Goal: Transaction & Acquisition: Purchase product/service

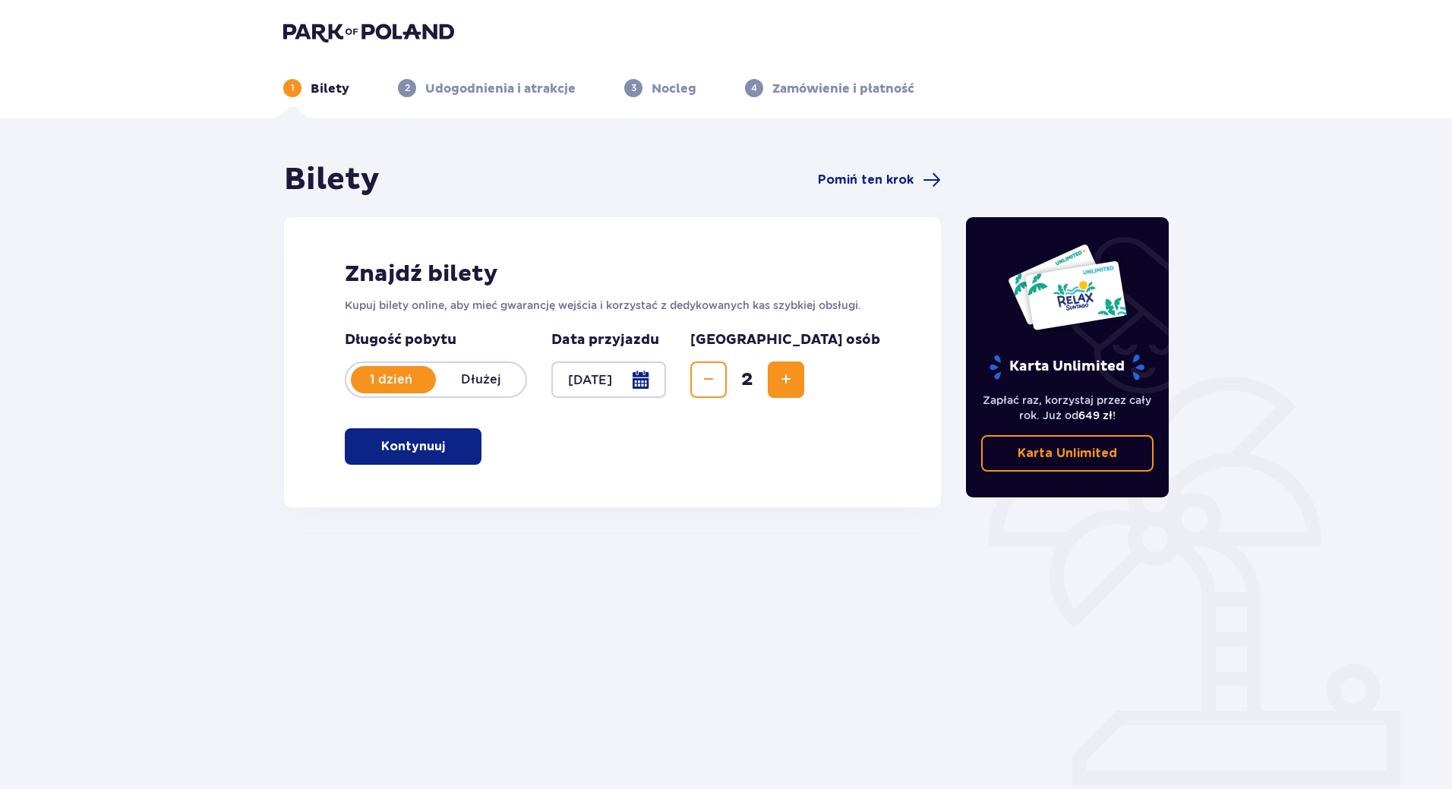
click at [415, 453] on p "Kontynuuj" at bounding box center [413, 446] width 64 height 17
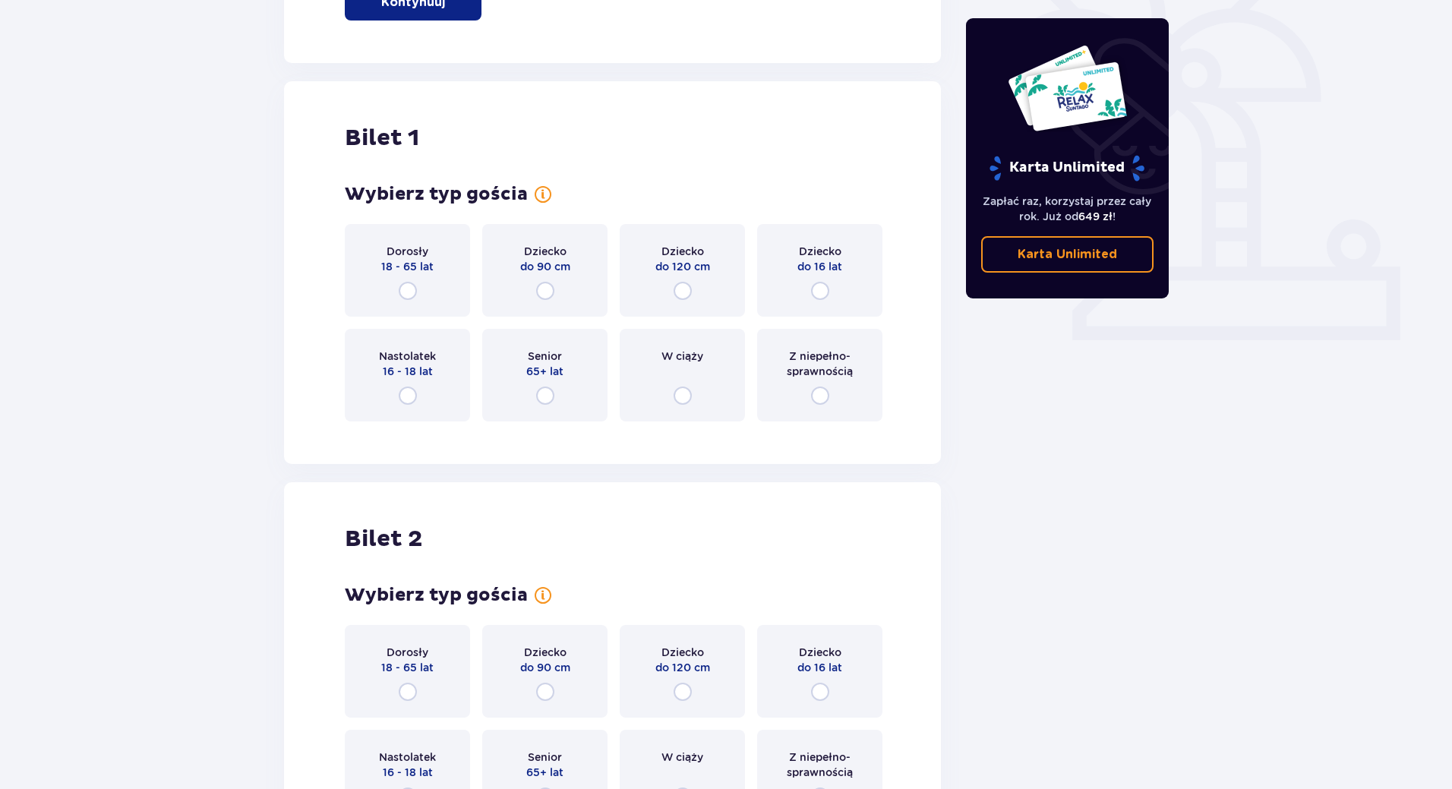
scroll to position [507, 0]
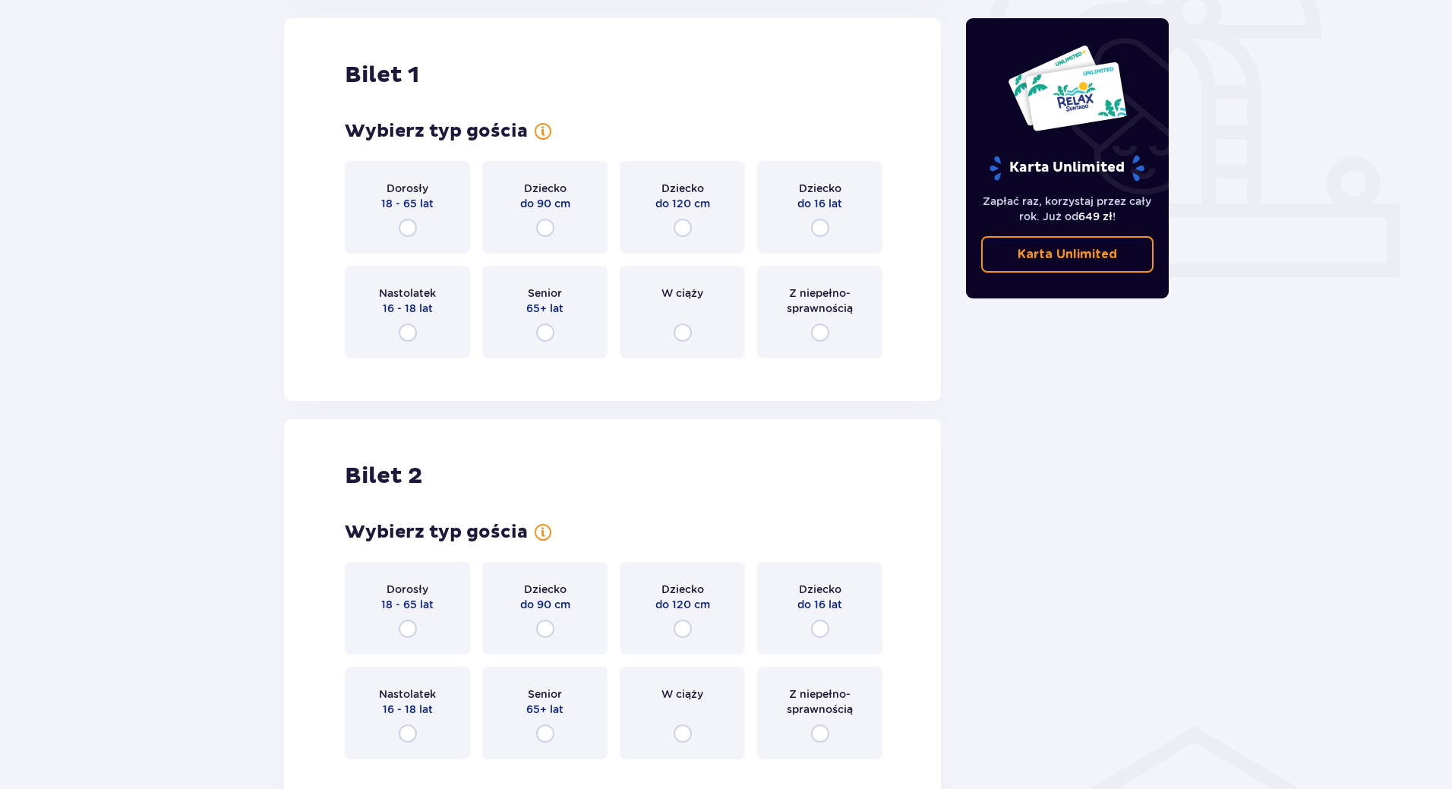
click at [409, 216] on div "Dorosły 18 - 65 lat" at bounding box center [407, 207] width 125 height 93
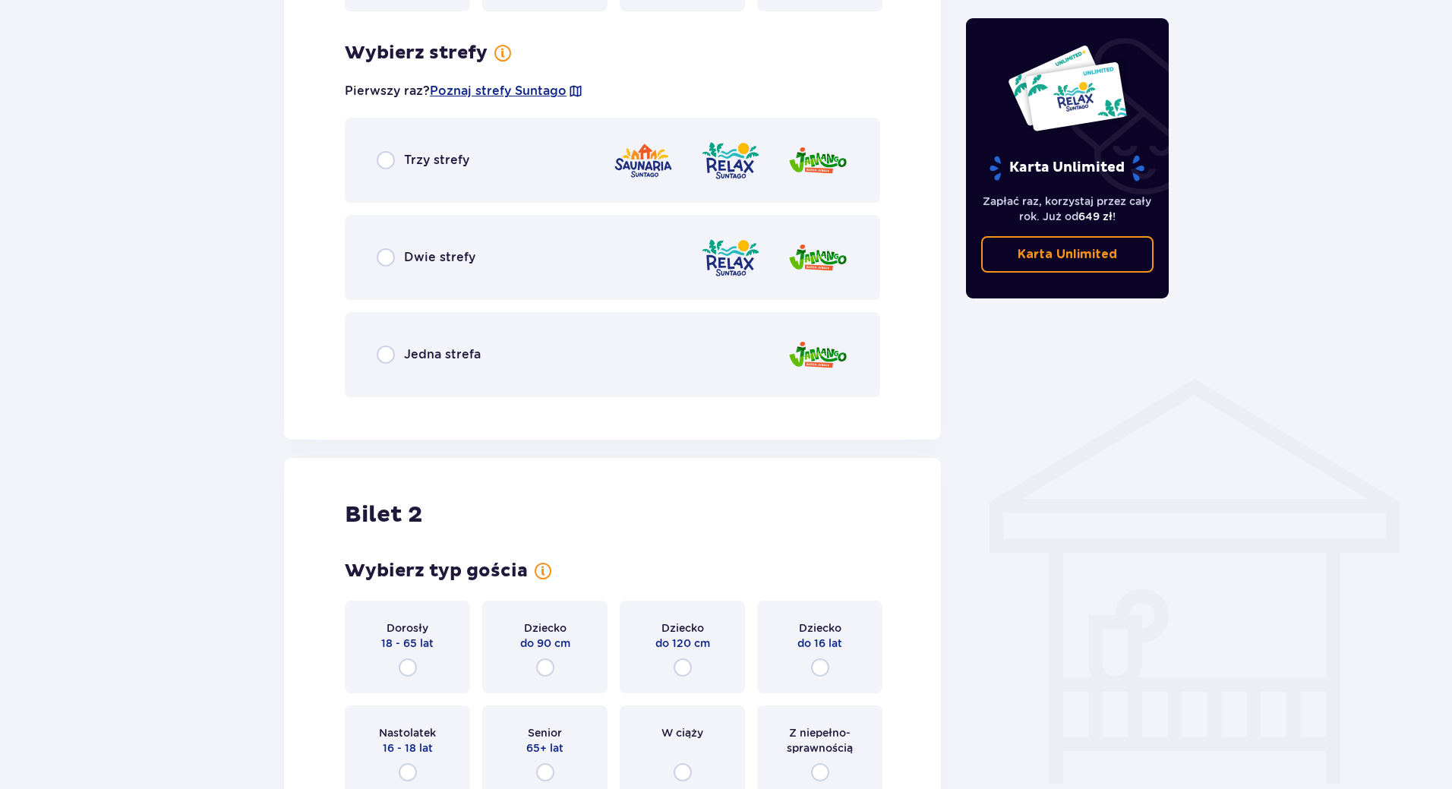
scroll to position [878, 0]
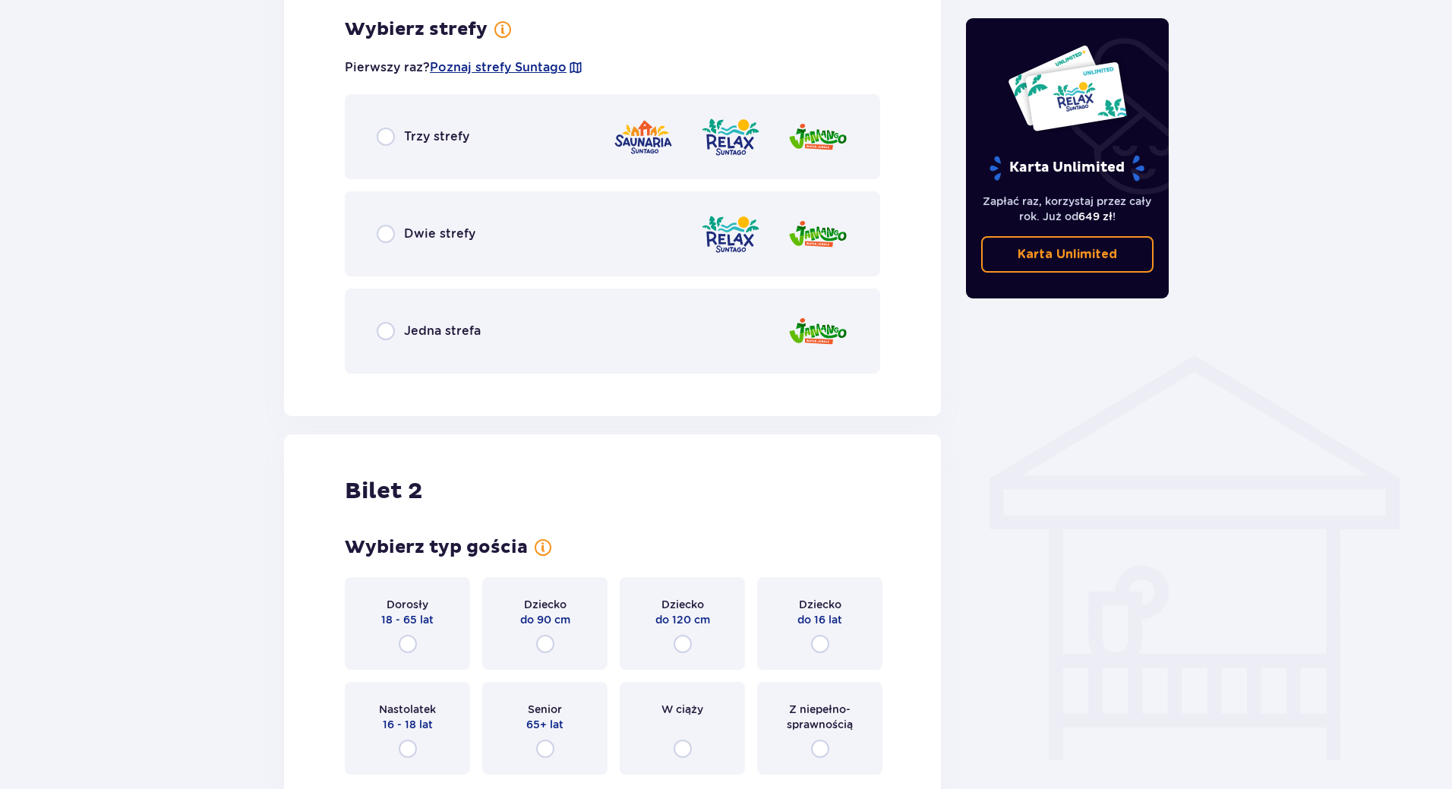
click at [467, 340] on div "Jedna strefa" at bounding box center [429, 331] width 104 height 18
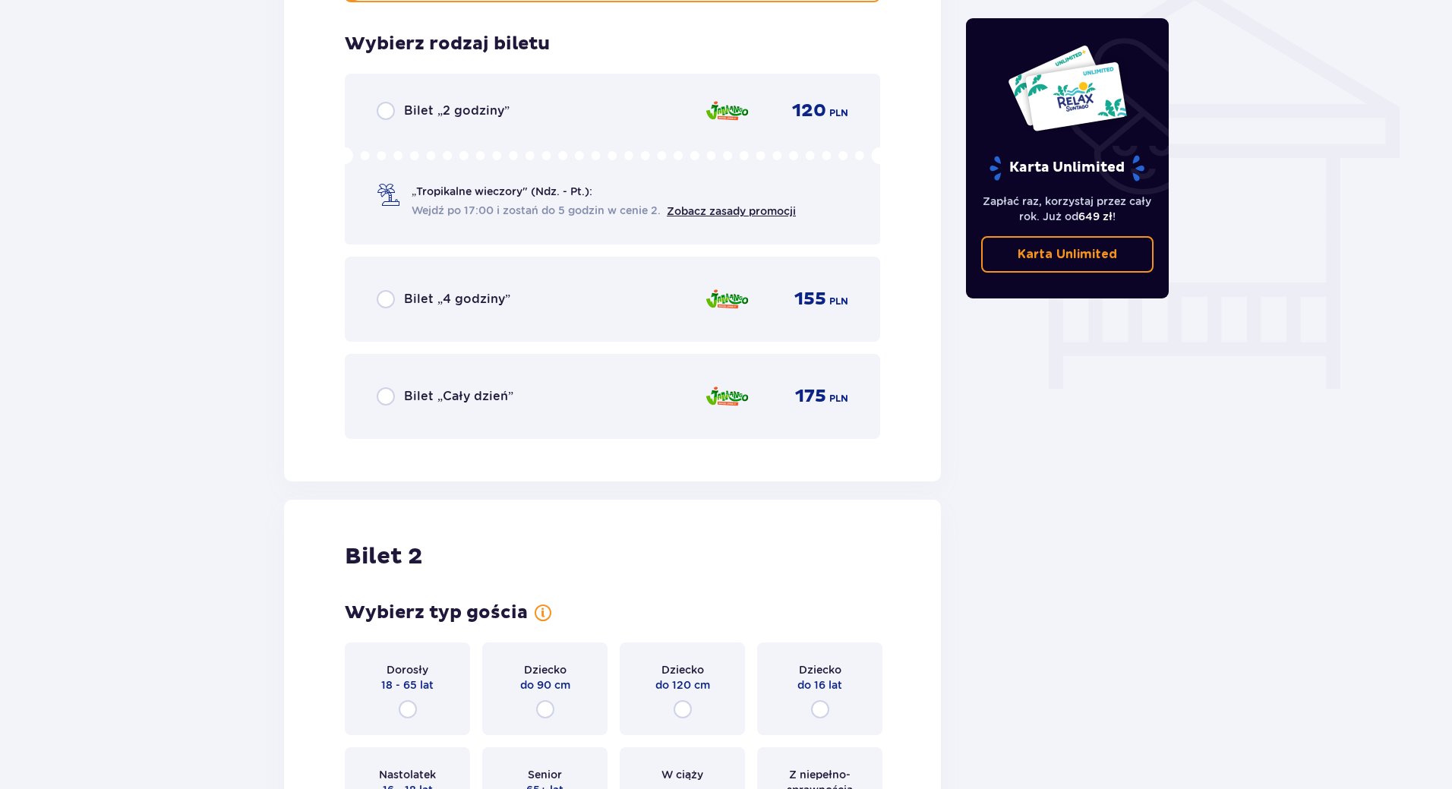
scroll to position [1264, 0]
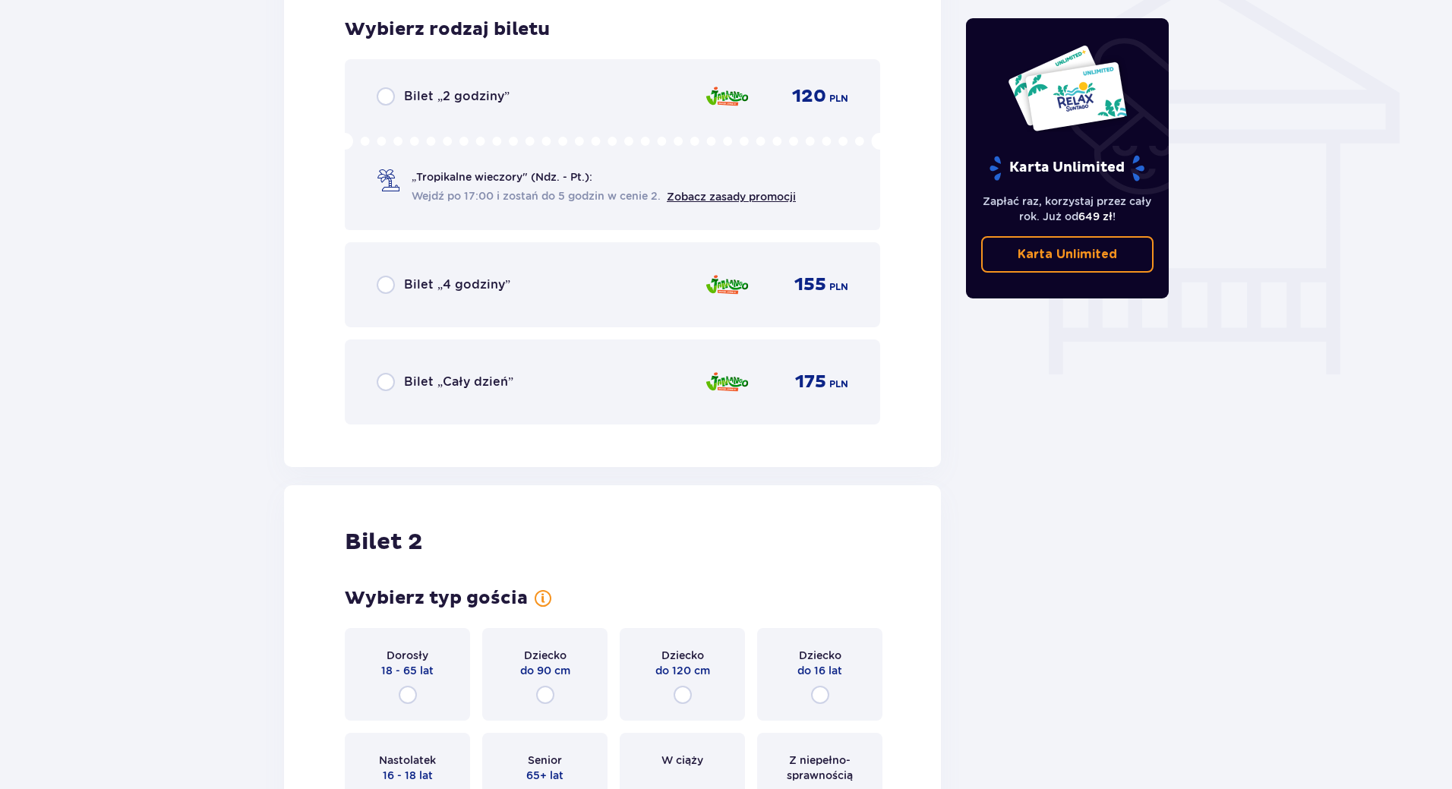
click at [479, 380] on p "Bilet „Cały dzień”" at bounding box center [458, 382] width 109 height 17
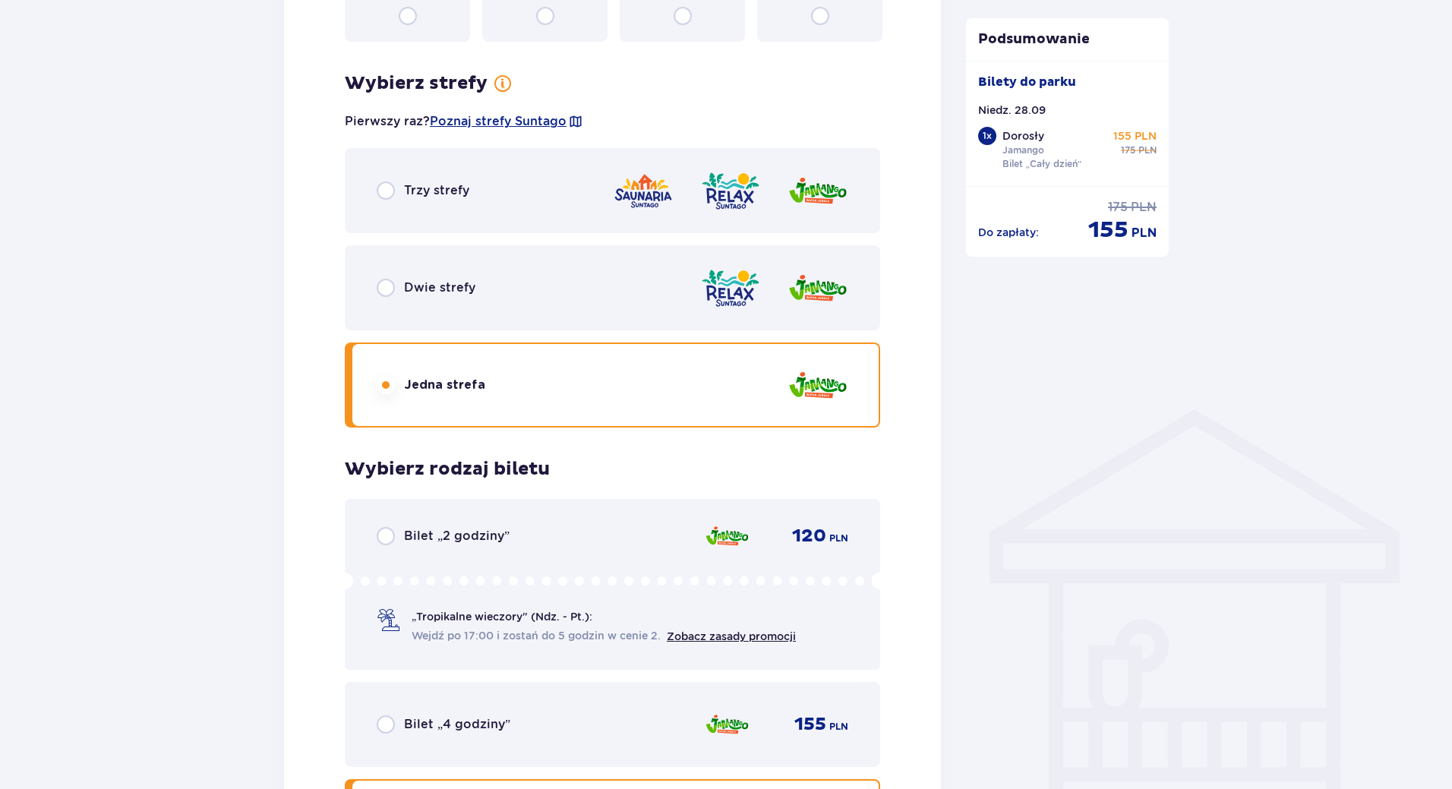
scroll to position [823, 0]
click at [453, 306] on div "Dwie strefy" at bounding box center [613, 288] width 536 height 85
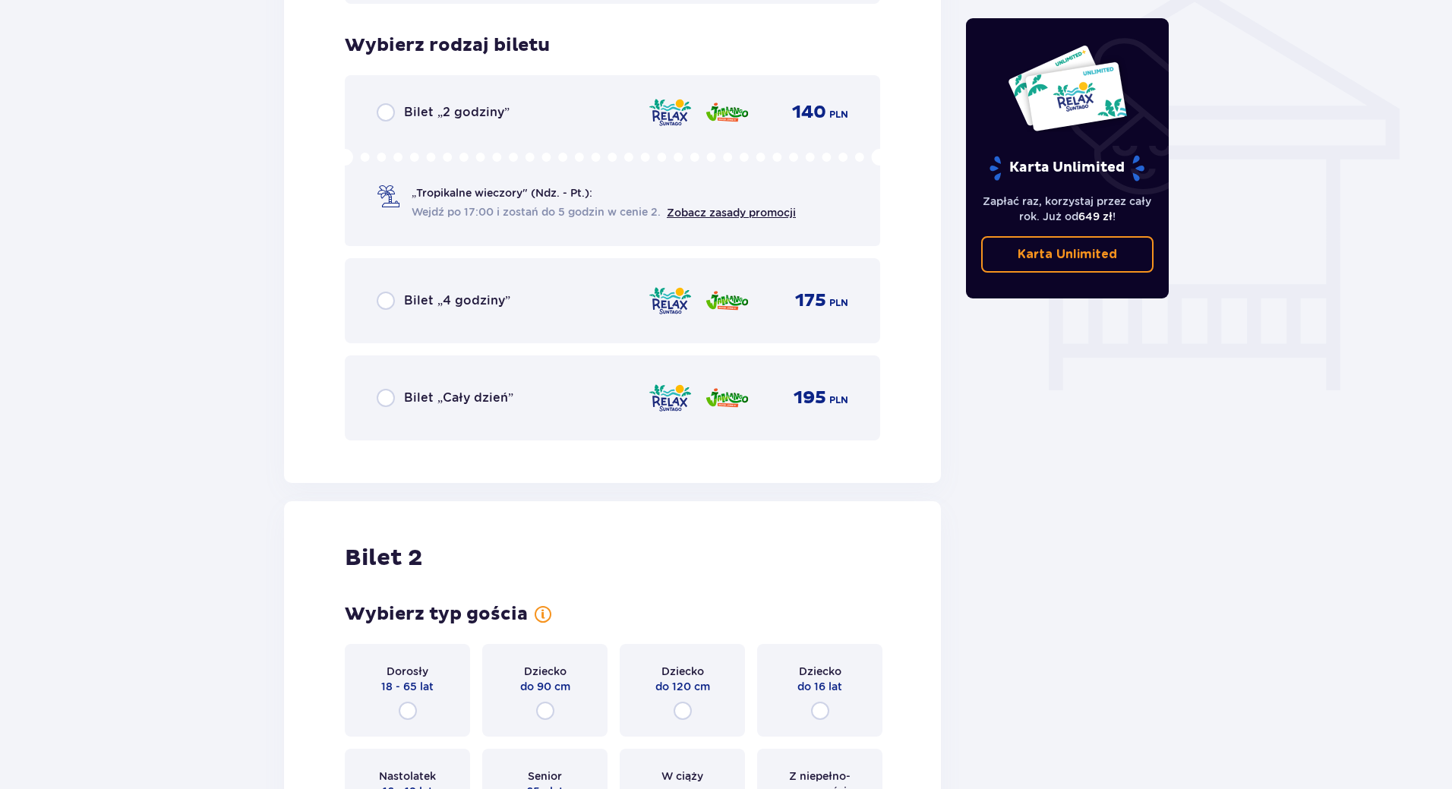
scroll to position [1264, 0]
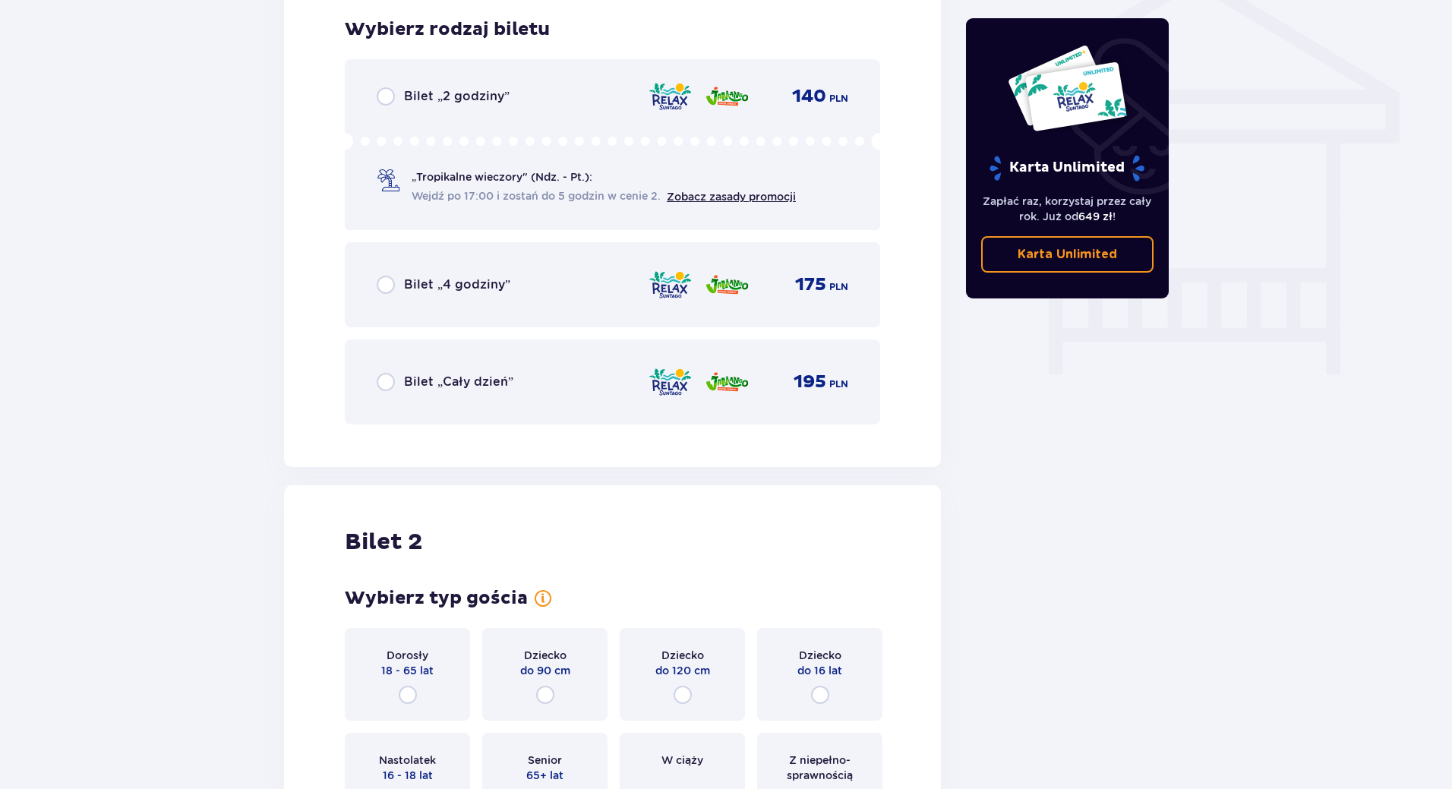
click at [480, 404] on div "Bilet „Cały dzień” 195 PLN" at bounding box center [613, 382] width 536 height 85
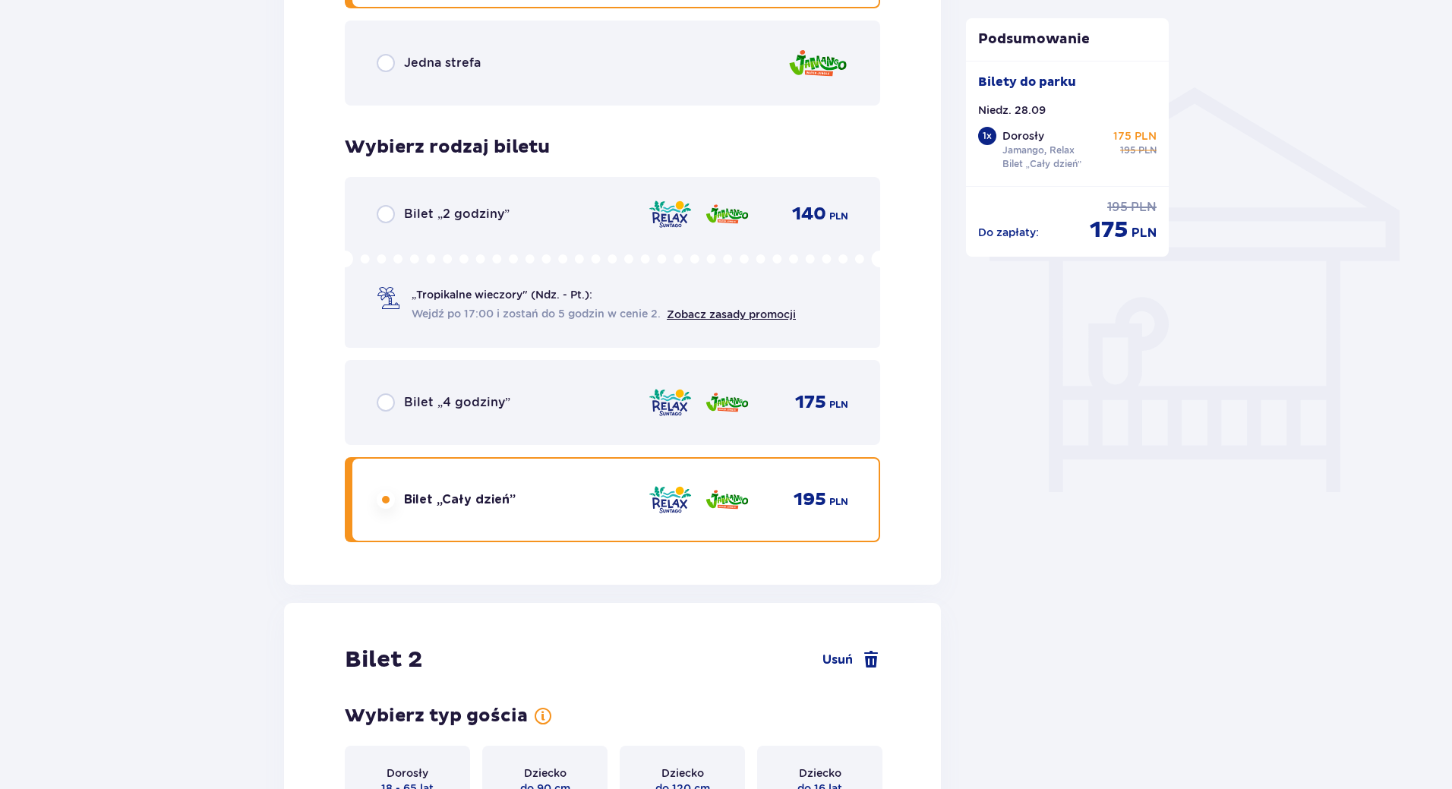
scroll to position [1051, 0]
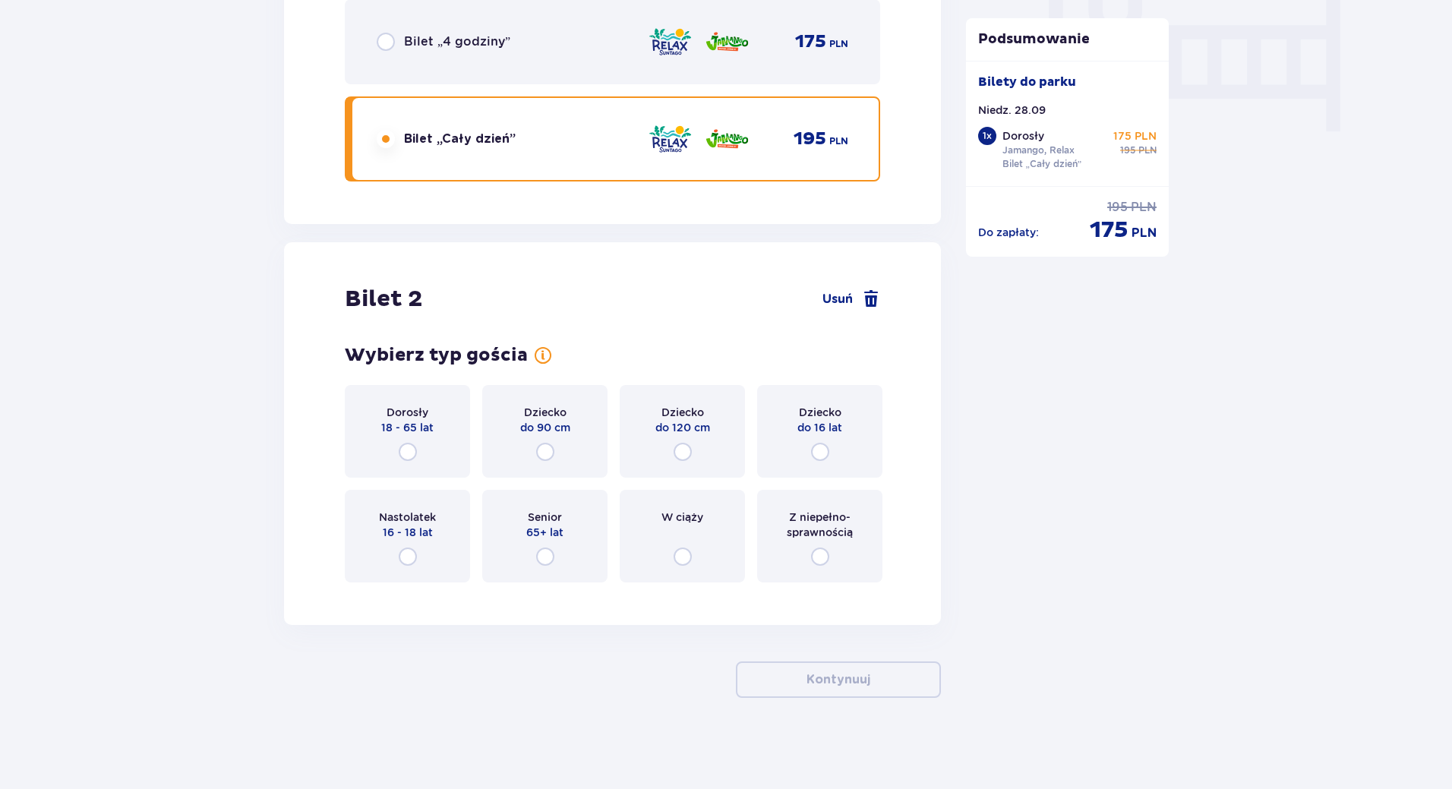
click at [401, 442] on div "Dorosły 18 - 65 lat" at bounding box center [407, 431] width 125 height 93
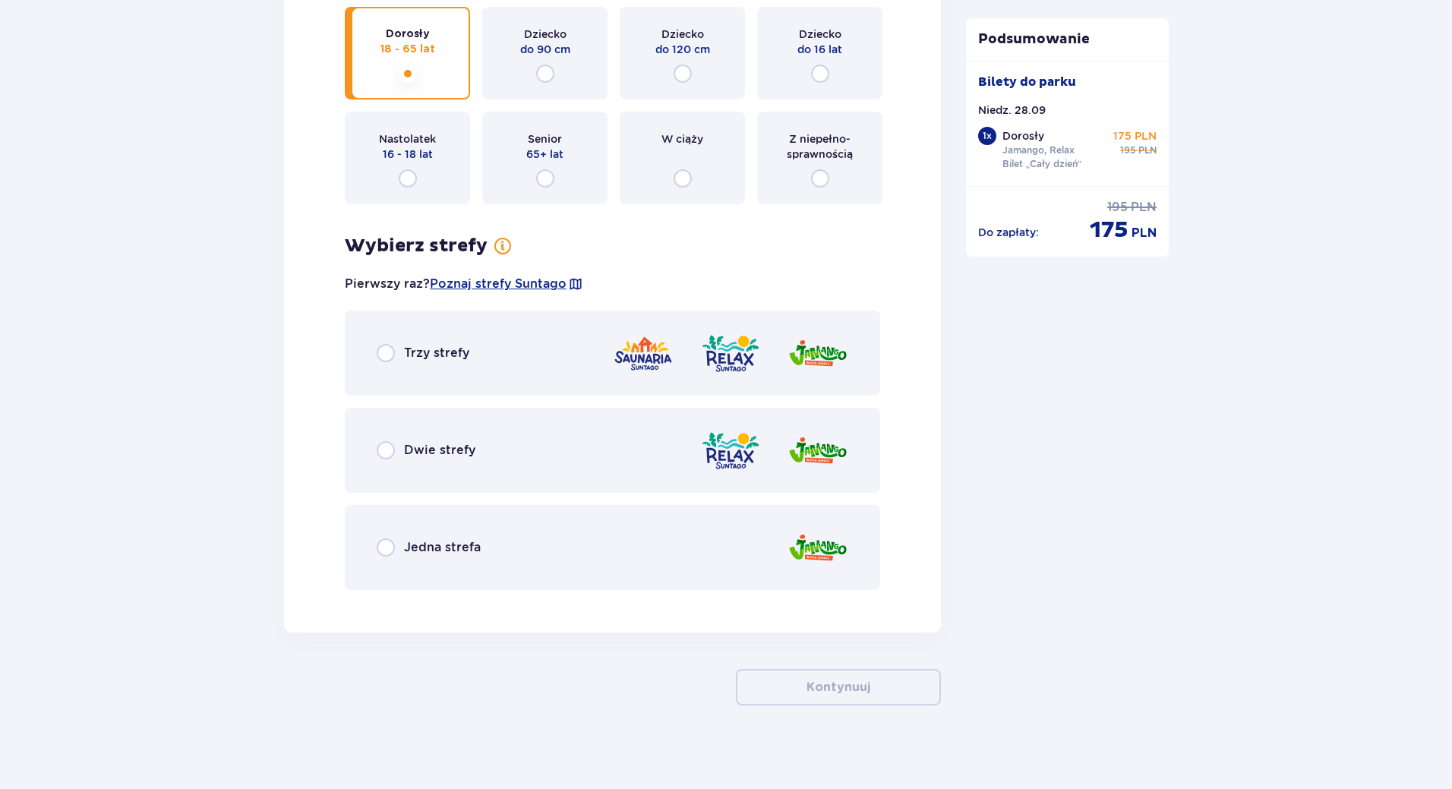
scroll to position [1893, 0]
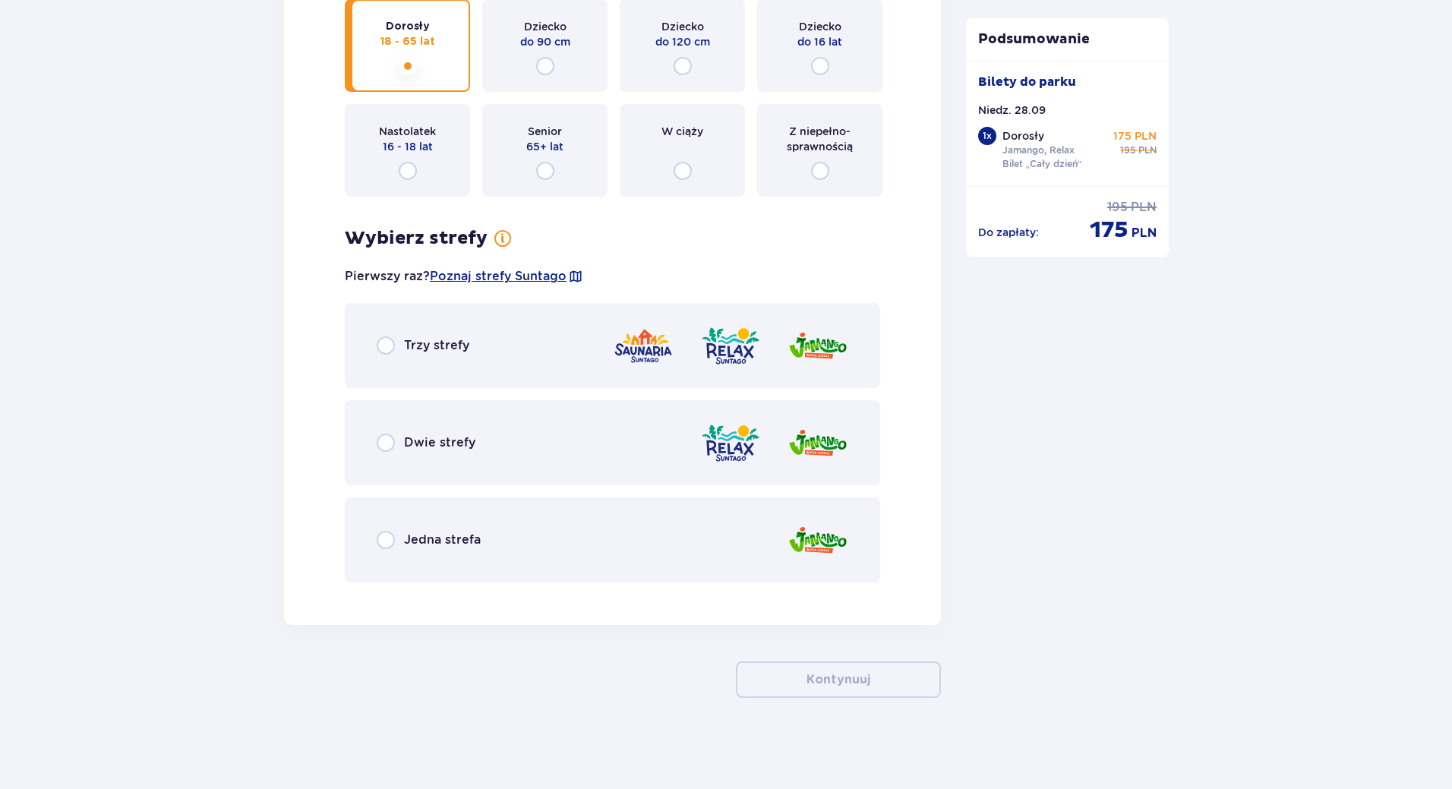
click at [526, 460] on div "Dwie strefy" at bounding box center [613, 442] width 536 height 85
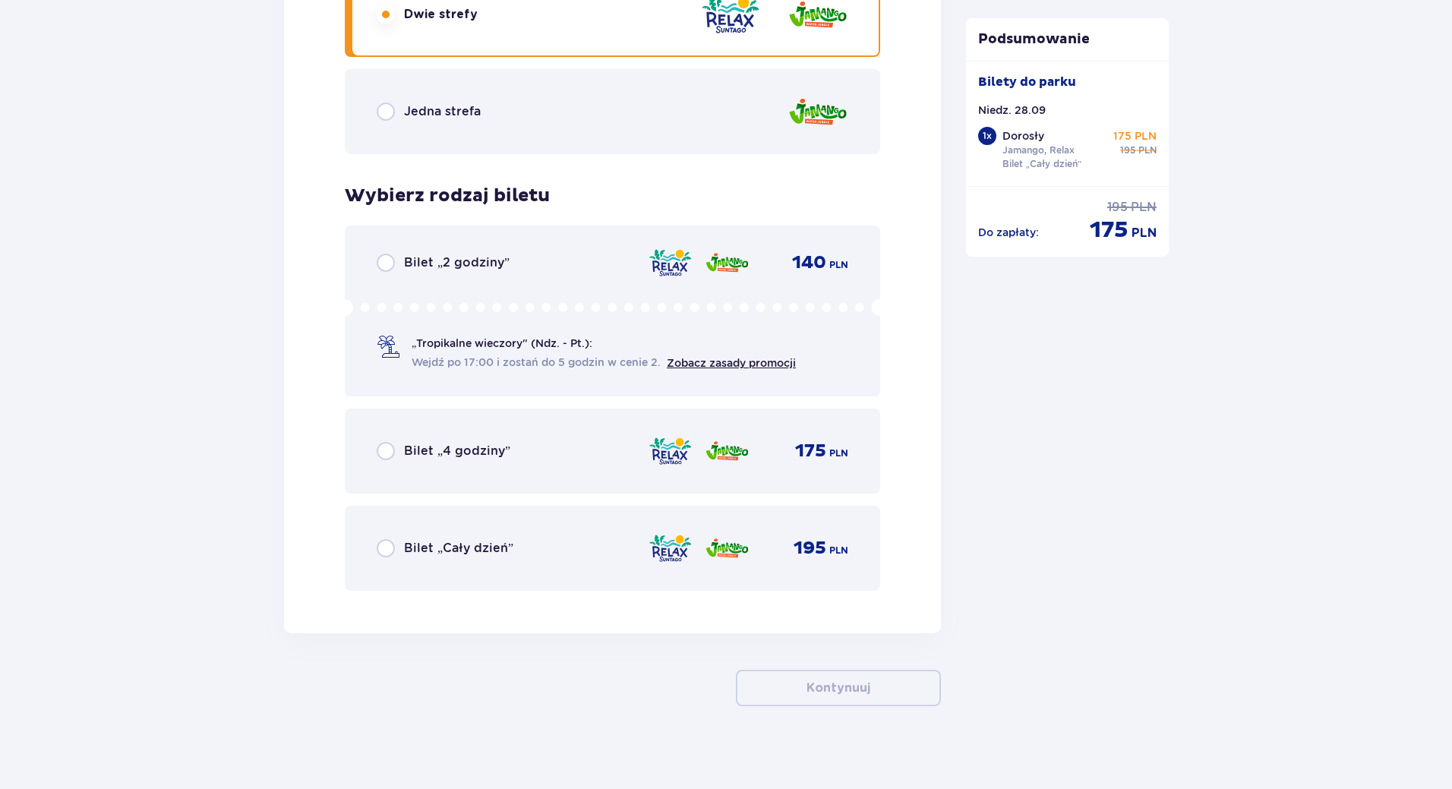
scroll to position [2330, 0]
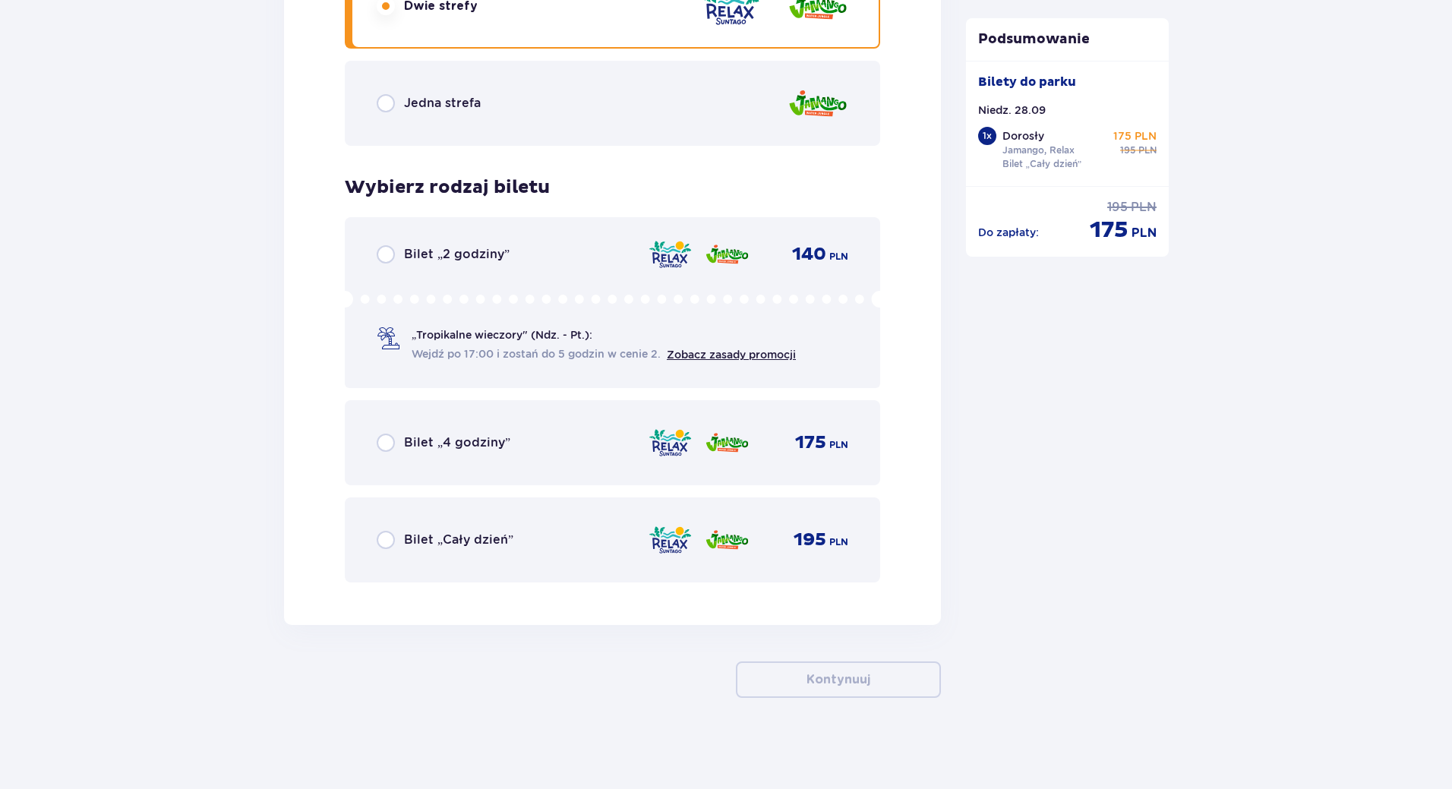
click at [460, 549] on div "Bilet „Cały dzień”" at bounding box center [445, 540] width 137 height 18
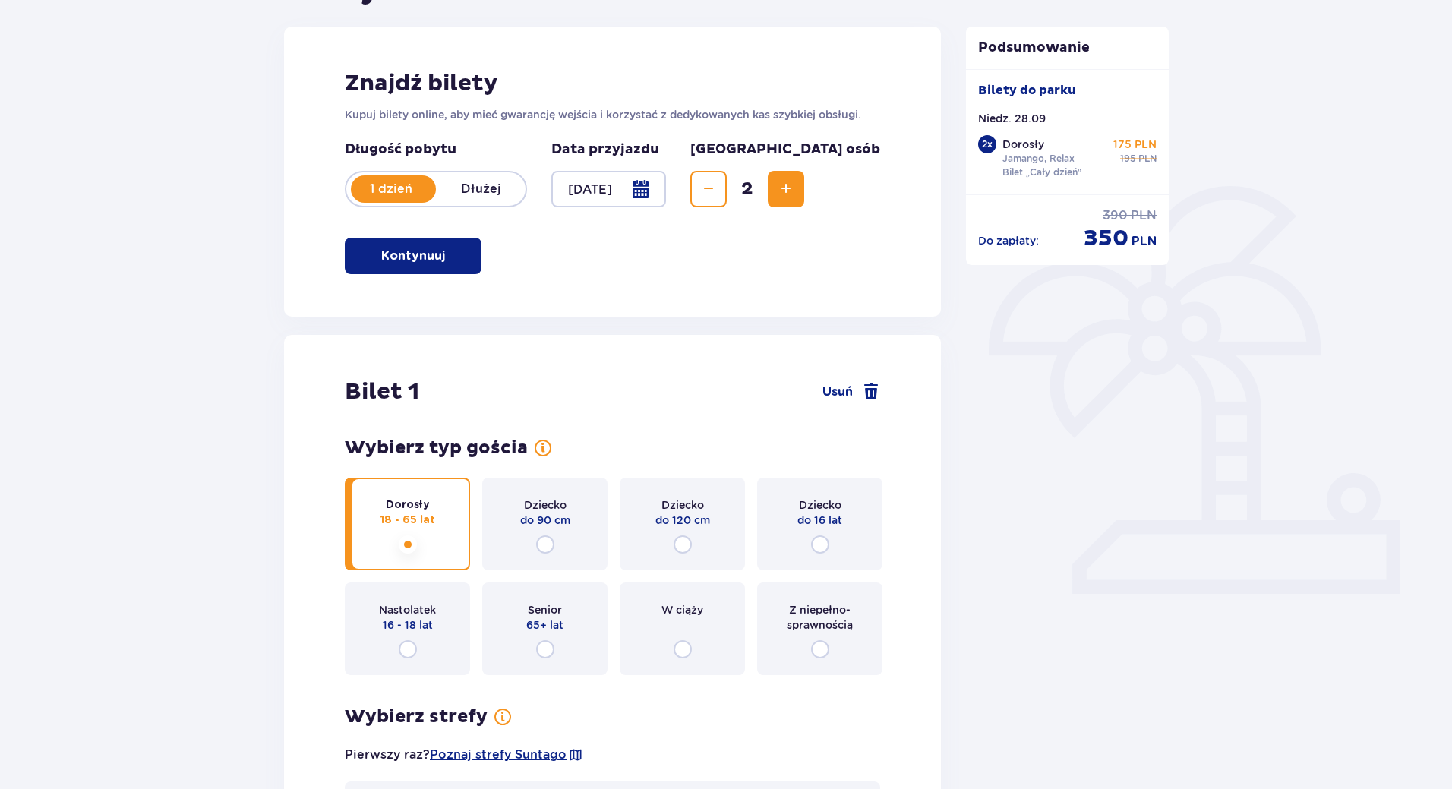
scroll to position [228, 0]
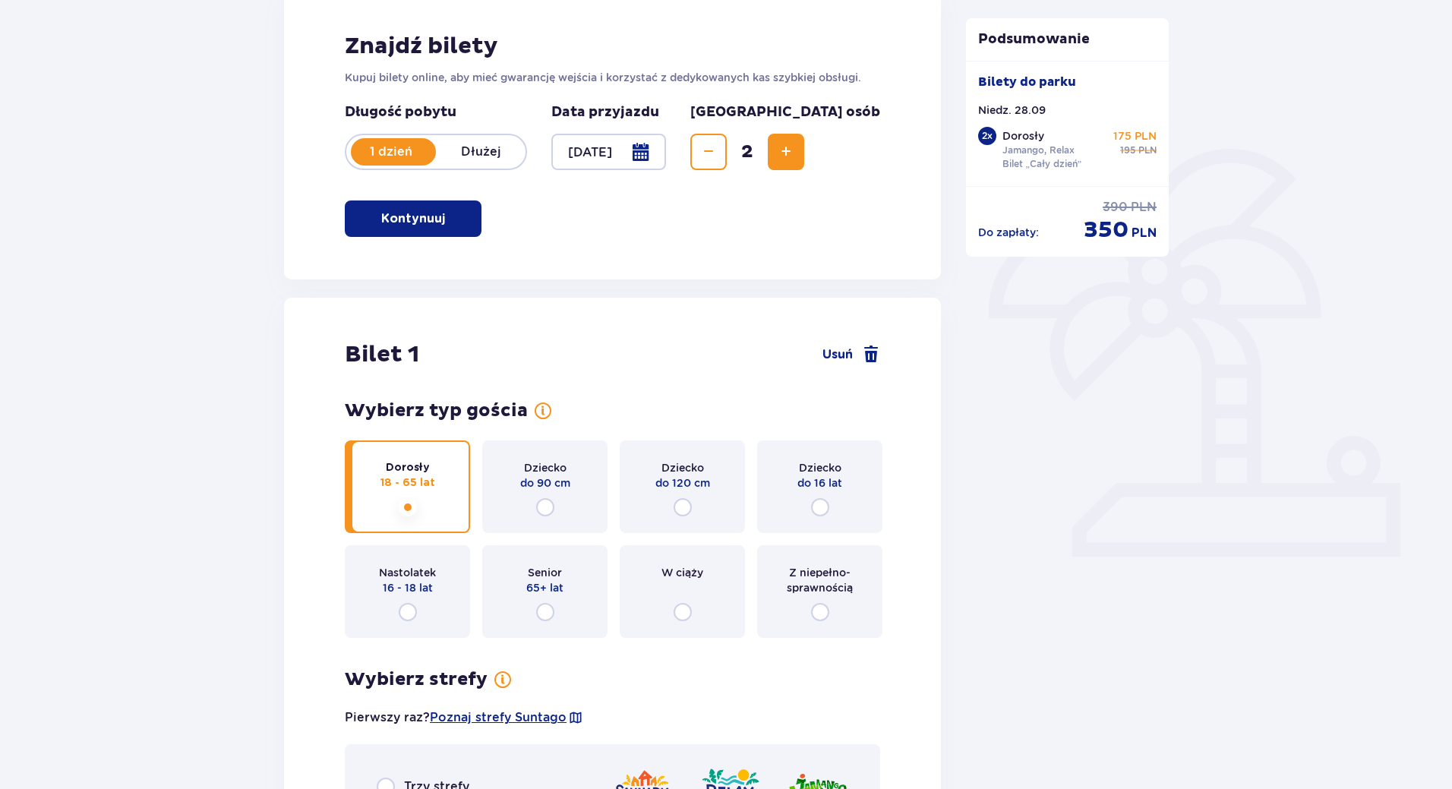
click at [795, 153] on span "Increase" at bounding box center [786, 152] width 18 height 18
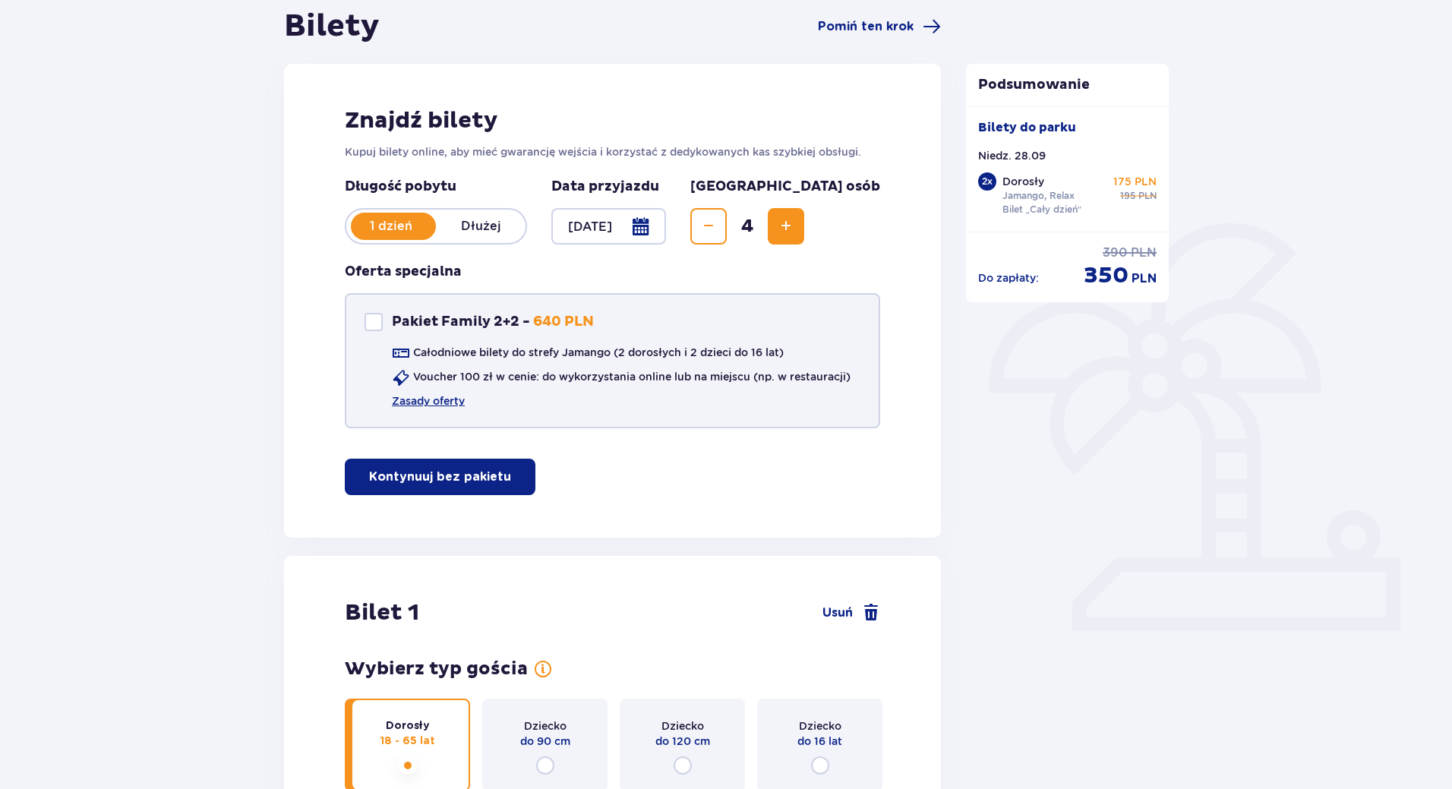
scroll to position [23, 0]
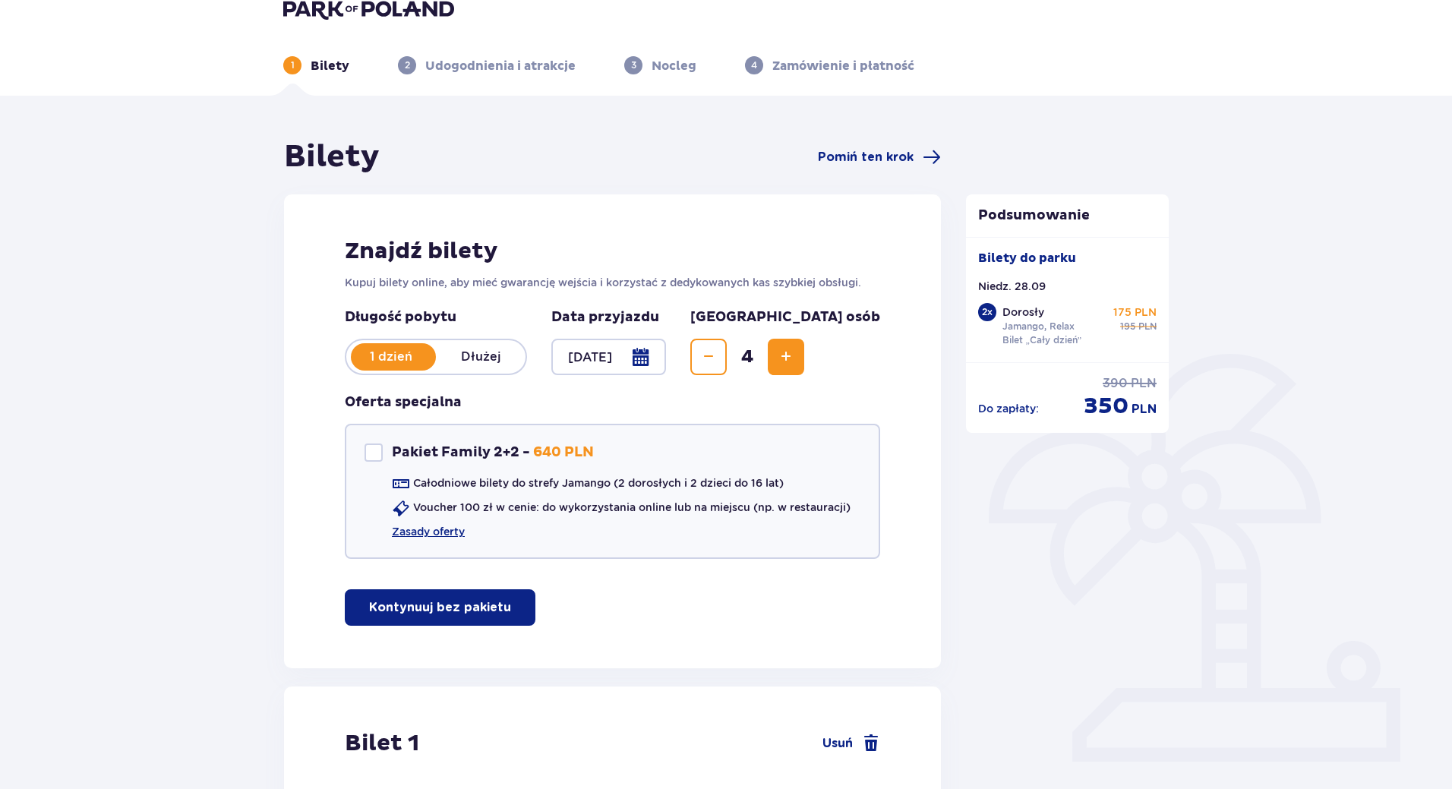
click at [795, 355] on span "Increase" at bounding box center [786, 357] width 18 height 18
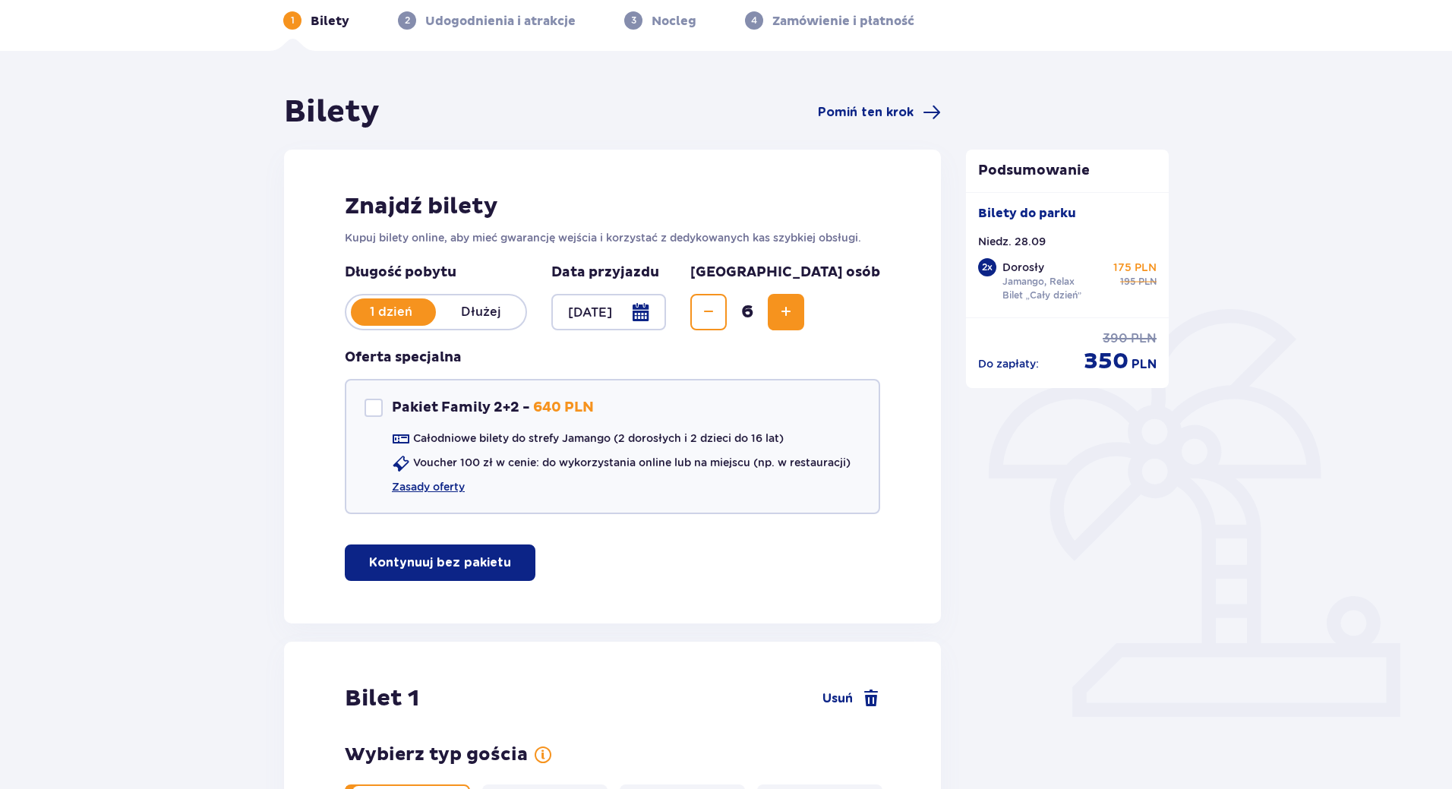
scroll to position [0, 0]
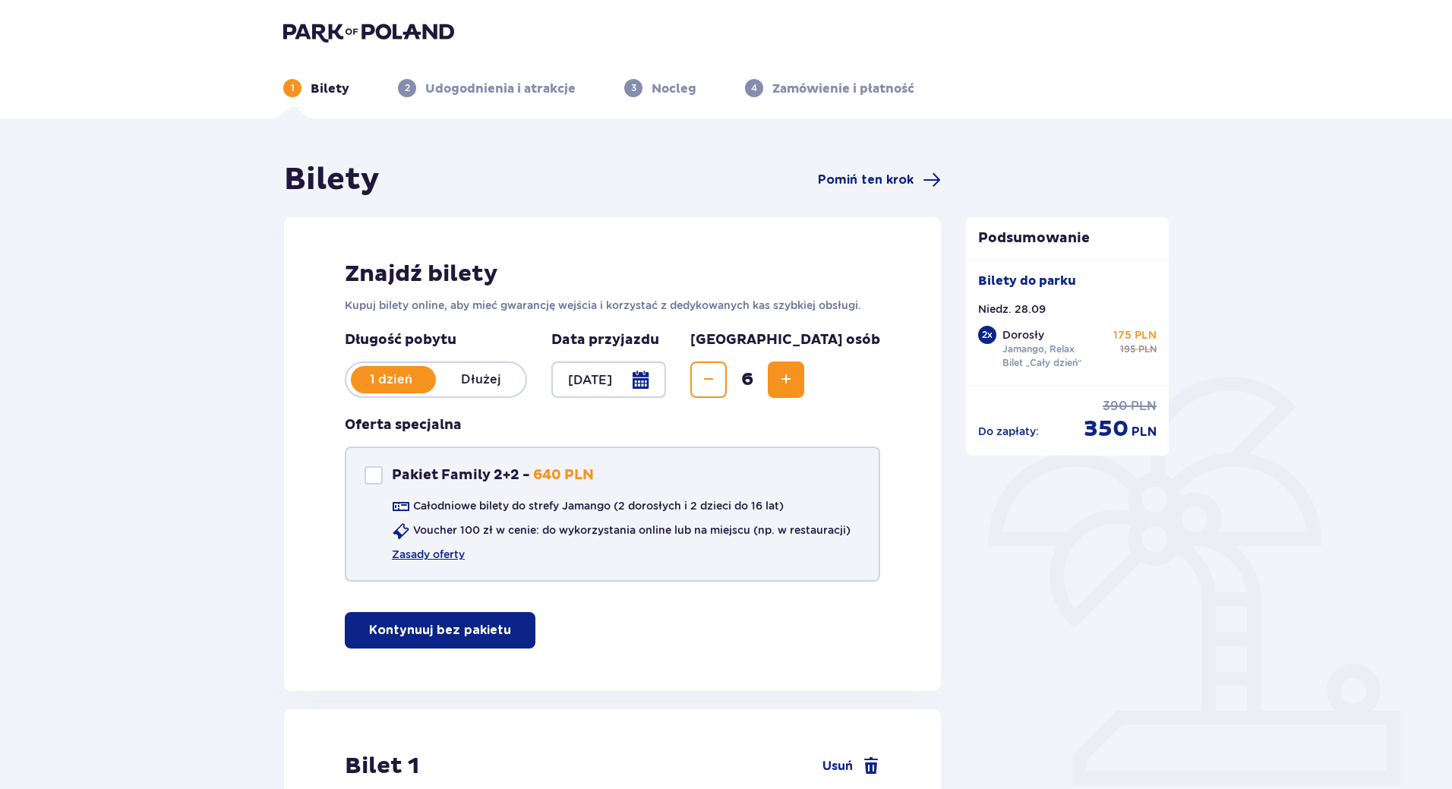
click at [369, 482] on div at bounding box center [374, 475] width 18 height 18
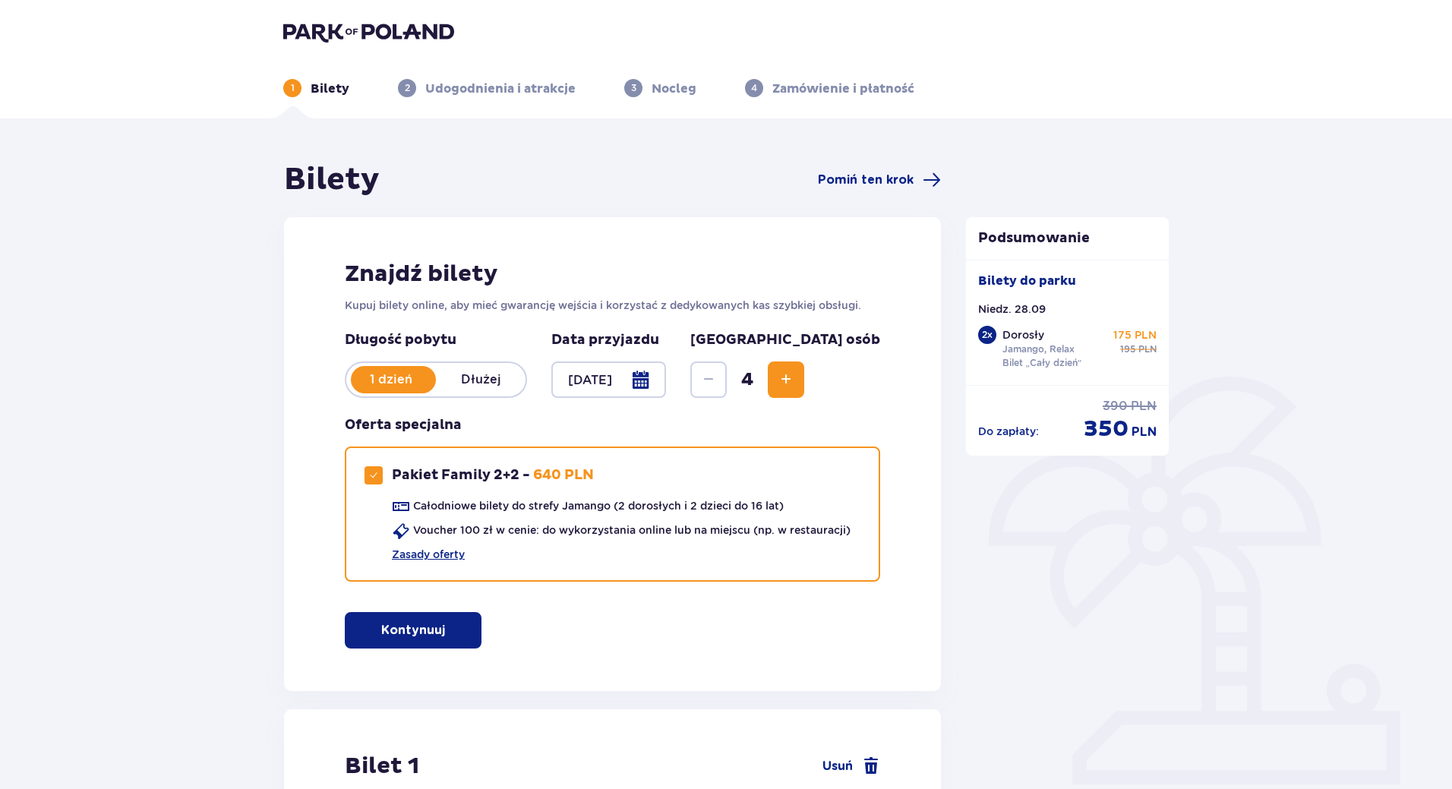
click at [804, 375] on button "Increase" at bounding box center [786, 380] width 36 height 36
click at [804, 368] on button "Increase" at bounding box center [786, 380] width 36 height 36
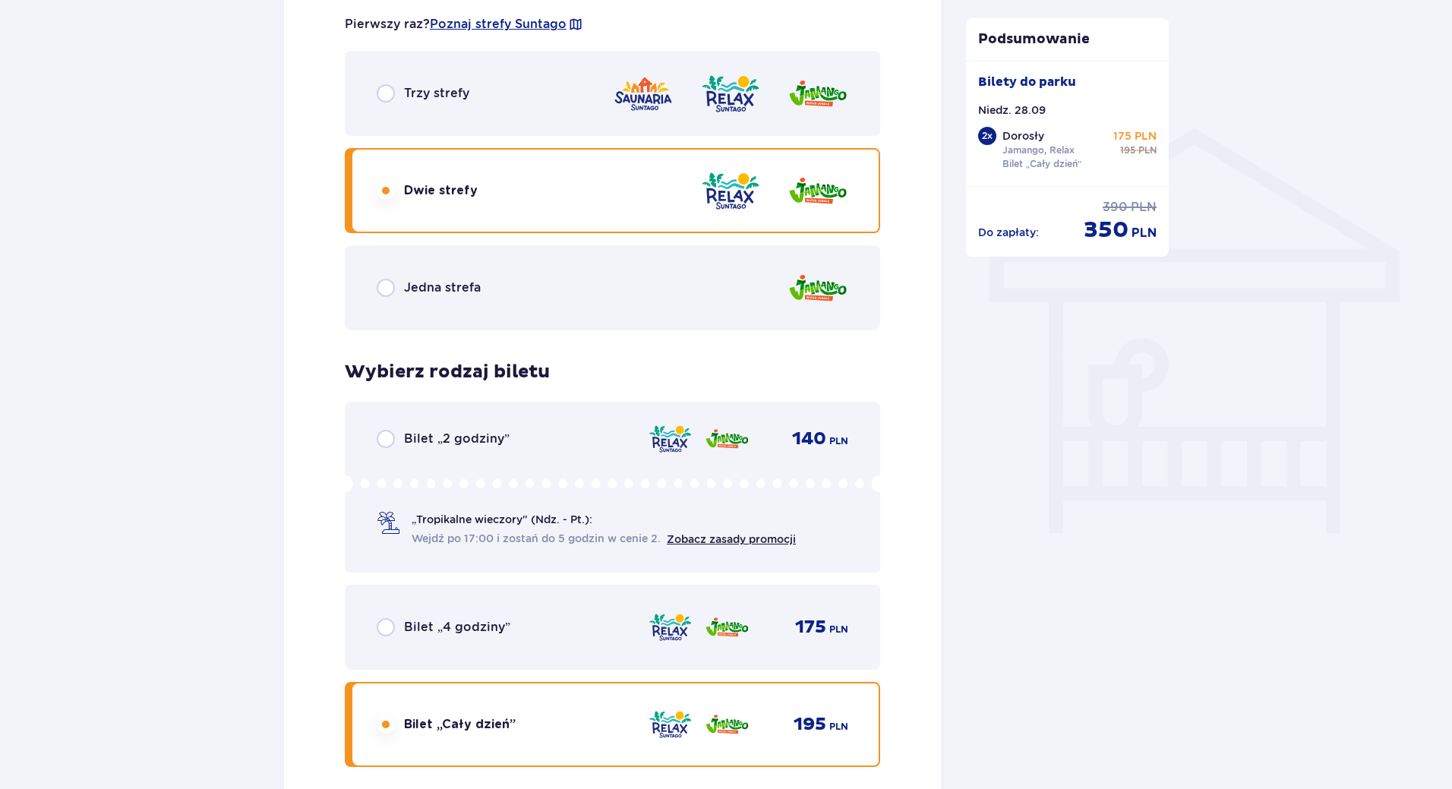
scroll to position [1143, 0]
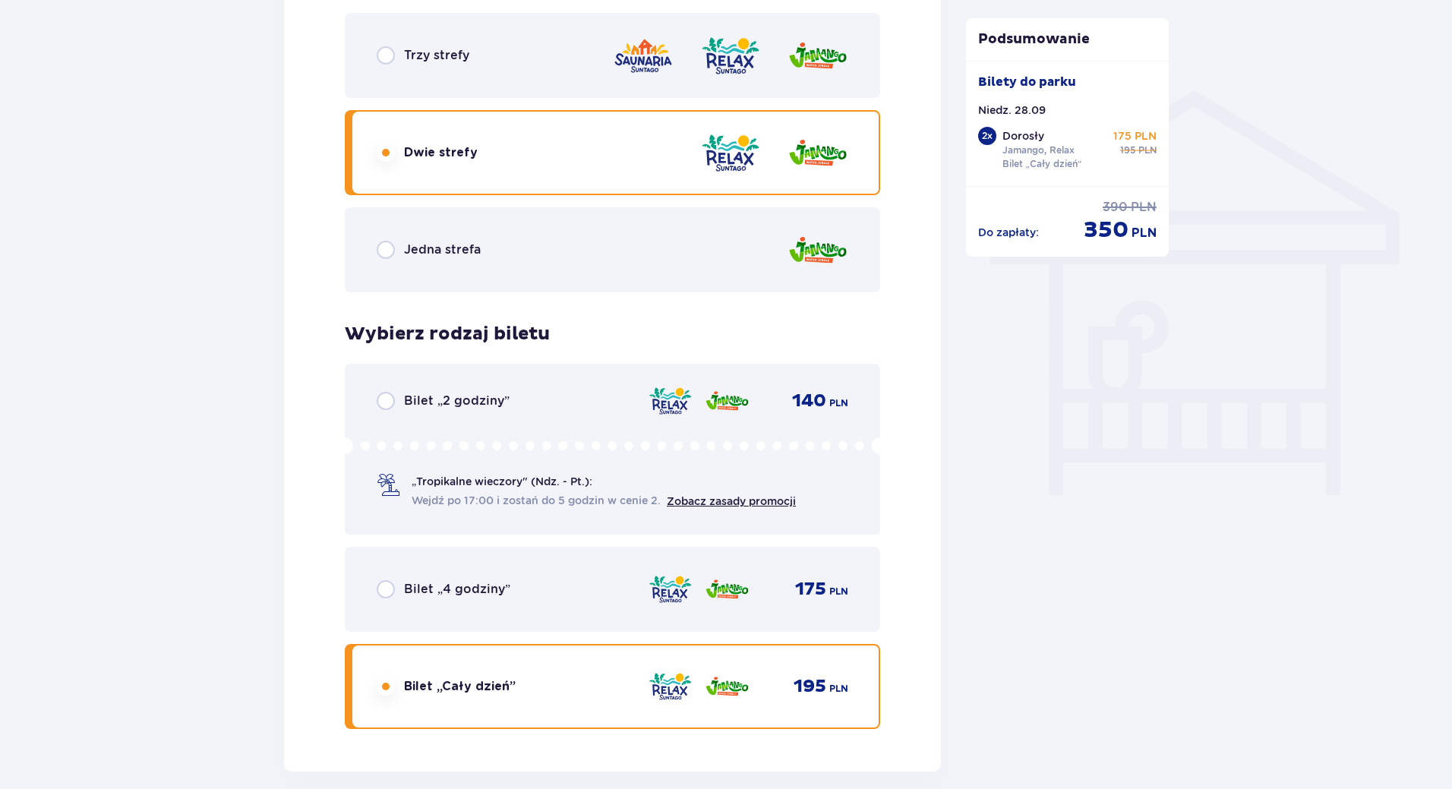
click at [450, 267] on div "Jedna strefa" at bounding box center [613, 249] width 536 height 85
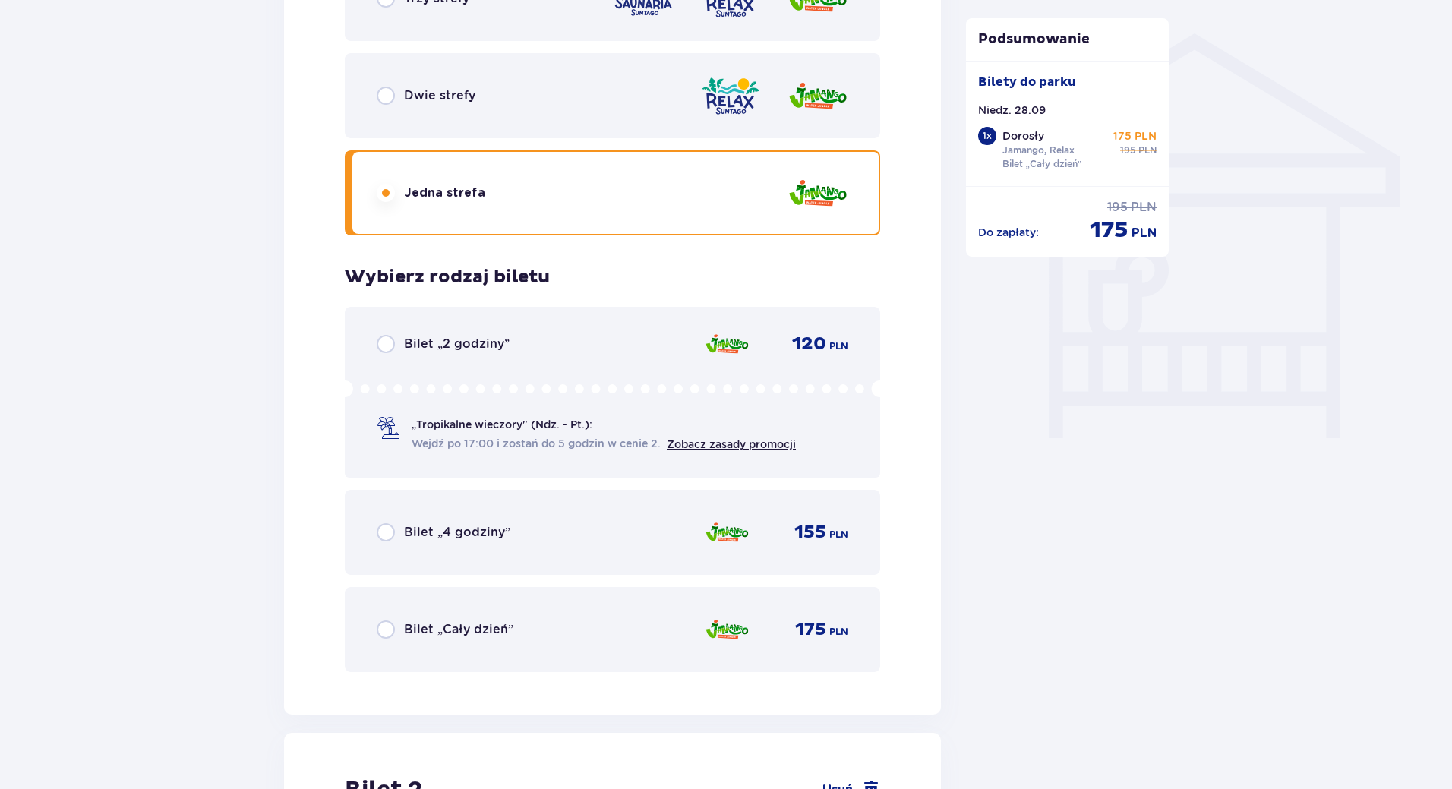
scroll to position [1448, 0]
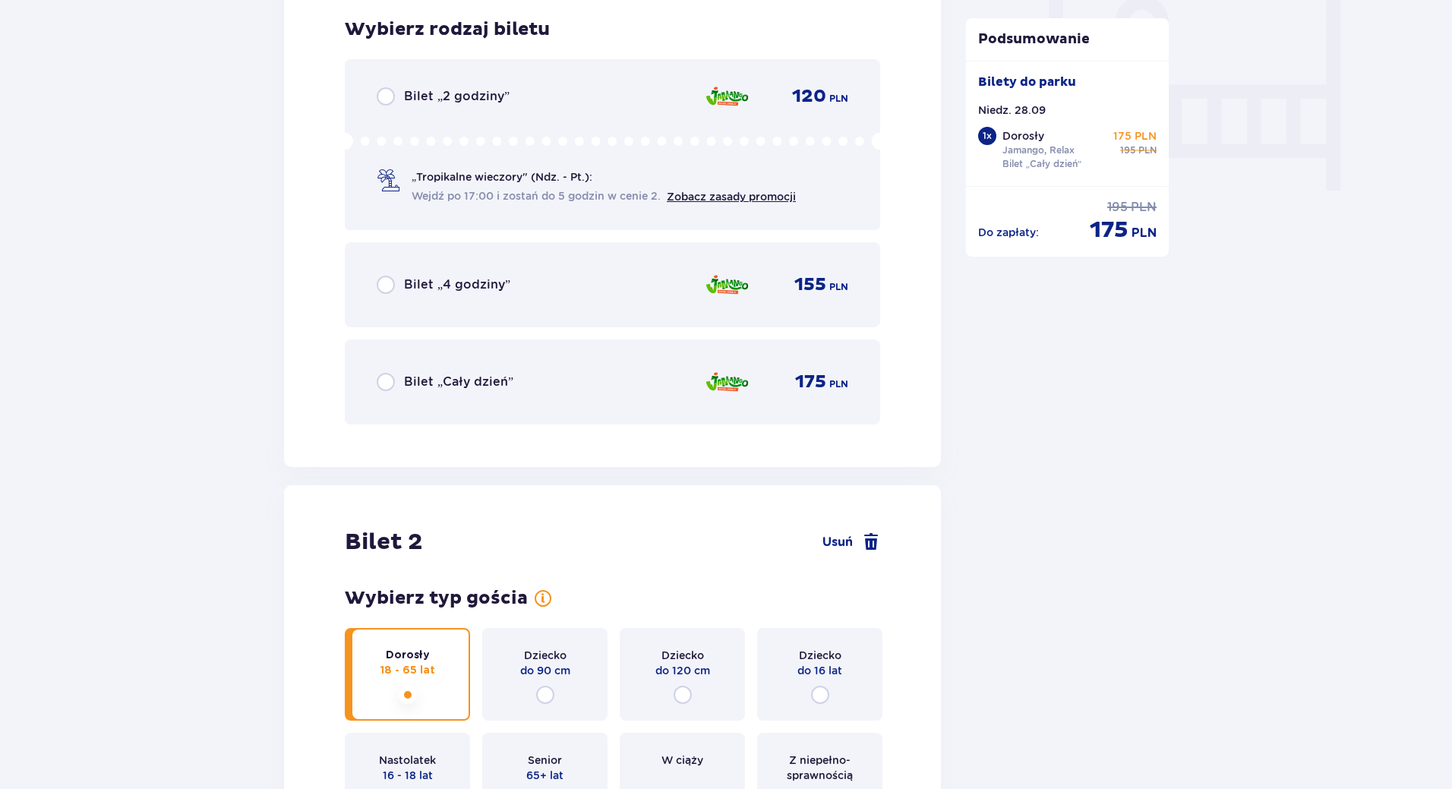
click at [355, 386] on div "Bilet „Cały dzień” 175 PLN" at bounding box center [613, 382] width 536 height 85
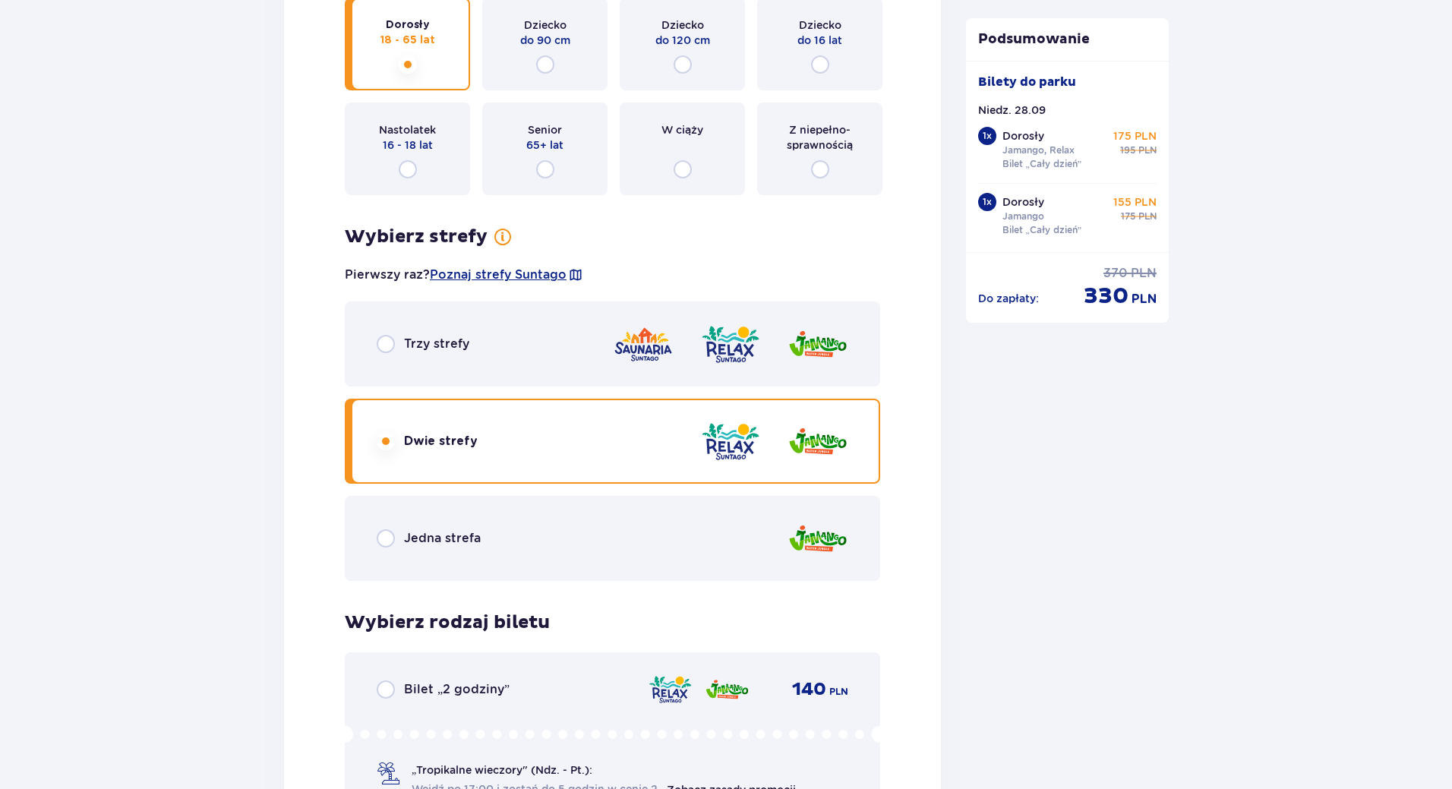
scroll to position [2133, 0]
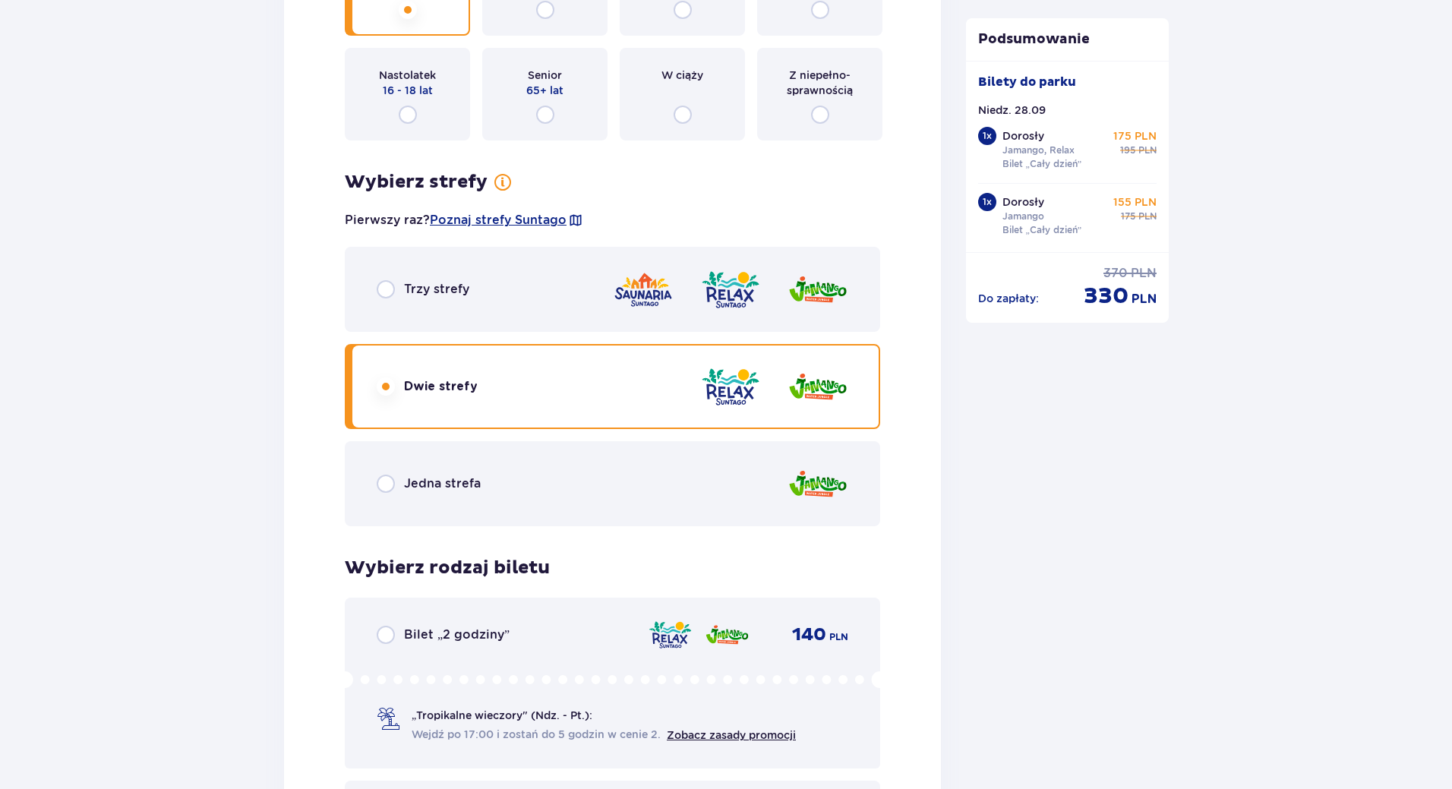
click at [750, 503] on div "Jedna strefa" at bounding box center [613, 483] width 536 height 85
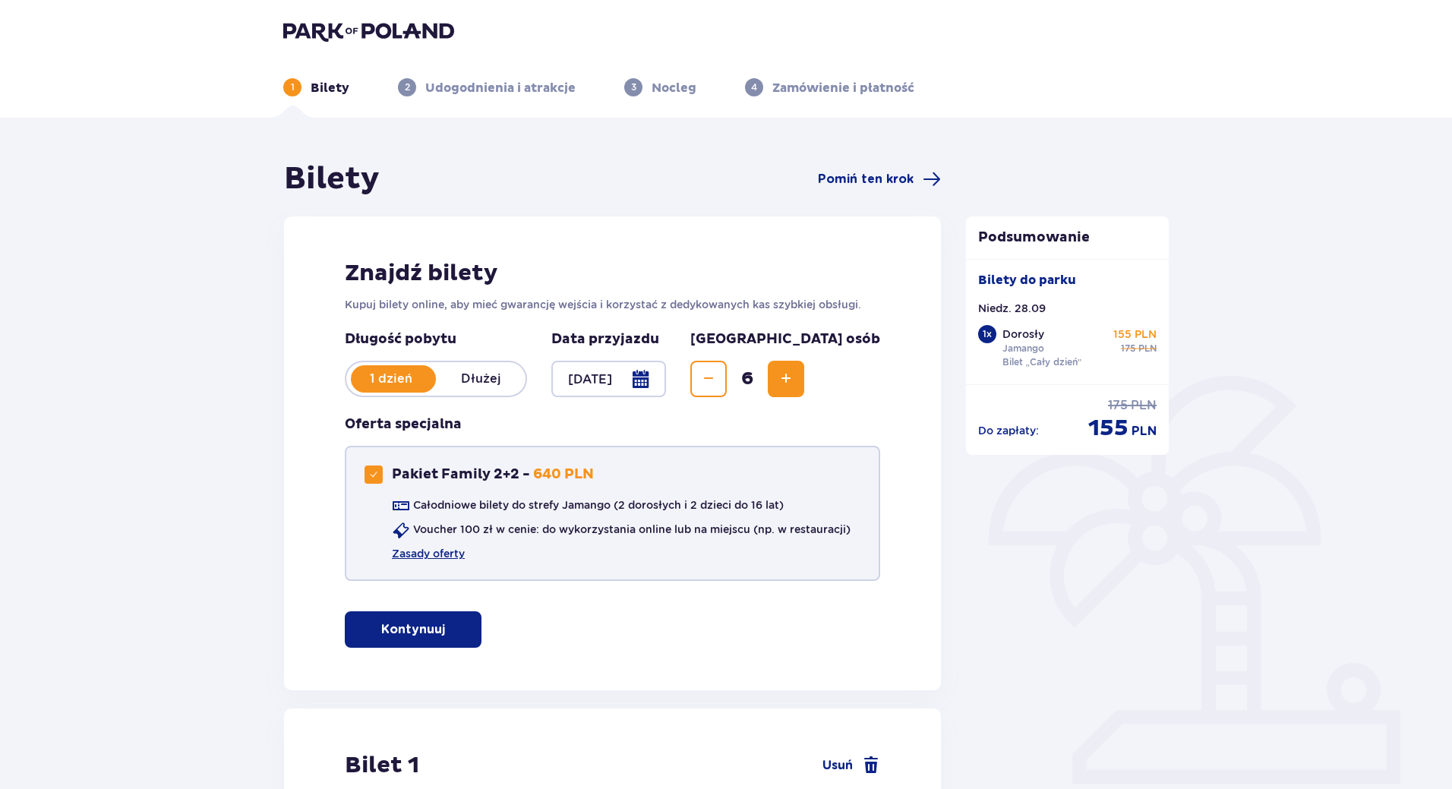
scroll to position [0, 0]
click at [432, 551] on link "Zasady oferty" at bounding box center [428, 554] width 73 height 15
click at [372, 482] on div at bounding box center [374, 475] width 18 height 18
checkbox input "false"
click at [795, 372] on span "Increase" at bounding box center [786, 380] width 18 height 18
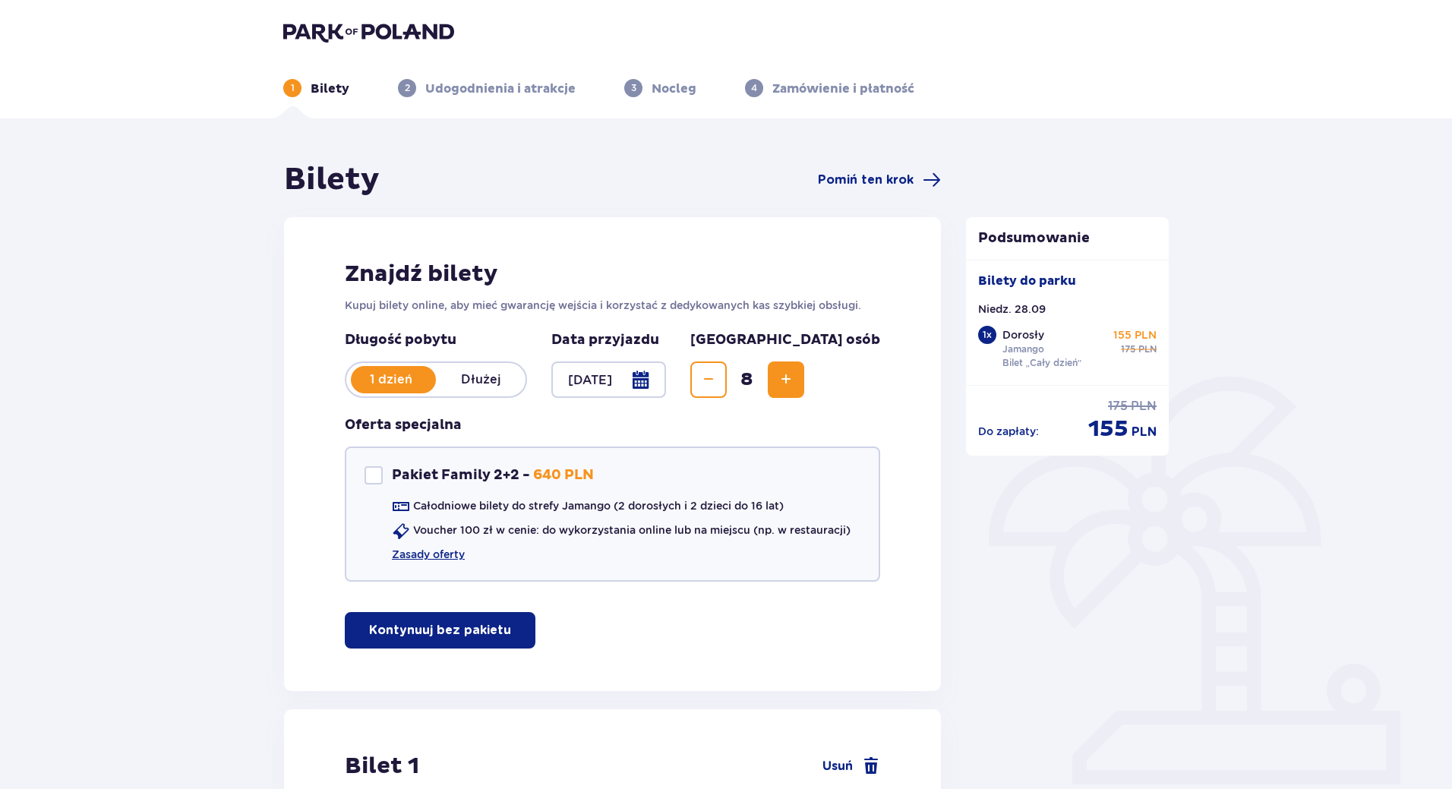
click at [795, 372] on span "Increase" at bounding box center [786, 380] width 18 height 18
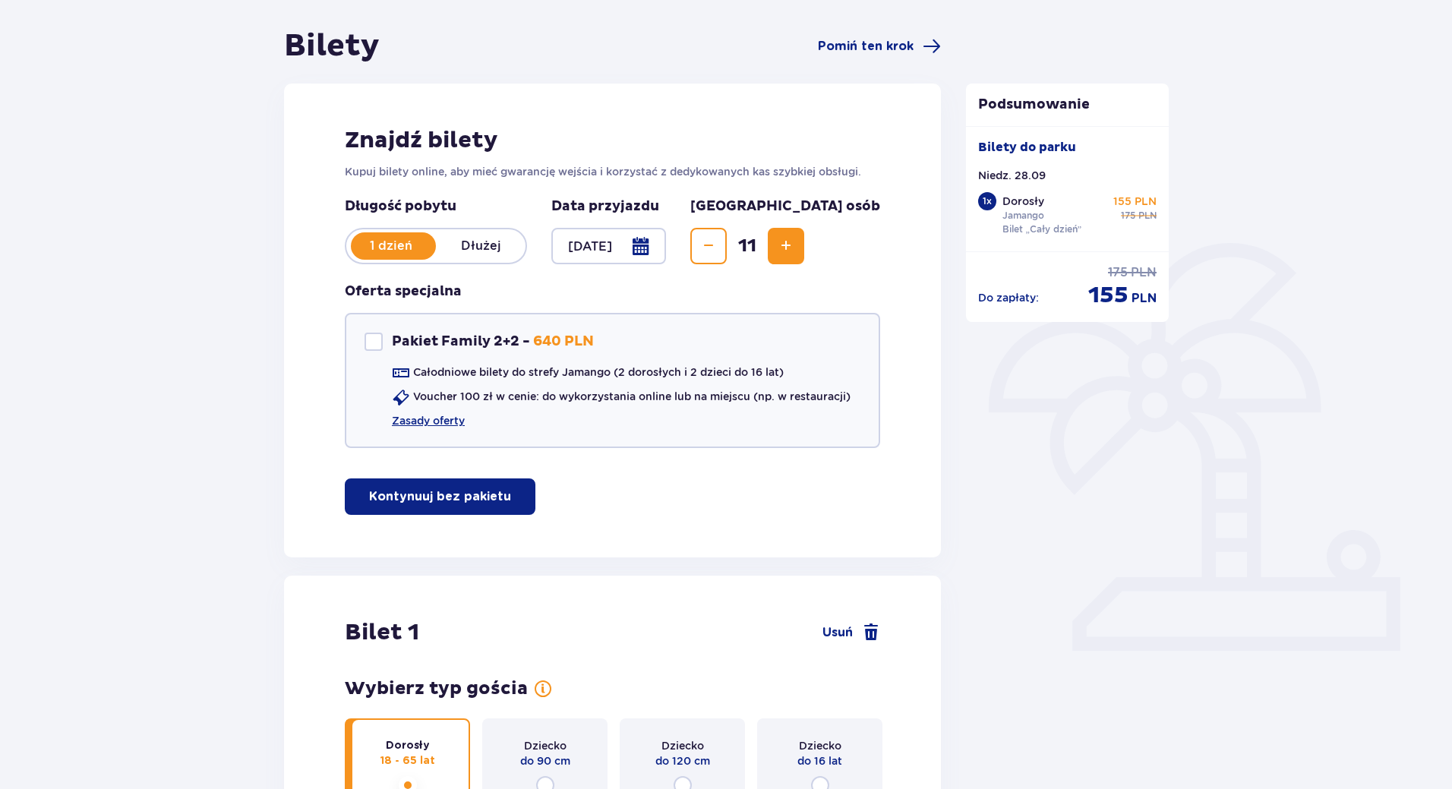
scroll to position [53, 0]
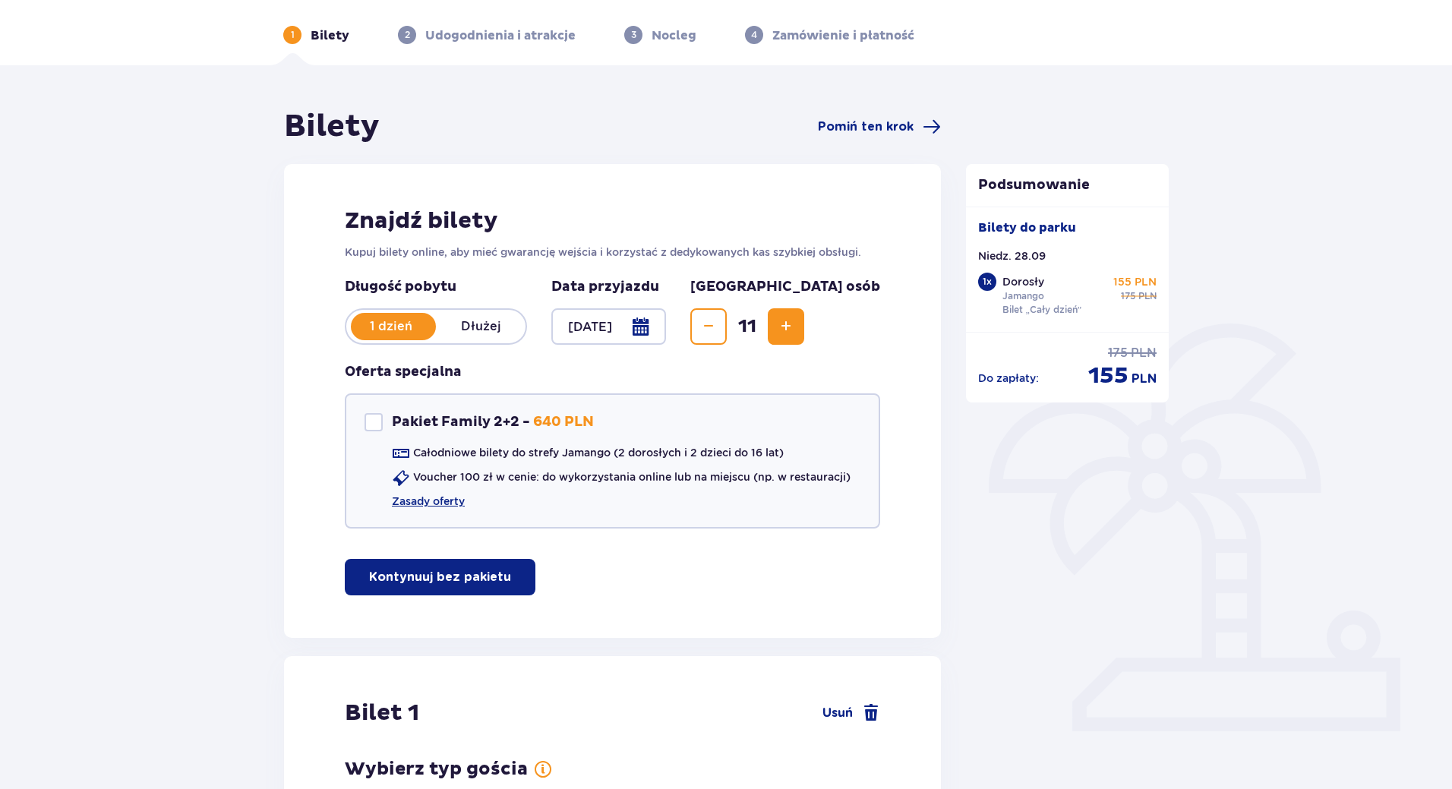
click at [795, 322] on span "Increase" at bounding box center [786, 327] width 18 height 18
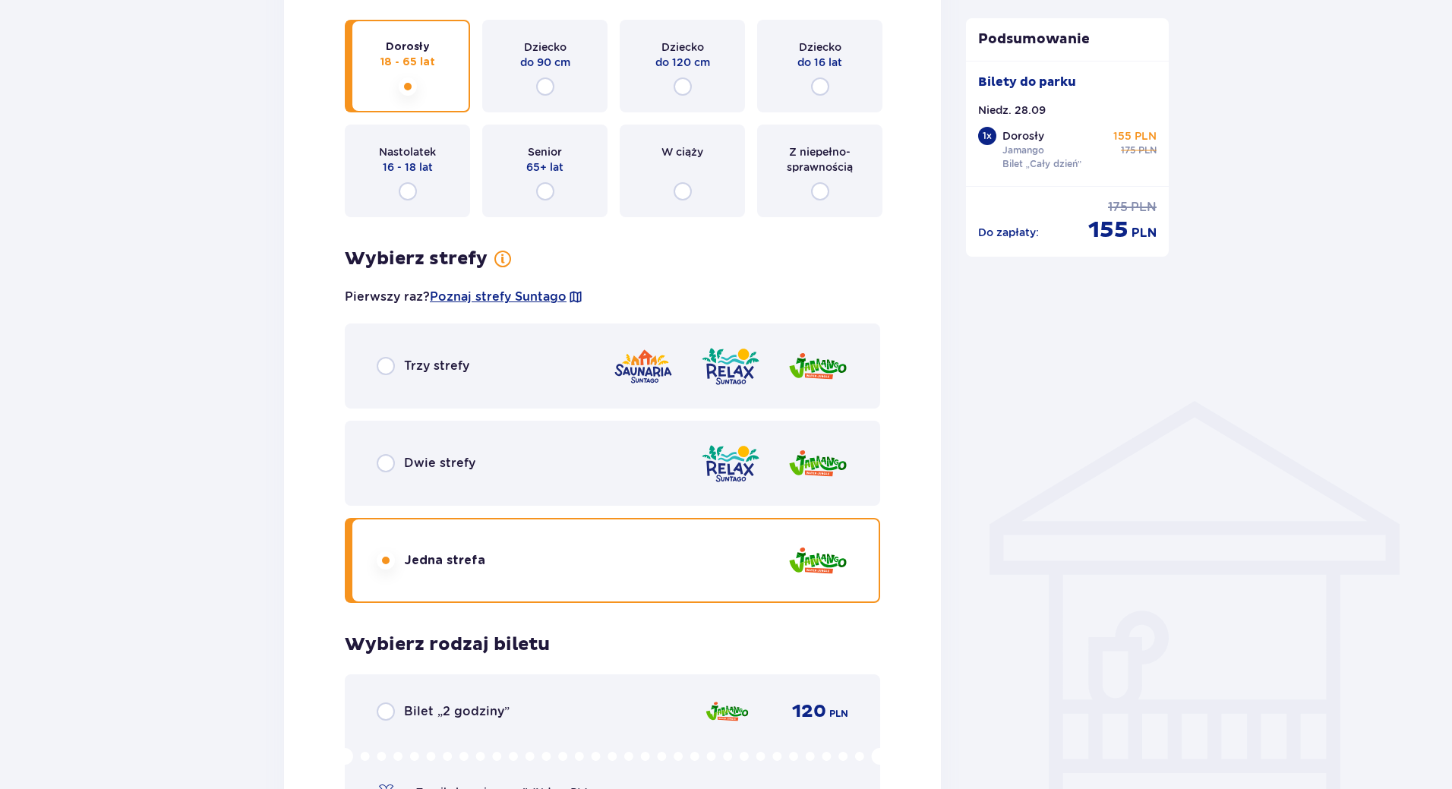
scroll to position [836, 0]
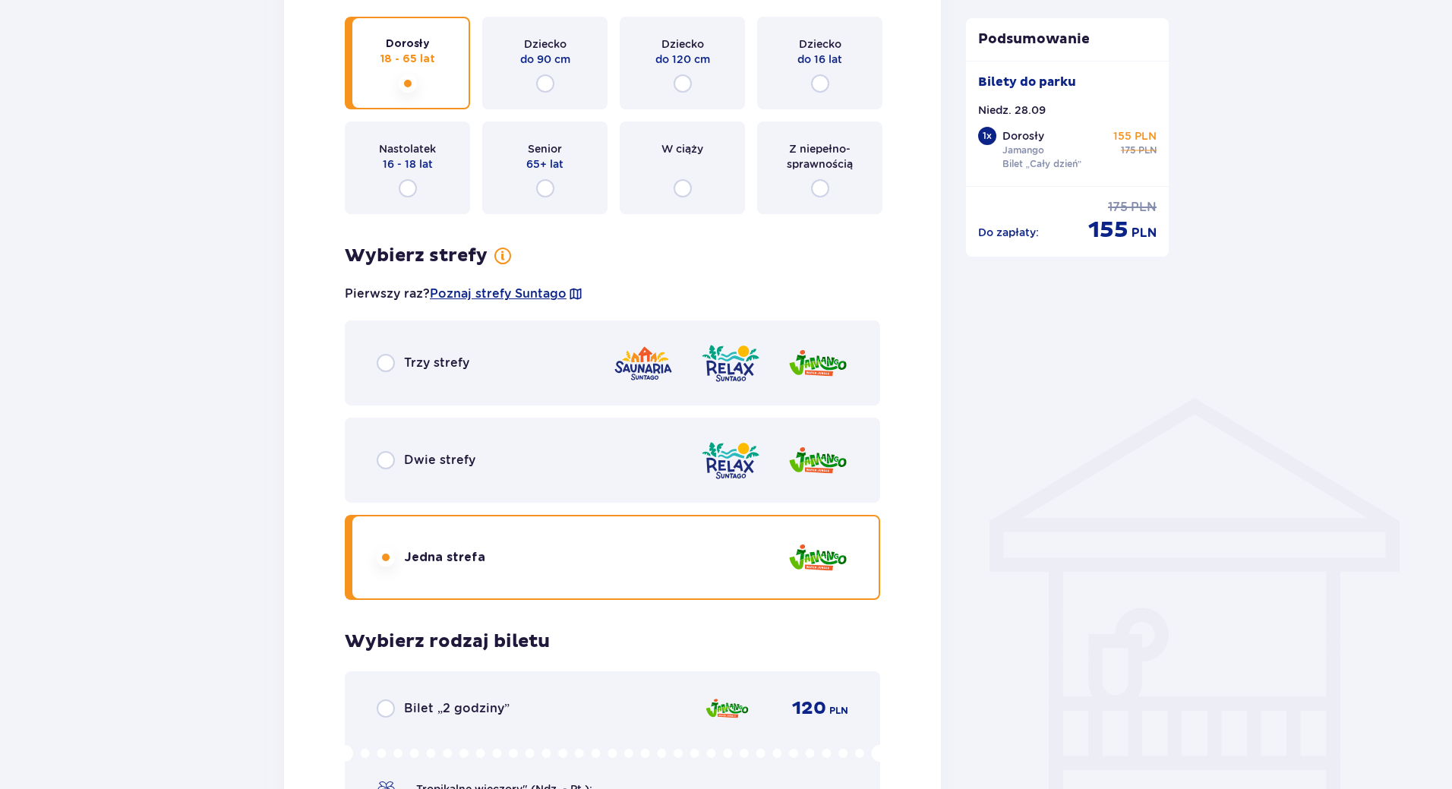
click at [457, 451] on div "Dwie strefy" at bounding box center [426, 460] width 99 height 18
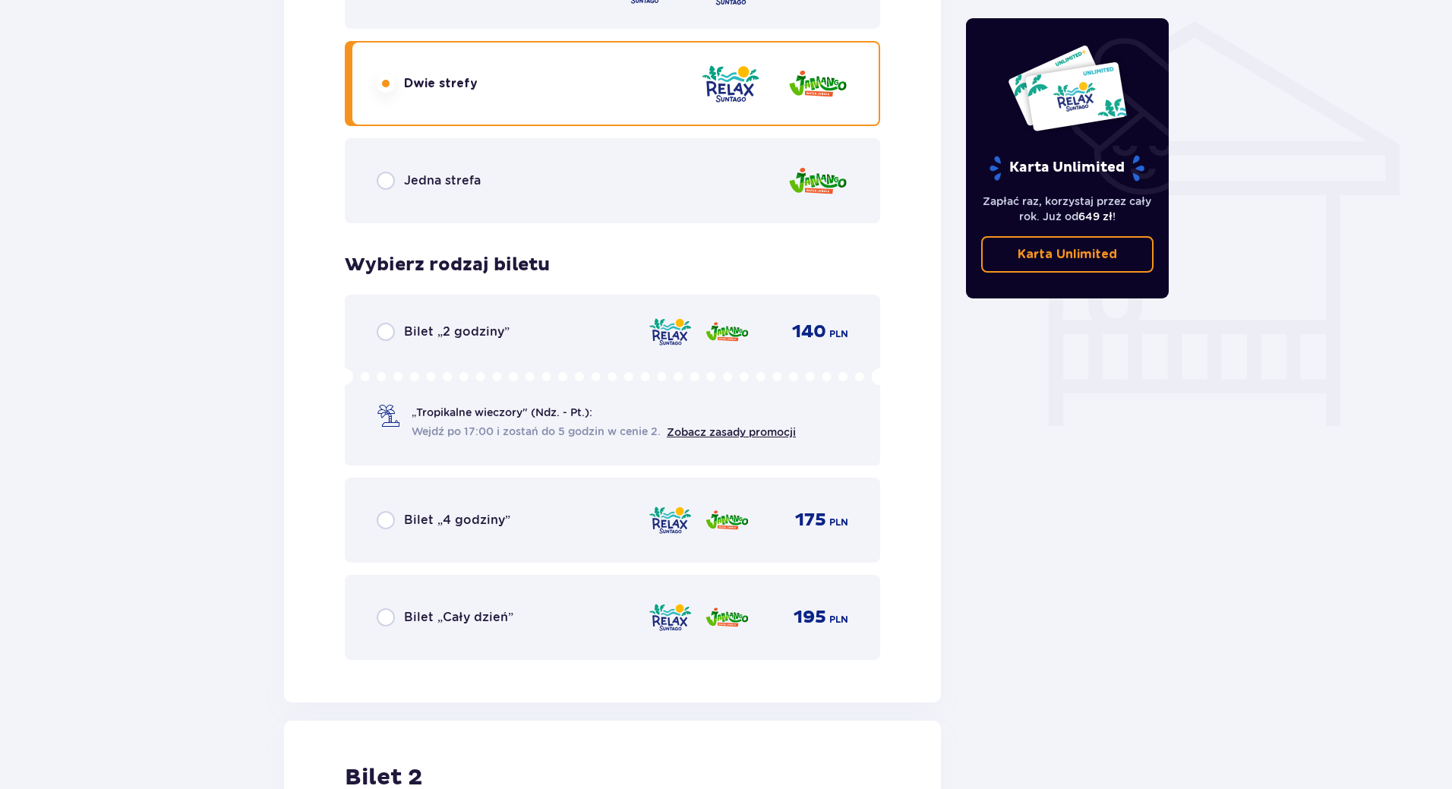
scroll to position [1215, 0]
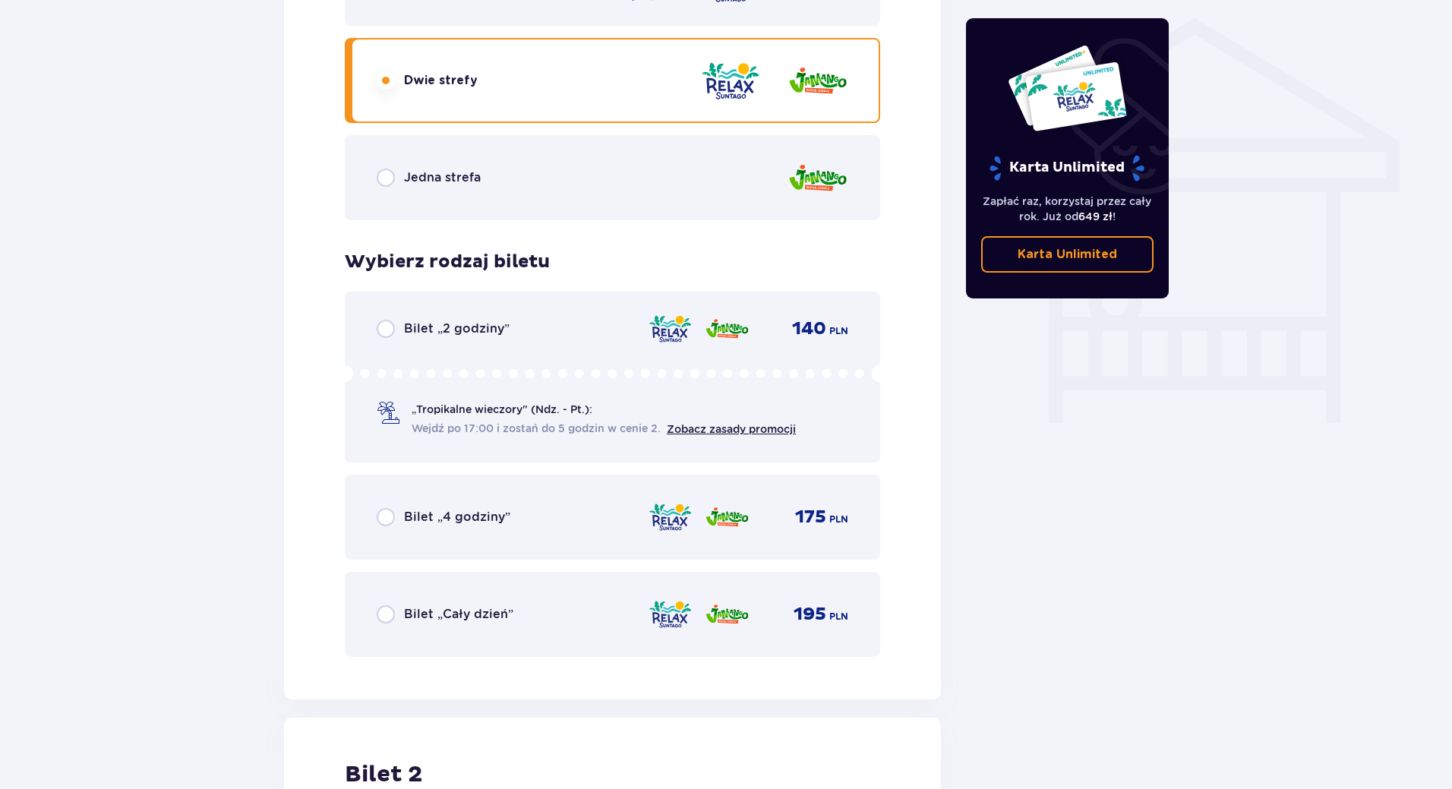
click at [453, 618] on p "Bilet „Cały dzień”" at bounding box center [458, 614] width 109 height 17
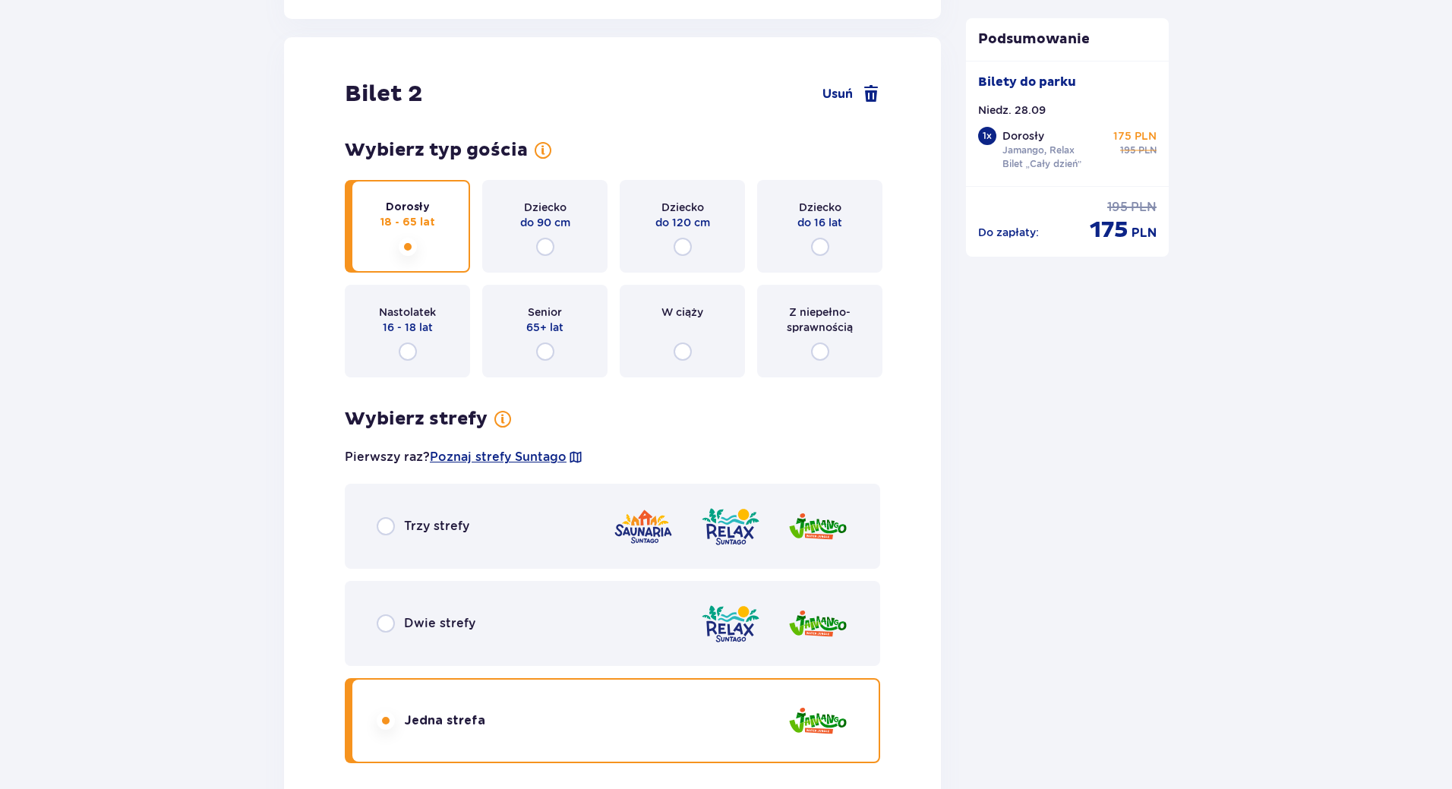
scroll to position [1915, 0]
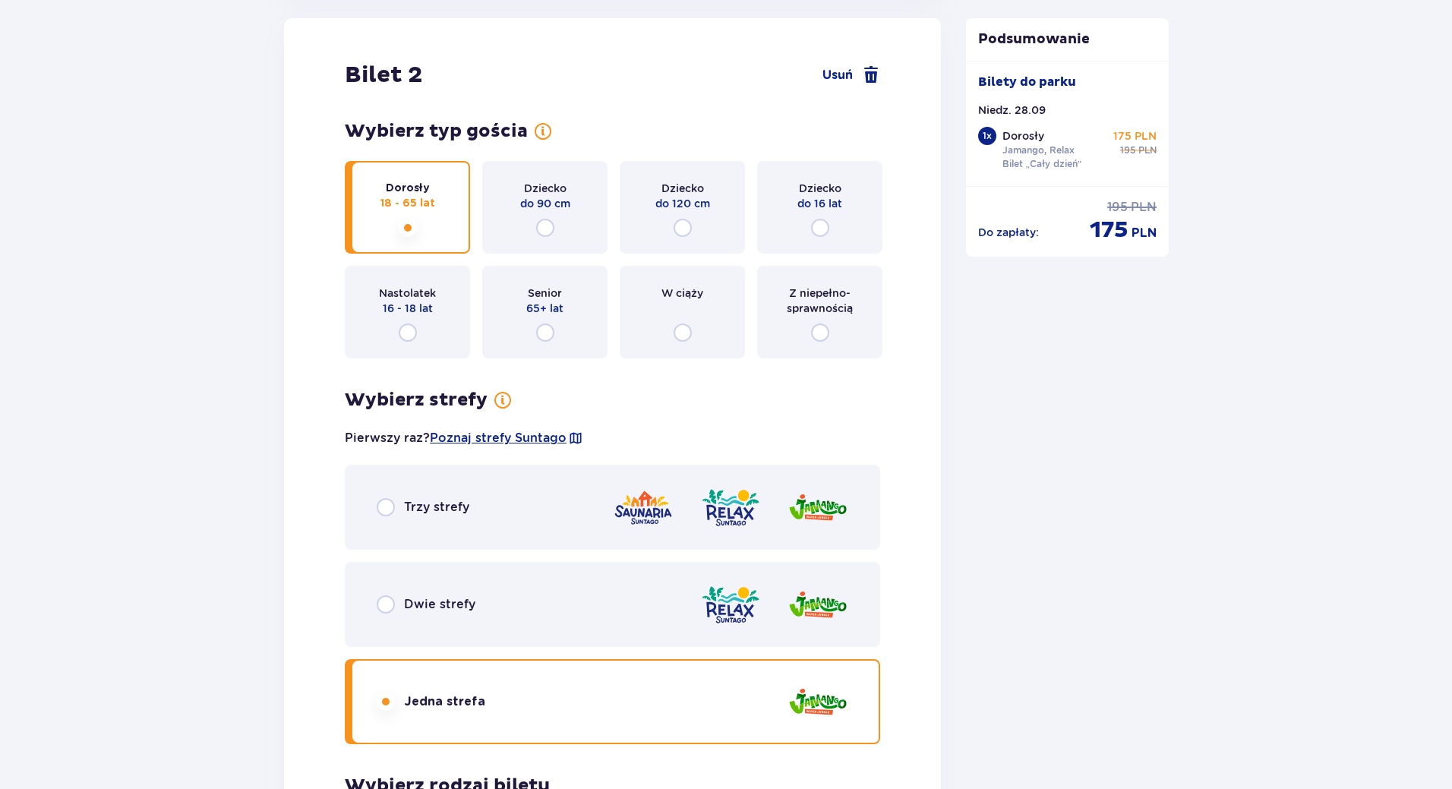
click at [493, 621] on div "Dwie strefy" at bounding box center [613, 604] width 536 height 85
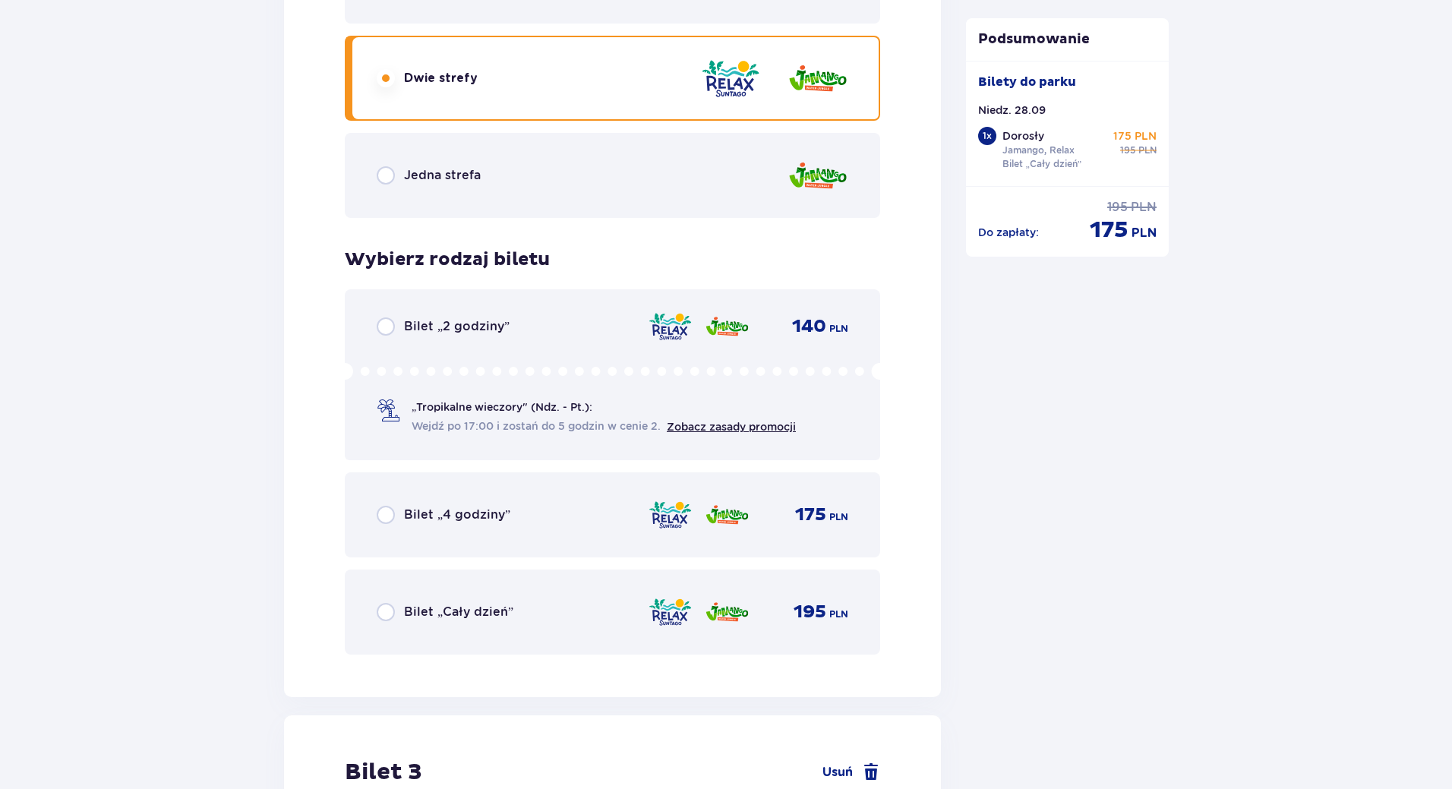
scroll to position [2523, 0]
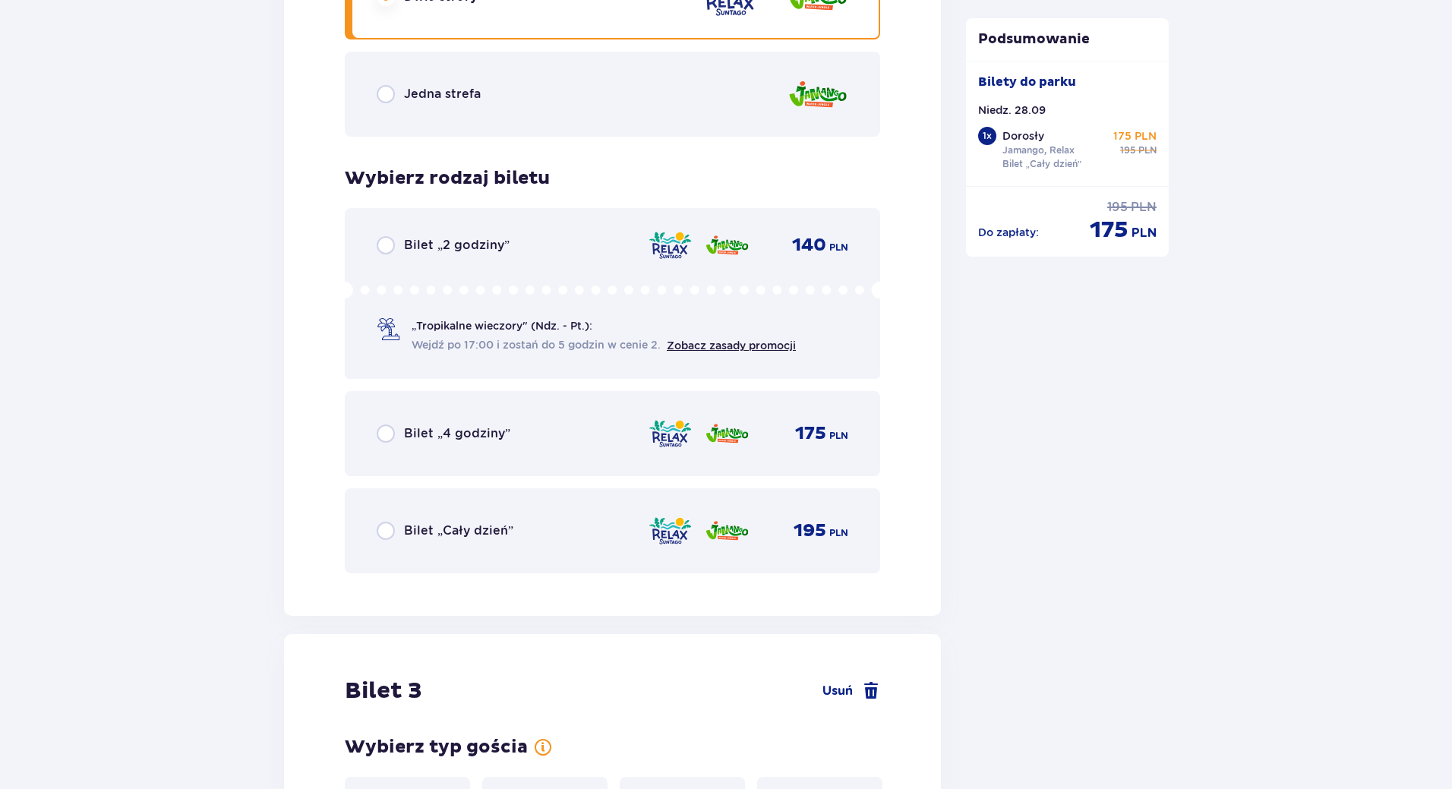
click at [461, 514] on div "Bilet „Cały dzień” 195 PLN" at bounding box center [613, 530] width 536 height 85
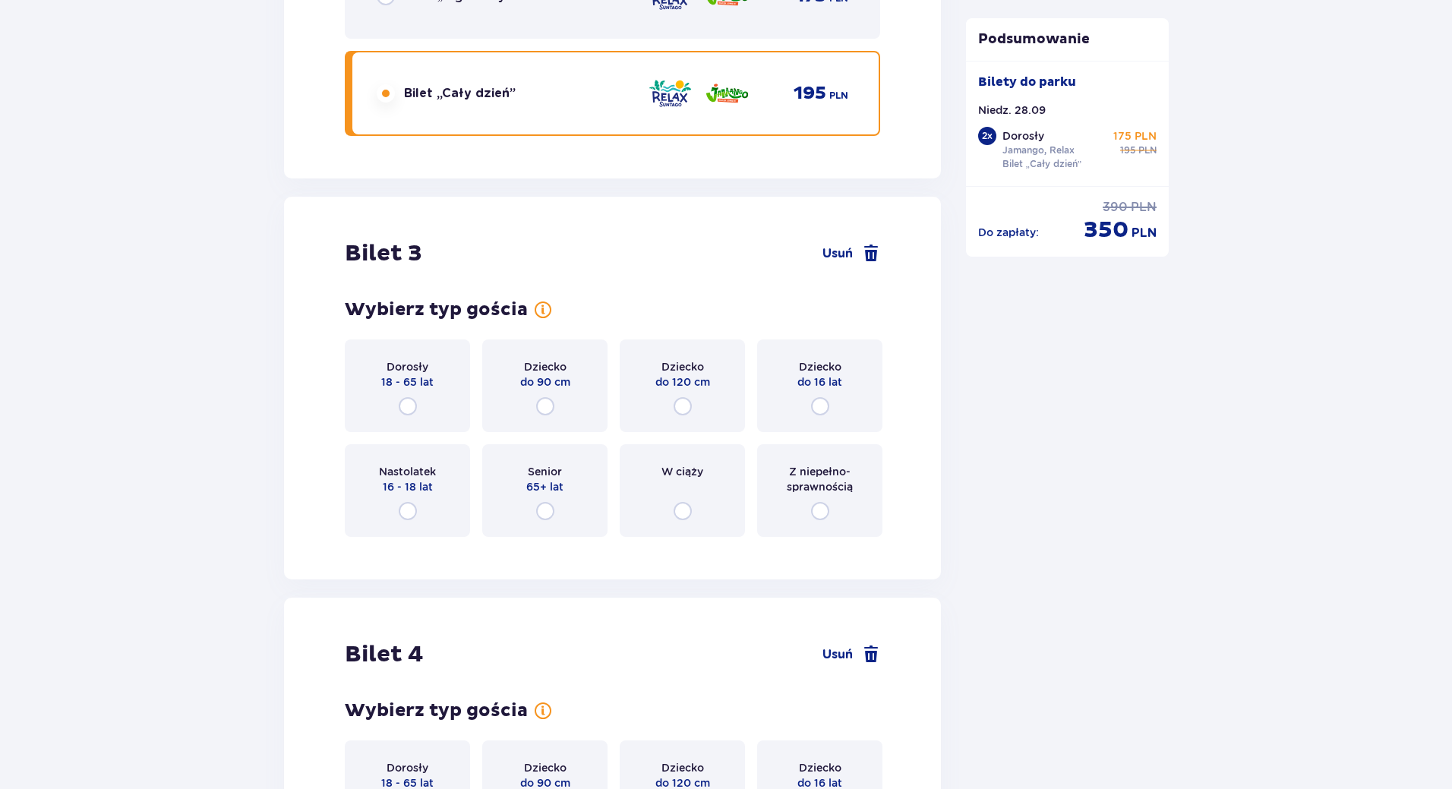
scroll to position [2987, 0]
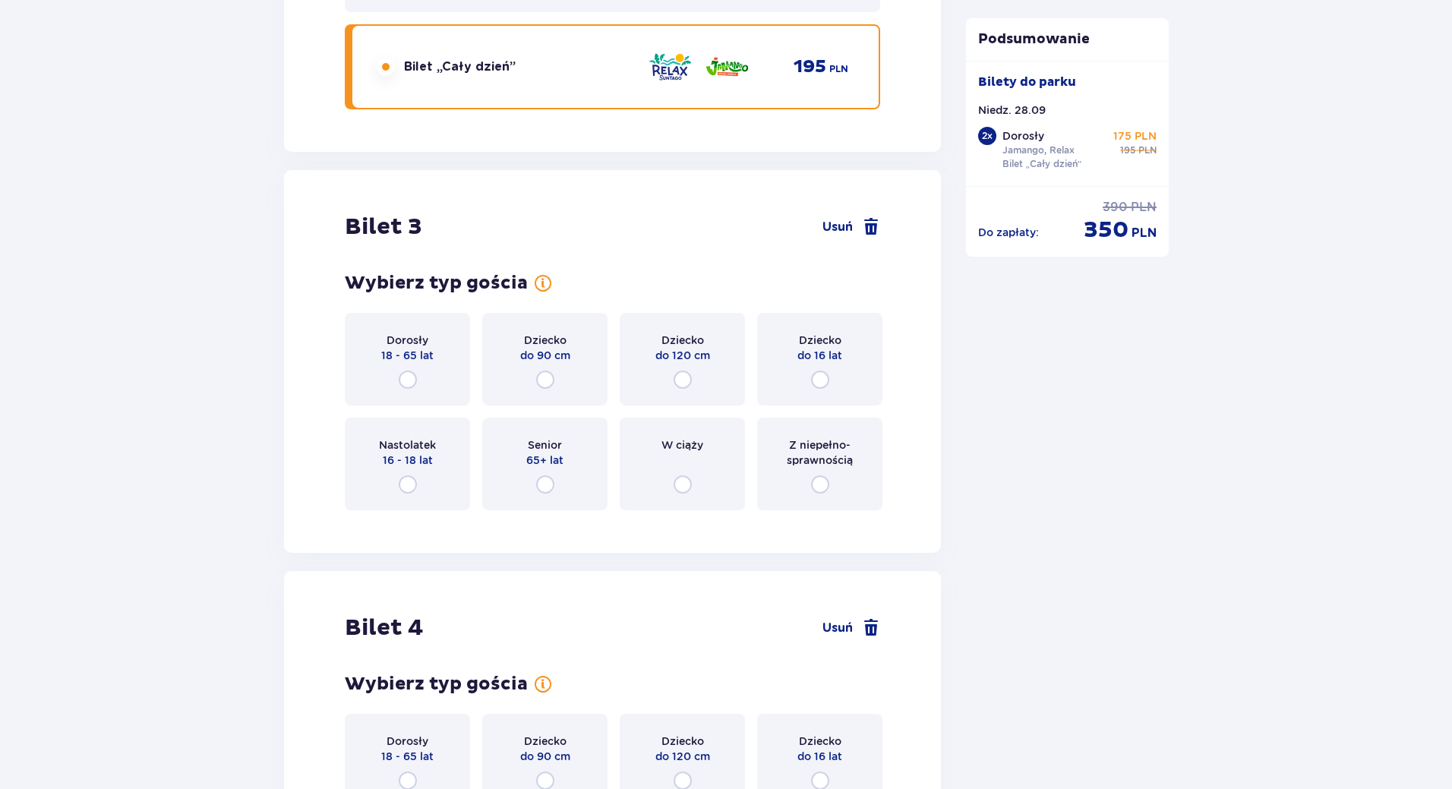
click at [382, 359] on p "18 - 65 lat" at bounding box center [407, 355] width 52 height 15
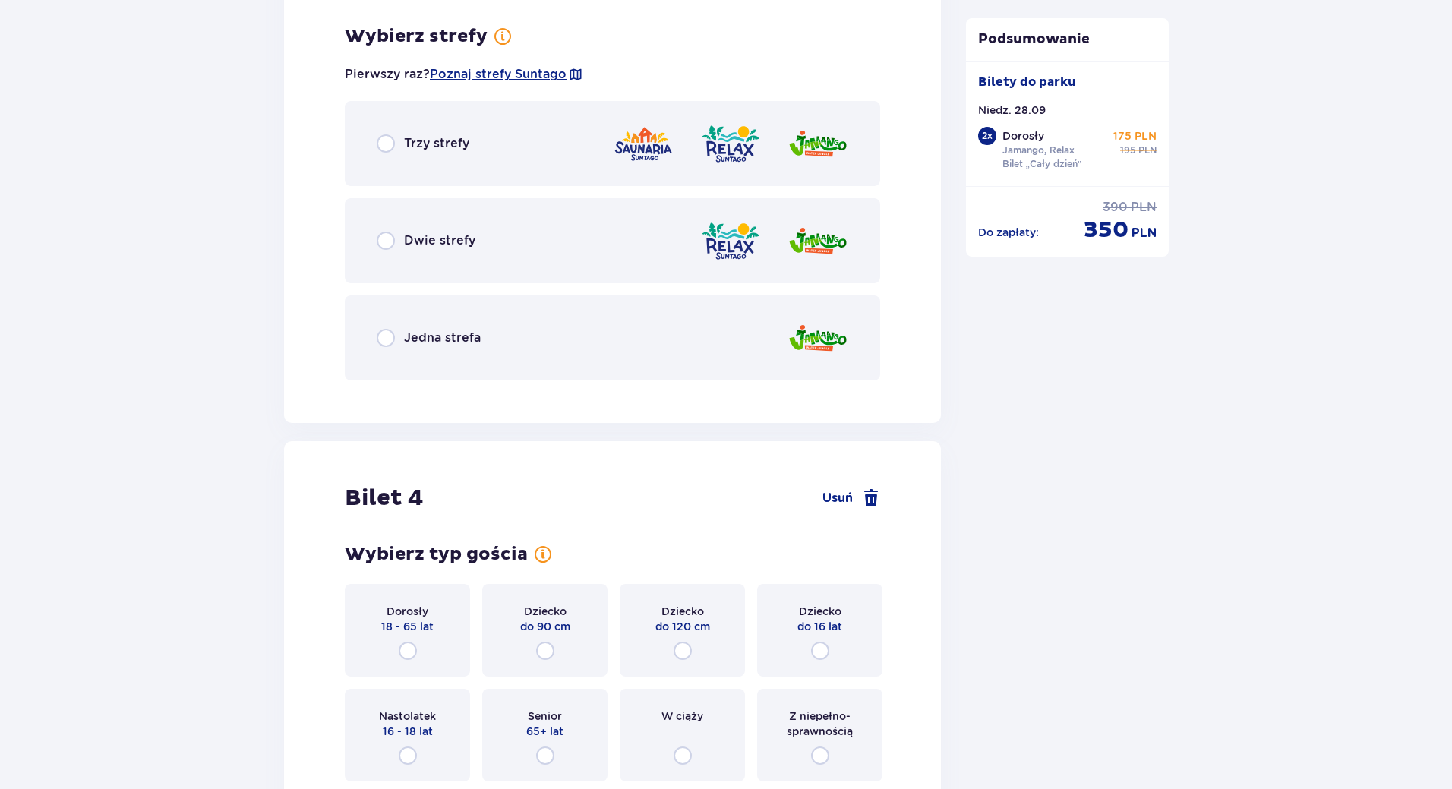
scroll to position [3509, 0]
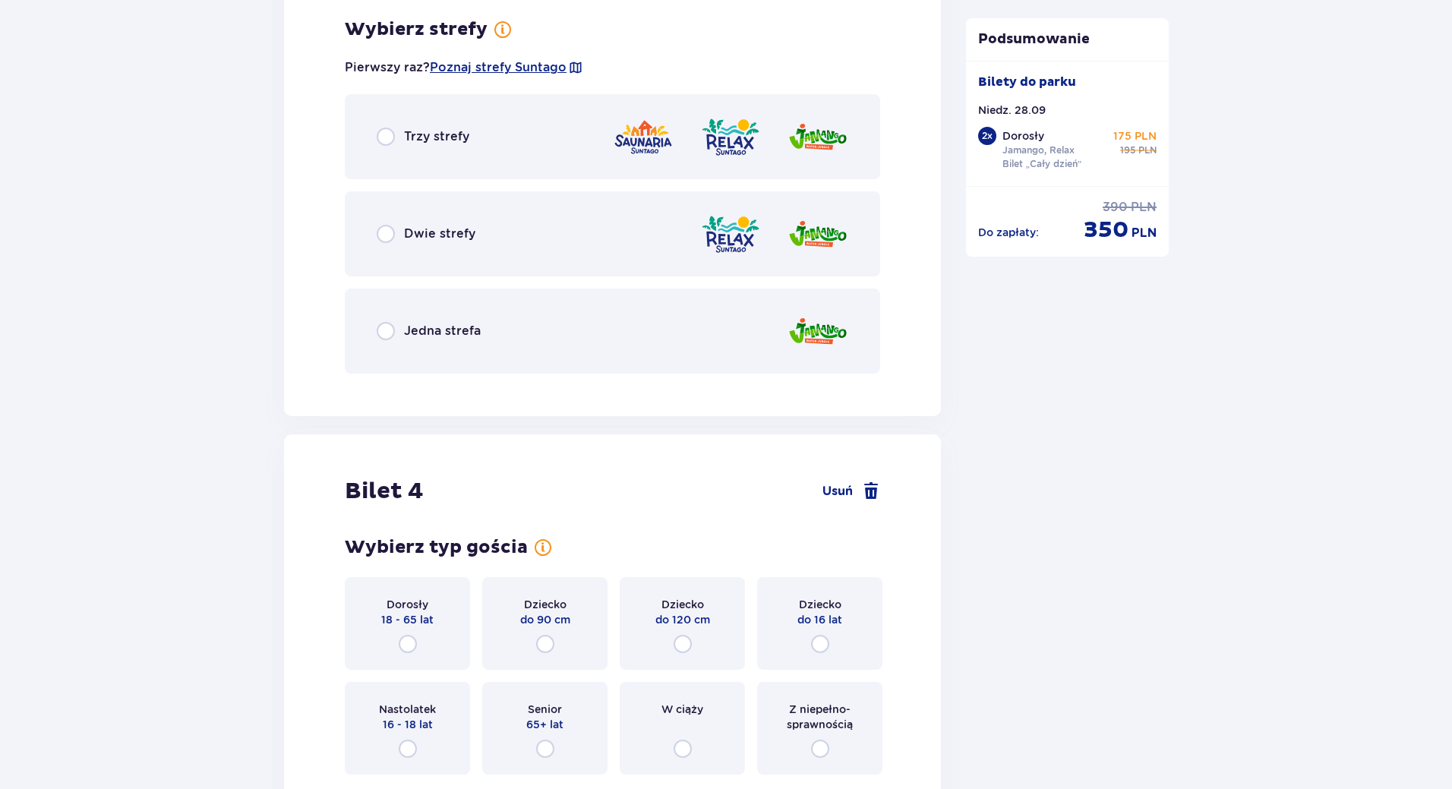
click at [490, 214] on div "Dwie strefy" at bounding box center [613, 233] width 536 height 85
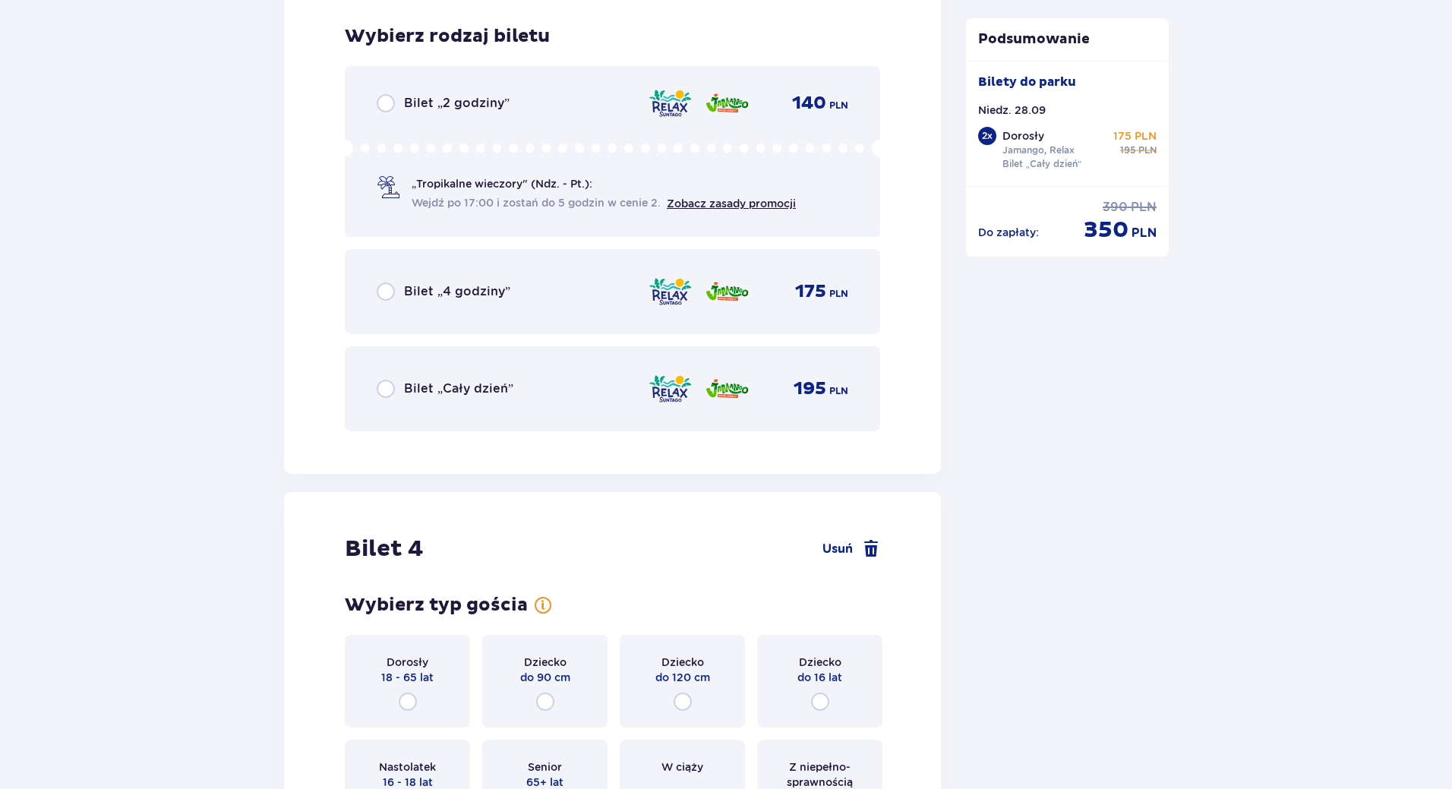
scroll to position [3895, 0]
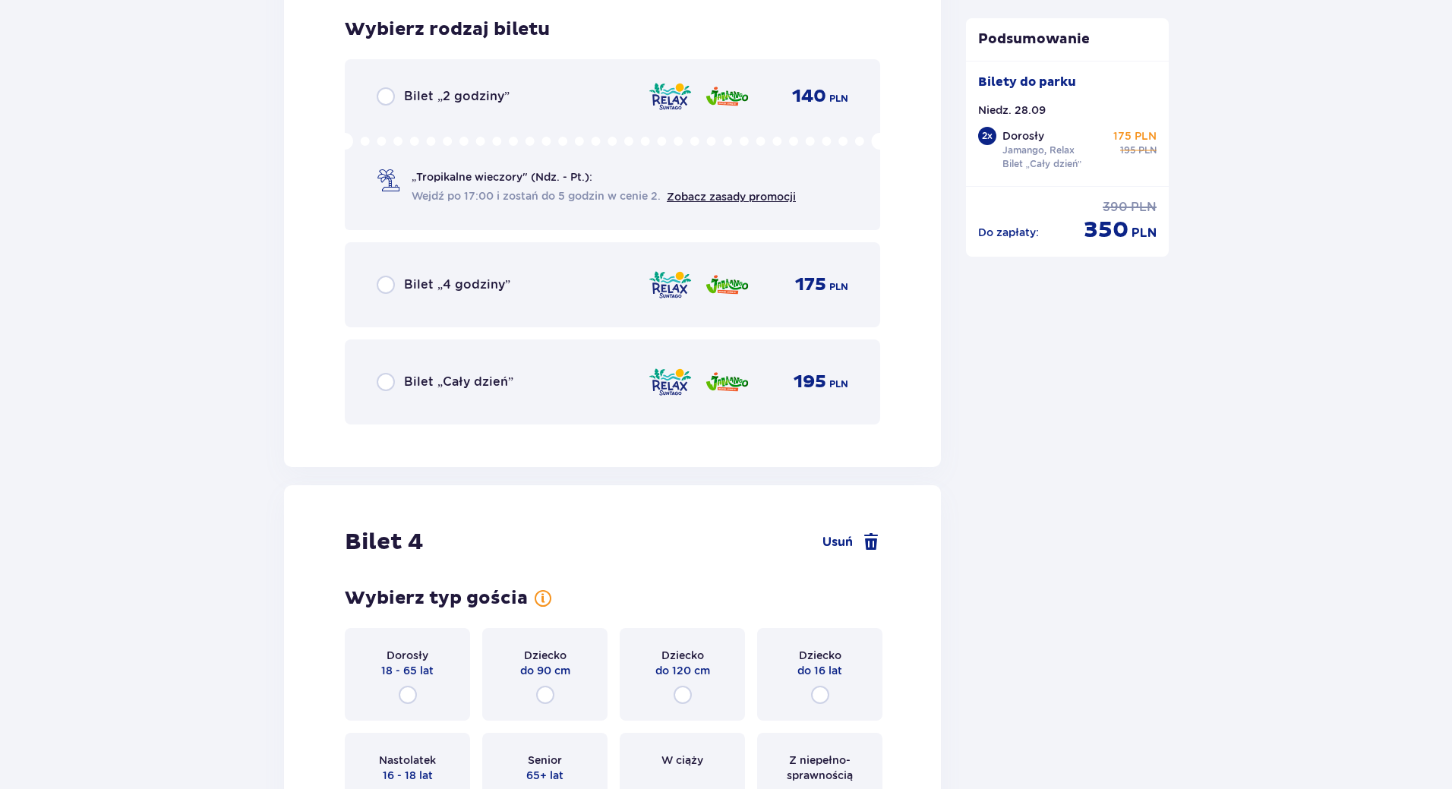
click at [491, 366] on div "Bilet „Cały dzień” 195 PLN" at bounding box center [613, 382] width 472 height 32
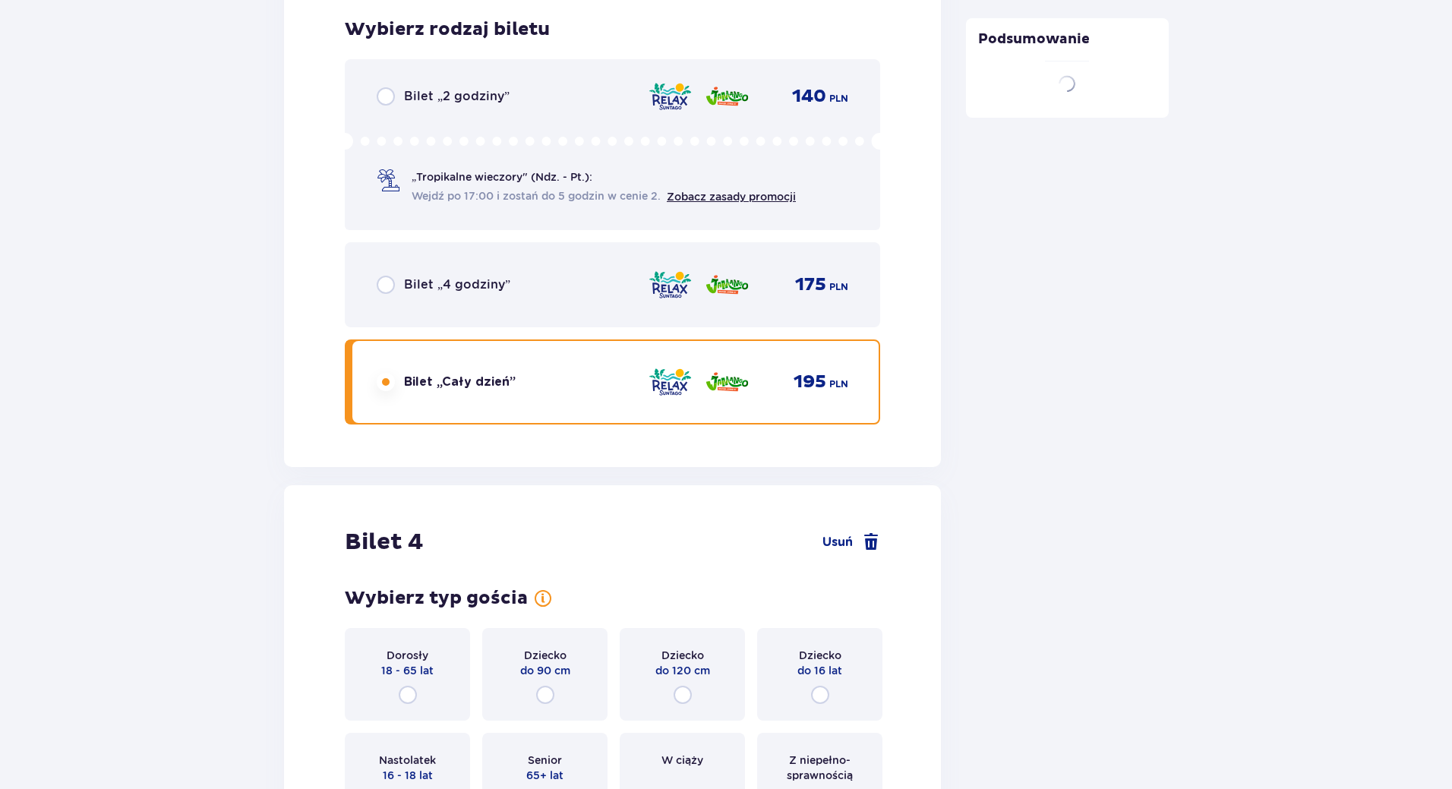
scroll to position [3941, 0]
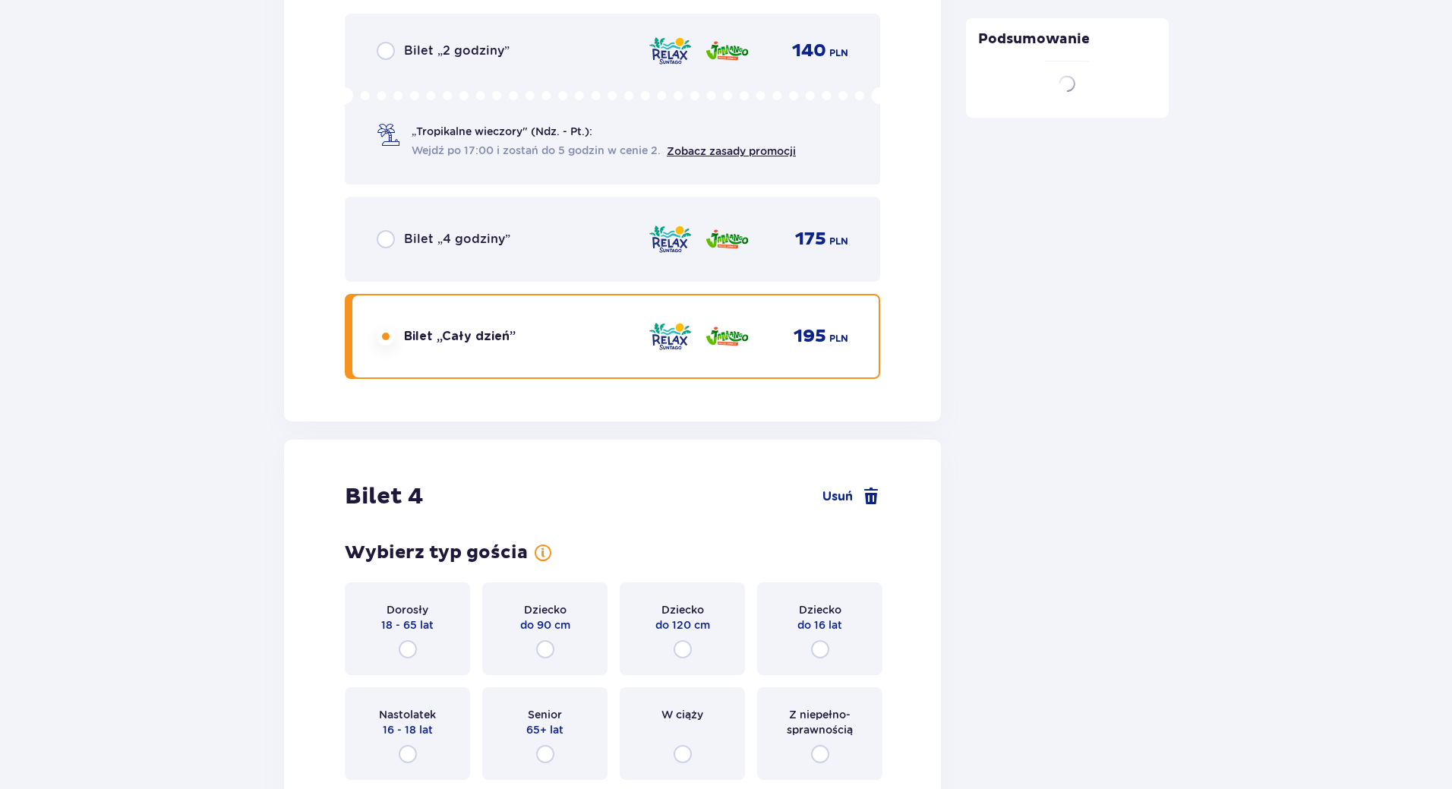
click at [509, 441] on div "Bilet 4 Usuń Wybierz typ gościa Dorosły 18 - 65 lat Dziecko do 90 cm Dziecko do…" at bounding box center [612, 631] width 657 height 383
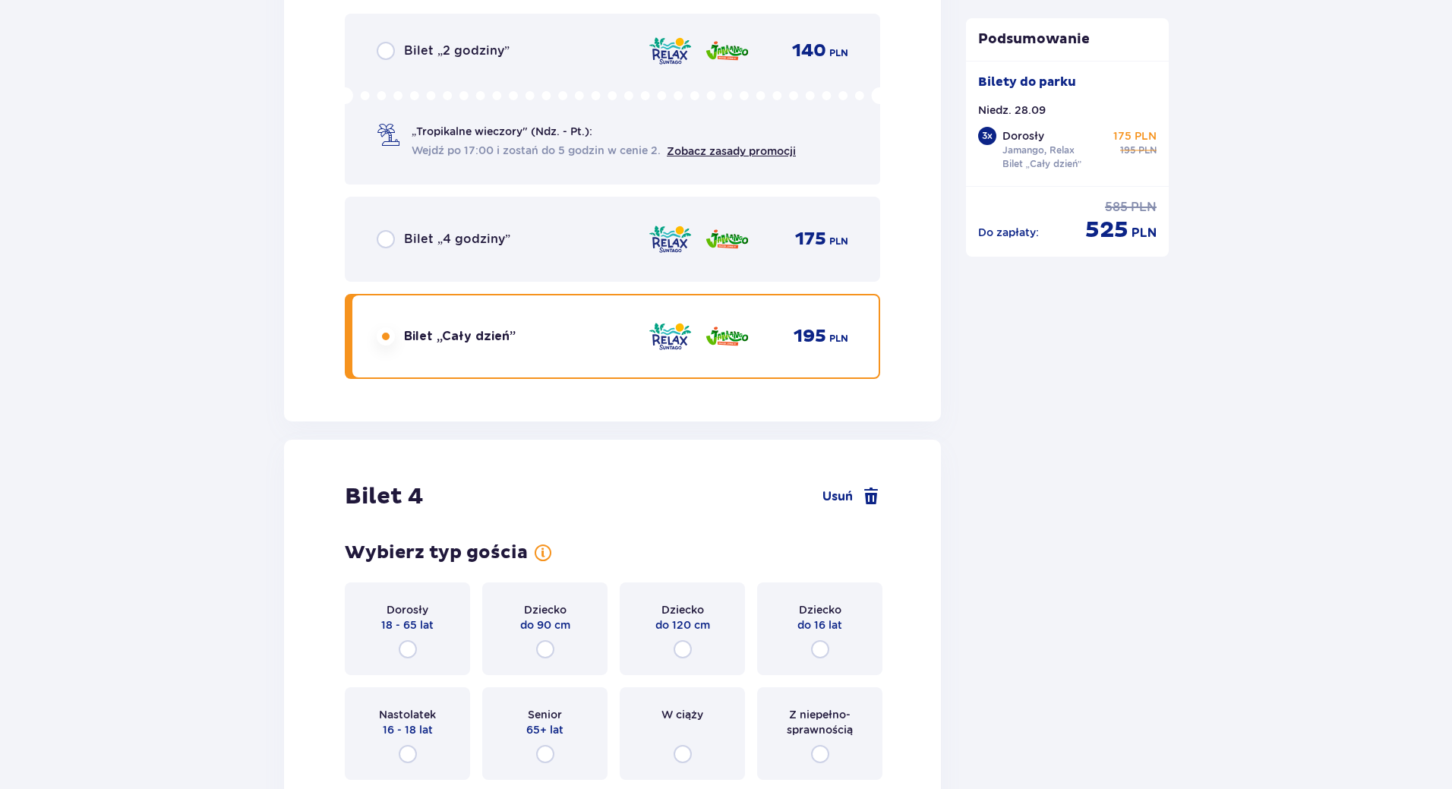
scroll to position [4362, 0]
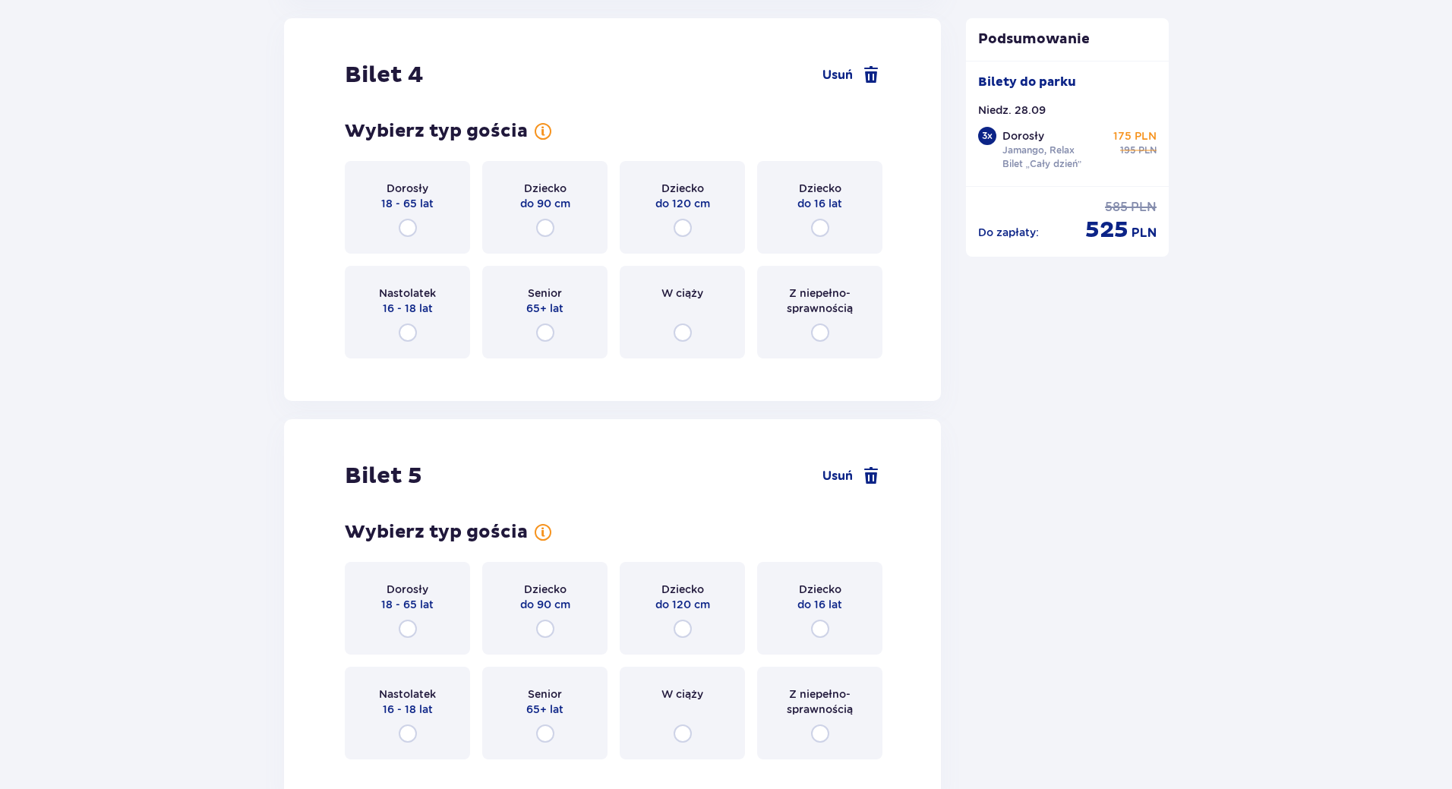
click at [406, 188] on p "Dorosły" at bounding box center [408, 188] width 42 height 15
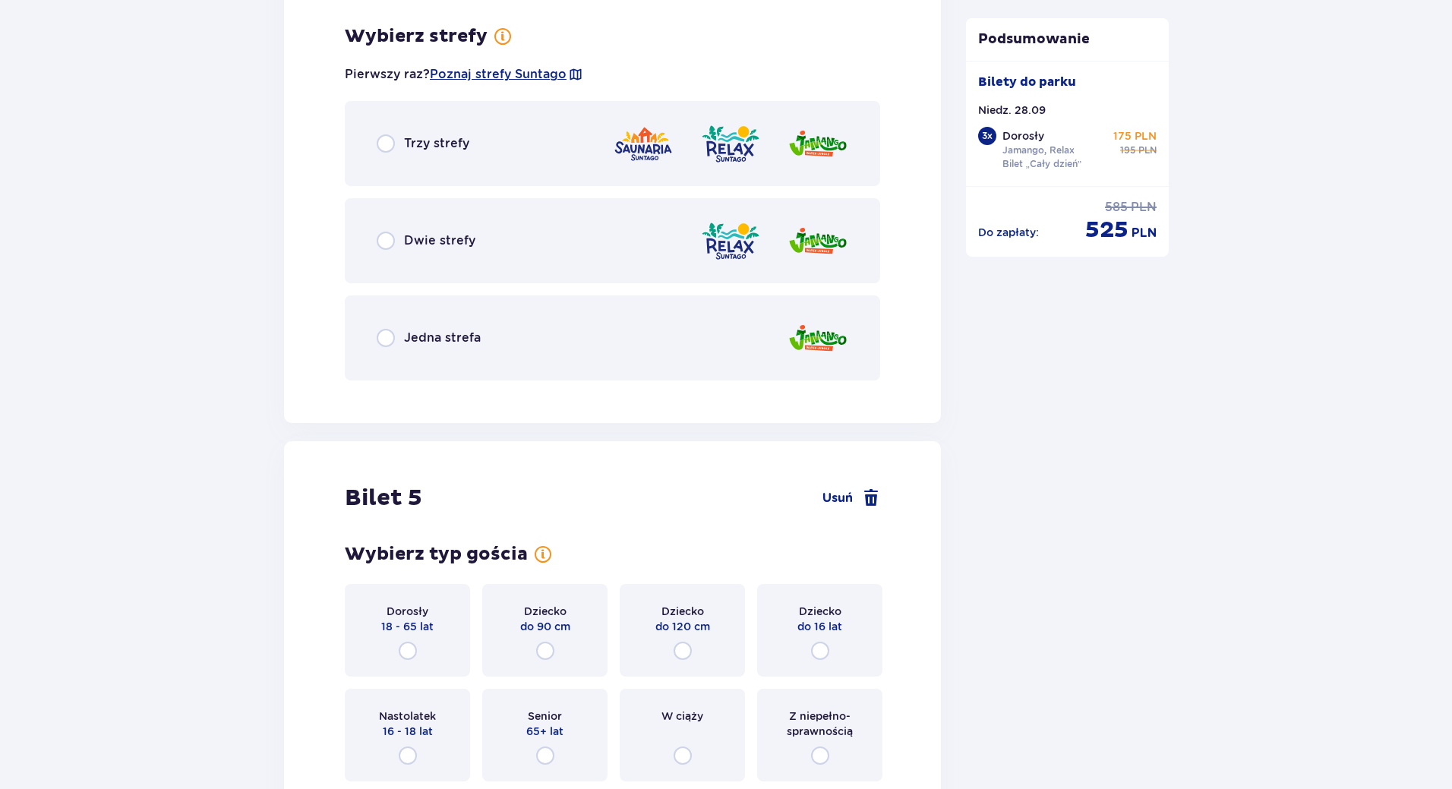
scroll to position [4733, 0]
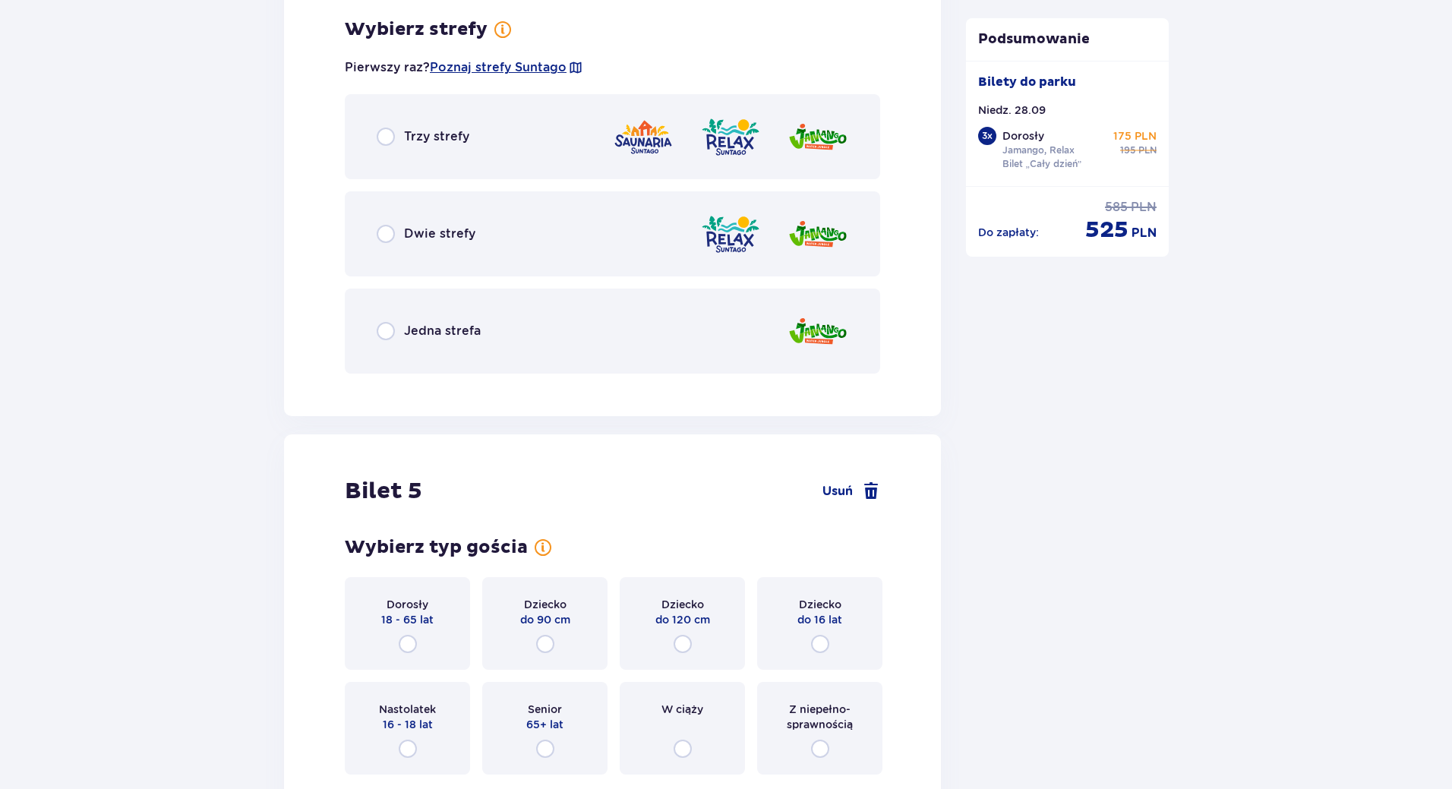
click at [434, 267] on div "Dwie strefy" at bounding box center [613, 233] width 536 height 85
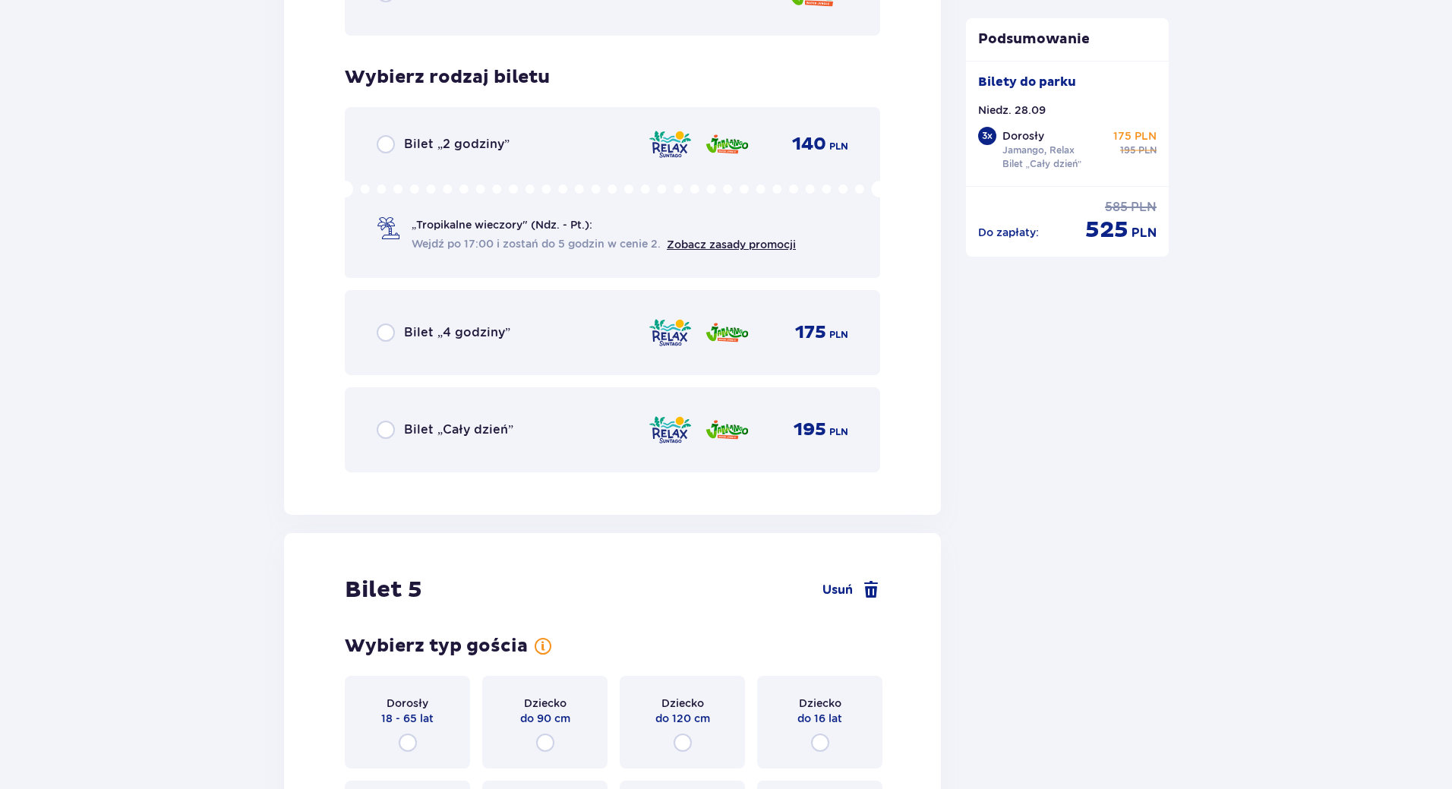
scroll to position [5119, 0]
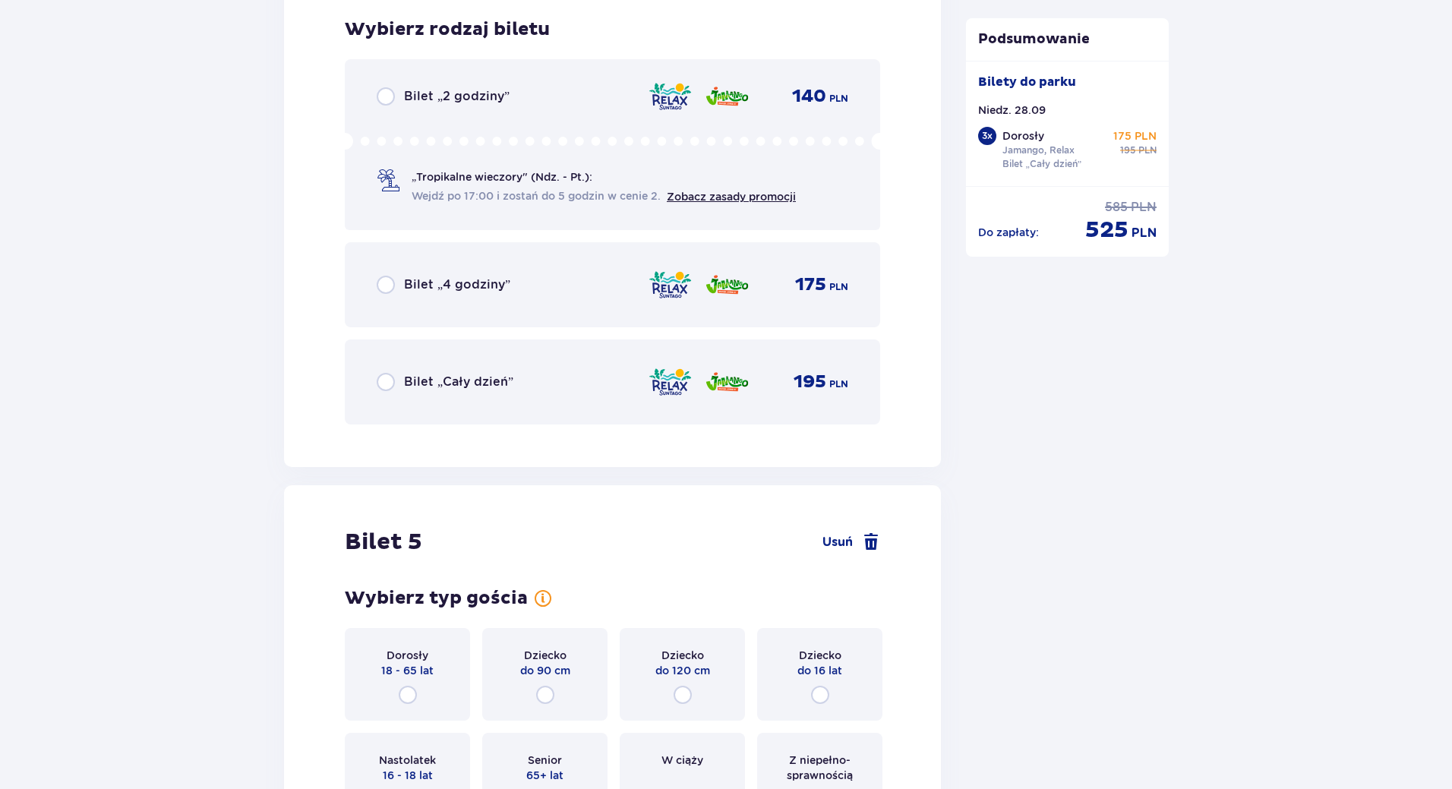
click at [456, 416] on div "Bilet „Cały dzień” 195 PLN" at bounding box center [613, 382] width 536 height 85
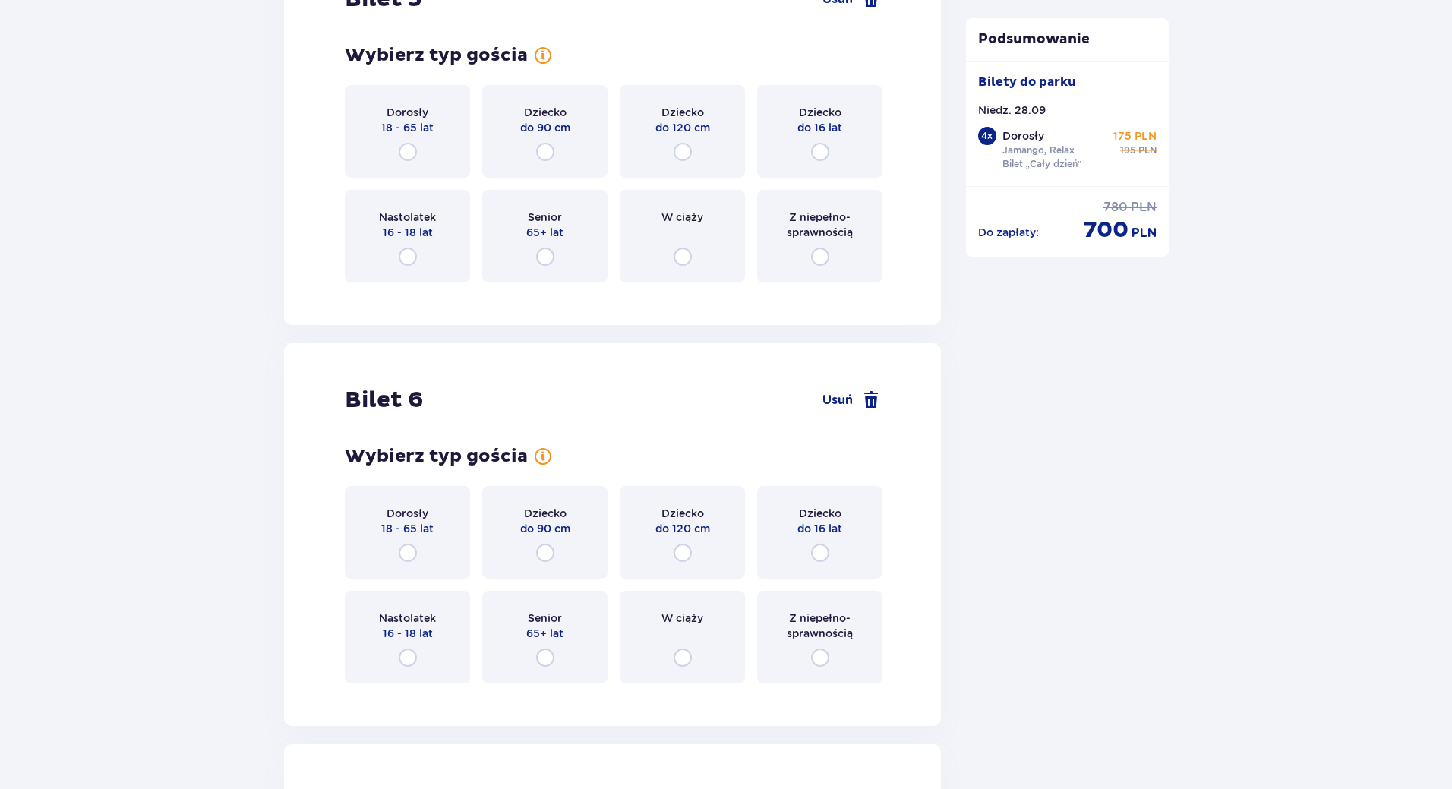
scroll to position [5738, 0]
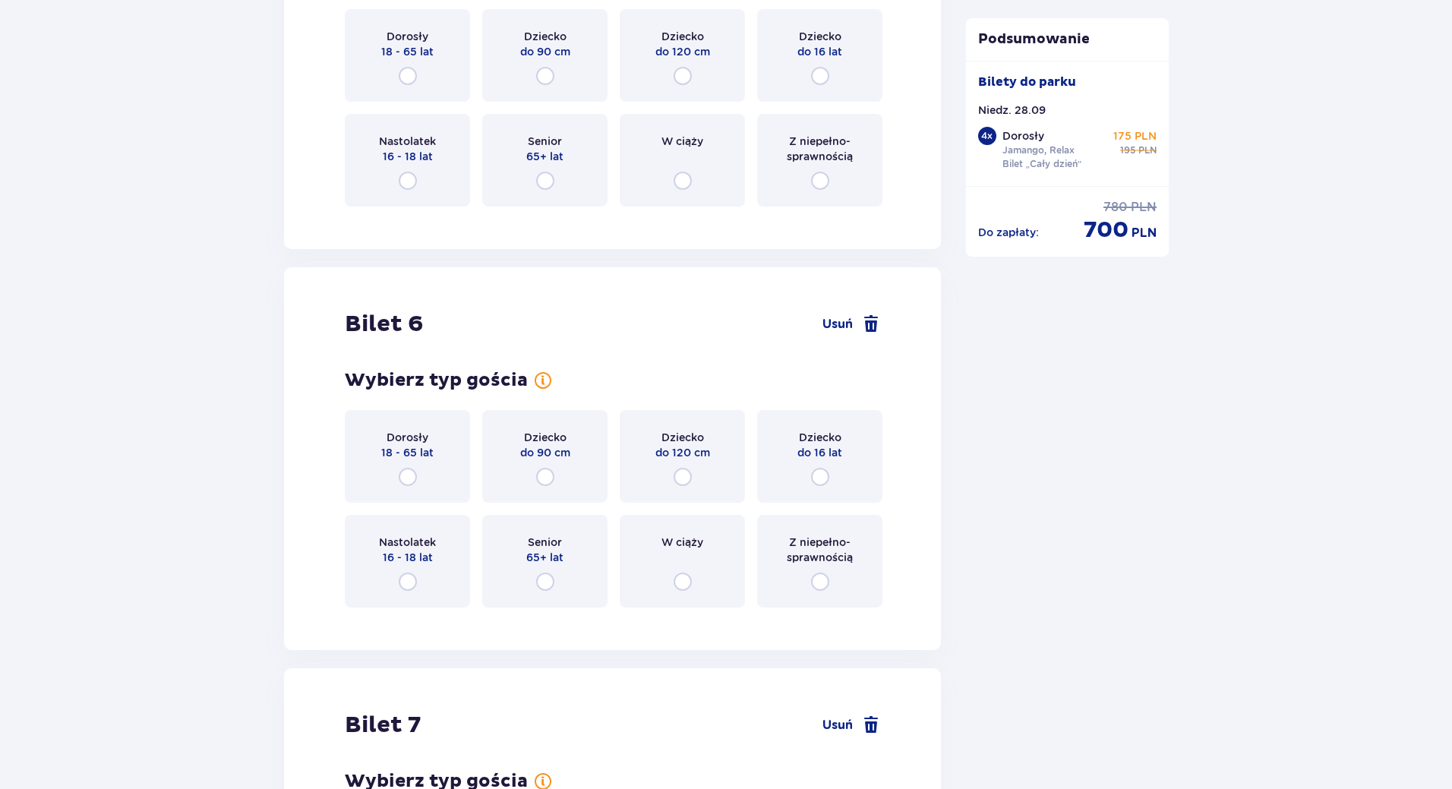
click at [429, 455] on p "18 - 65 lat" at bounding box center [407, 452] width 52 height 15
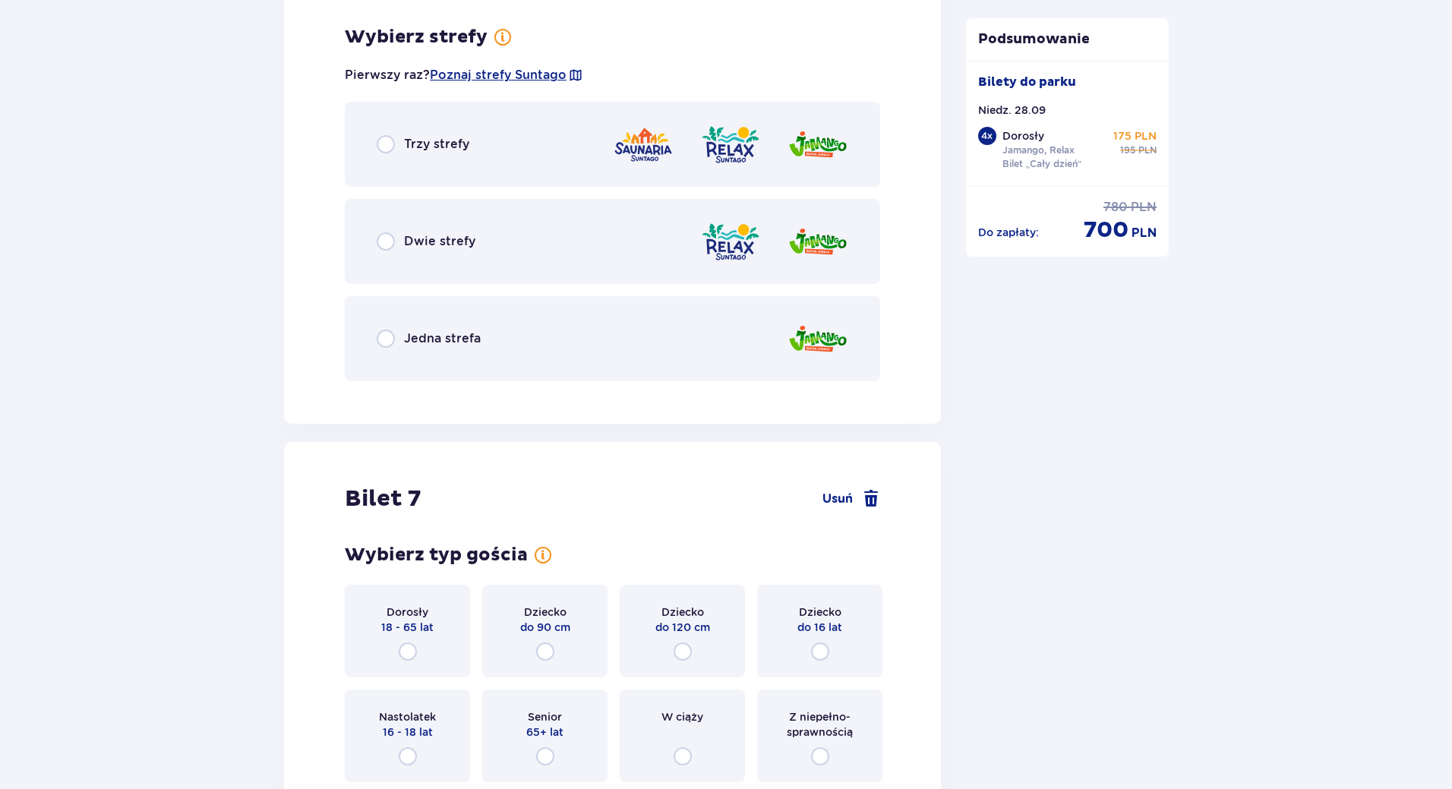
scroll to position [6358, 0]
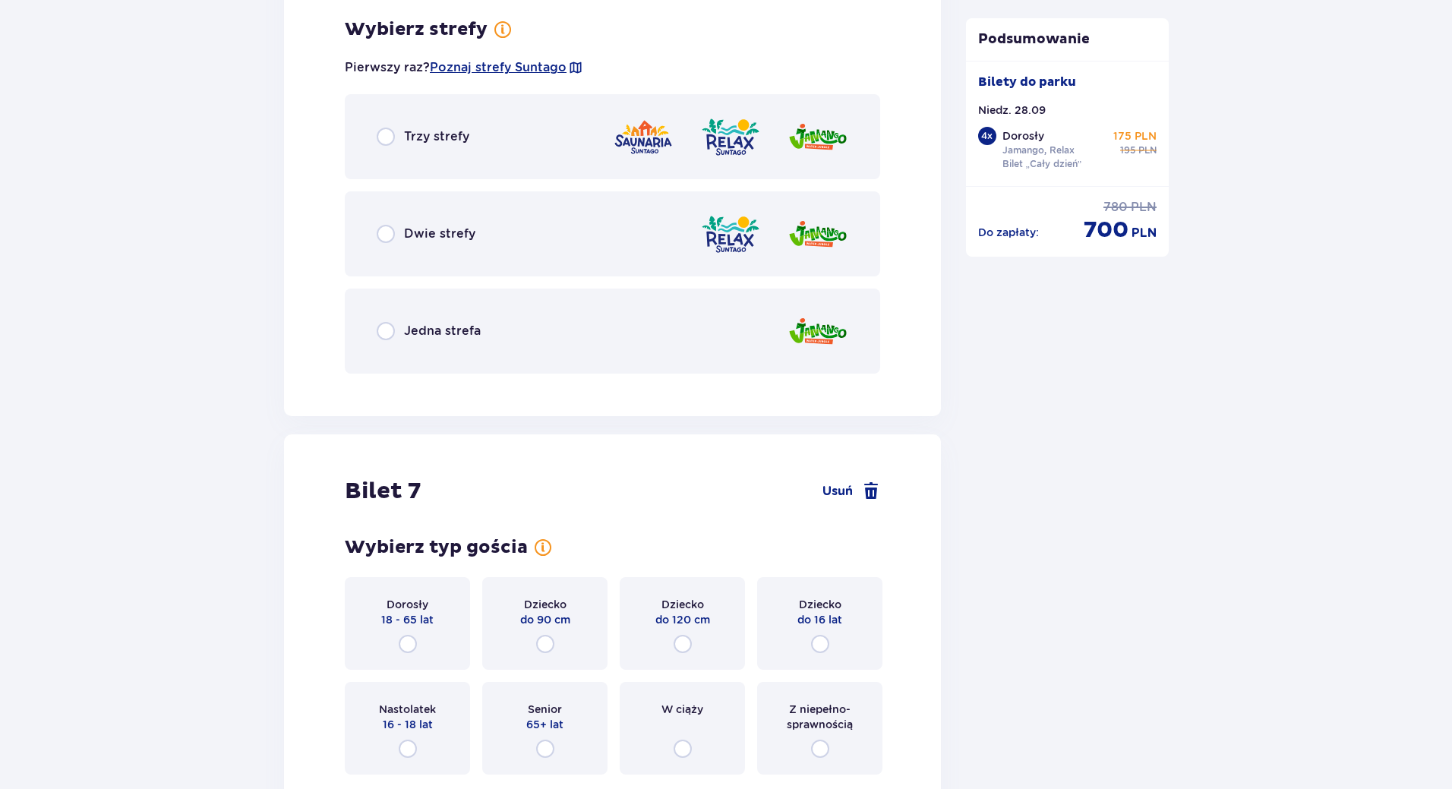
click at [469, 242] on p "Dwie strefy" at bounding box center [439, 234] width 71 height 17
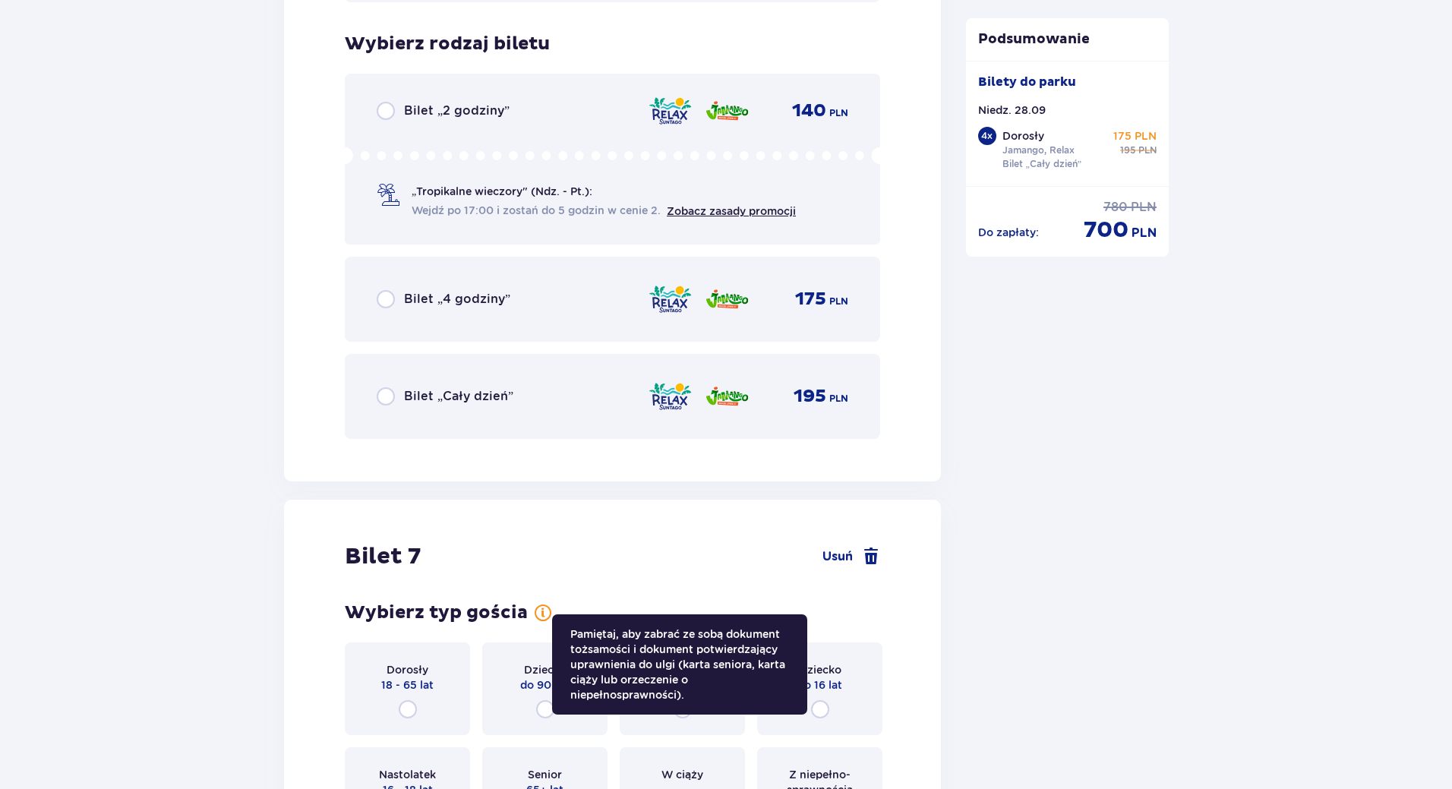
scroll to position [6744, 0]
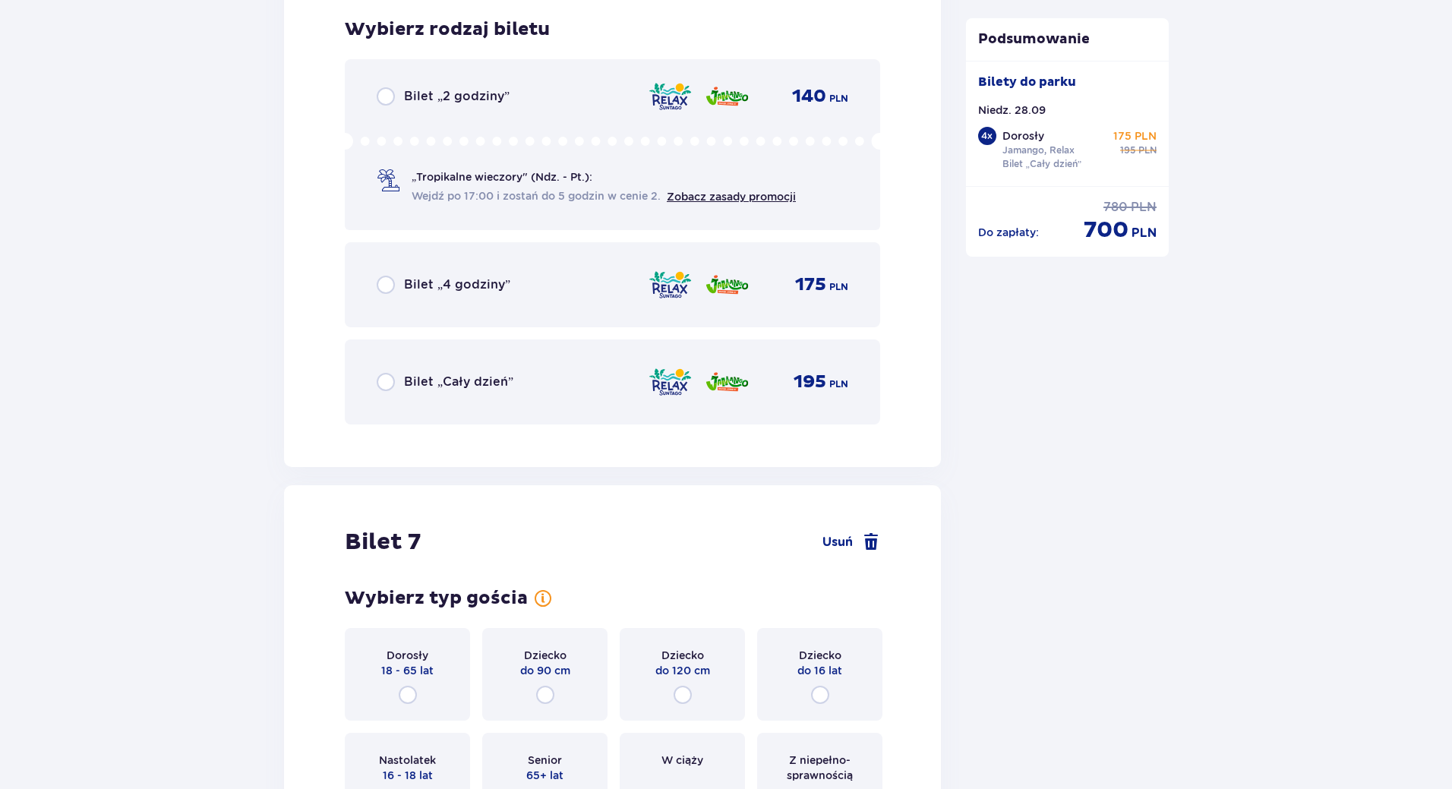
click at [510, 403] on div "Bilet „Cały dzień” 195 PLN" at bounding box center [613, 382] width 536 height 85
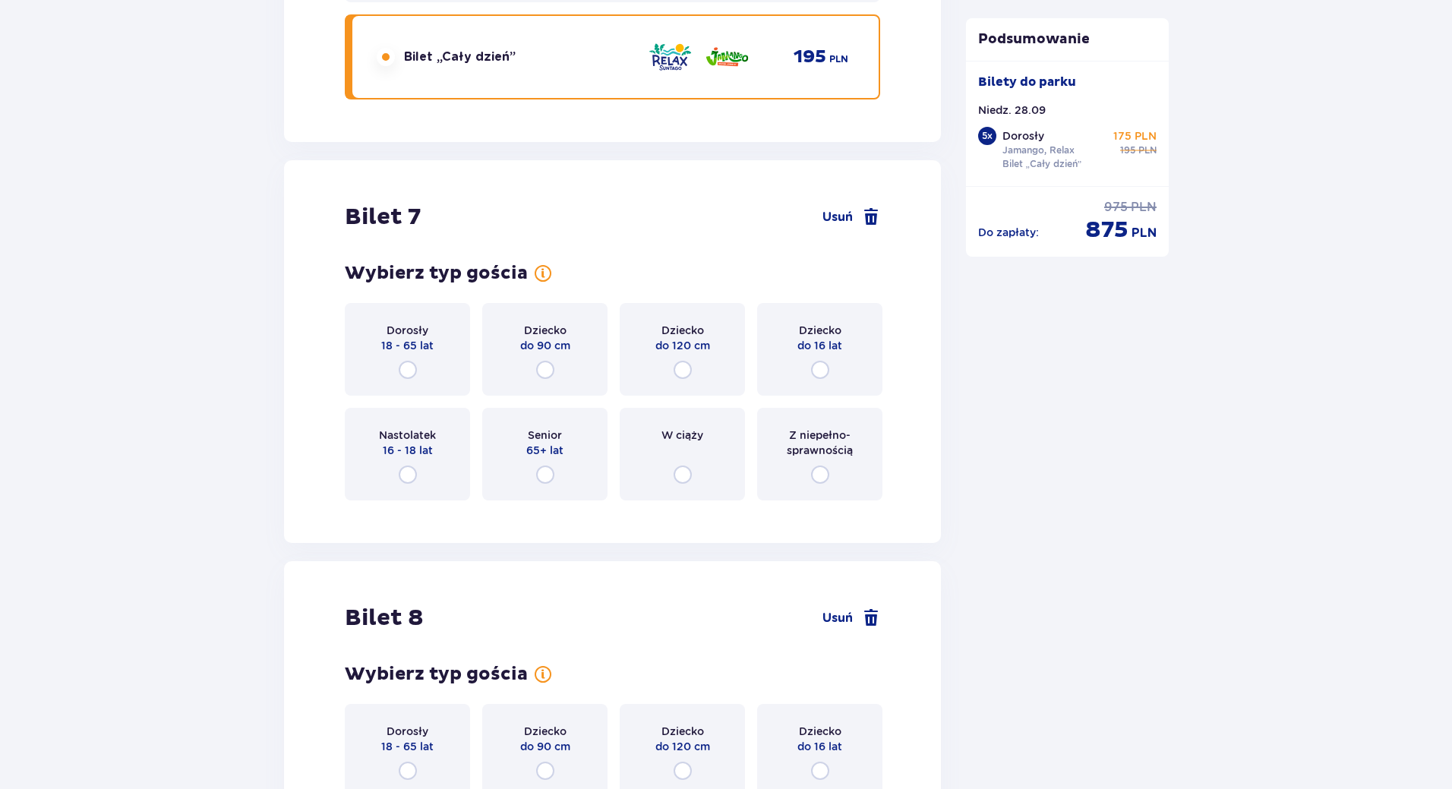
scroll to position [7105, 0]
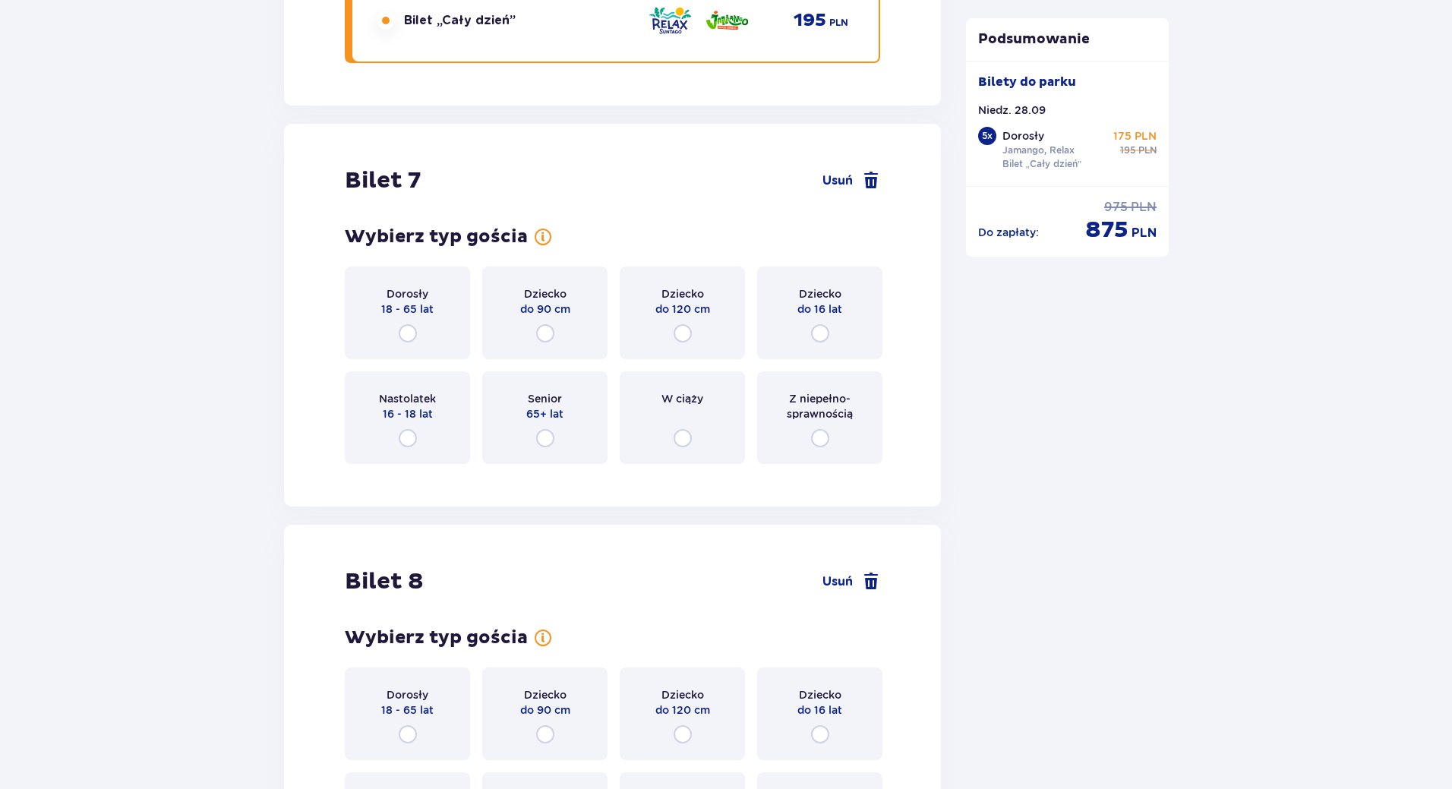
click at [455, 325] on div "Dorosły 18 - 65 lat" at bounding box center [407, 313] width 125 height 93
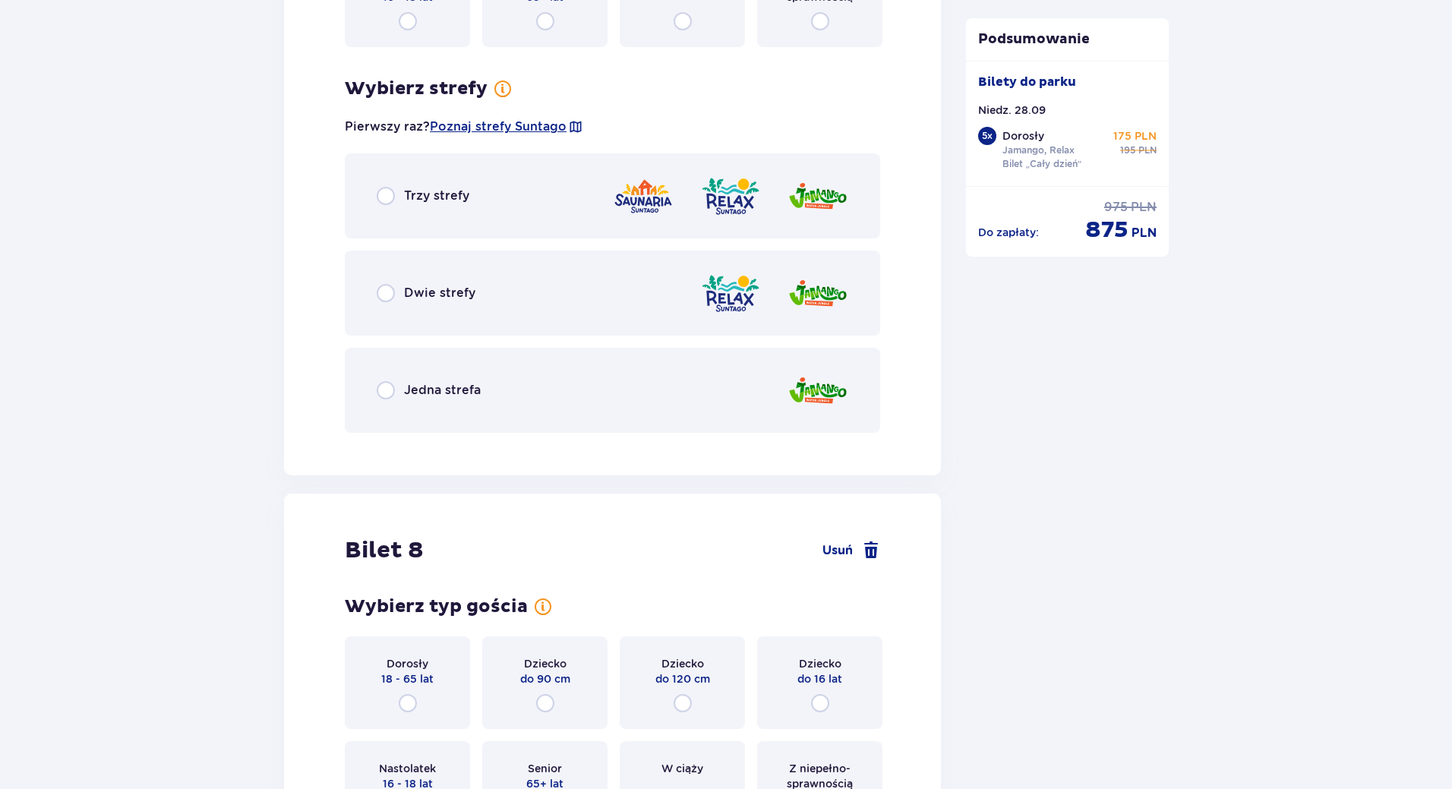
scroll to position [7582, 0]
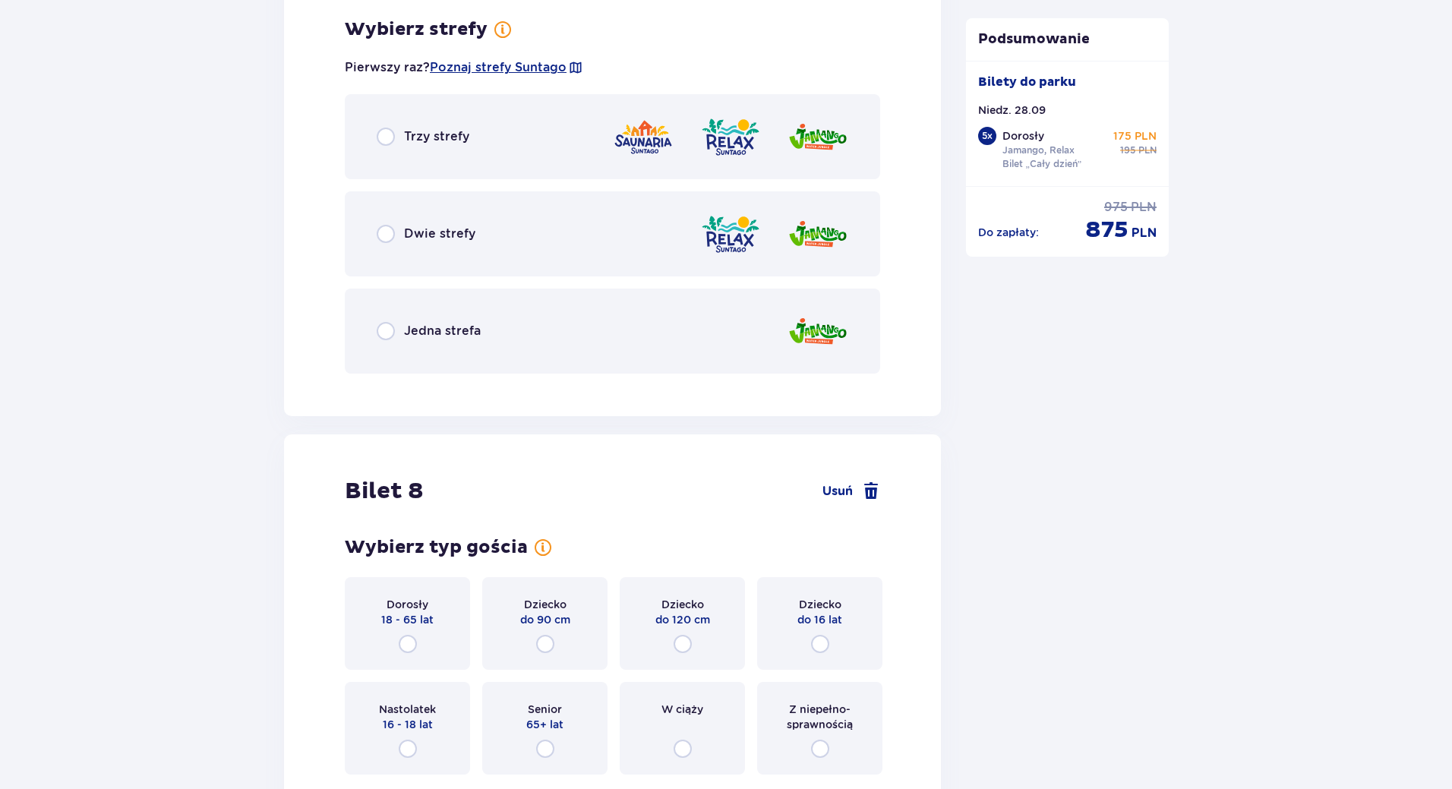
click at [457, 248] on div "Dwie strefy" at bounding box center [613, 233] width 536 height 85
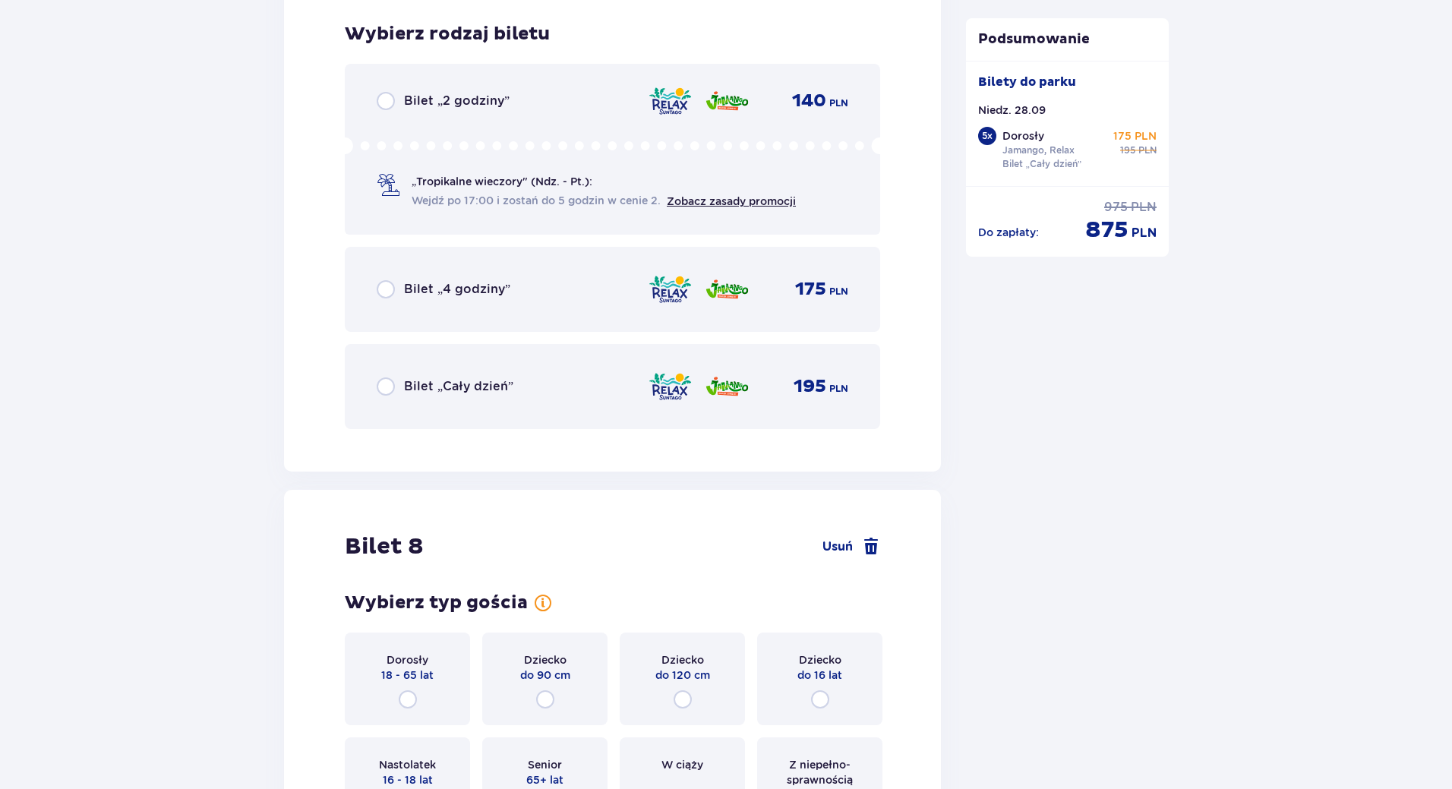
scroll to position [7967, 0]
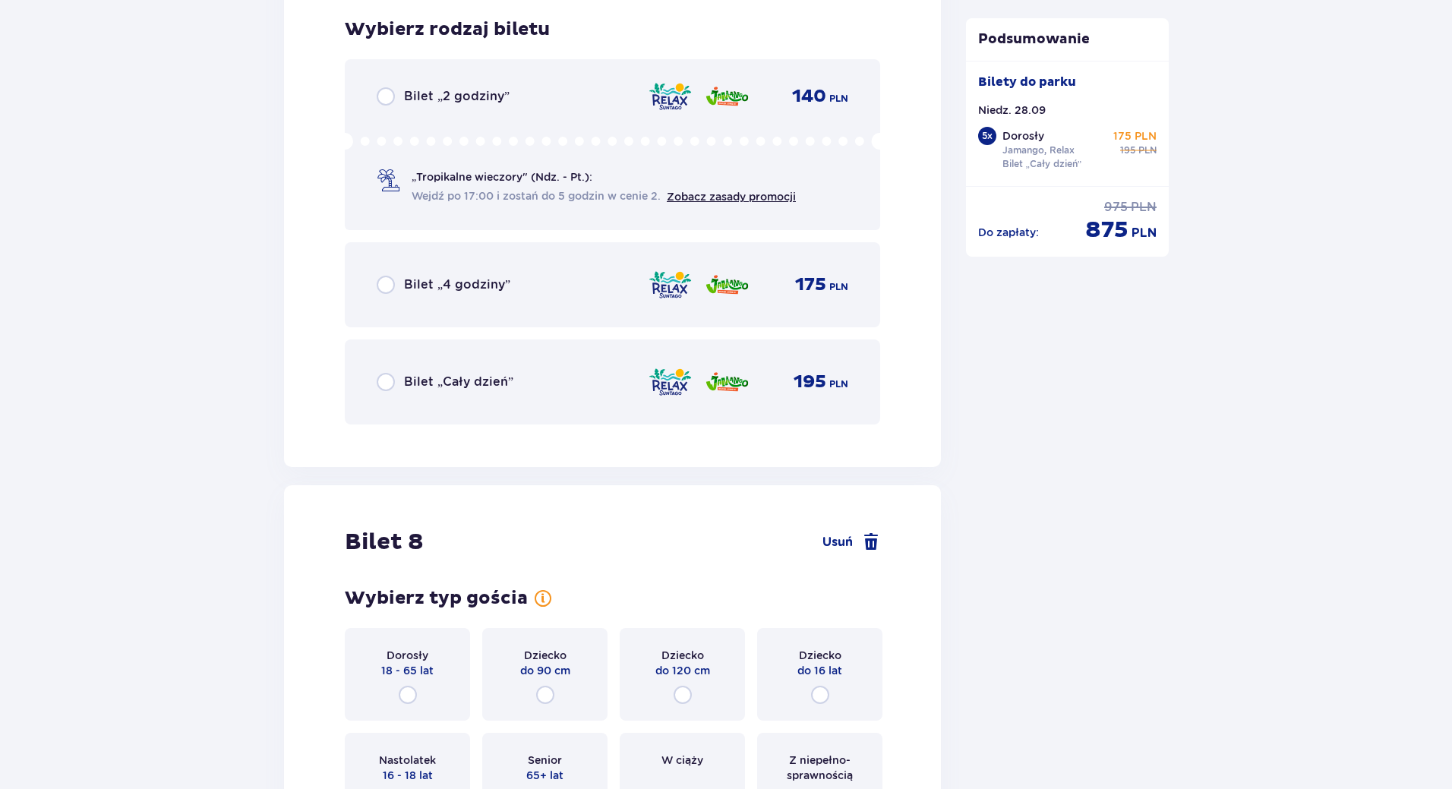
click at [471, 387] on p "Bilet „Cały dzień”" at bounding box center [458, 382] width 109 height 17
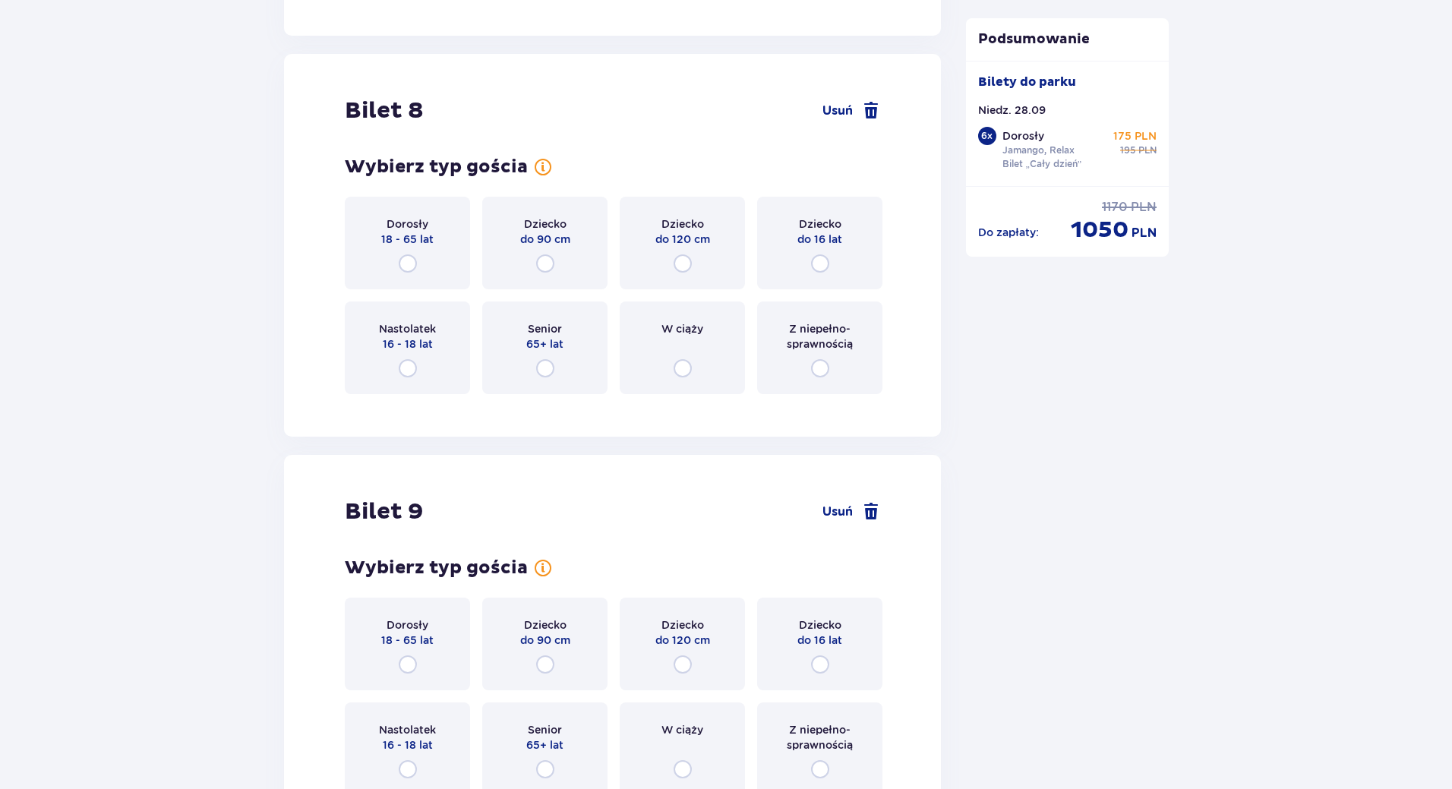
scroll to position [8473, 0]
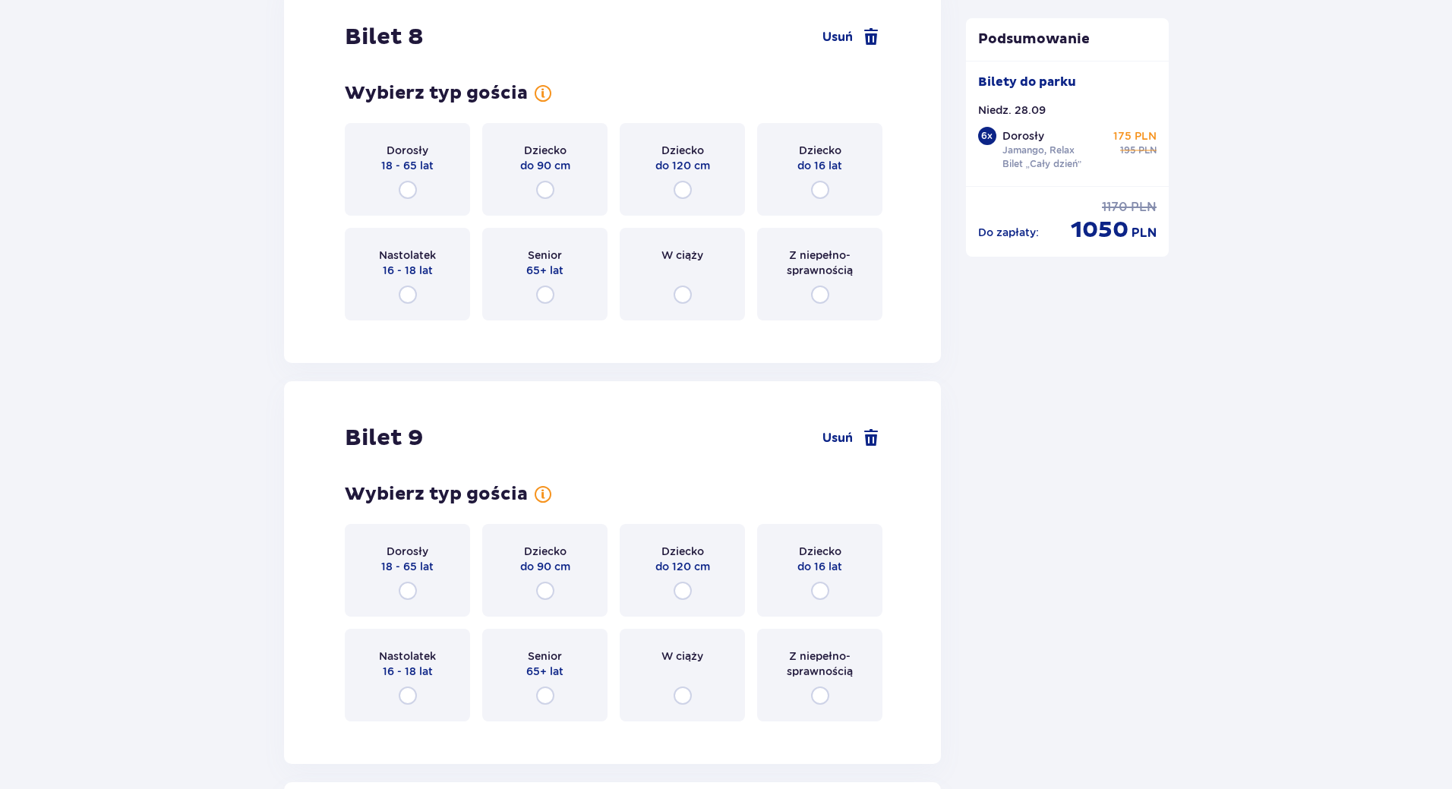
click at [421, 188] on div "Dorosły 18 - 65 lat" at bounding box center [407, 169] width 125 height 93
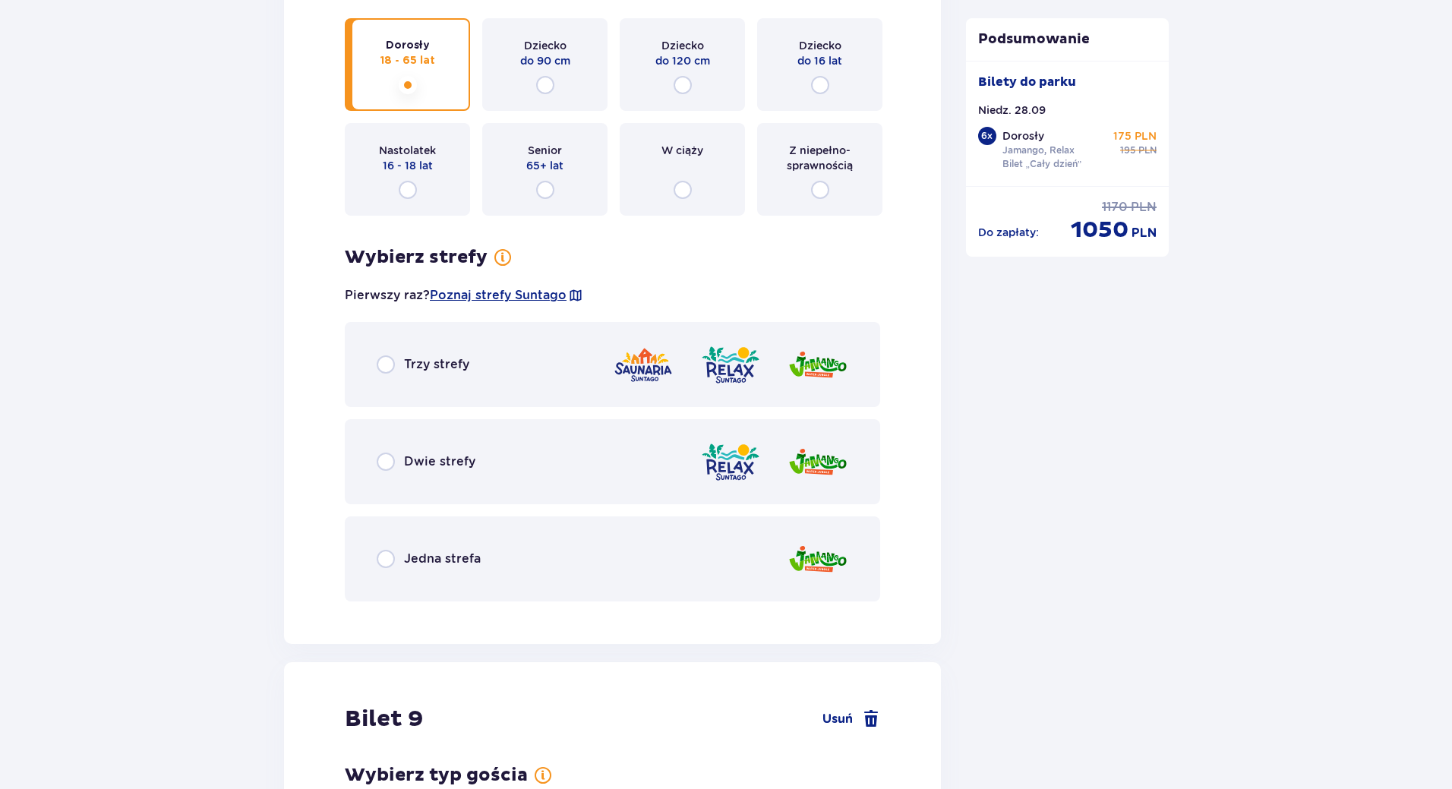
scroll to position [8653, 0]
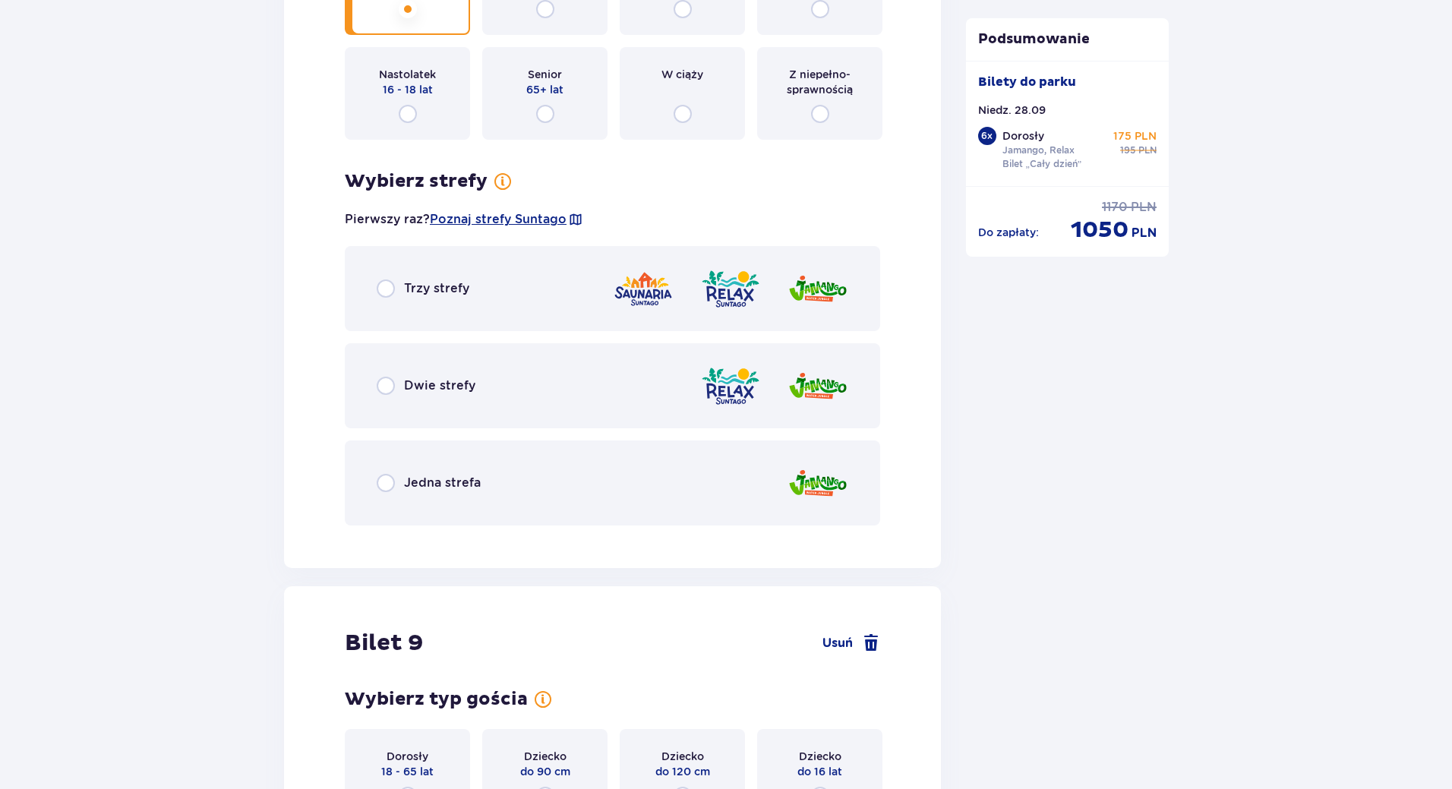
click at [395, 402] on div "Dwie strefy" at bounding box center [613, 385] width 536 height 85
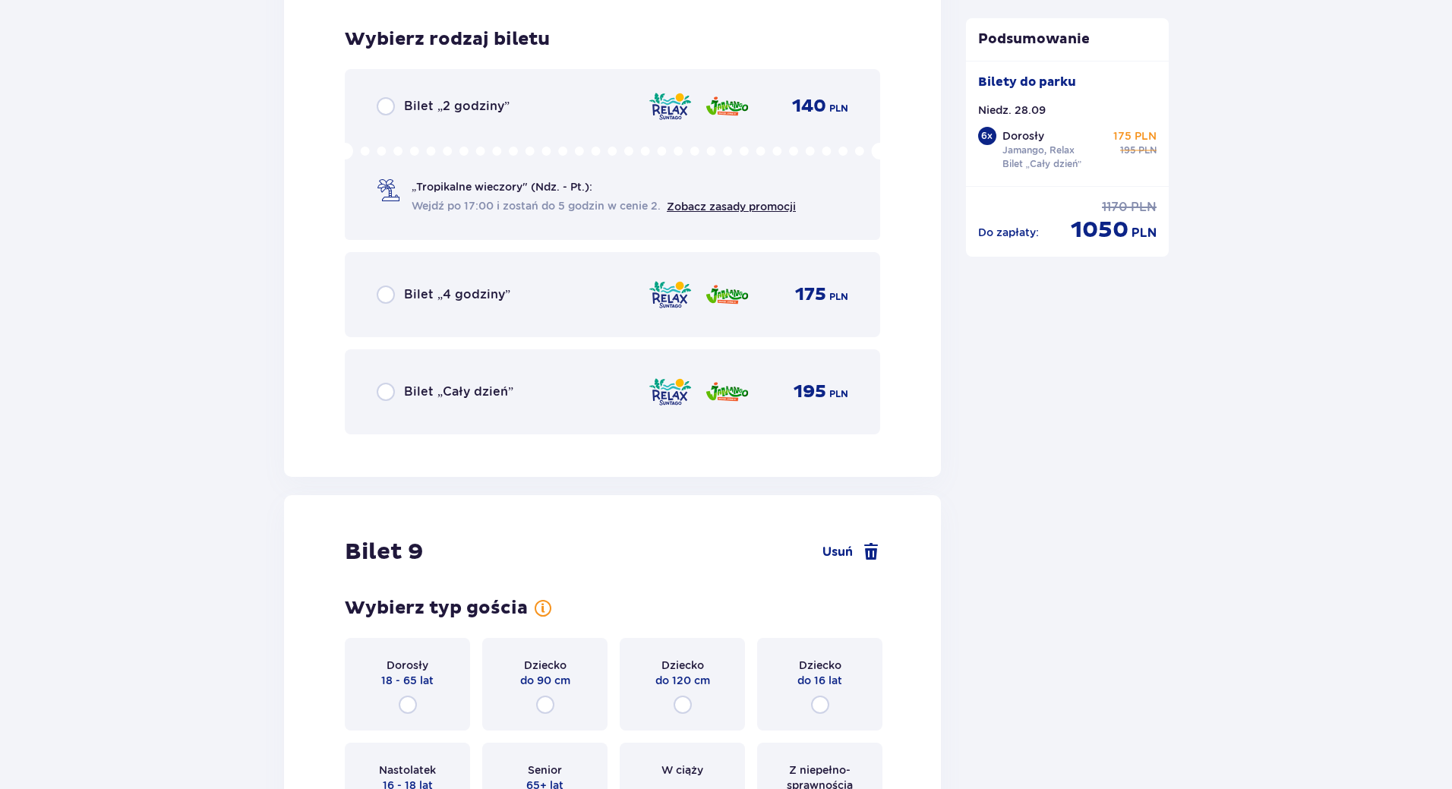
scroll to position [9191, 0]
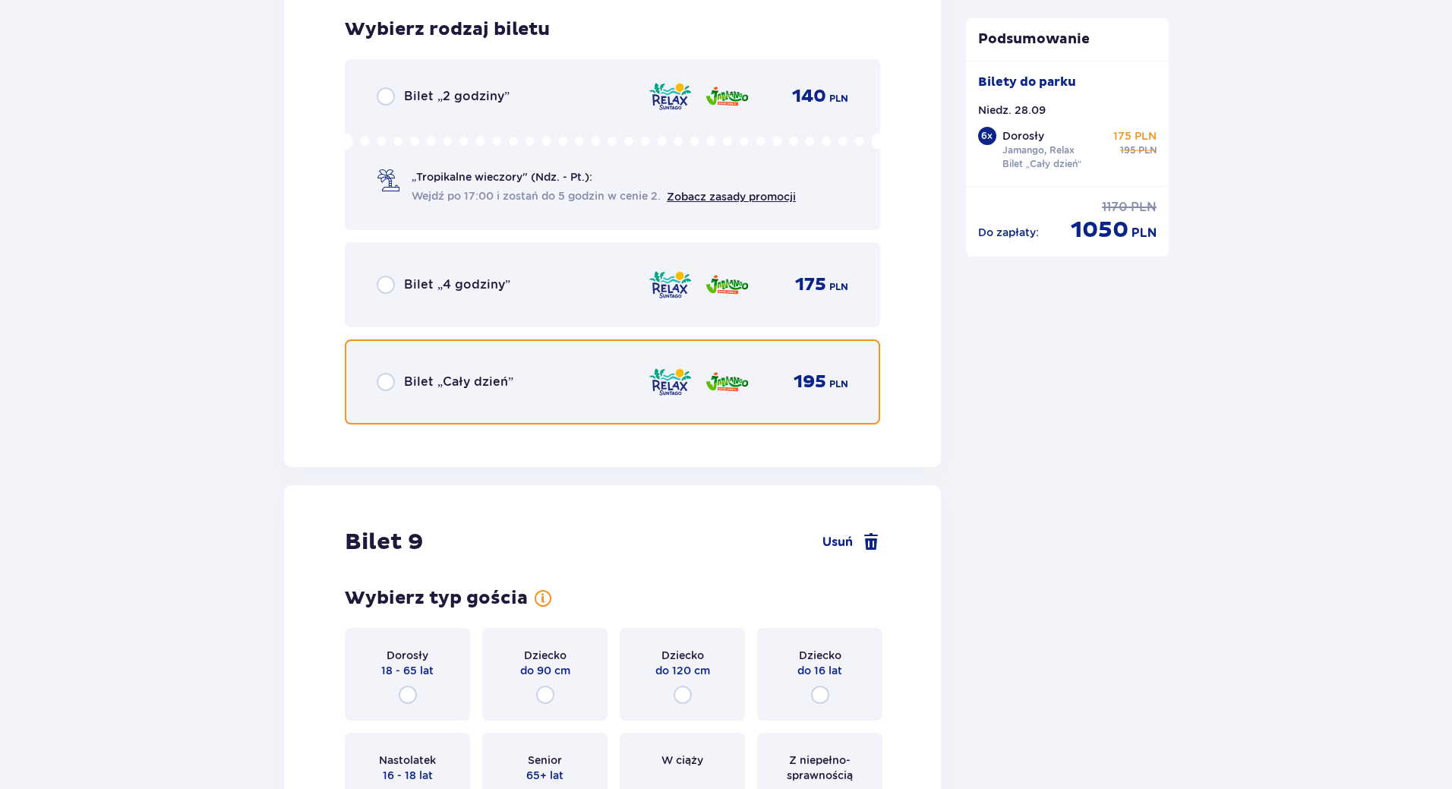
click at [384, 387] on input "radio" at bounding box center [386, 382] width 18 height 18
radio input "true"
click at [384, 387] on input "radio" at bounding box center [386, 382] width 18 height 18
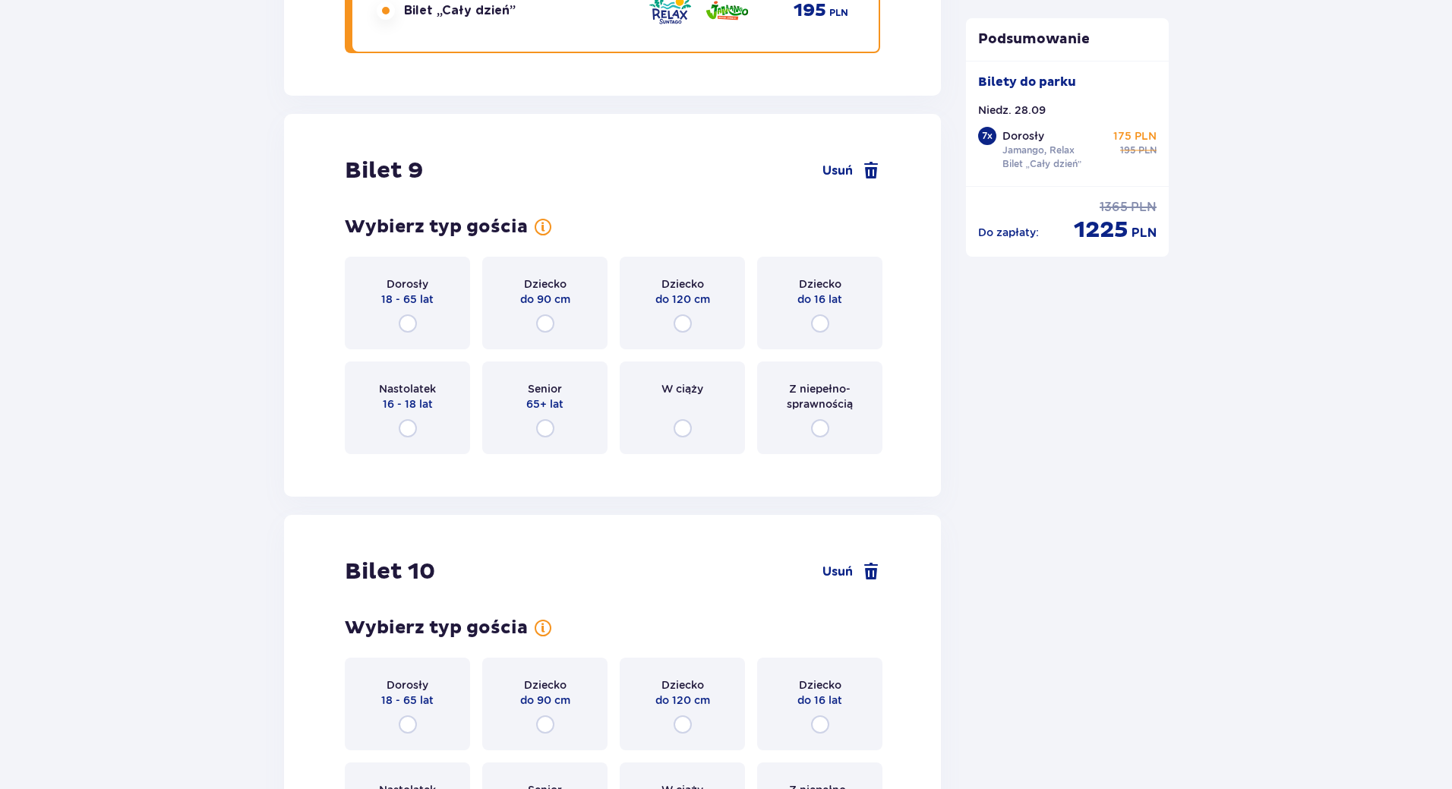
scroll to position [9639, 0]
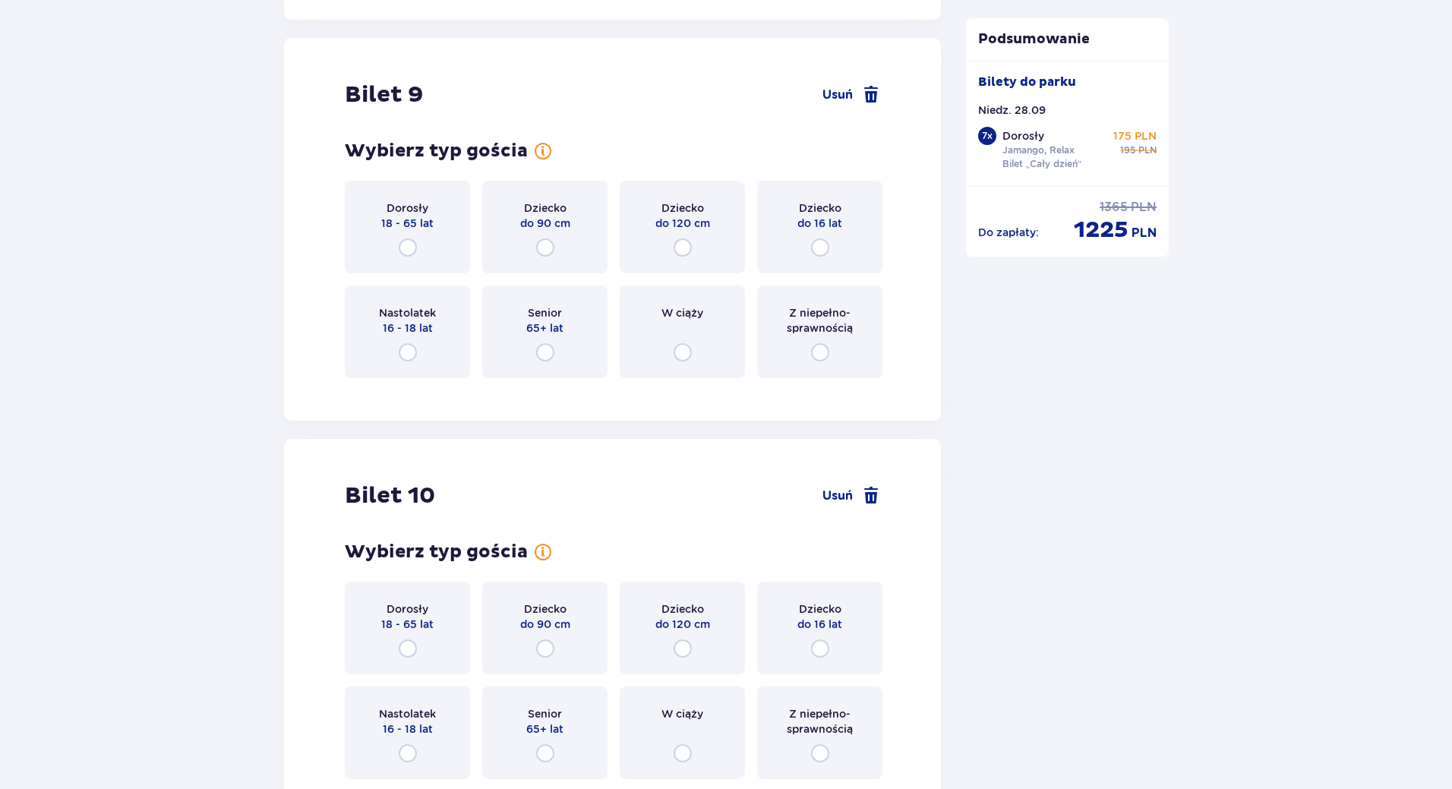
click at [403, 234] on div "Dorosły 18 - 65 lat" at bounding box center [407, 227] width 125 height 93
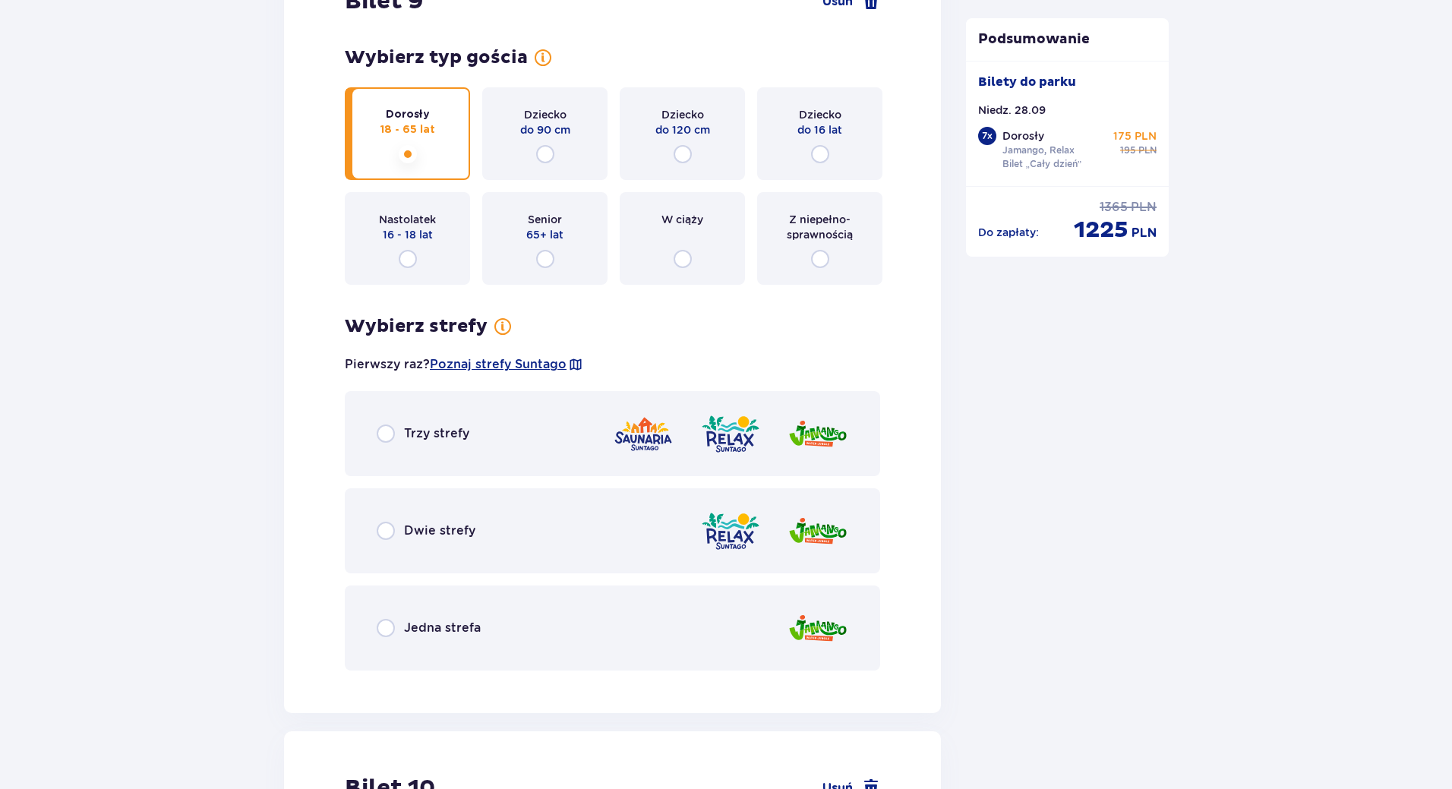
scroll to position [9649, 0]
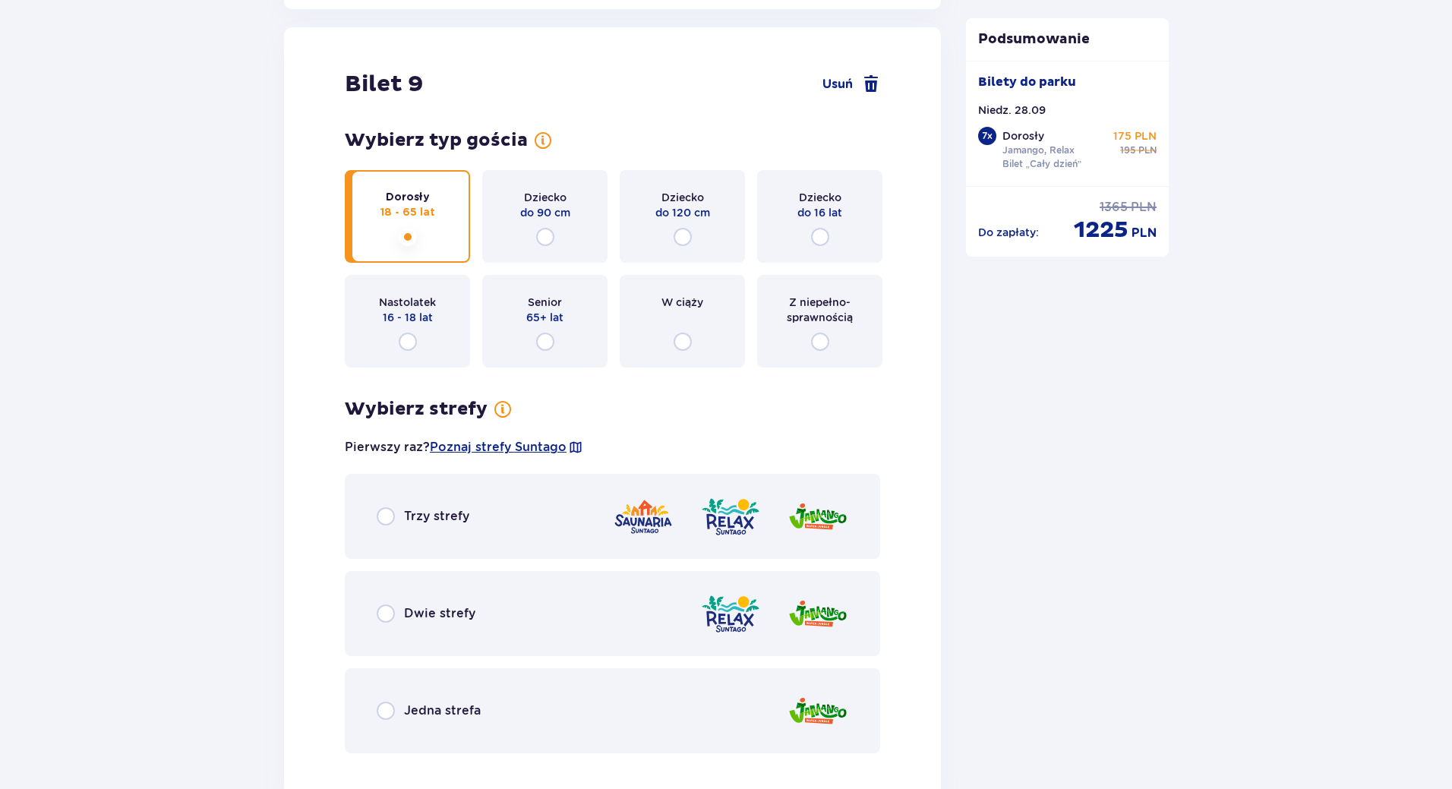
click at [468, 630] on div "Dwie strefy" at bounding box center [613, 613] width 536 height 85
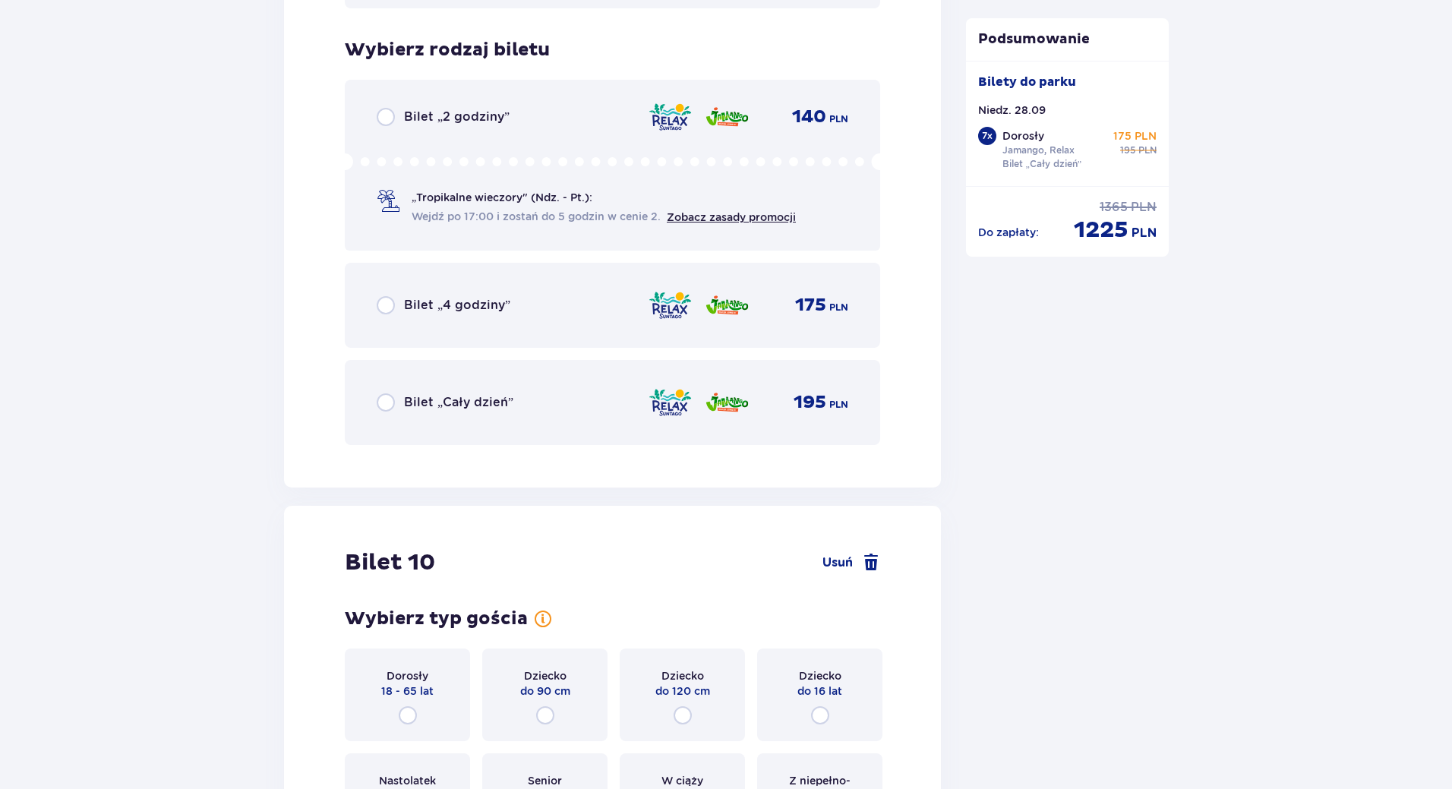
scroll to position [10415, 0]
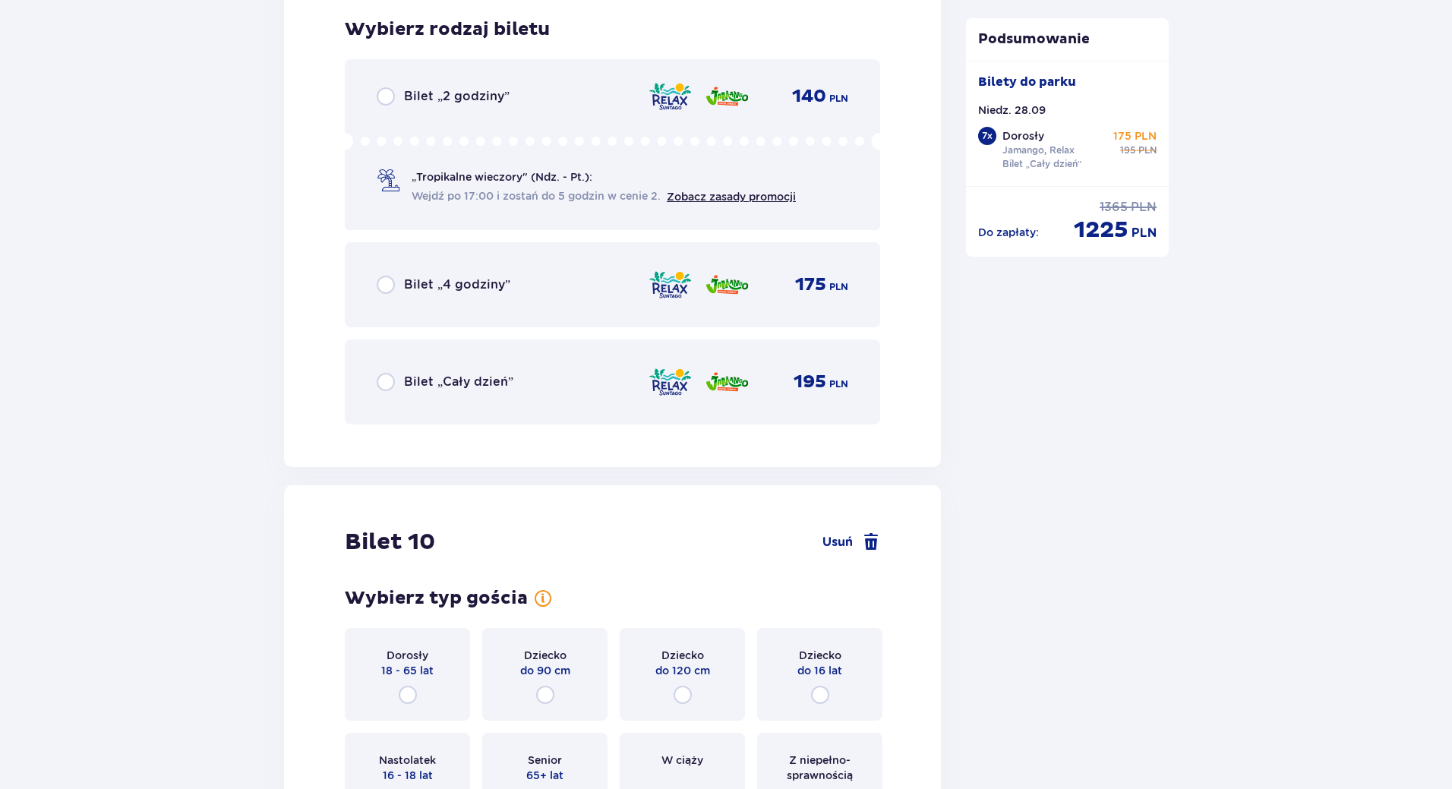
click at [510, 378] on p "Bilet „Cały dzień”" at bounding box center [458, 382] width 109 height 17
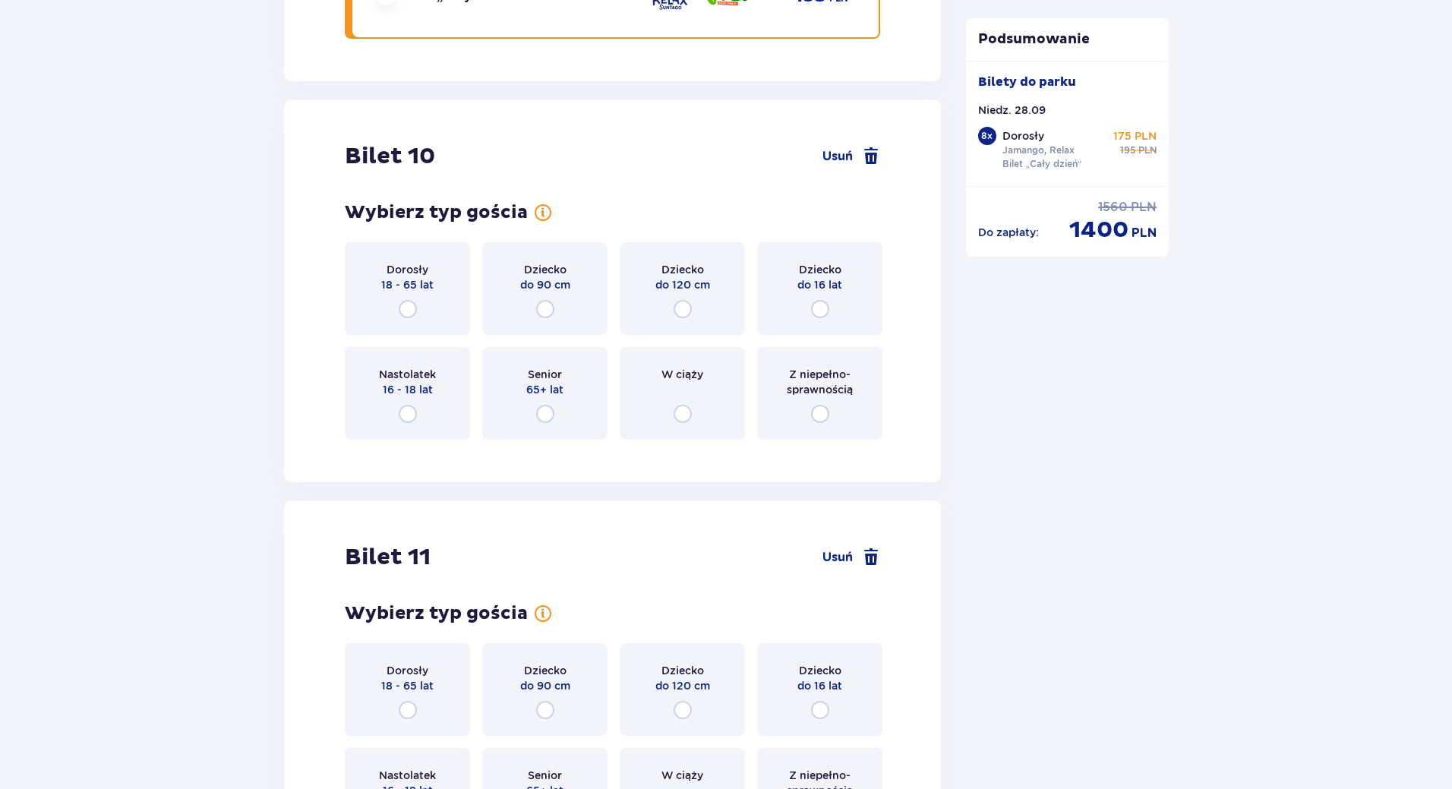
scroll to position [10827, 0]
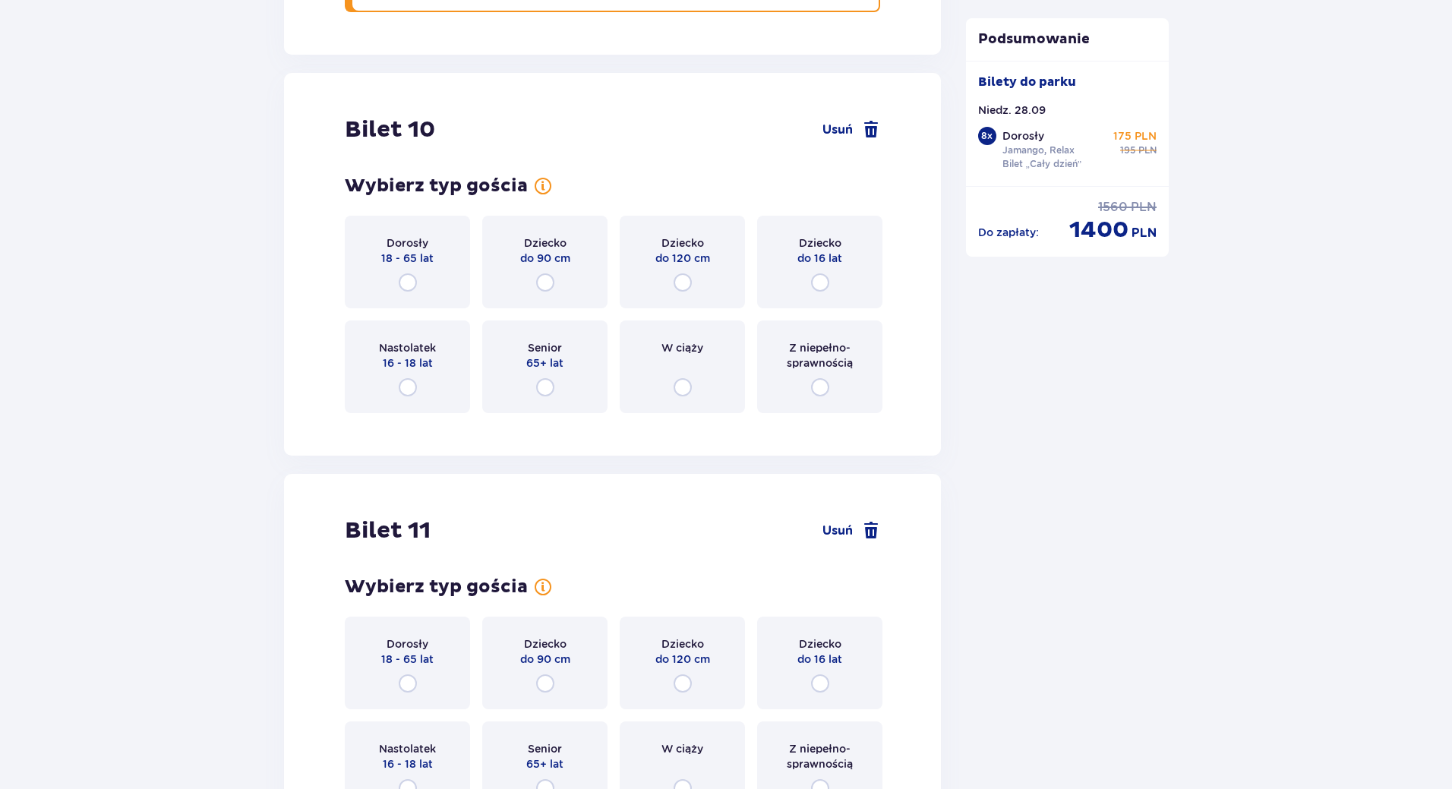
click at [848, 287] on div "Dziecko do 16 lat" at bounding box center [819, 262] width 125 height 93
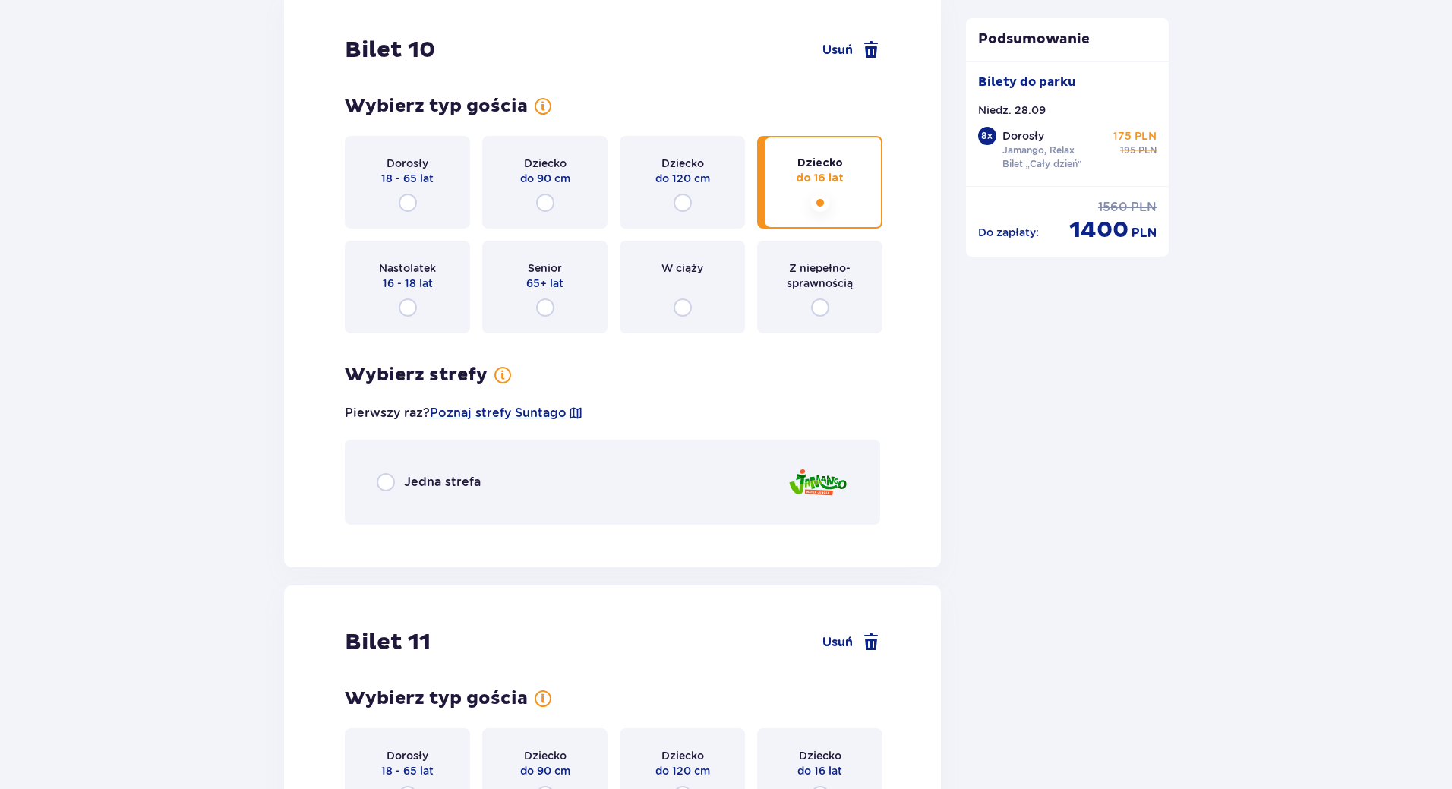
scroll to position [10873, 0]
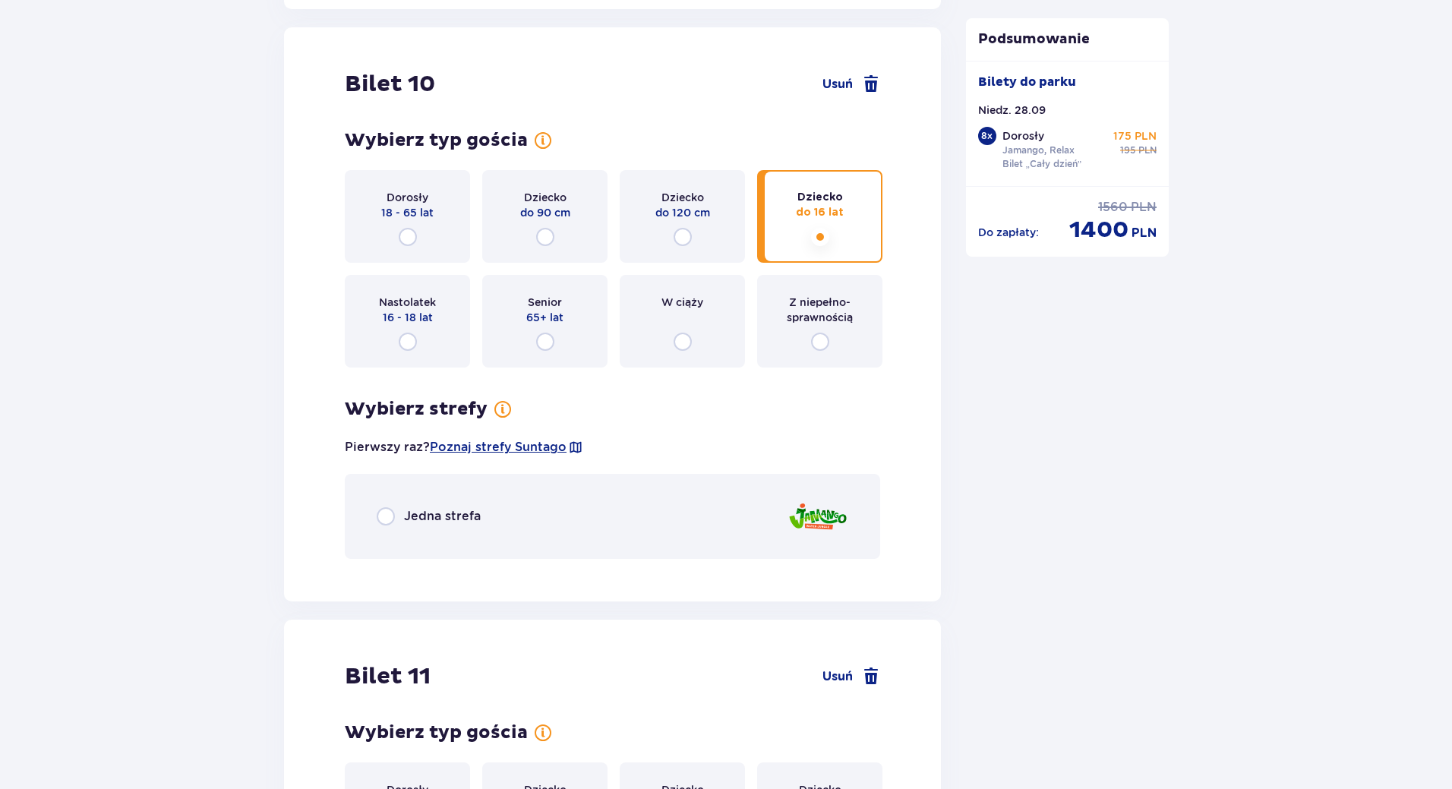
click at [379, 317] on div "Nastolatek 16 - 18 lat" at bounding box center [407, 310] width 57 height 30
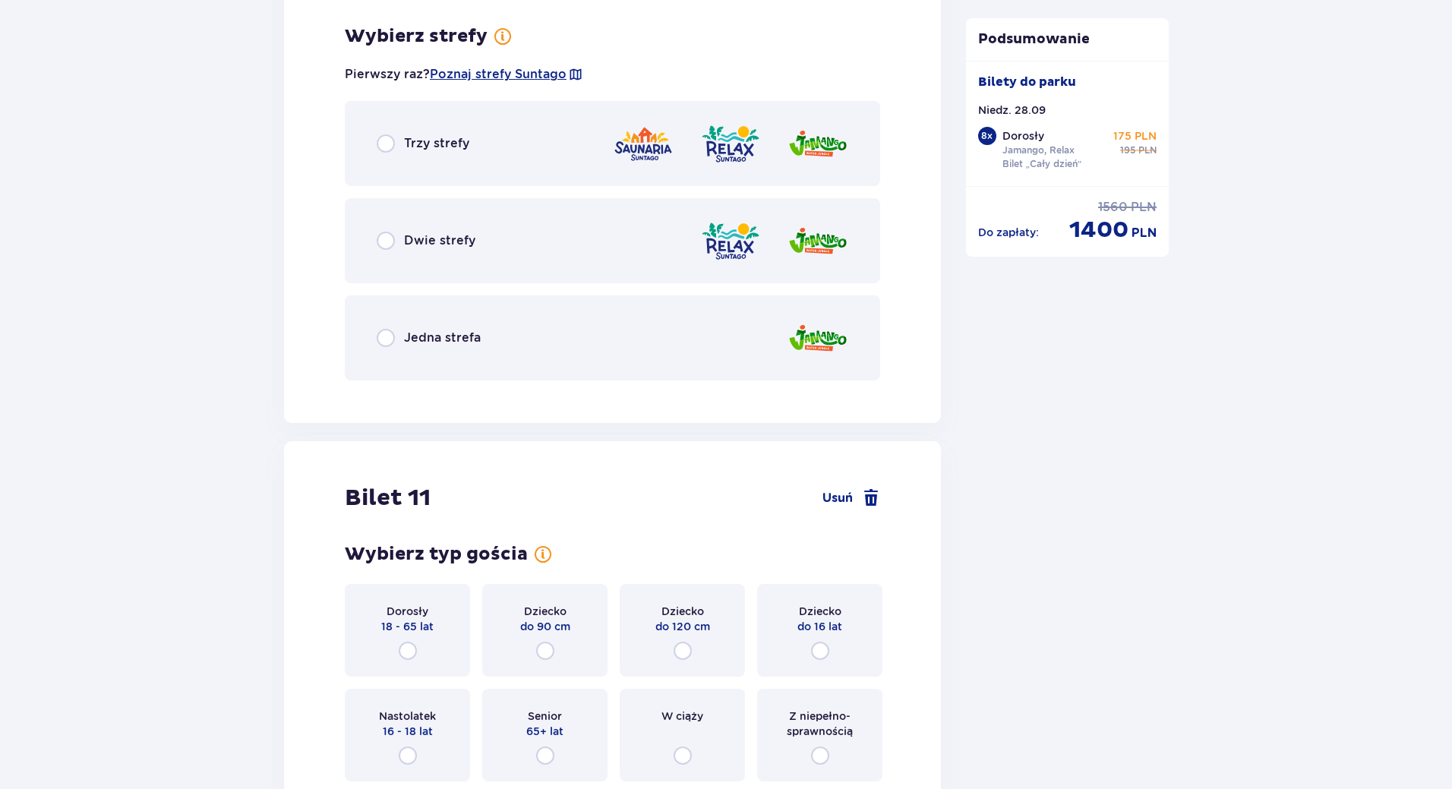
scroll to position [11253, 0]
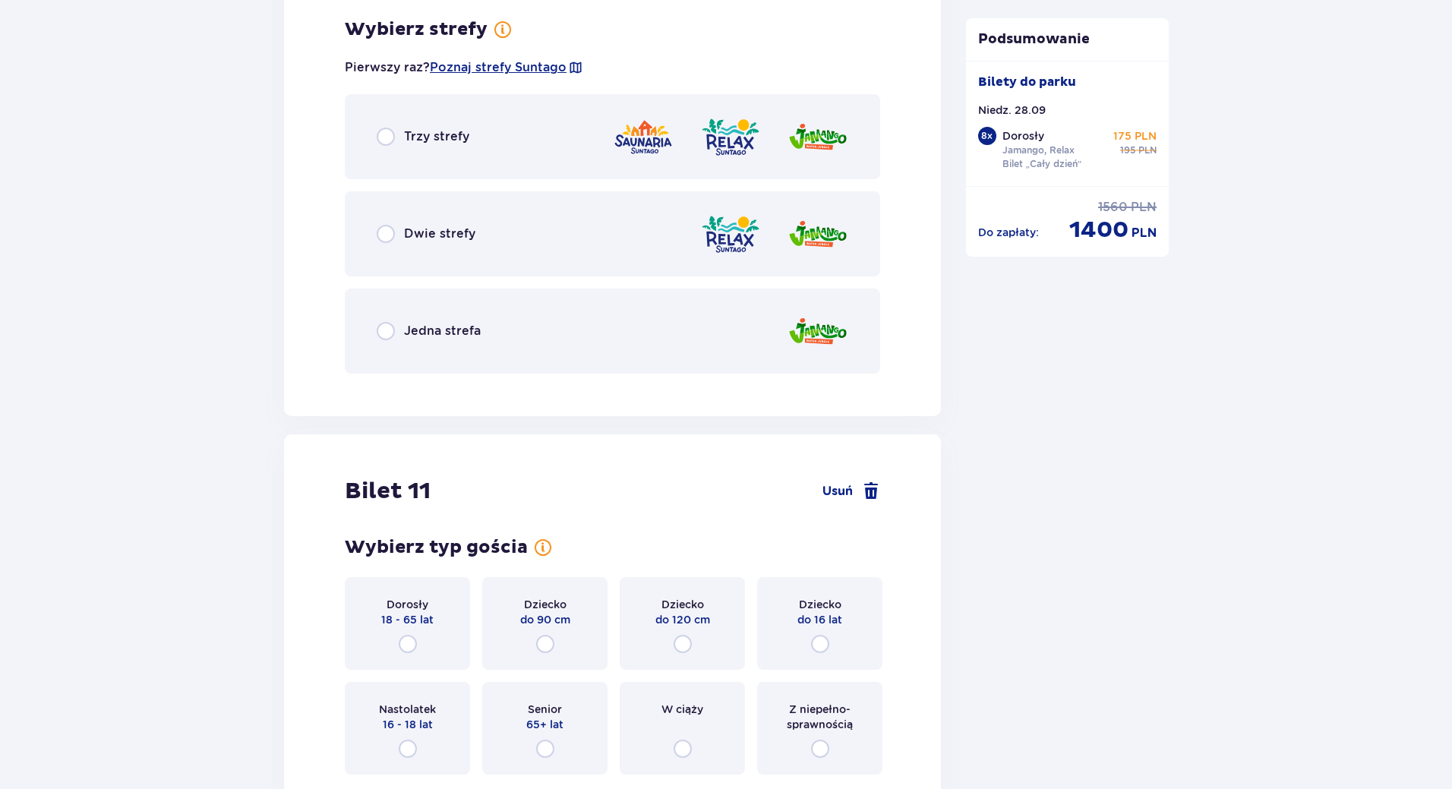
click at [432, 239] on p "Dwie strefy" at bounding box center [439, 234] width 71 height 17
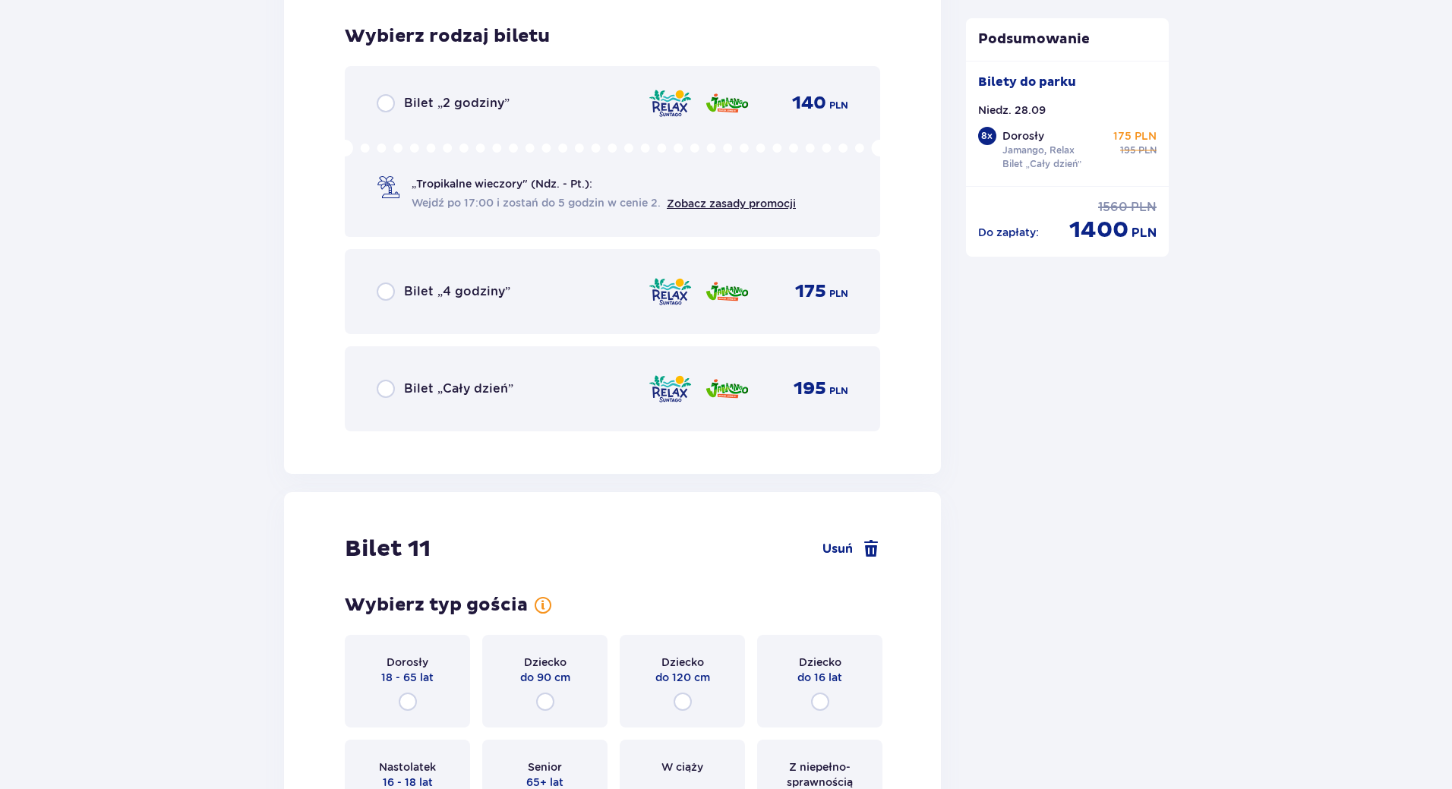
scroll to position [11639, 0]
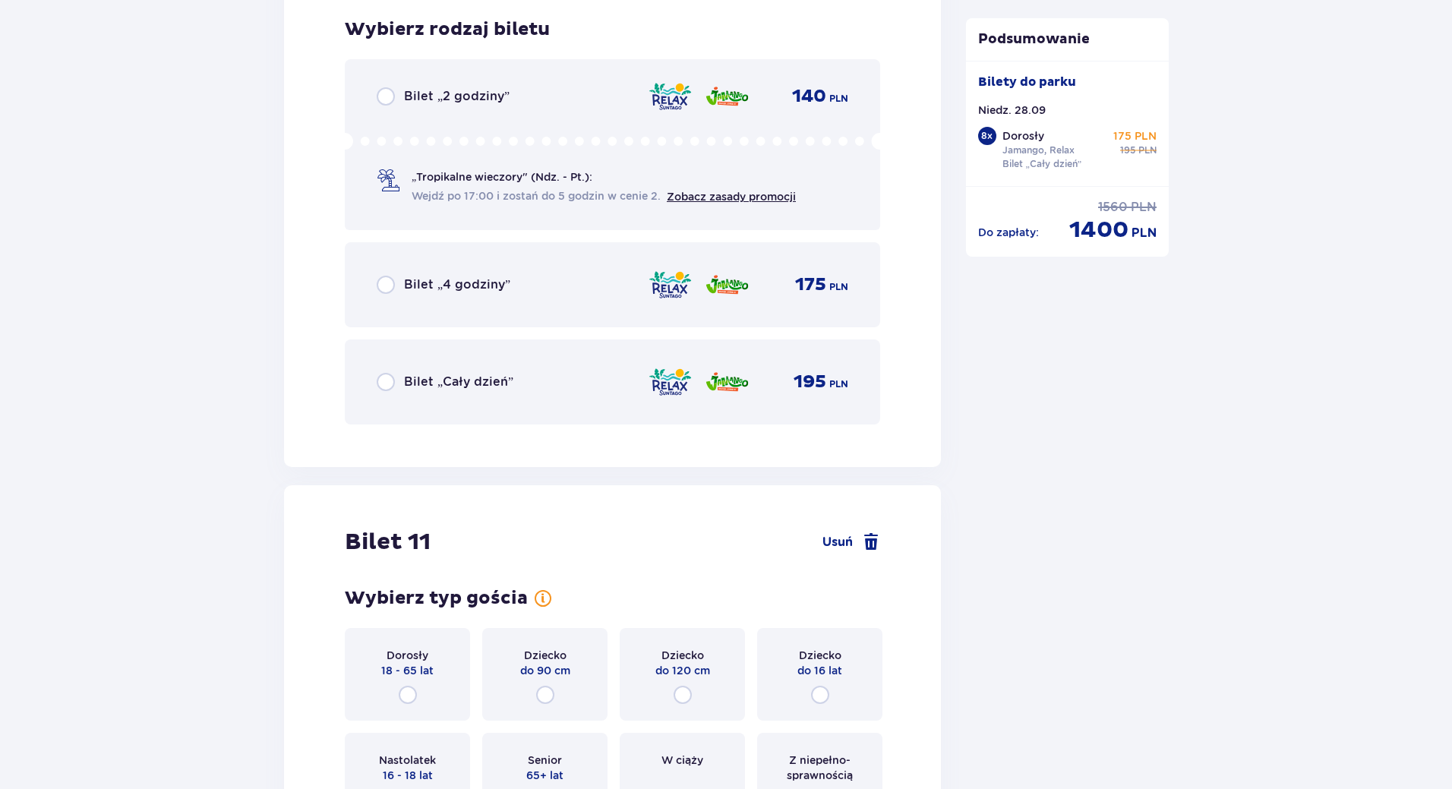
click at [441, 378] on p "Bilet „Cały dzień”" at bounding box center [458, 382] width 109 height 17
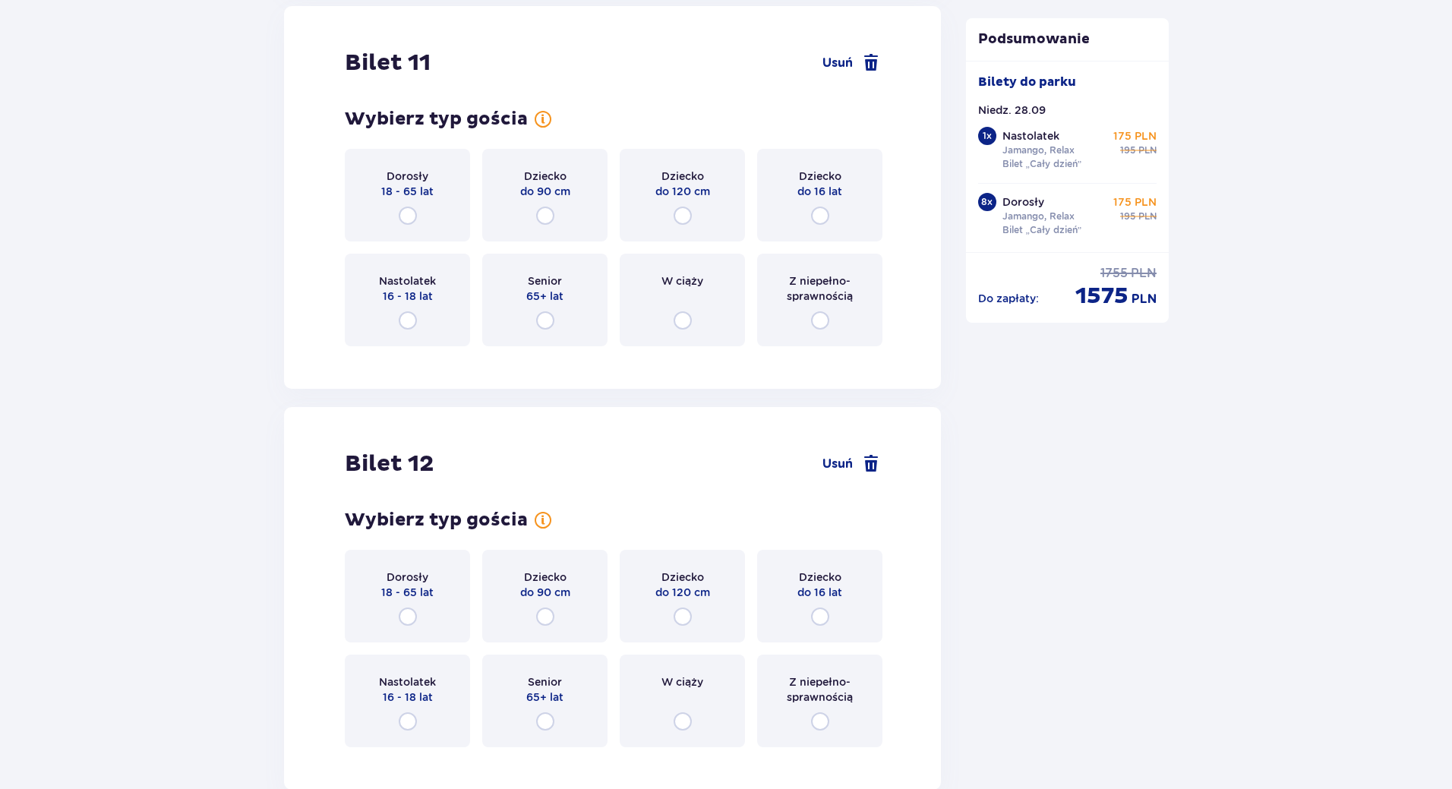
scroll to position [12119, 0]
click at [791, 217] on div "Dziecko do 16 lat" at bounding box center [819, 194] width 125 height 93
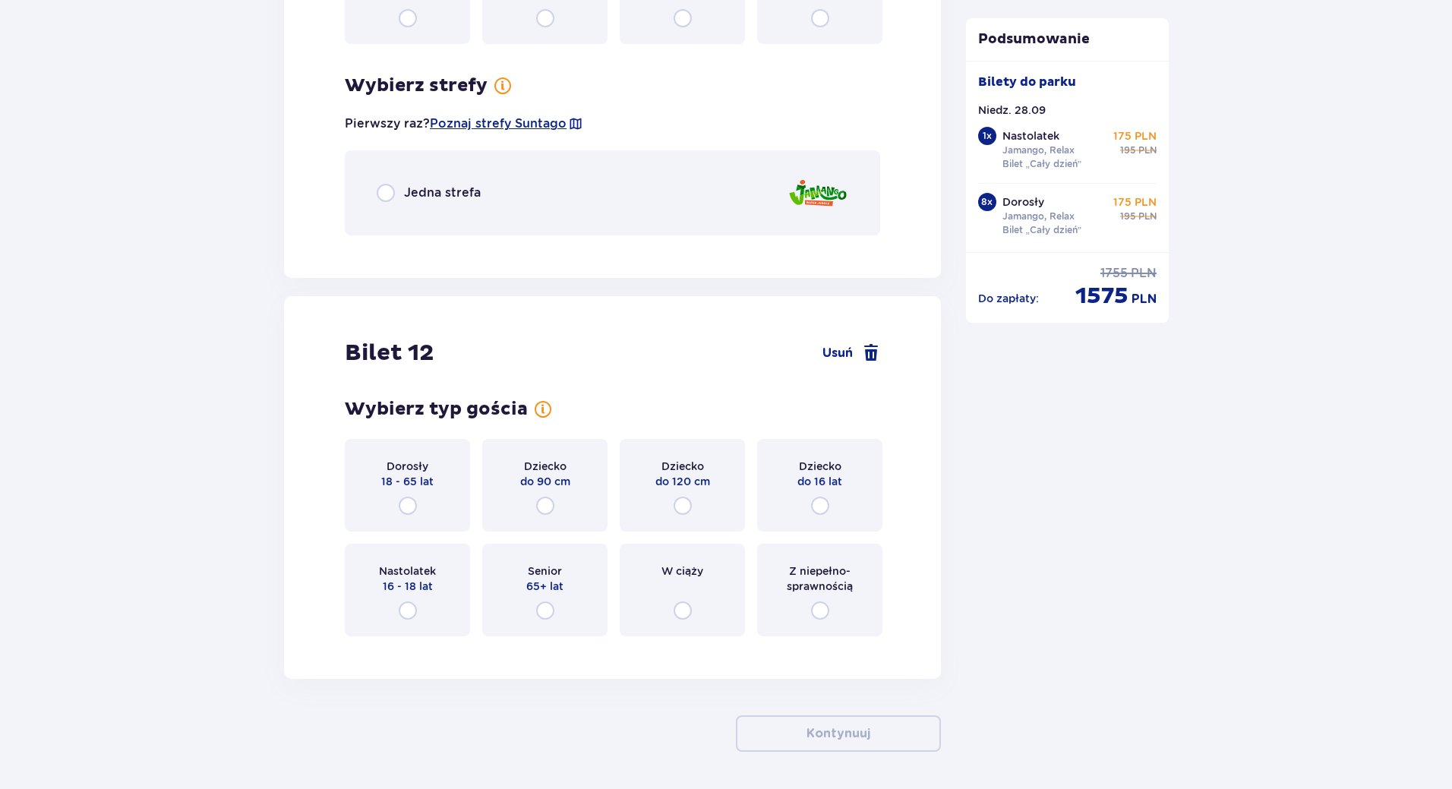
scroll to position [12474, 0]
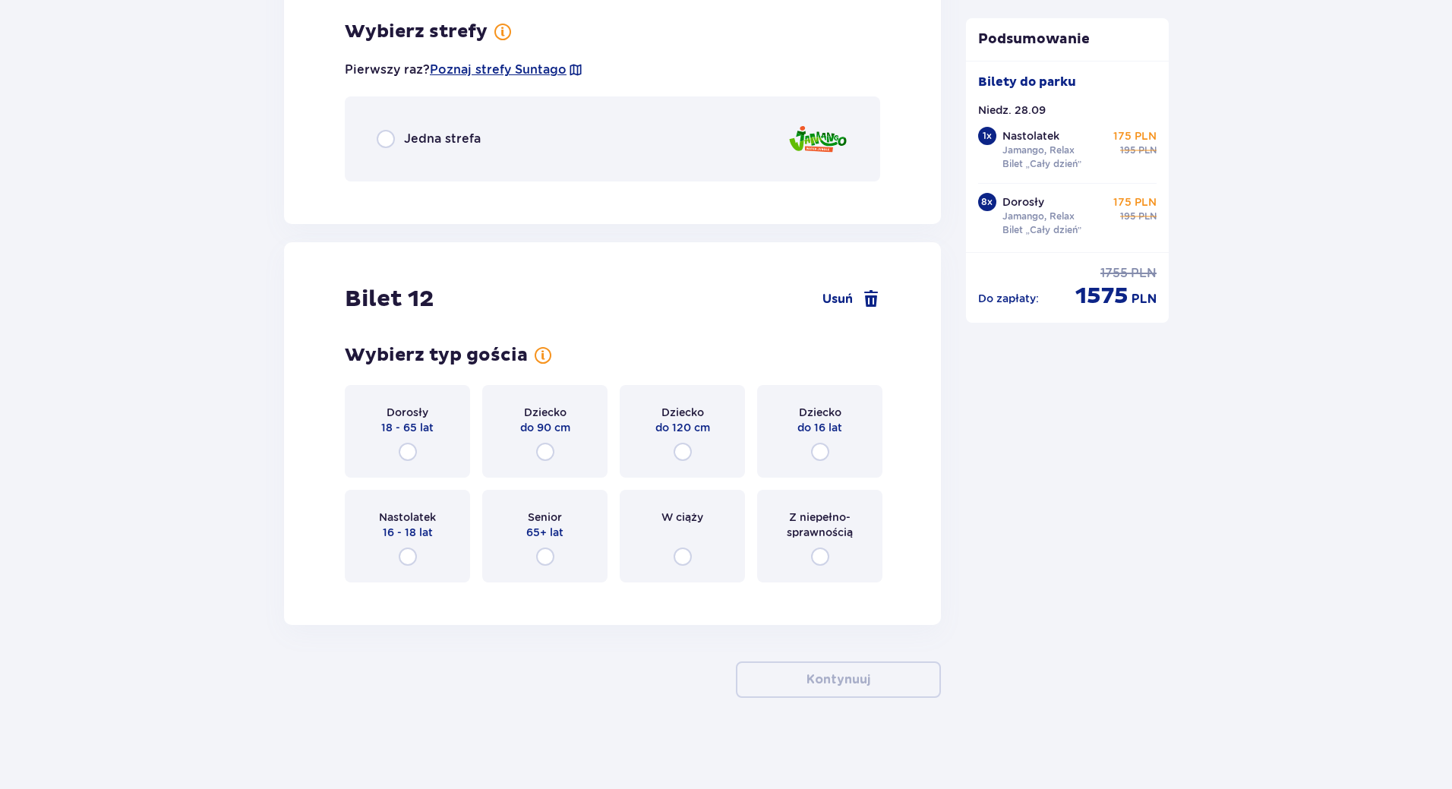
click at [565, 128] on div "Jedna strefa" at bounding box center [613, 138] width 536 height 85
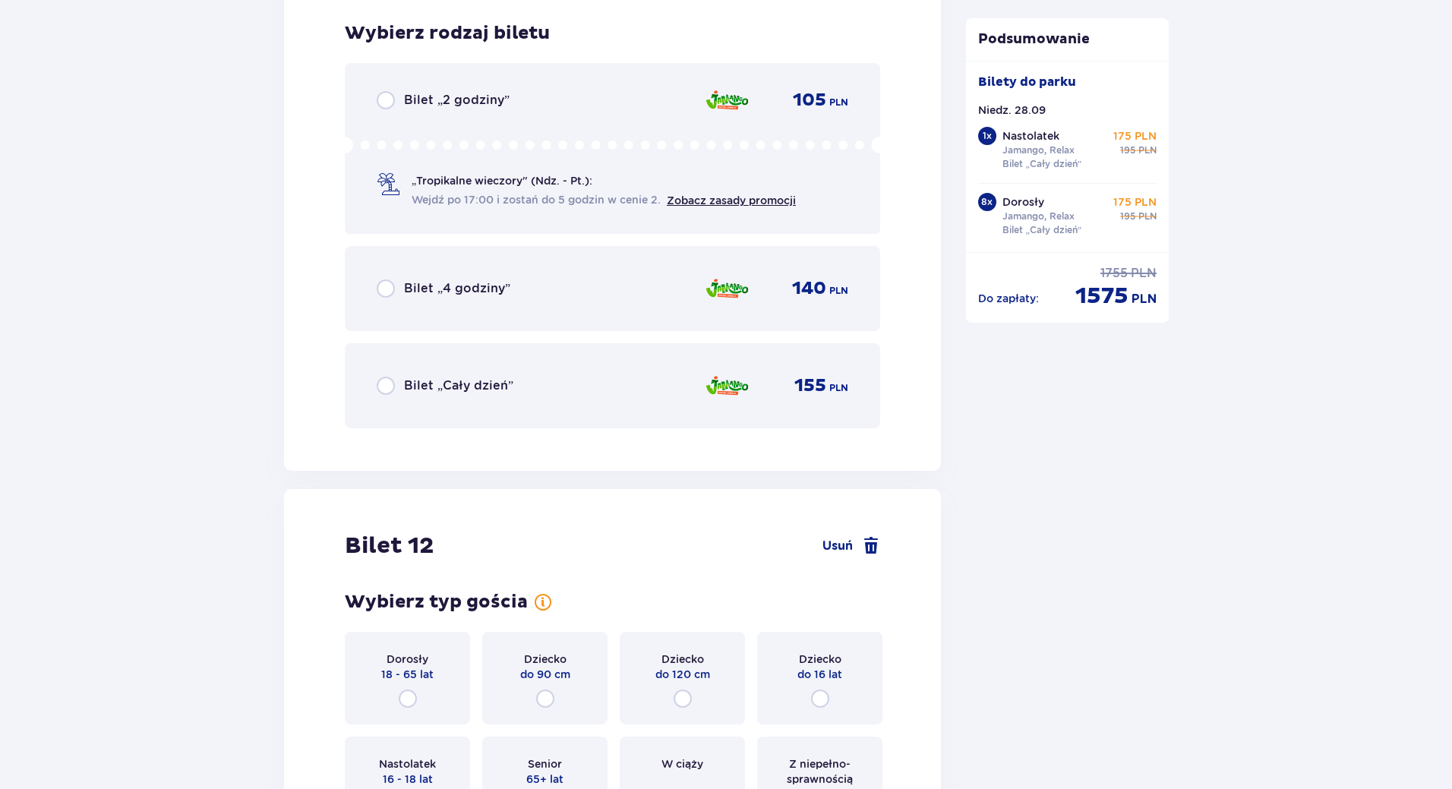
scroll to position [12668, 0]
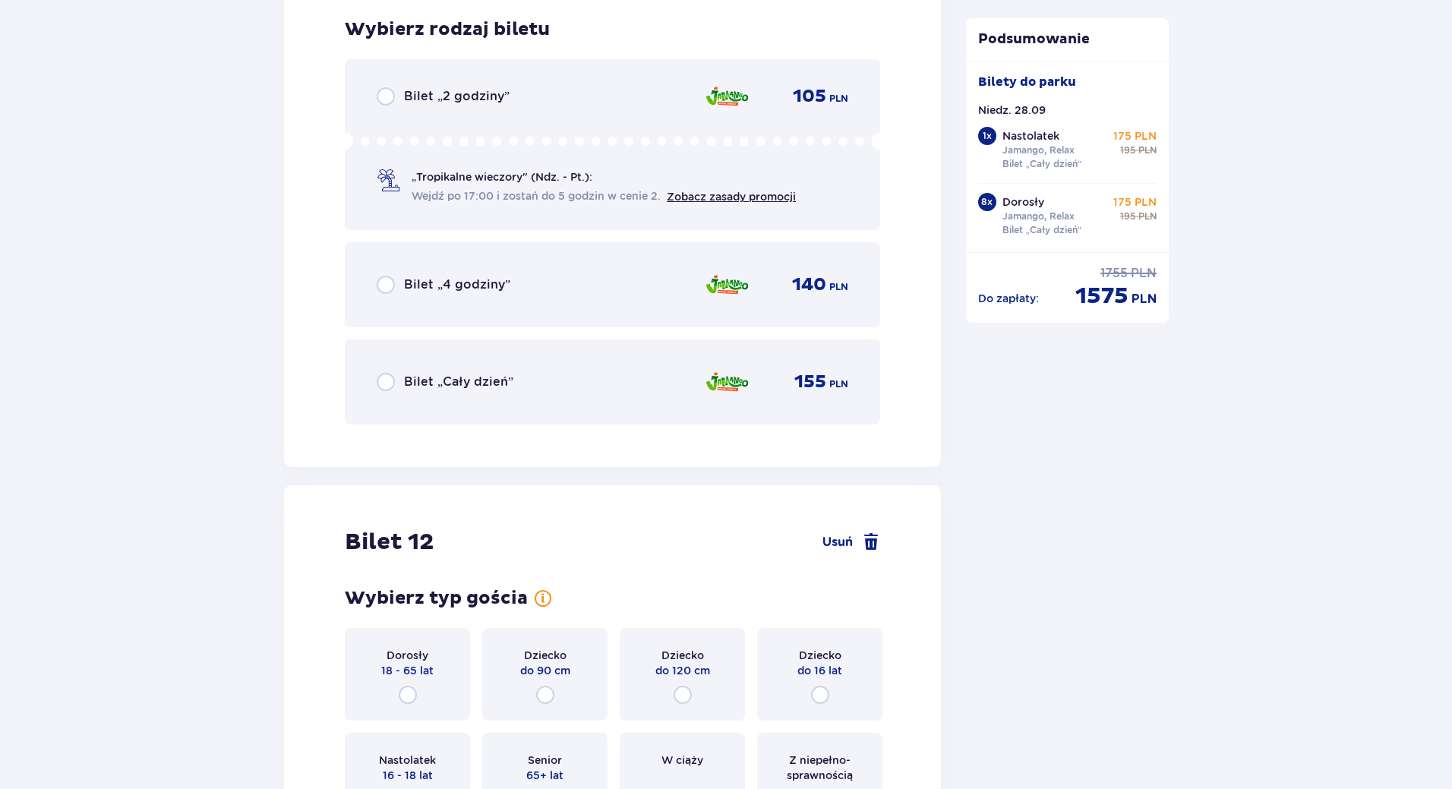
click at [517, 392] on div "Bilet „Cały dzień” 155 PLN" at bounding box center [613, 382] width 472 height 32
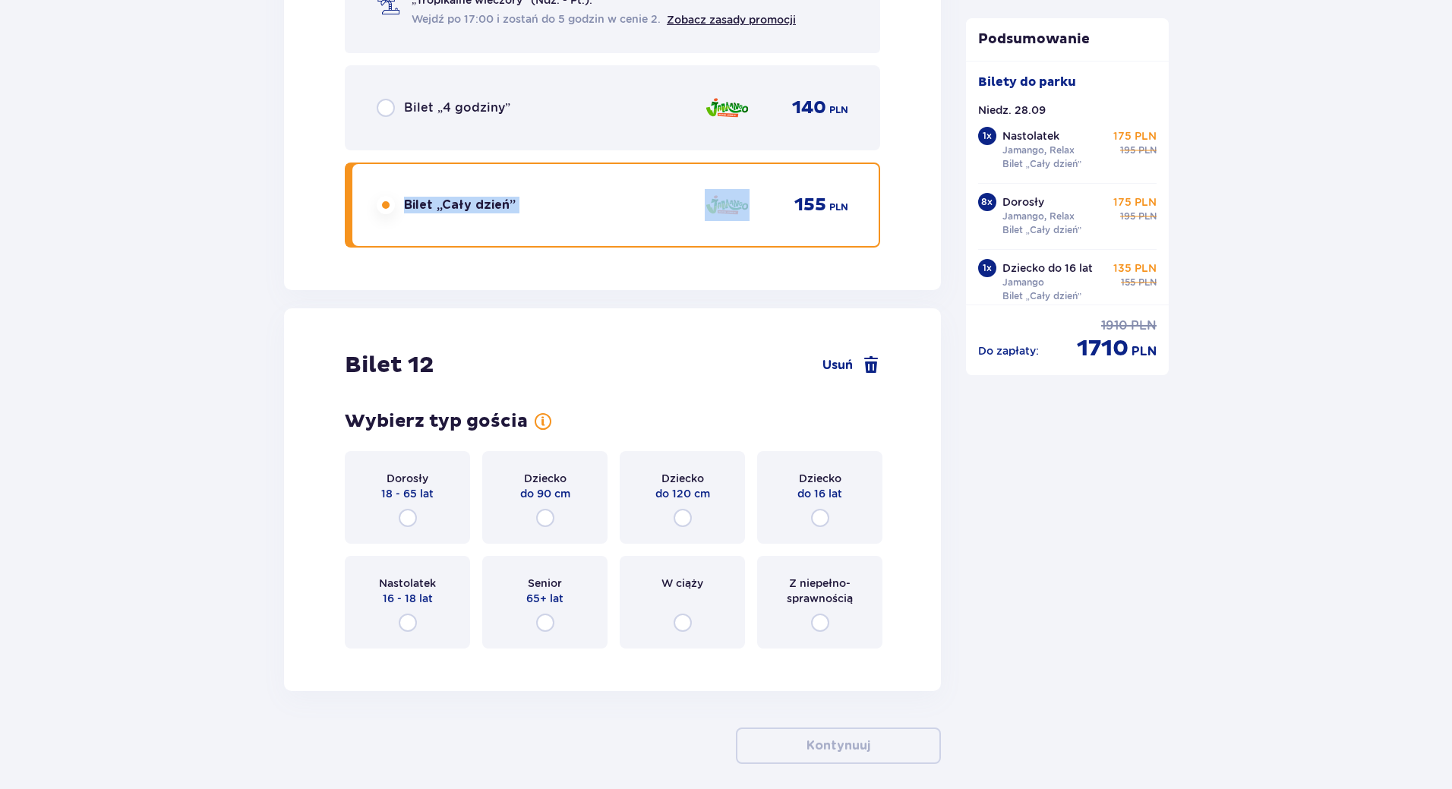
scroll to position [12911, 0]
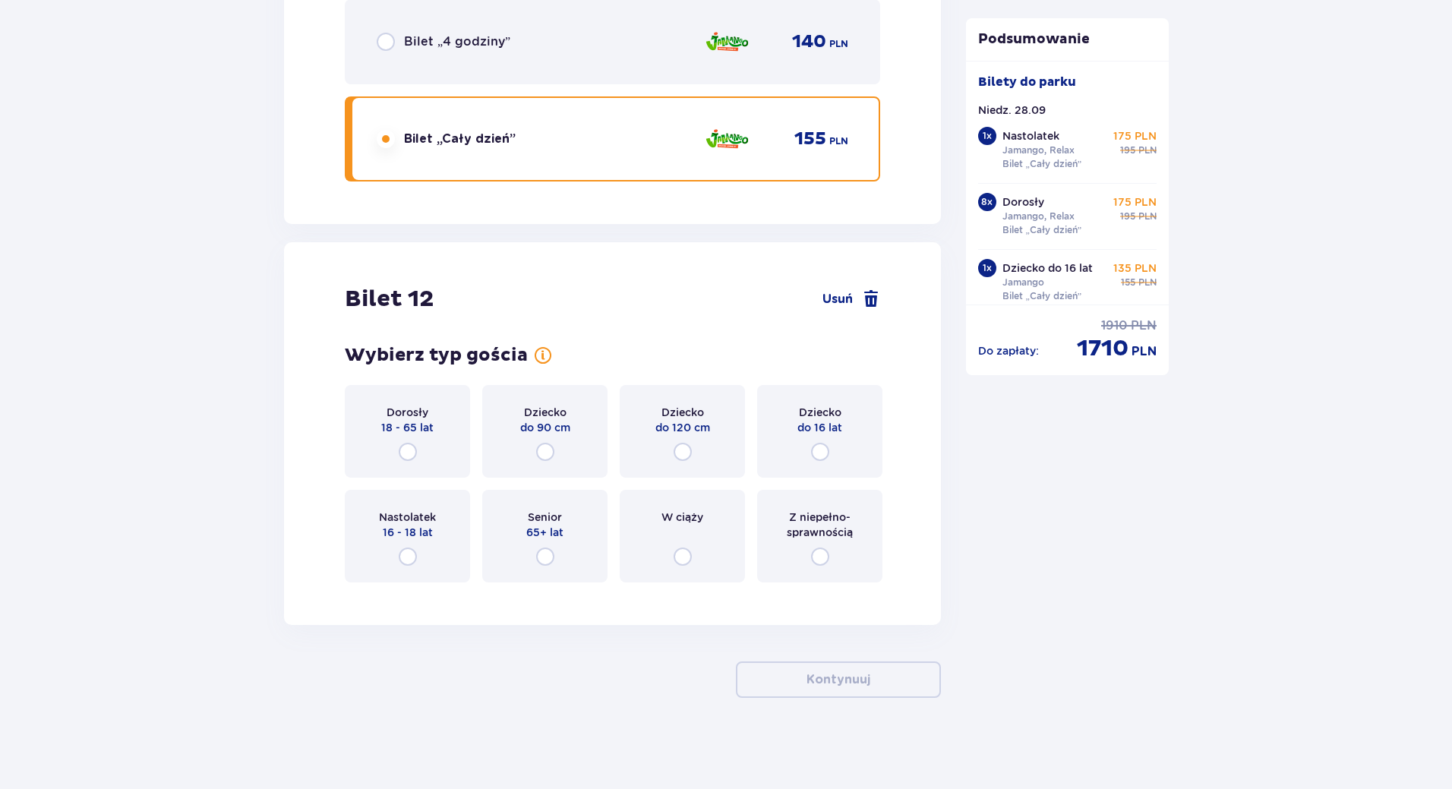
click at [850, 460] on div "Dziecko do 16 lat" at bounding box center [819, 431] width 125 height 93
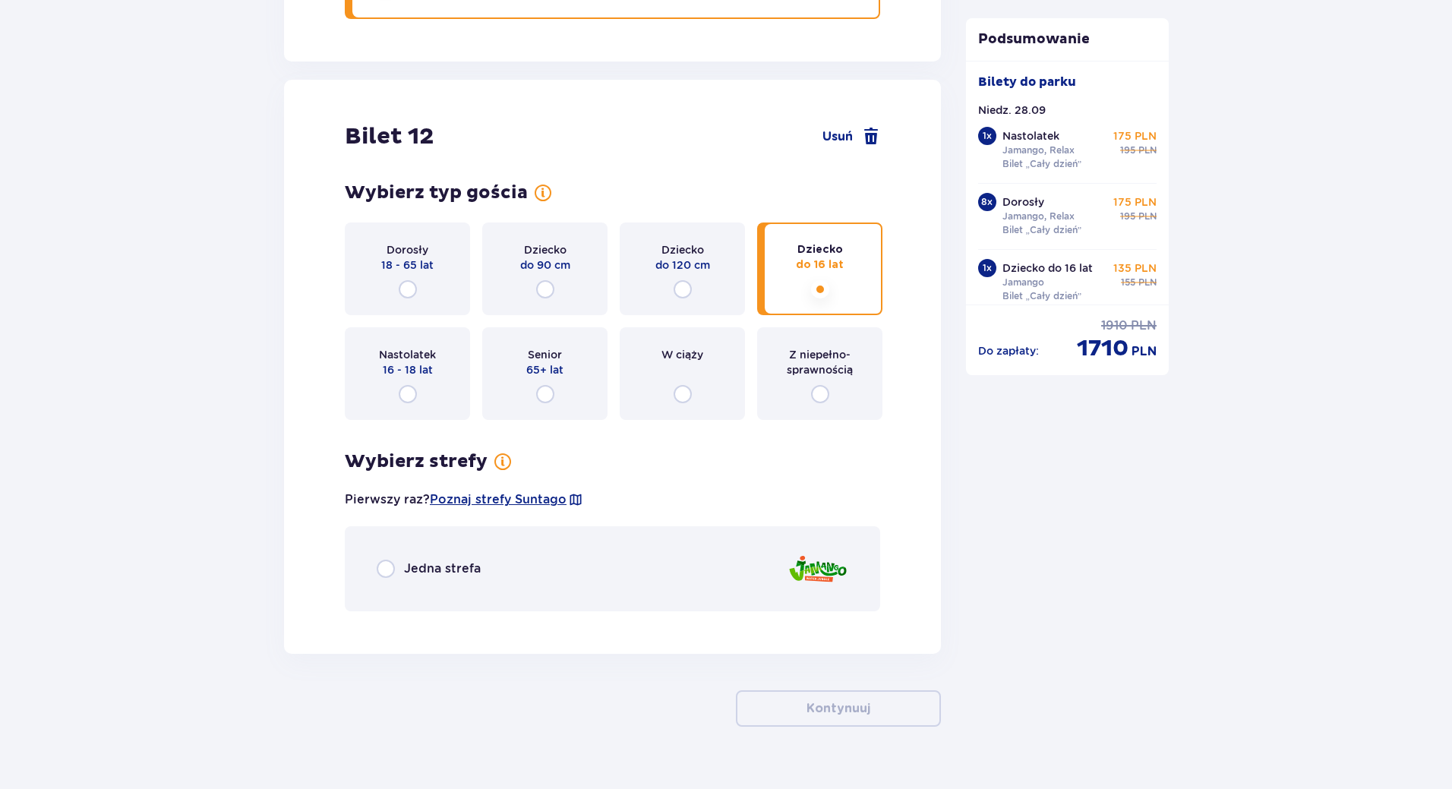
scroll to position [13102, 0]
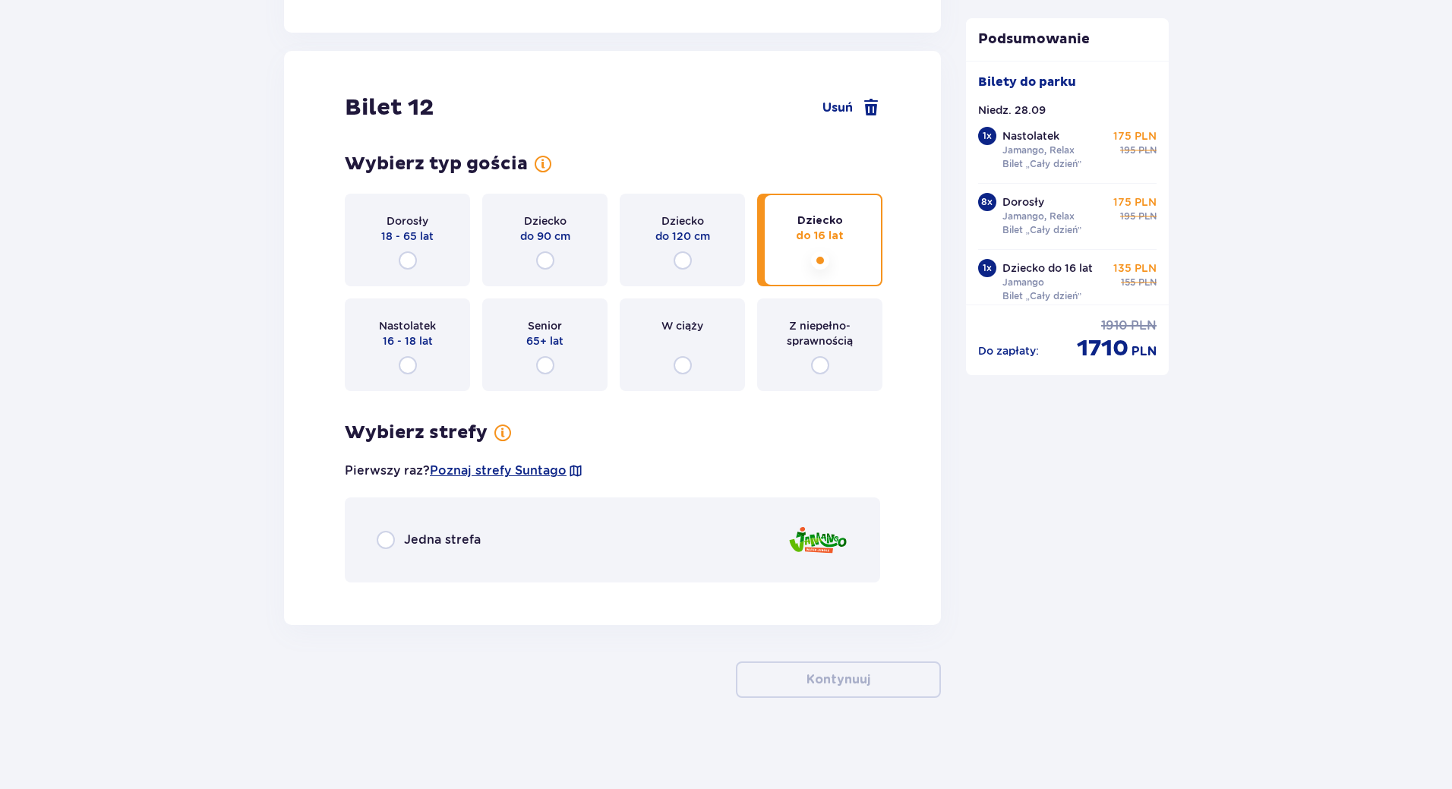
click at [357, 540] on div "Jedna strefa" at bounding box center [613, 540] width 536 height 85
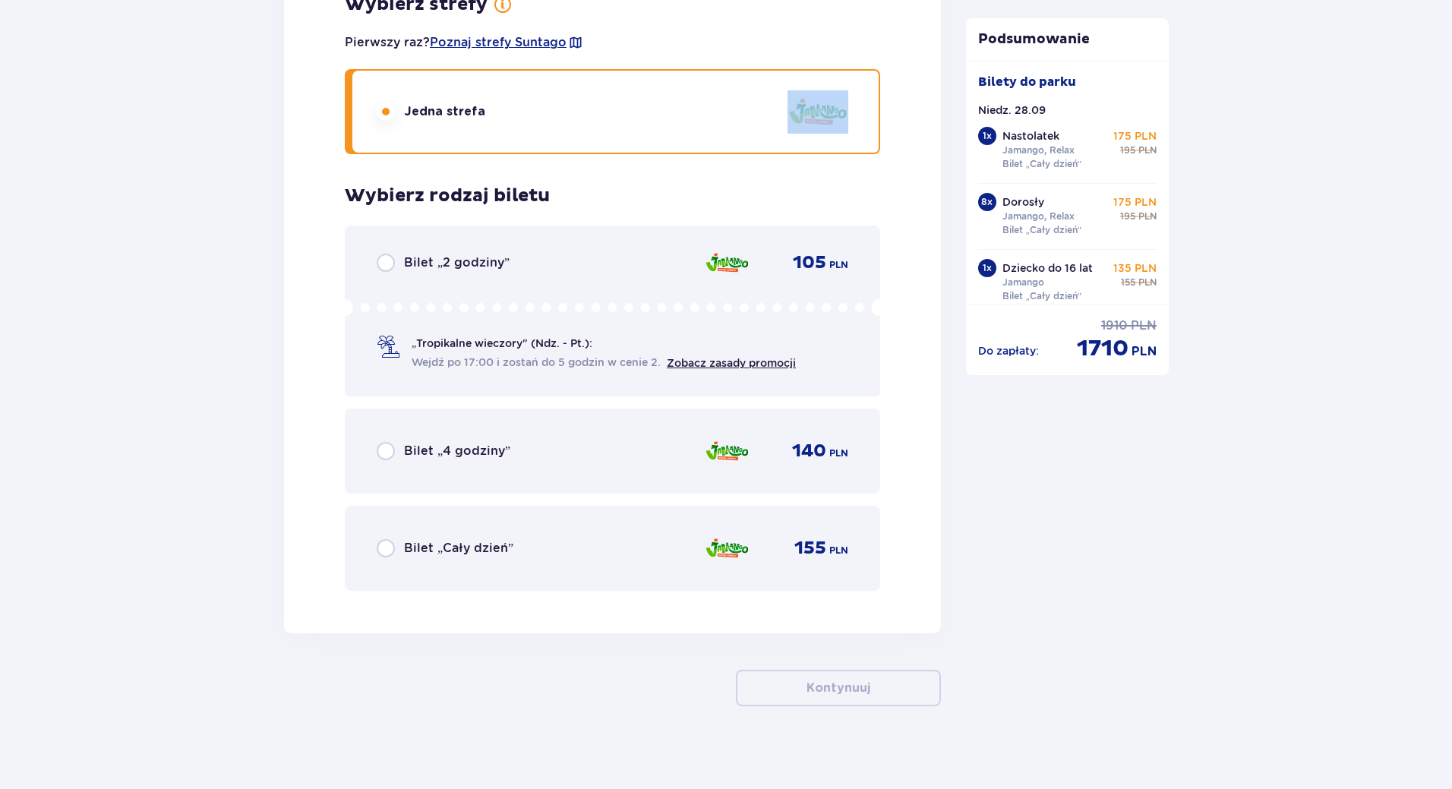
scroll to position [13539, 0]
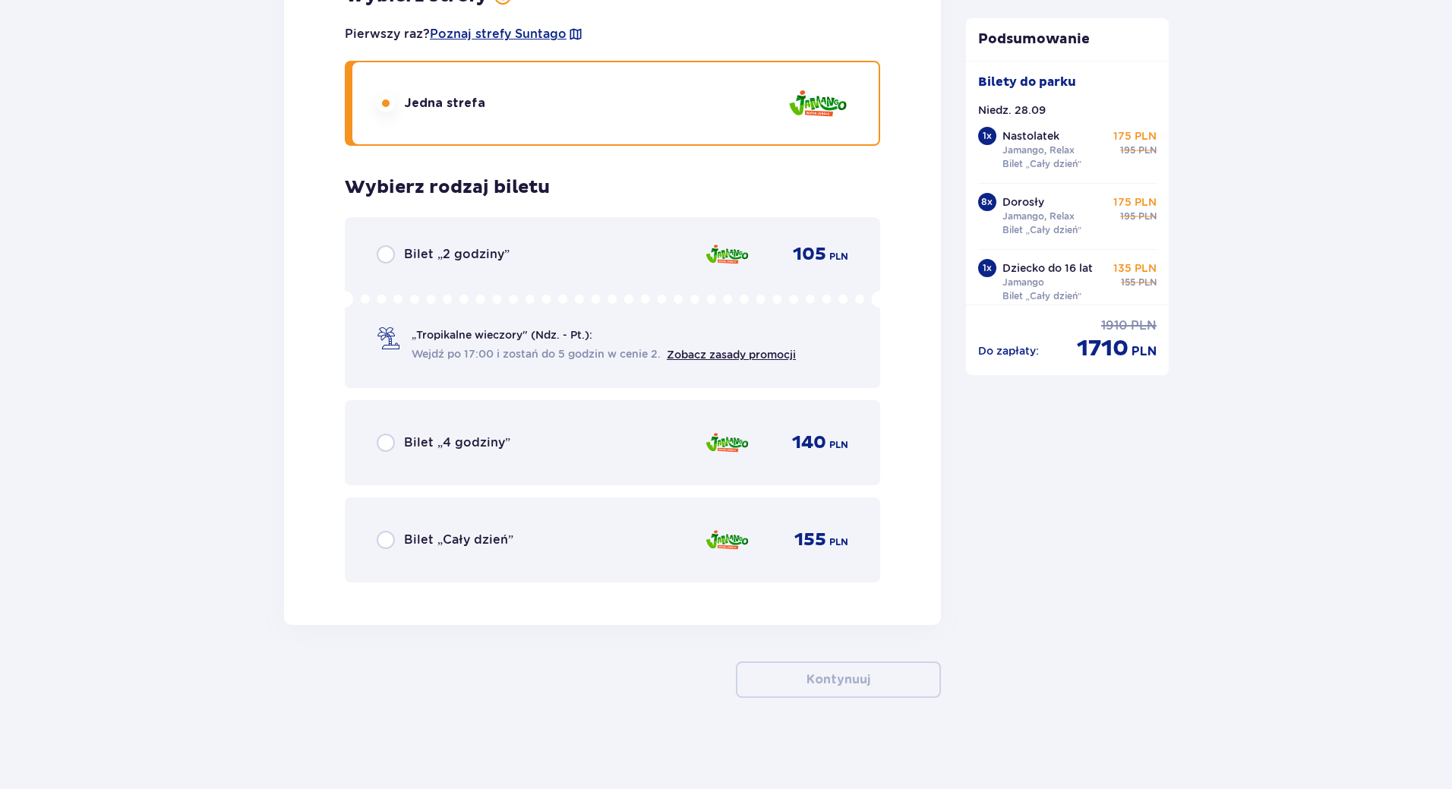
click at [385, 521] on div "Bilet „Cały dzień” 155 PLN" at bounding box center [613, 540] width 536 height 85
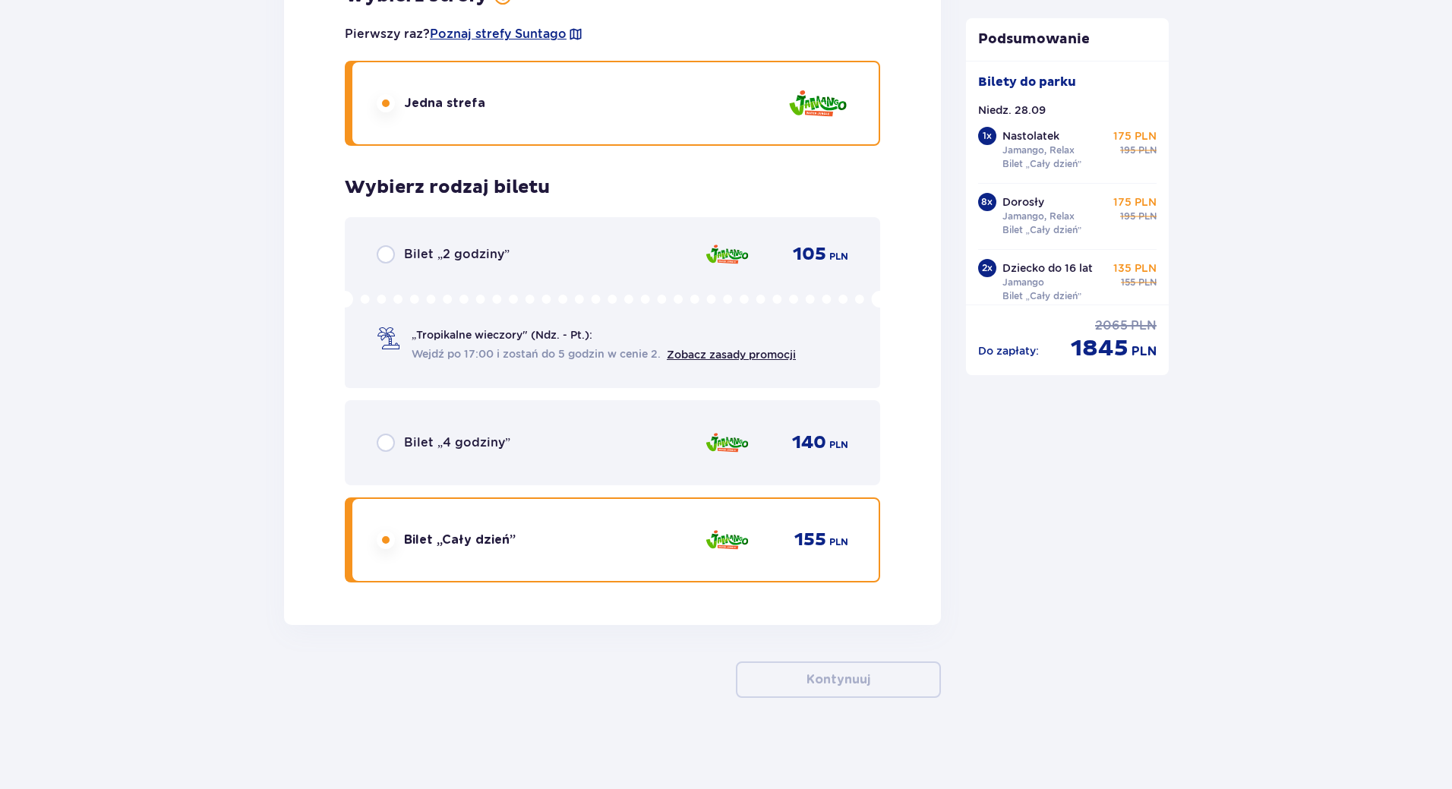
scroll to position [5586, 0]
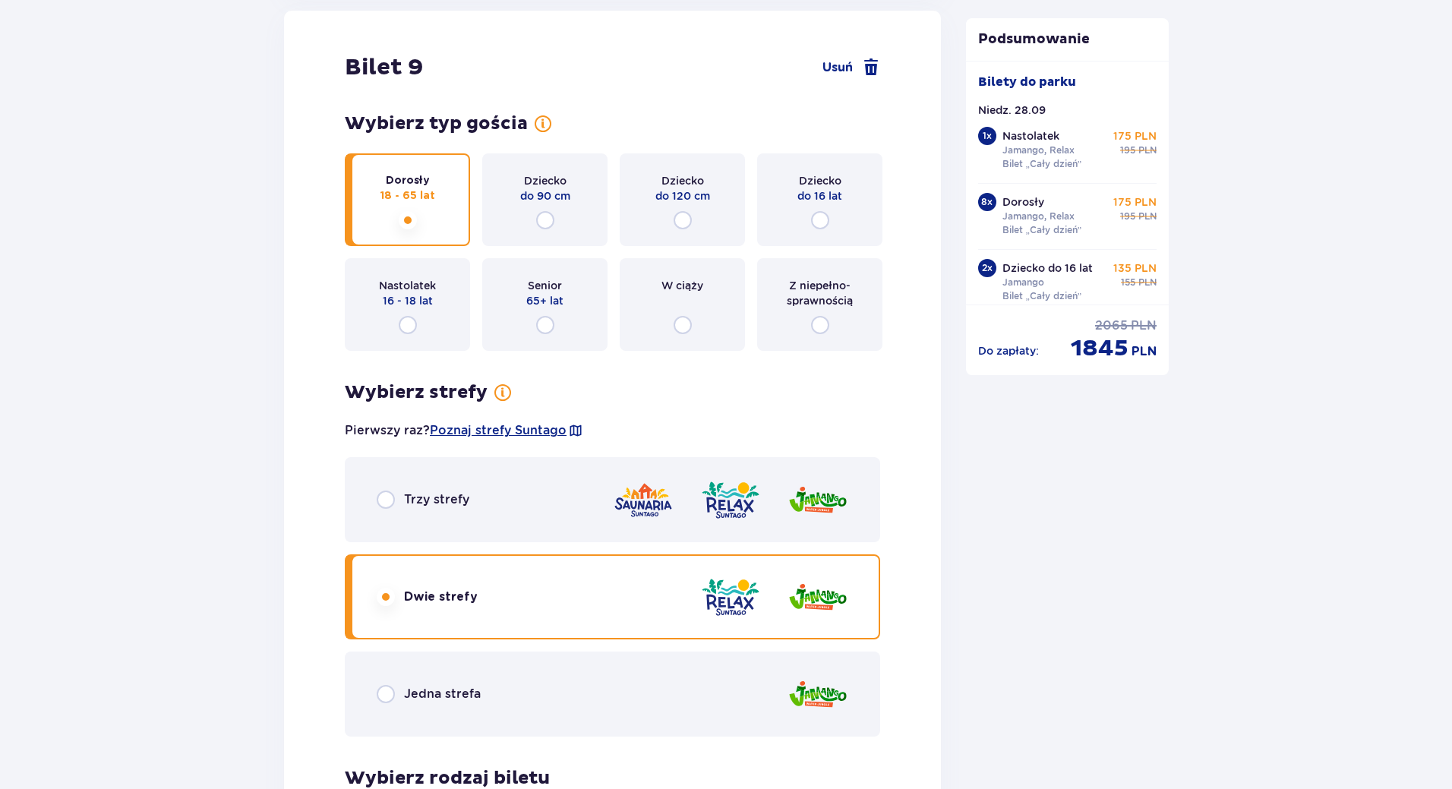
scroll to position [9665, 0]
click at [820, 207] on div "Dziecko do 16 lat" at bounding box center [819, 200] width 125 height 93
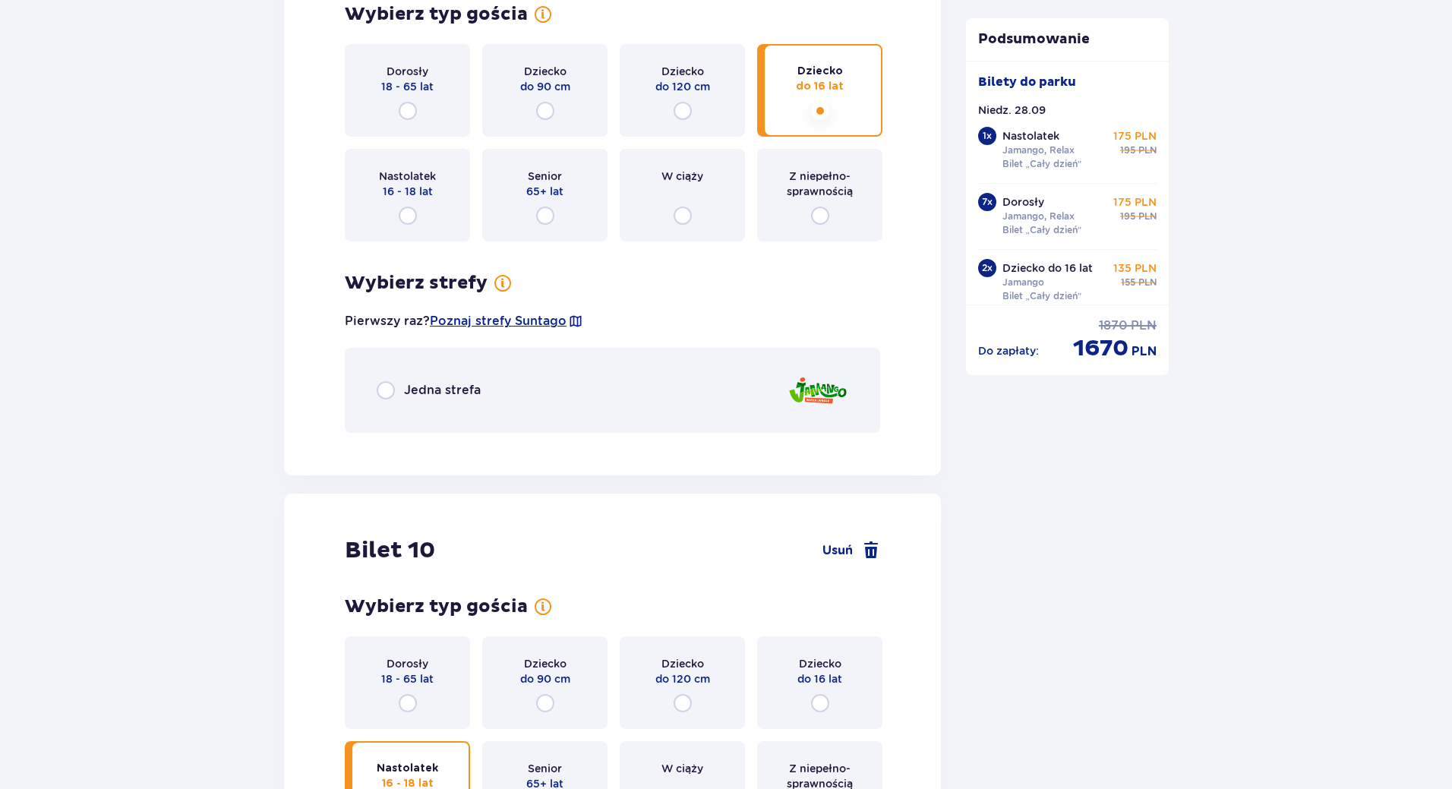
scroll to position [9573, 0]
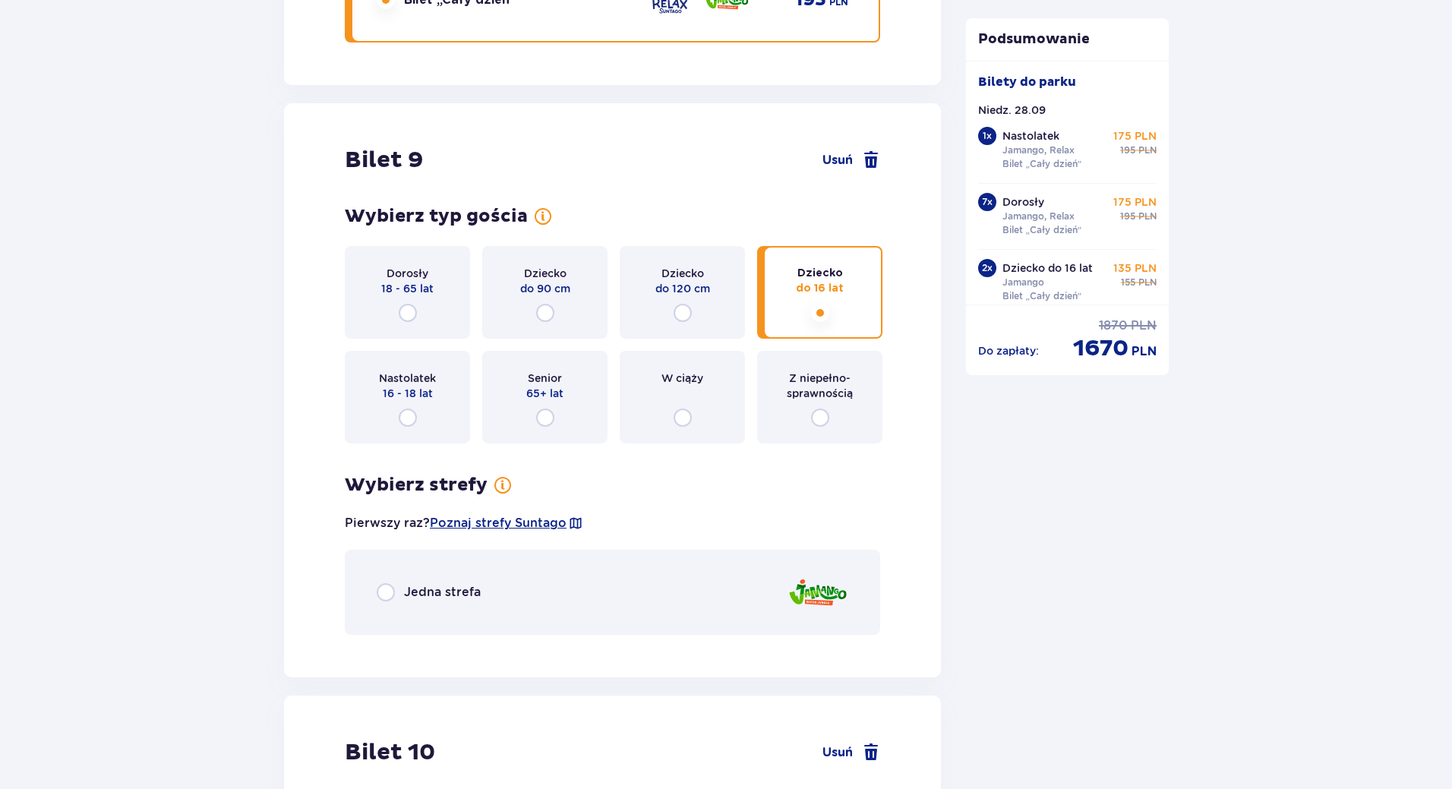
click at [442, 589] on p "Jedna strefa" at bounding box center [442, 592] width 77 height 17
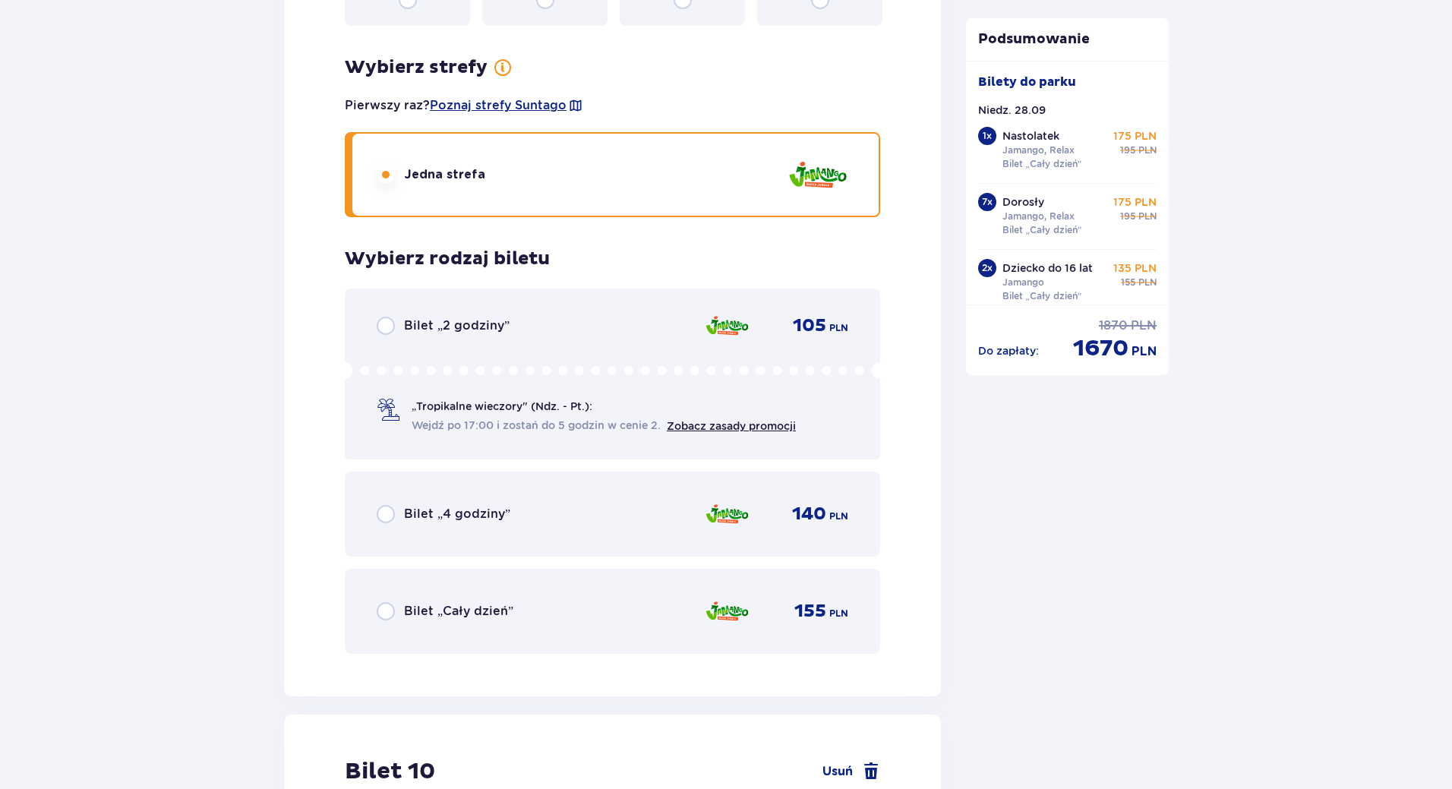
scroll to position [10068, 0]
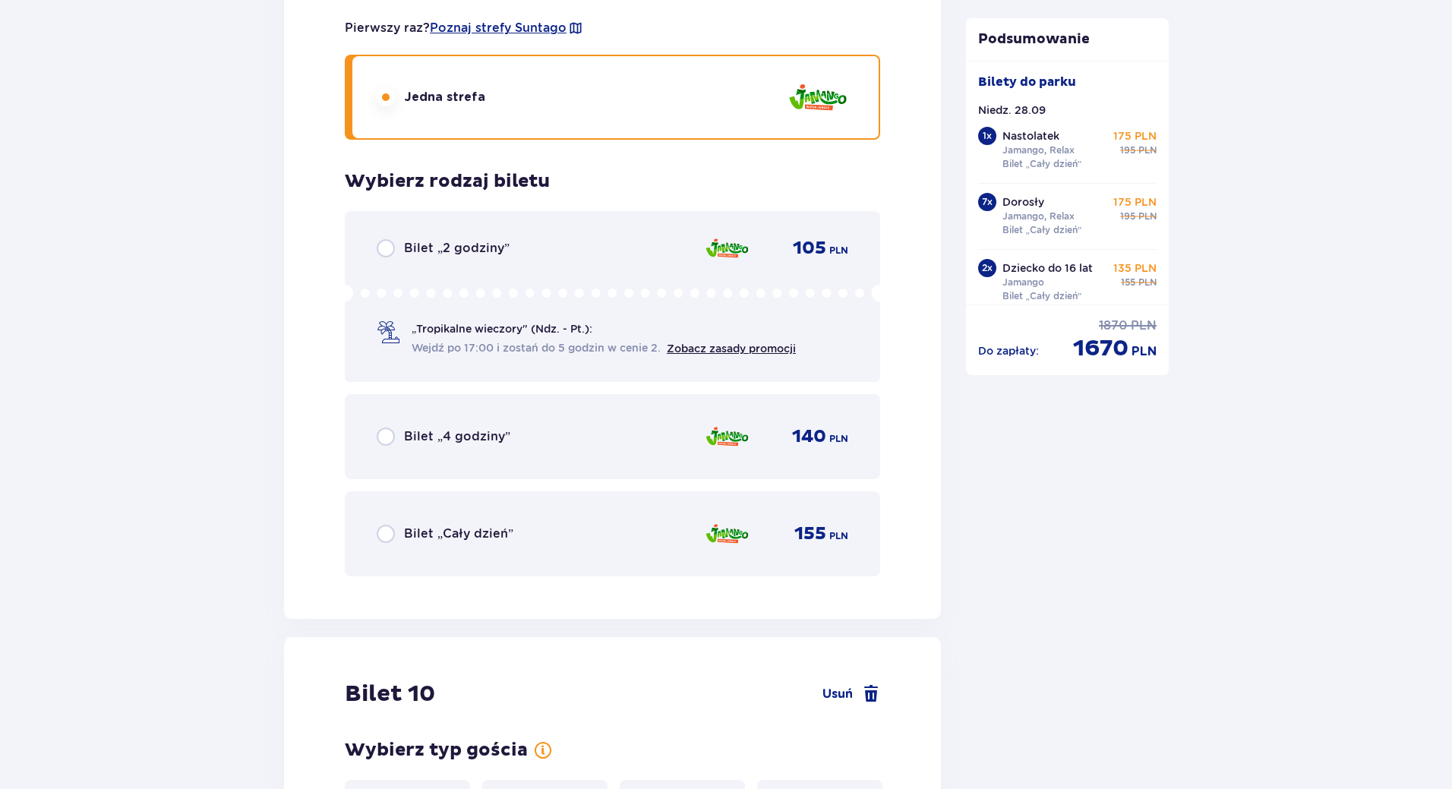
click at [541, 532] on div "Bilet „Cały dzień” 155 PLN" at bounding box center [613, 534] width 472 height 32
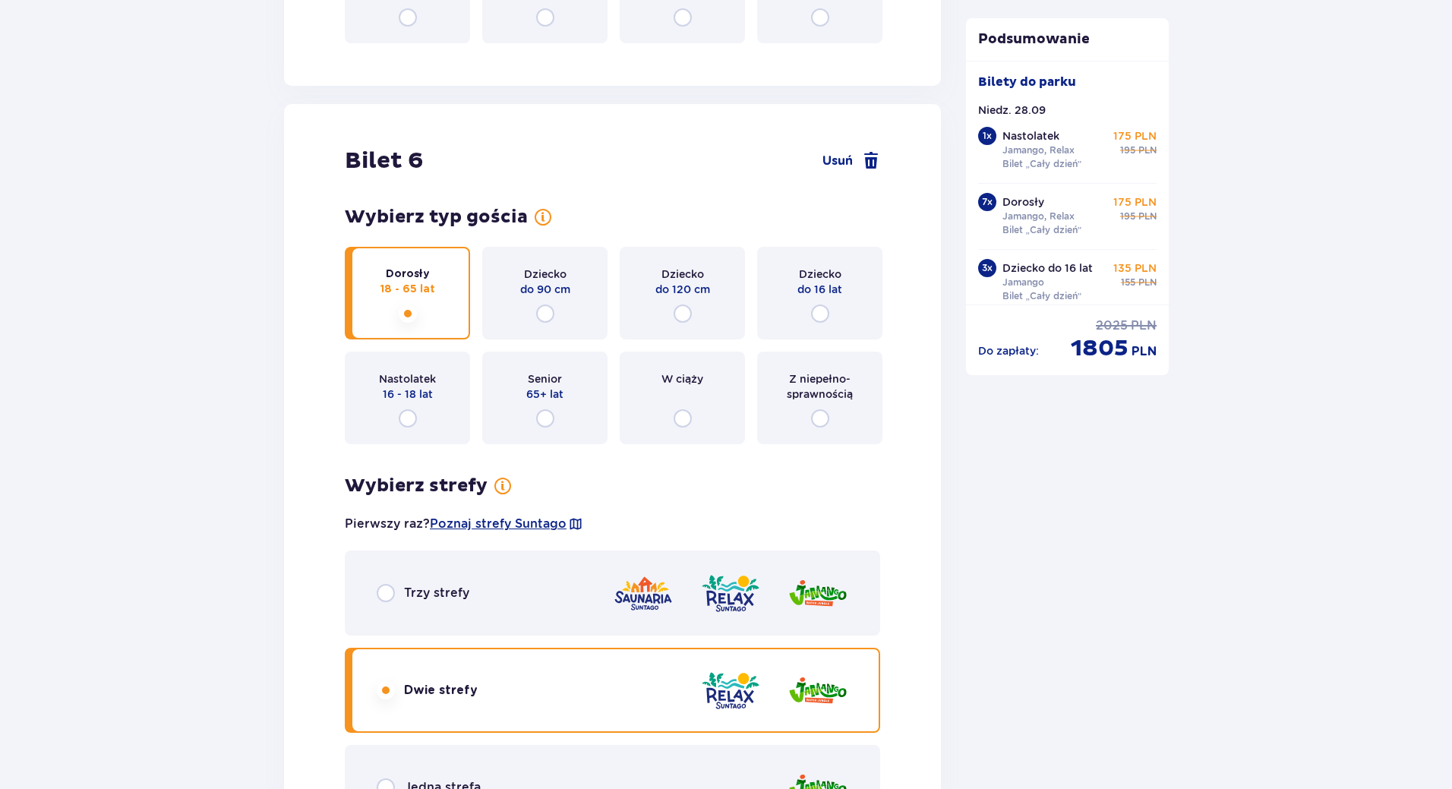
scroll to position [5901, 0]
click at [553, 310] on input "radio" at bounding box center [545, 314] width 18 height 18
radio input "true"
click at [553, 310] on input "radio" at bounding box center [545, 314] width 18 height 18
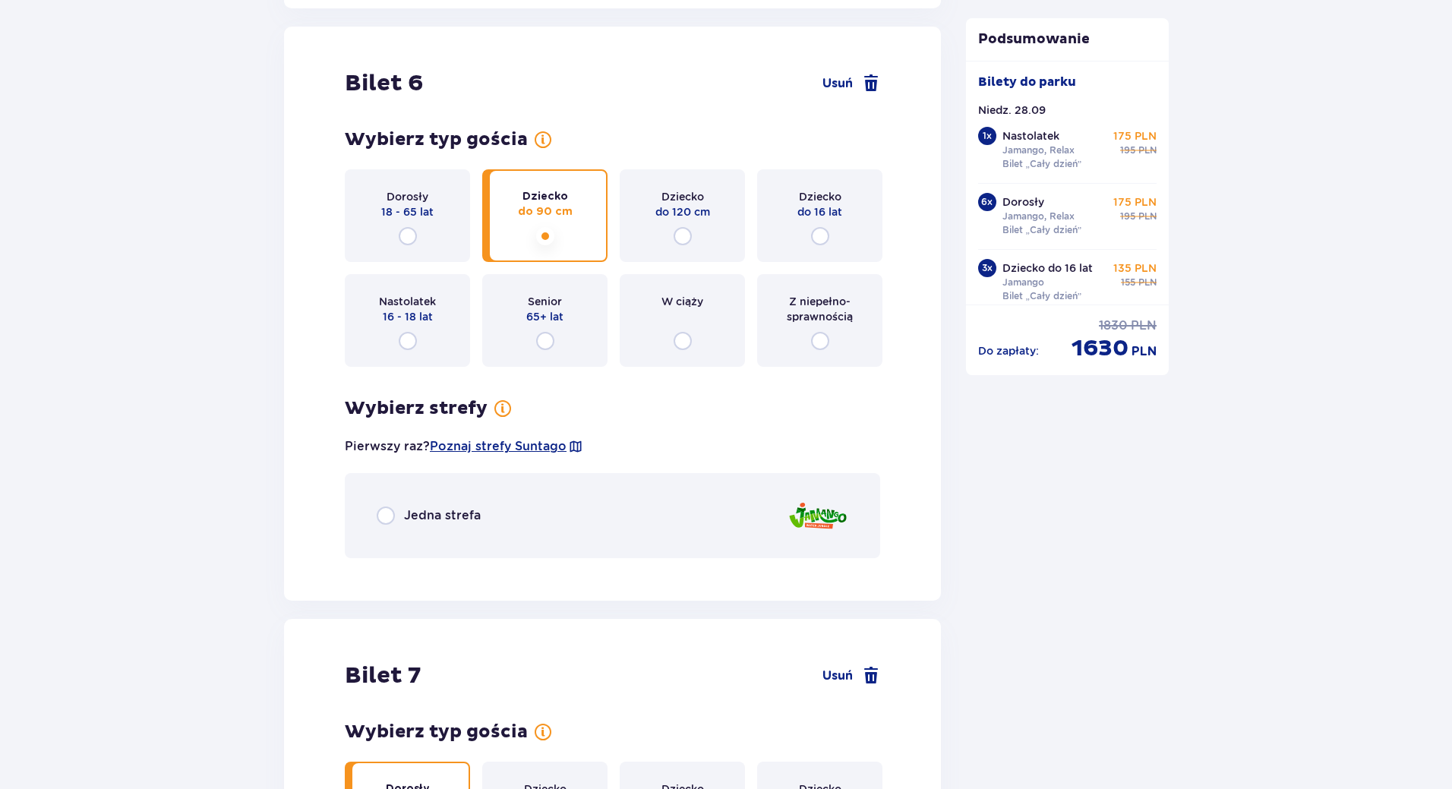
scroll to position [5978, 0]
click at [687, 242] on input "radio" at bounding box center [683, 237] width 18 height 18
radio input "true"
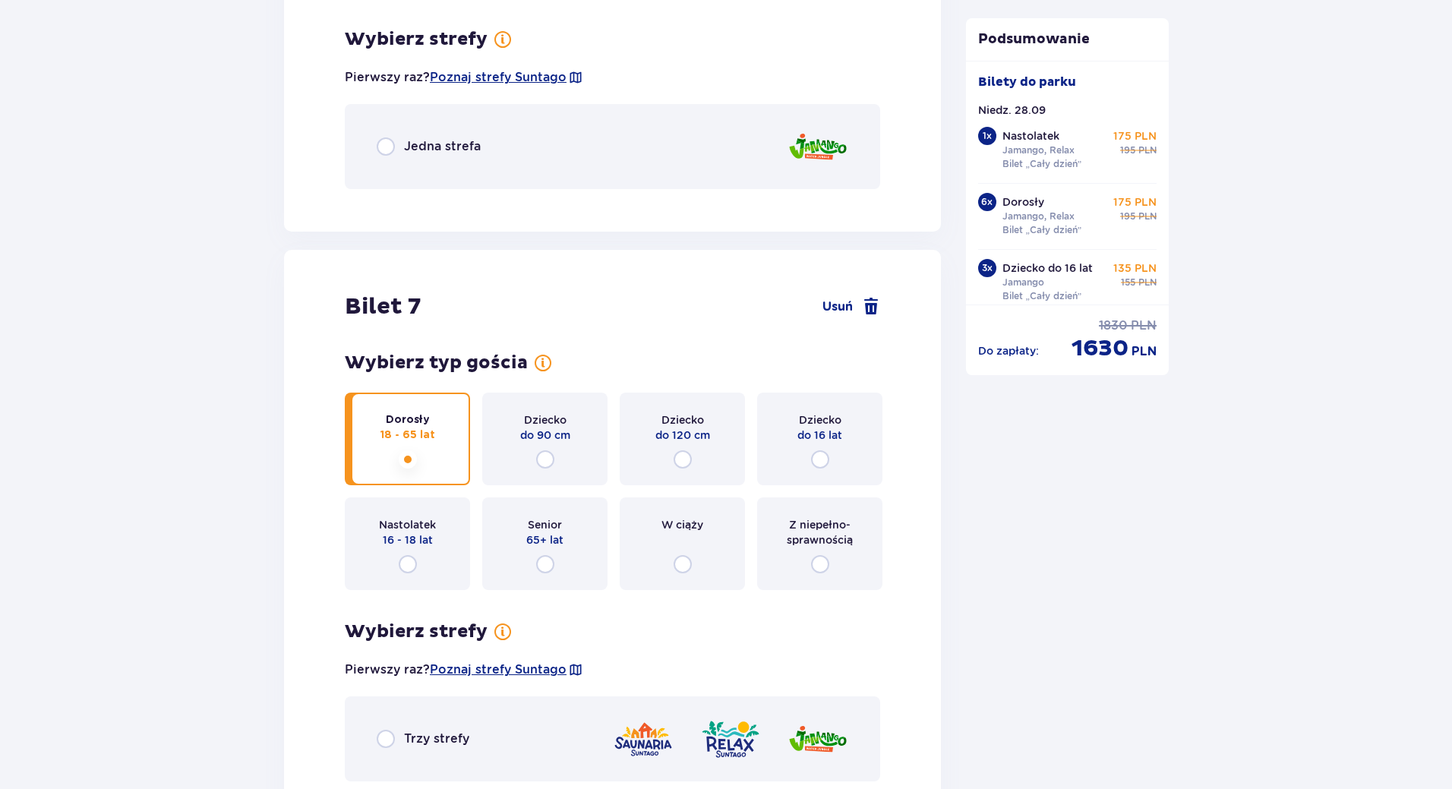
scroll to position [6358, 0]
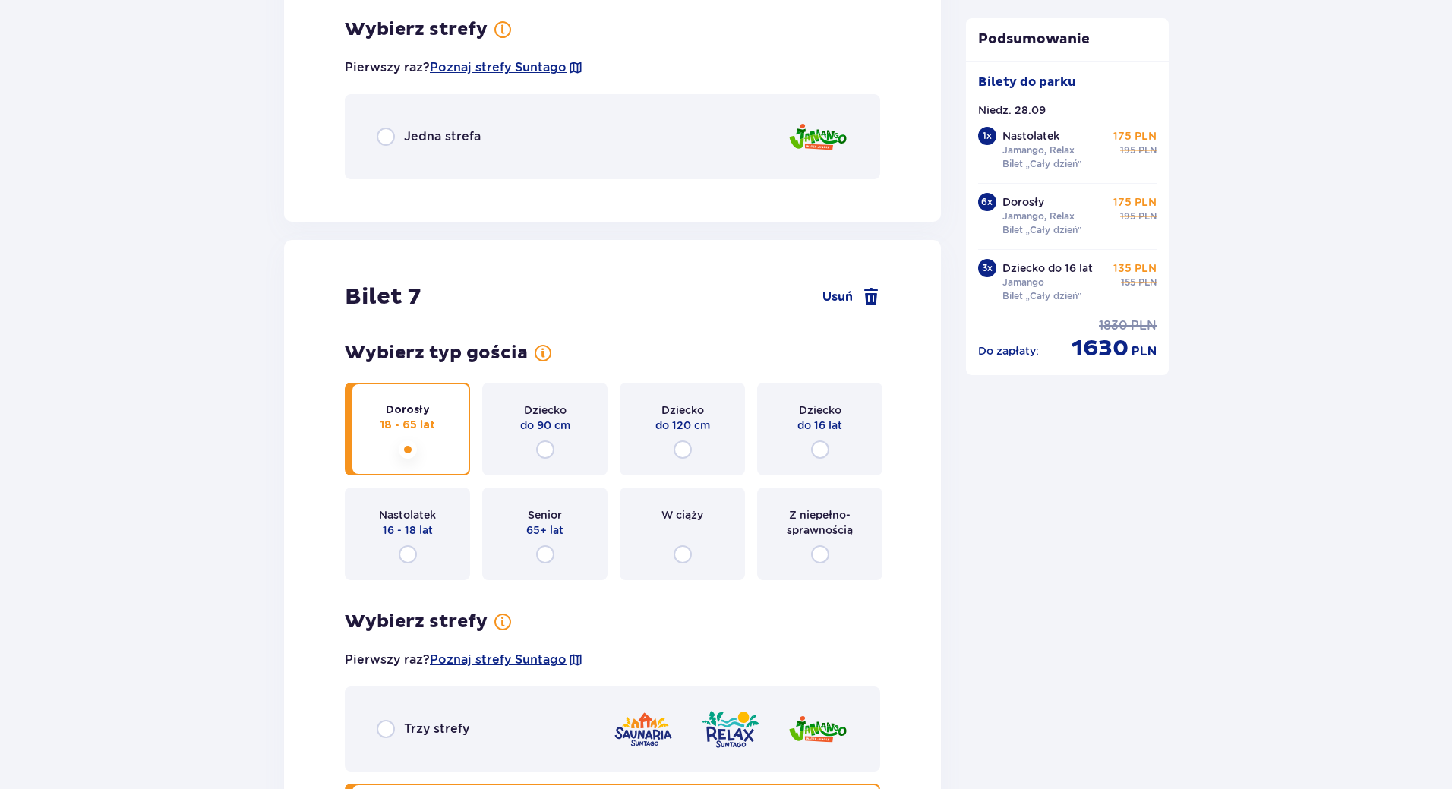
click at [554, 150] on div "Jedna strefa" at bounding box center [613, 136] width 536 height 85
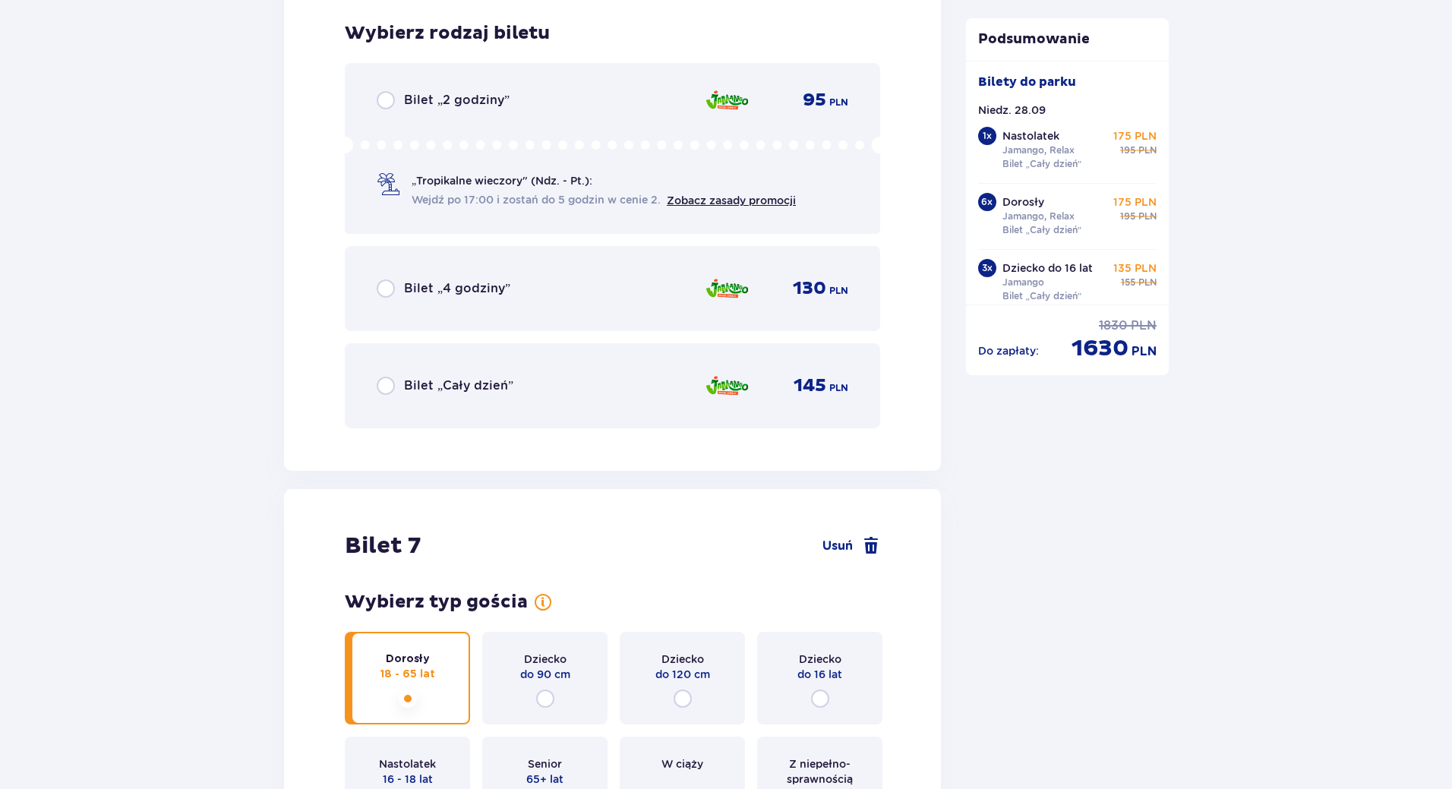
scroll to position [6549, 0]
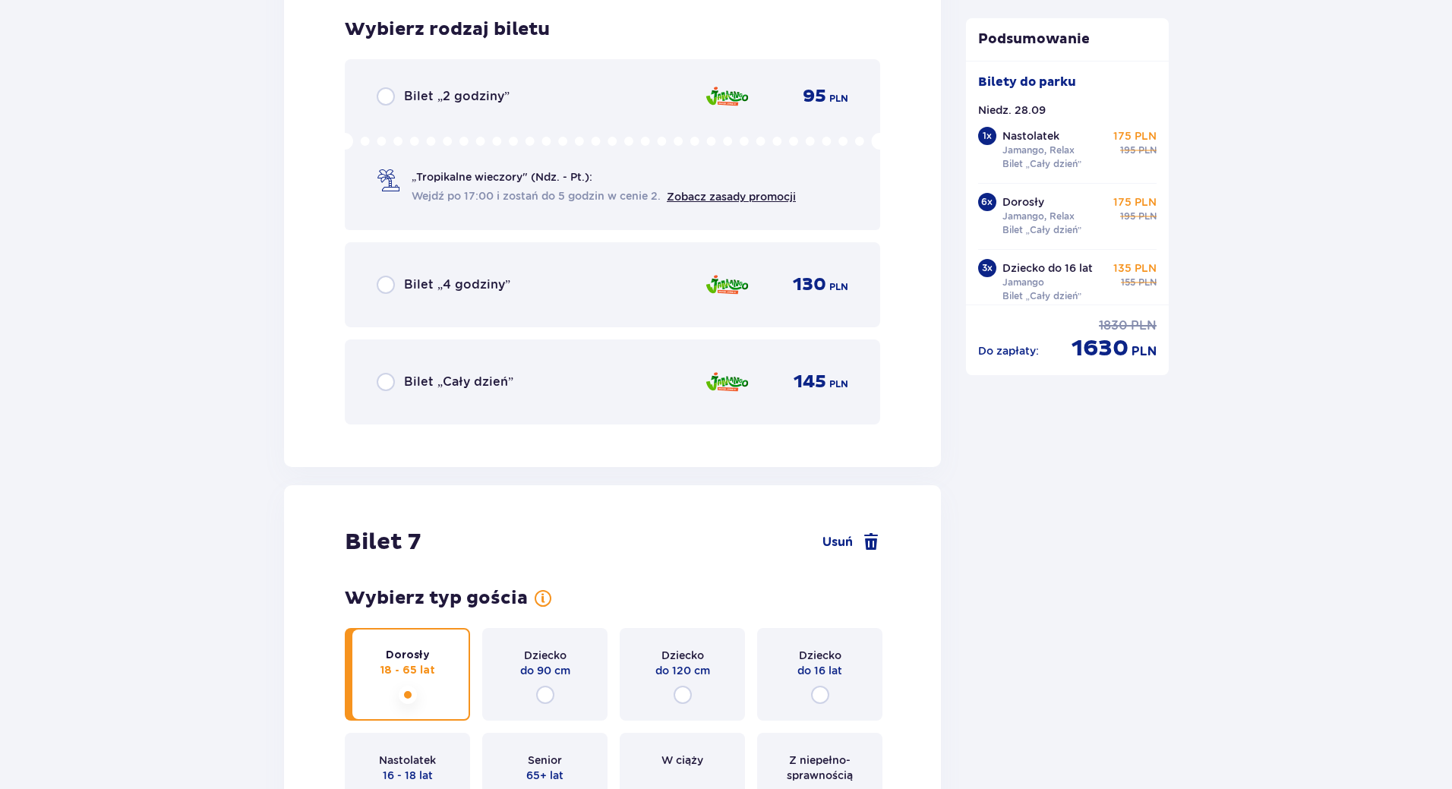
click at [467, 365] on div "Bilet „Cały dzień” 145 PLN" at bounding box center [613, 382] width 536 height 85
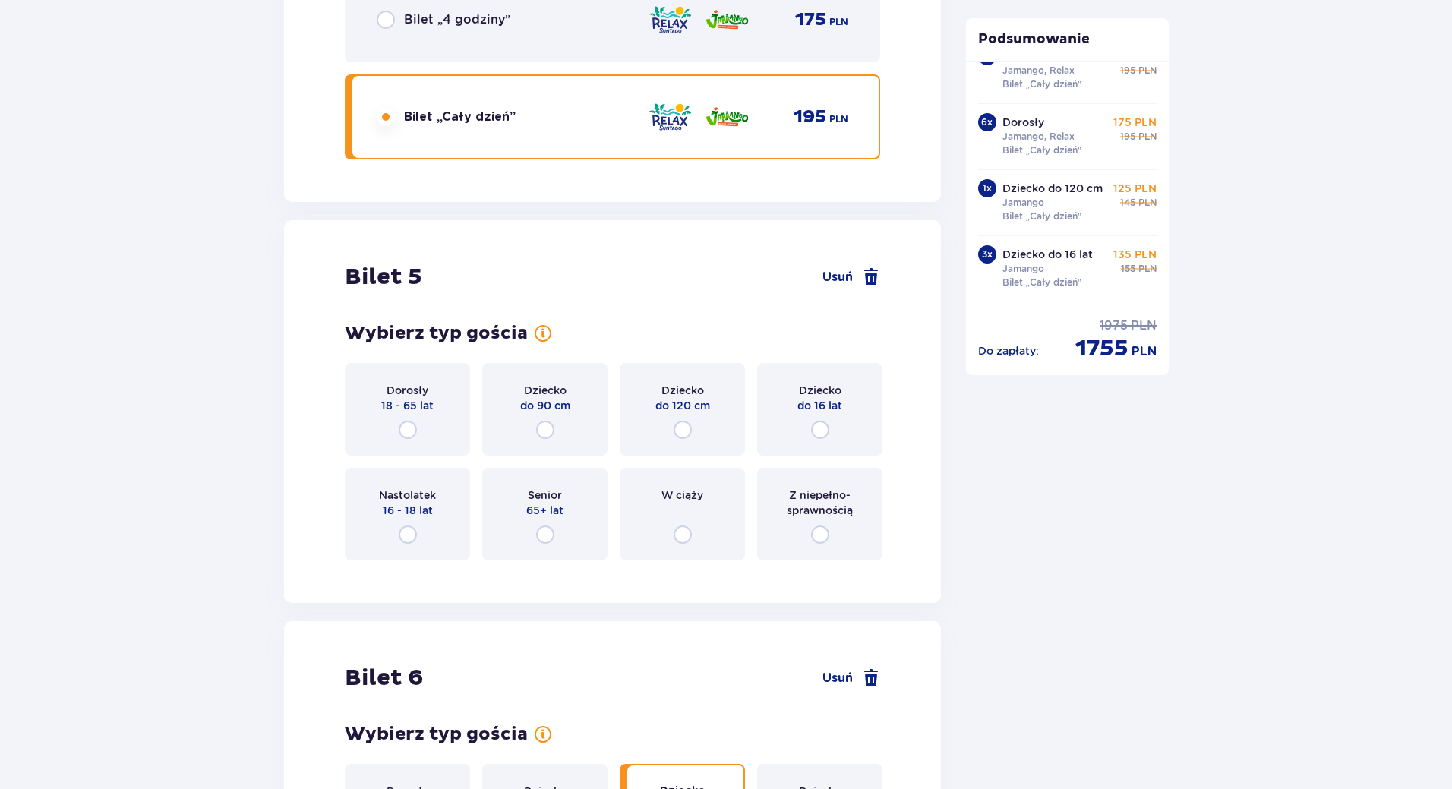
scroll to position [5282, 0]
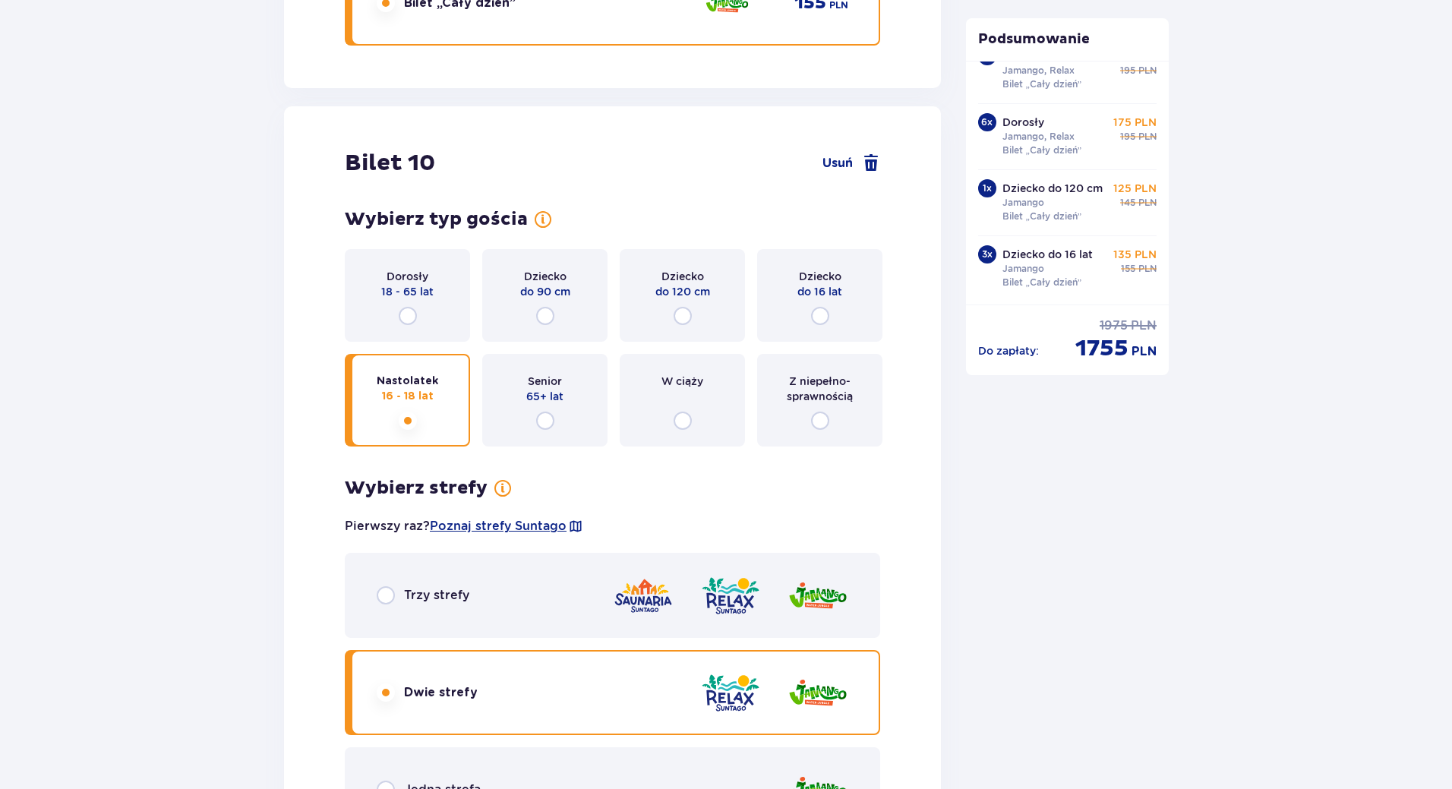
scroll to position [9714, 0]
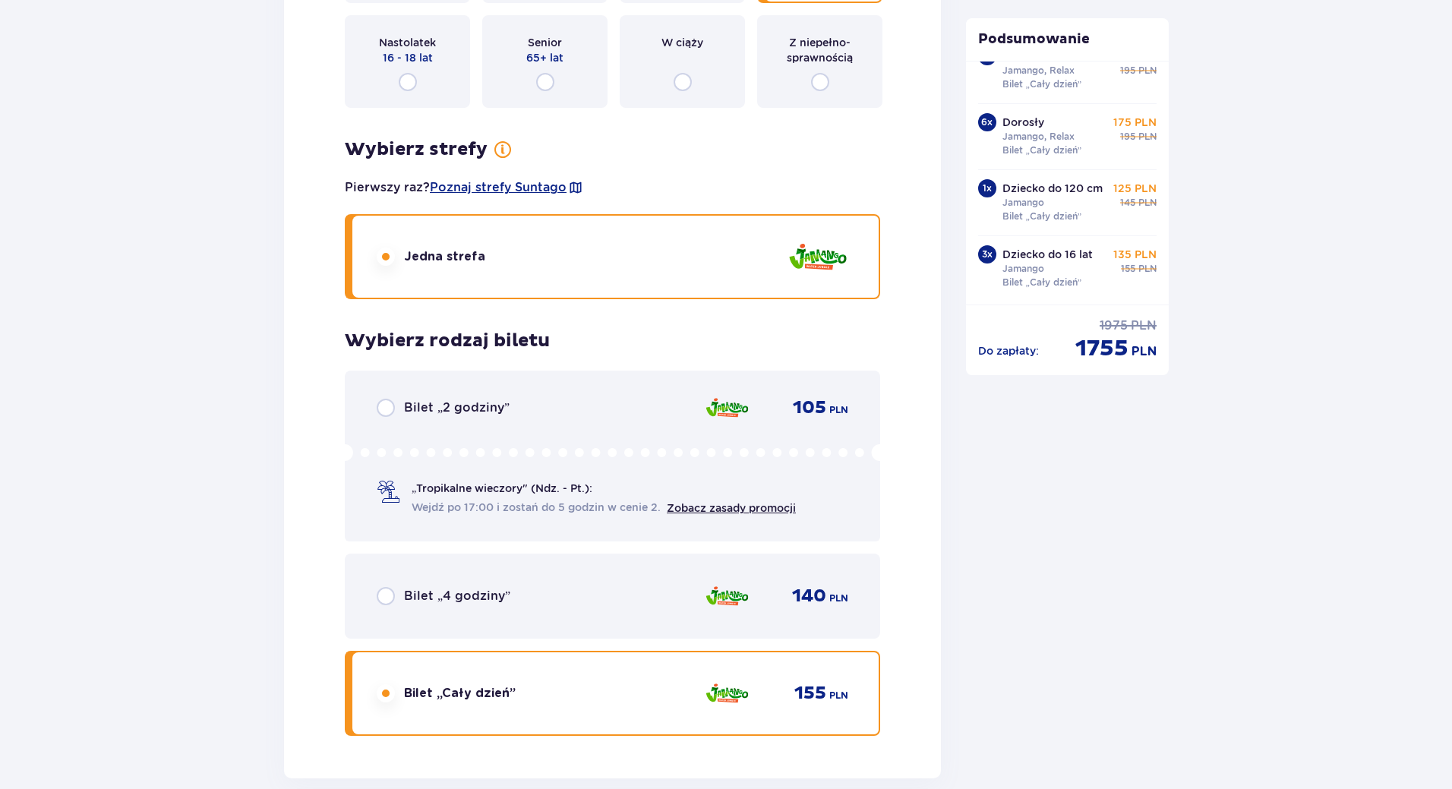
drag, startPoint x: 1444, startPoint y: 488, endPoint x: 1433, endPoint y: 351, distance: 137.1
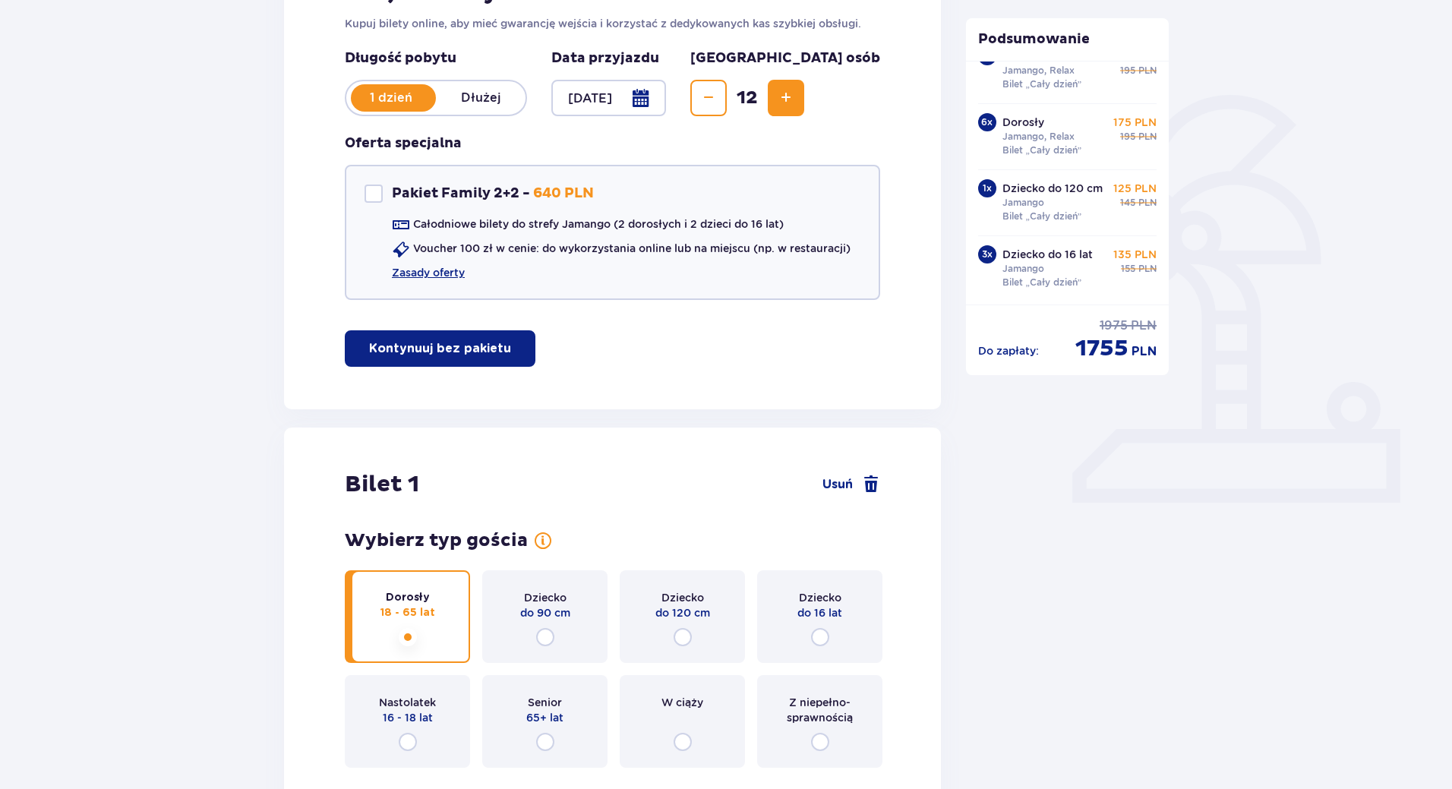
scroll to position [0, 0]
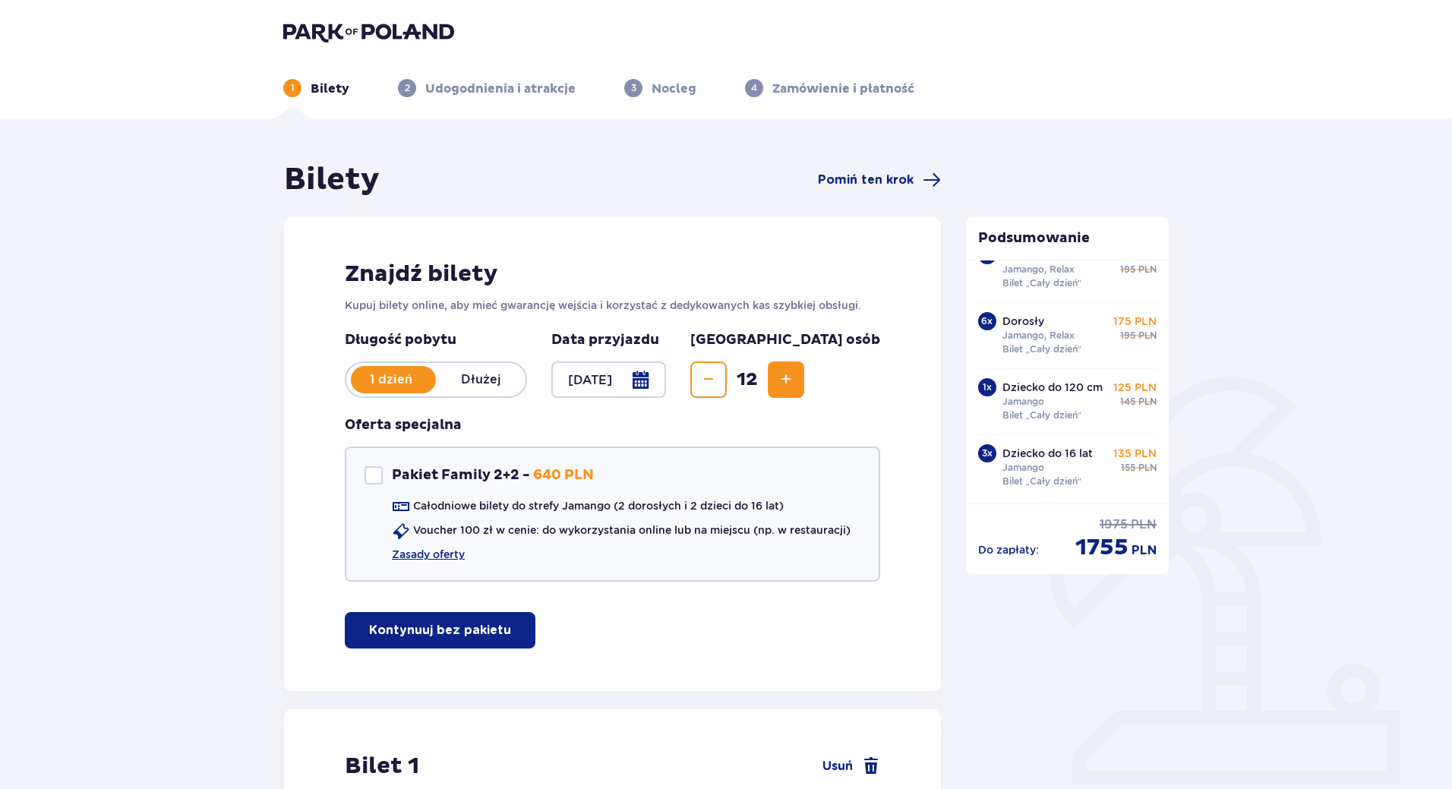
click at [718, 383] on span "Decrease" at bounding box center [709, 380] width 18 height 18
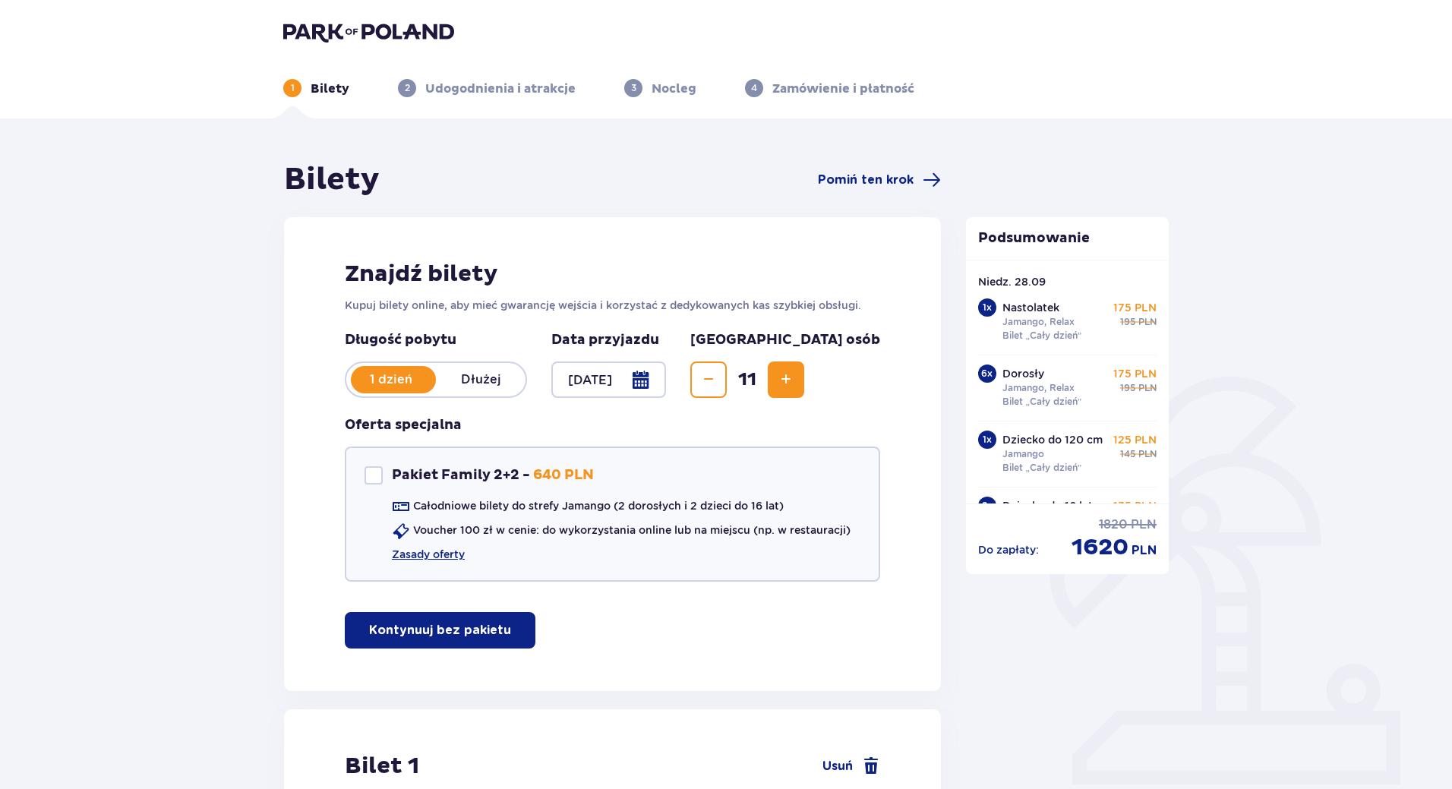
drag, startPoint x: 1458, startPoint y: 21, endPoint x: 160, endPoint y: 397, distance: 1350.8
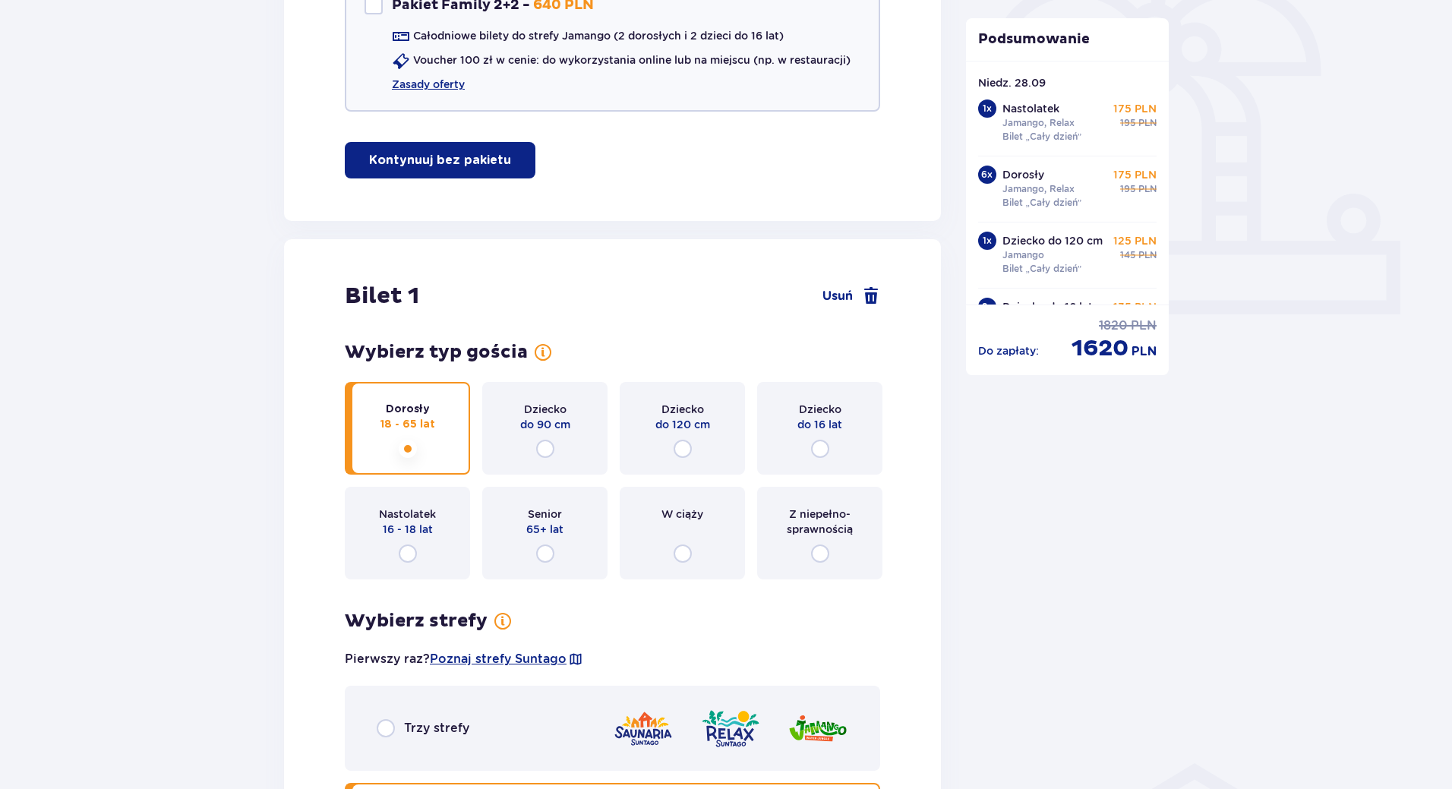
scroll to position [152, 0]
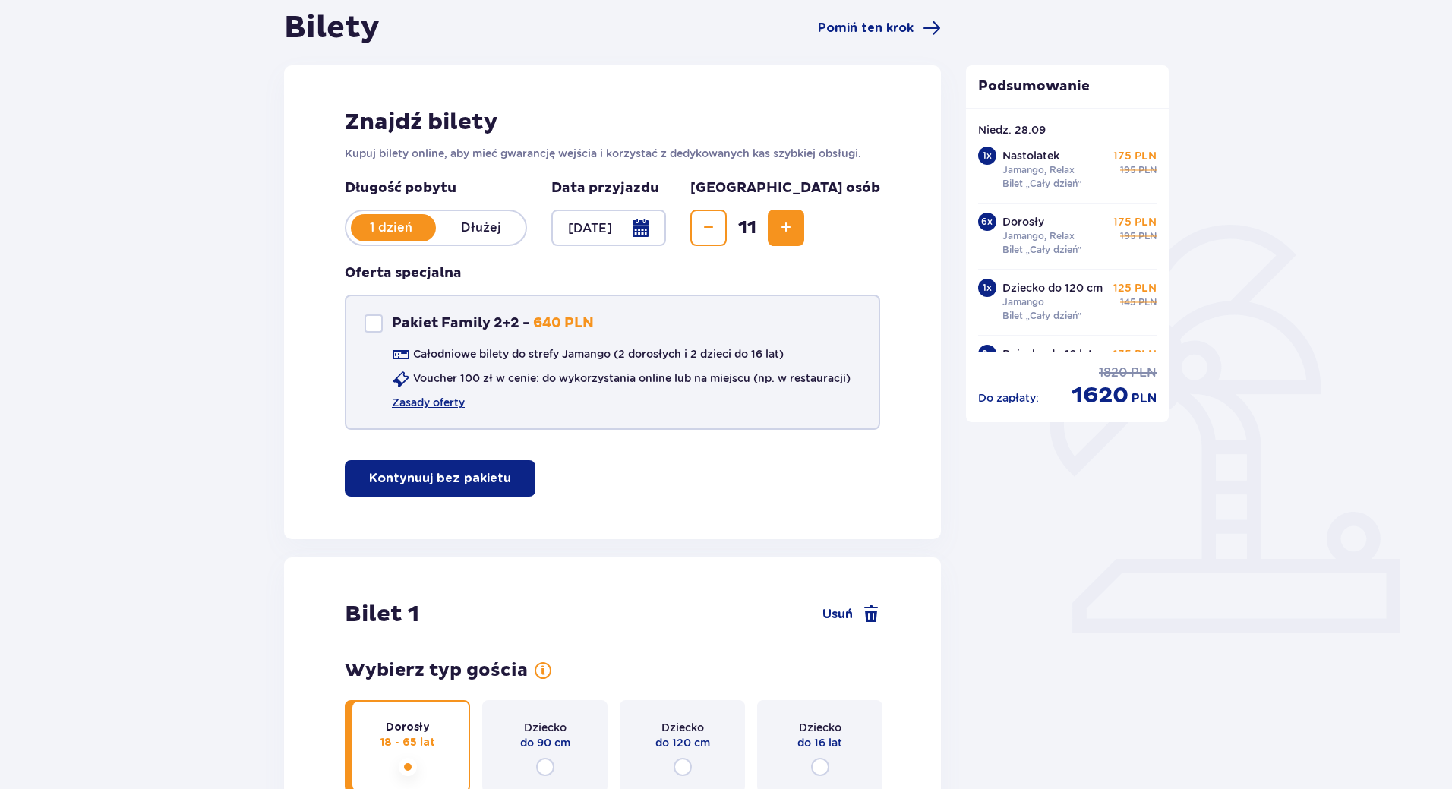
click at [366, 323] on div at bounding box center [374, 323] width 18 height 18
checkbox input "true"
drag, startPoint x: 366, startPoint y: 323, endPoint x: 166, endPoint y: 415, distance: 220.9
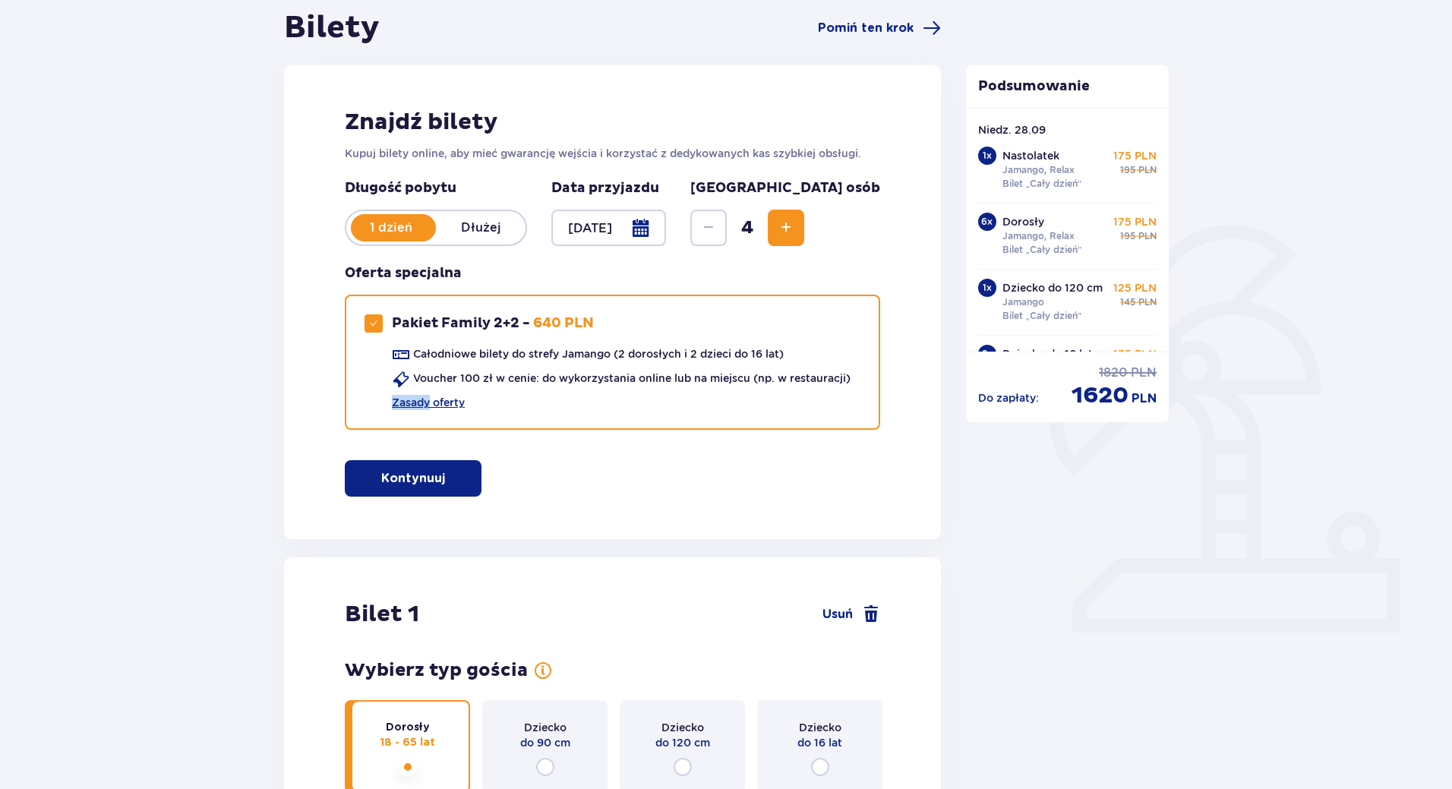
click at [681, 488] on div "Znajdź bilety Kupuj bilety online, aby mieć gwarancję wejścia i korzystać z ded…" at bounding box center [612, 302] width 657 height 474
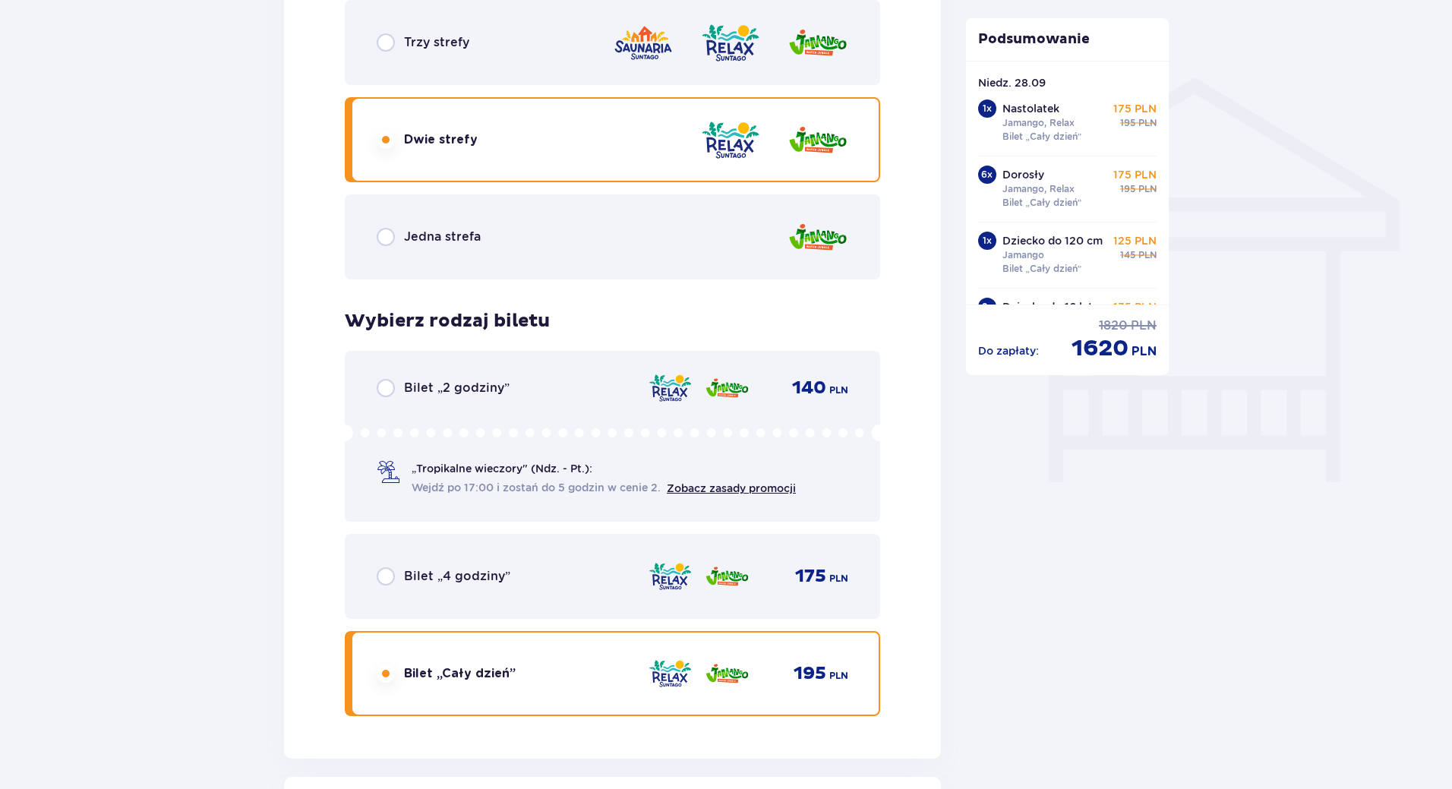
scroll to position [0, 0]
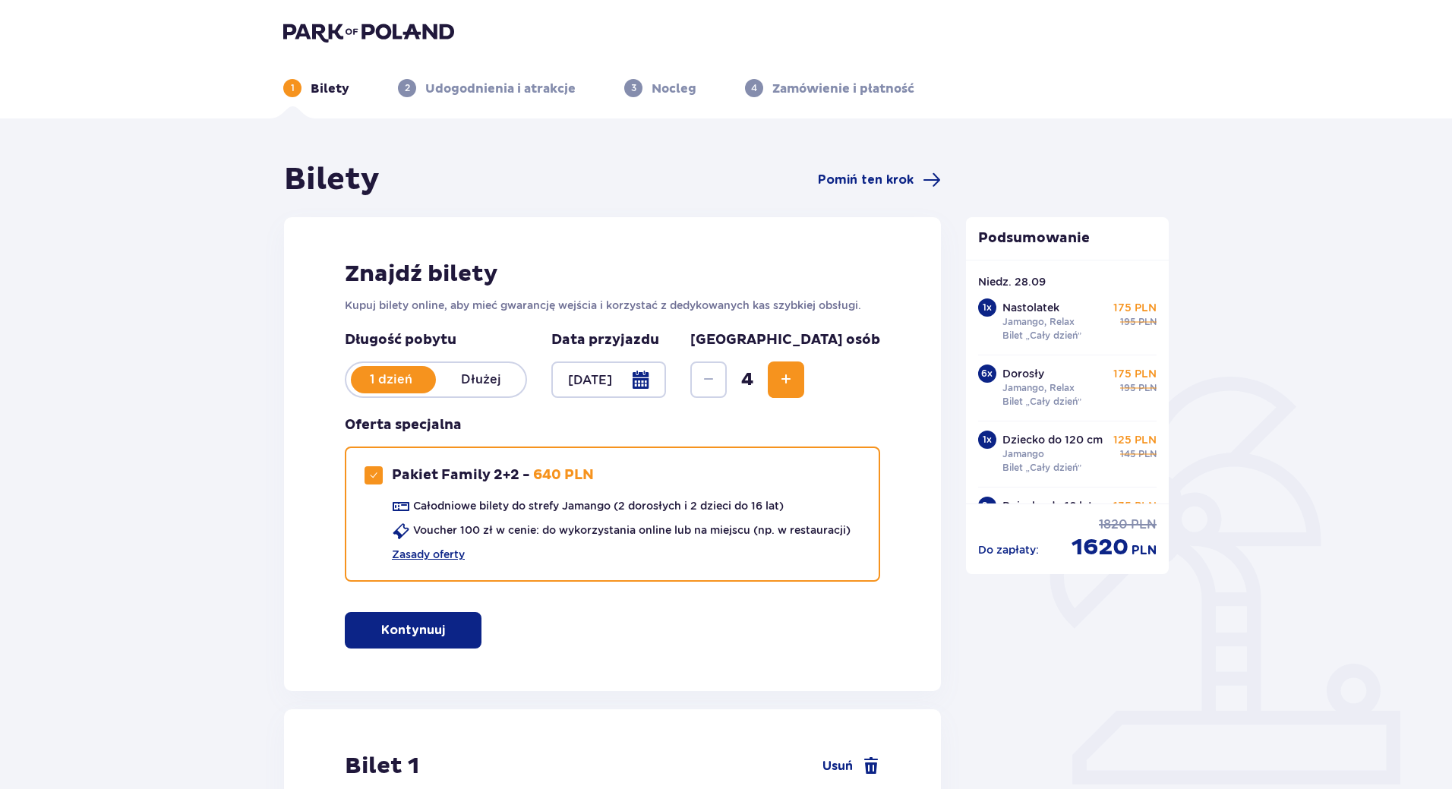
click at [904, 428] on div "Znajdź bilety Kupuj bilety online, aby mieć gwarancję wejścia i korzystać z ded…" at bounding box center [612, 454] width 657 height 474
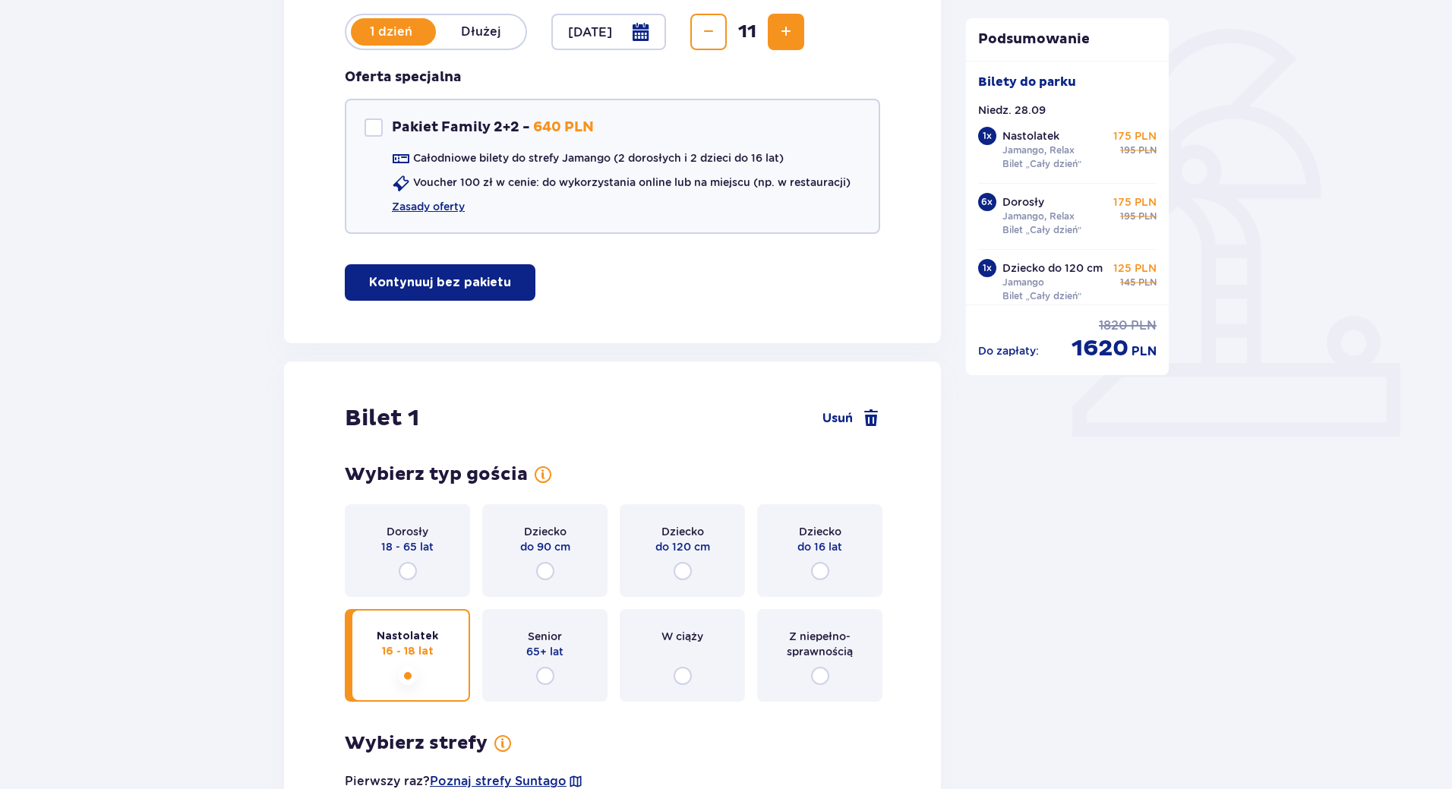
scroll to position [286, 0]
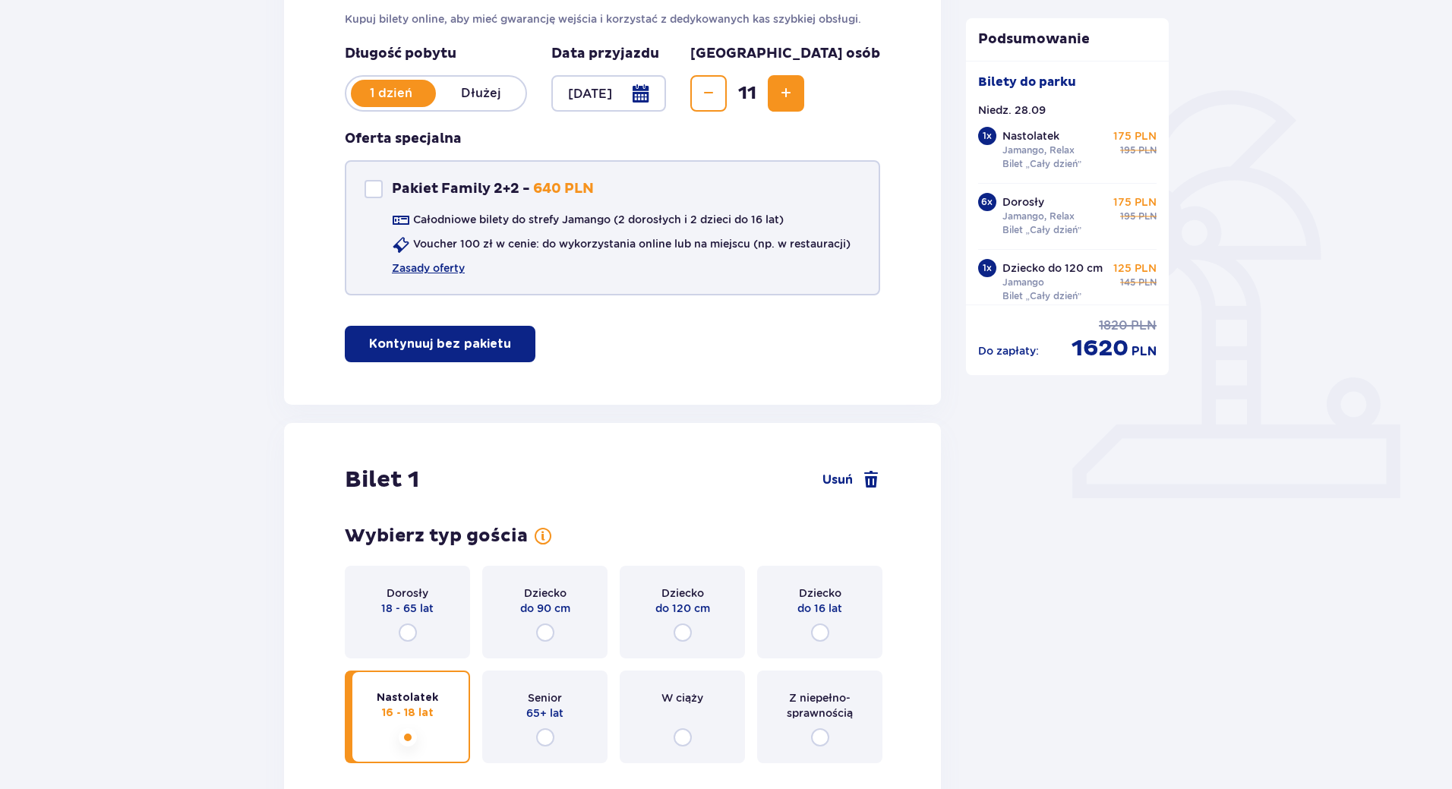
click at [374, 188] on div at bounding box center [374, 189] width 18 height 18
checkbox input "true"
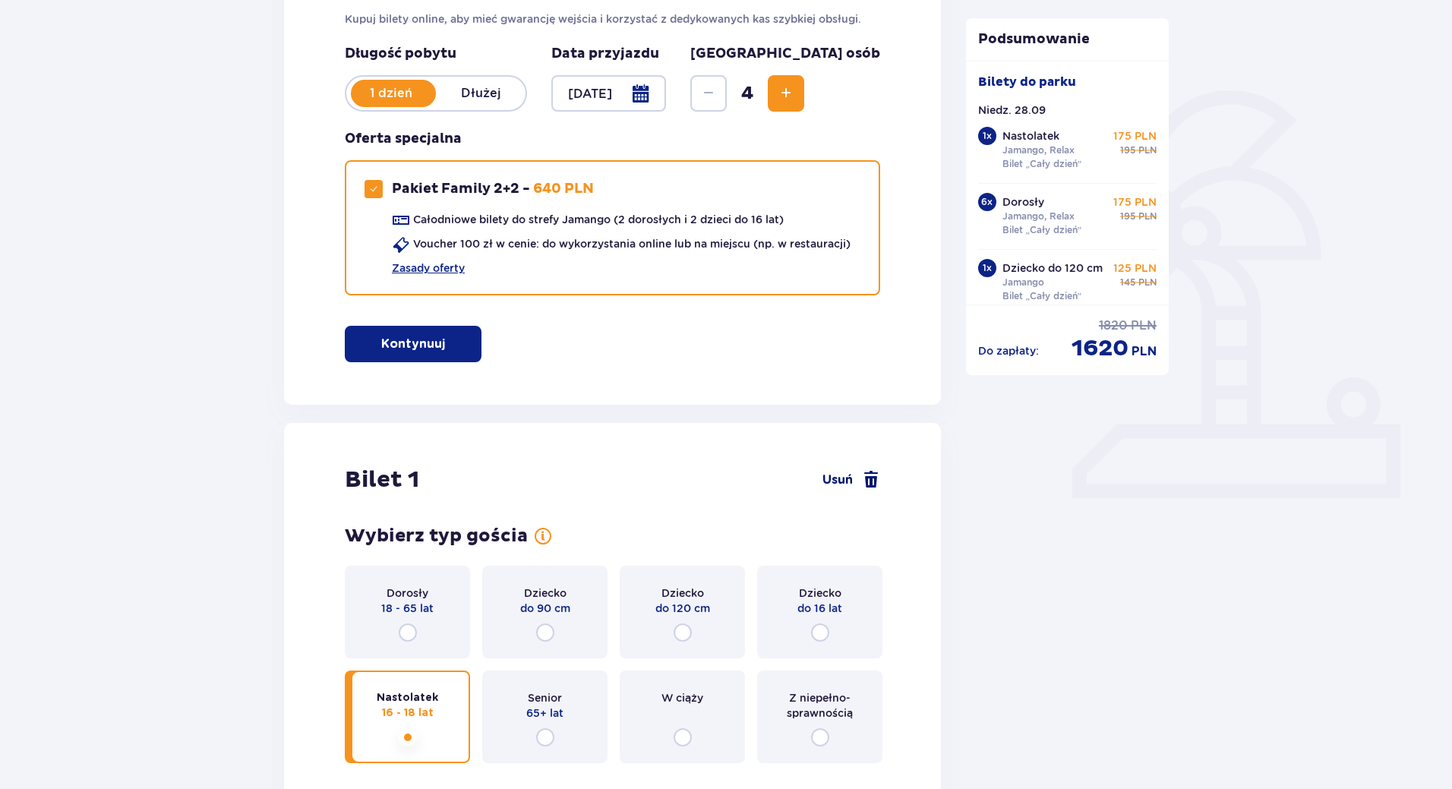
click at [866, 483] on span at bounding box center [871, 480] width 18 height 18
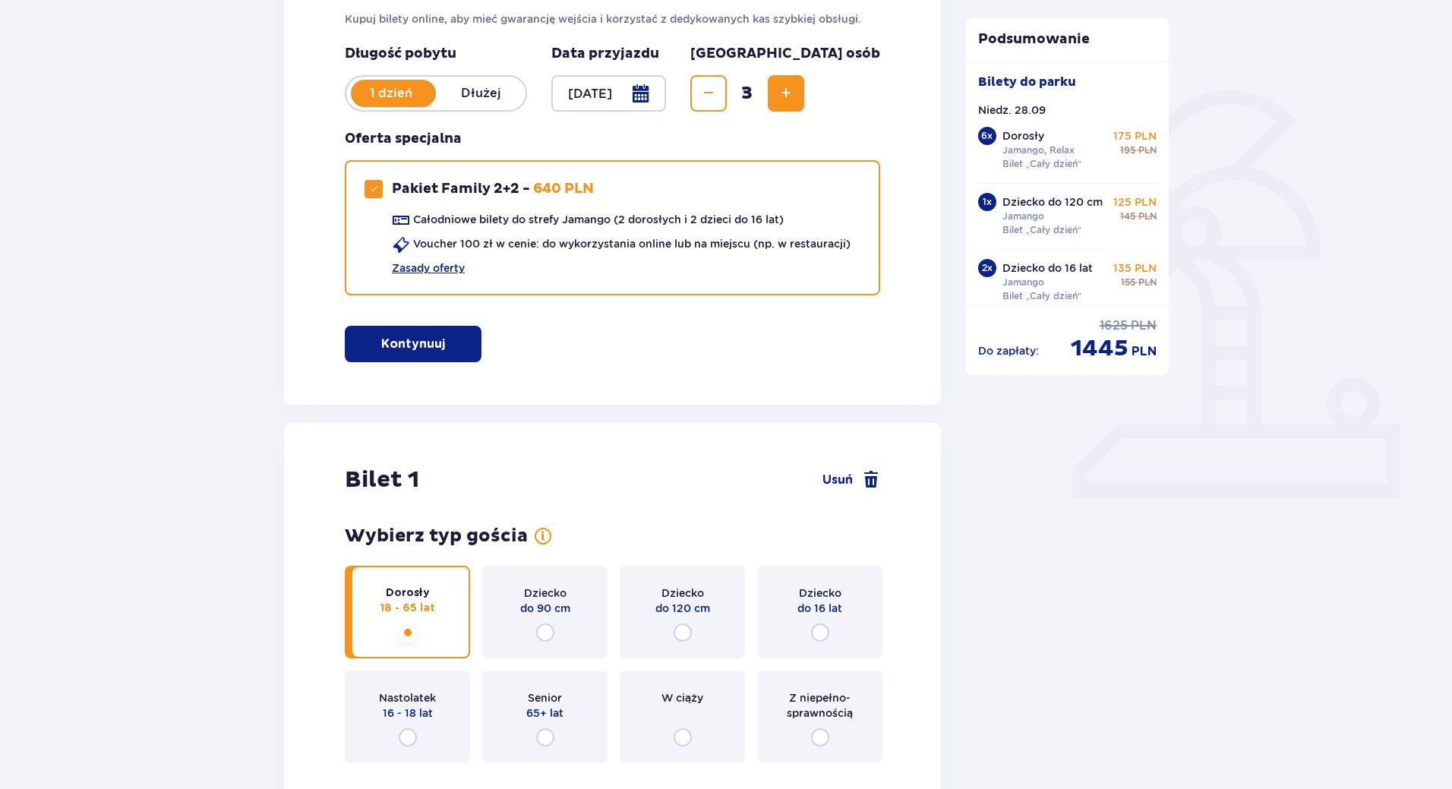
click at [876, 474] on span at bounding box center [871, 480] width 18 height 18
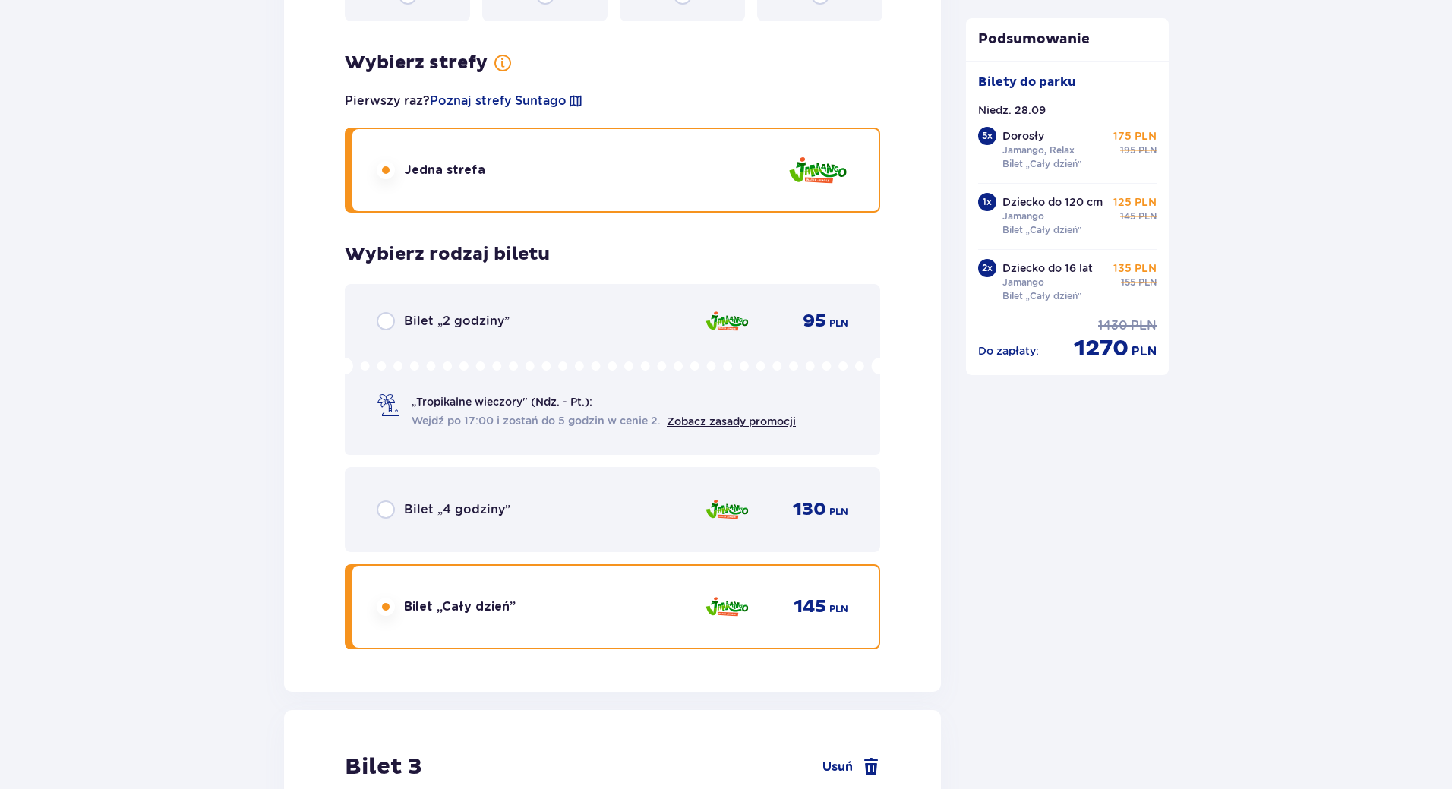
scroll to position [0, 0]
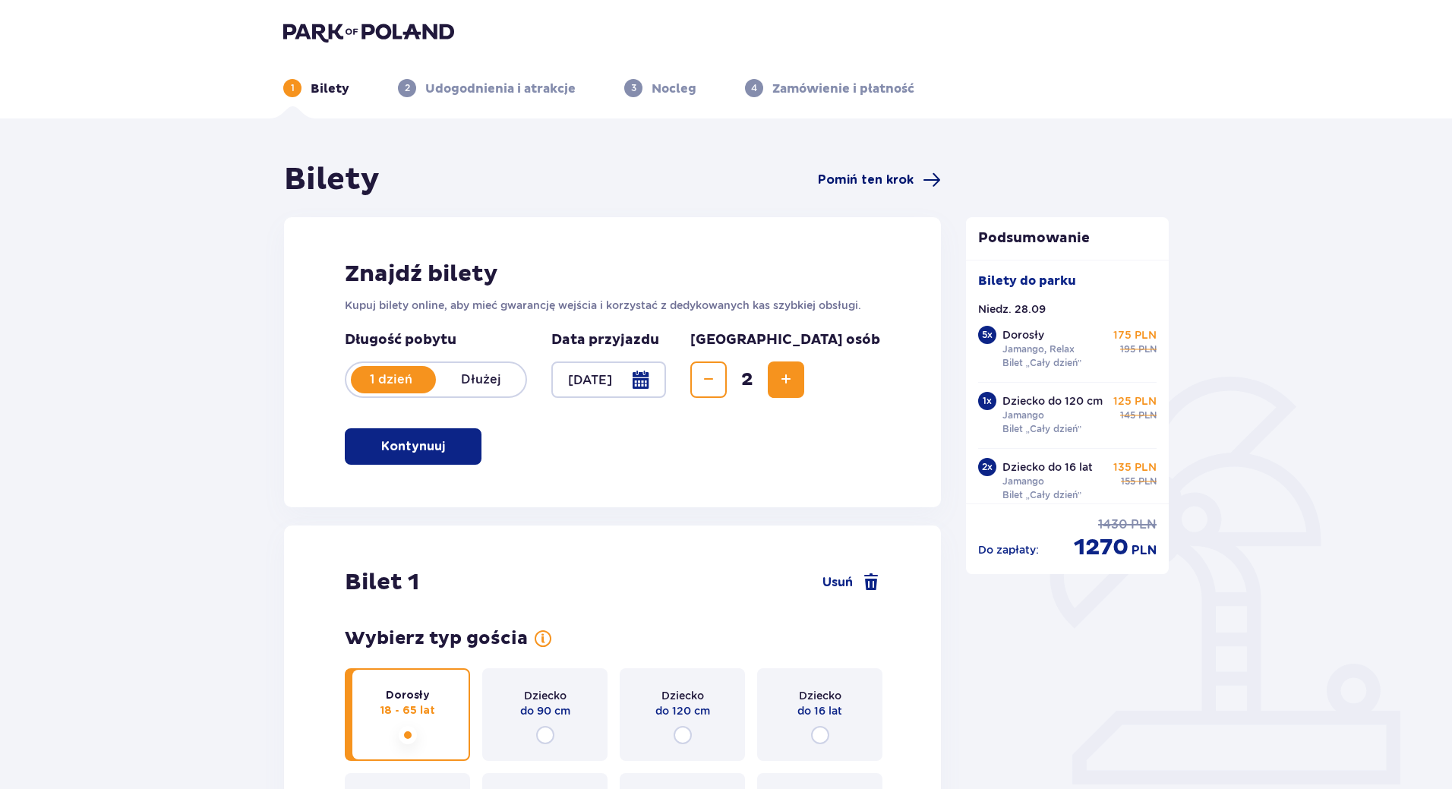
click at [900, 177] on span "Pomiń ten krok" at bounding box center [866, 180] width 96 height 17
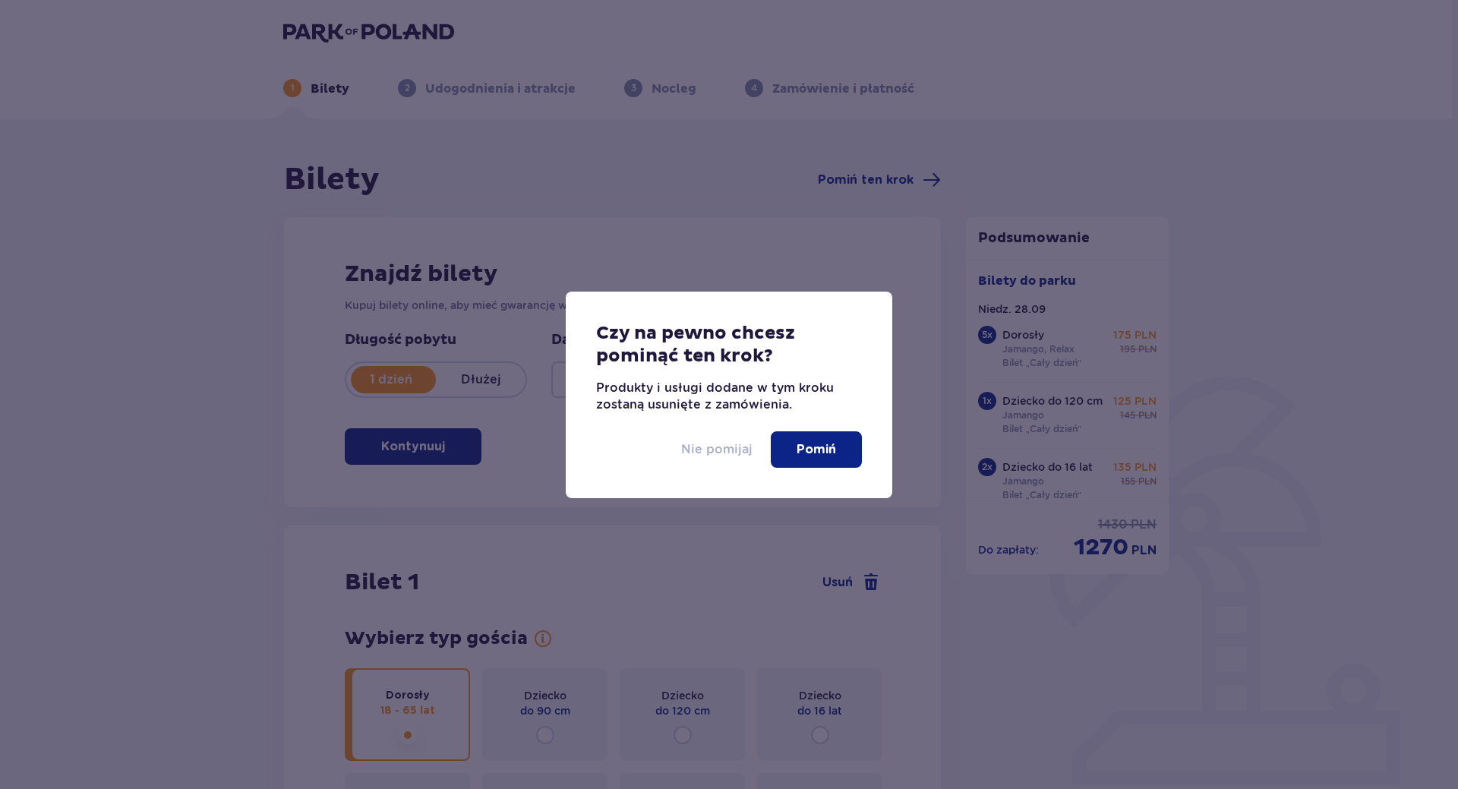
click at [743, 454] on p "Nie pomijaj" at bounding box center [716, 449] width 71 height 17
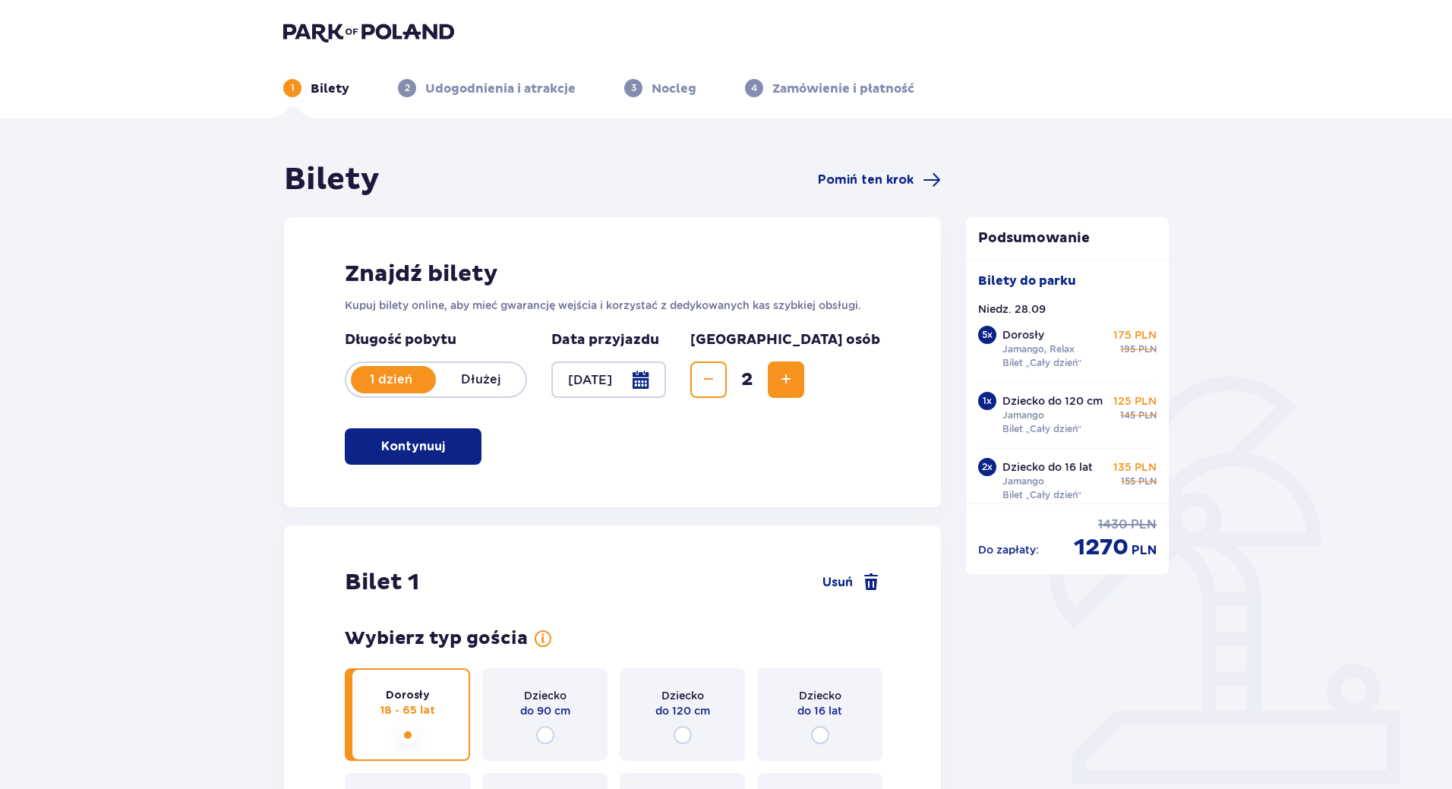
click at [476, 382] on p "Dłużej" at bounding box center [481, 379] width 90 height 17
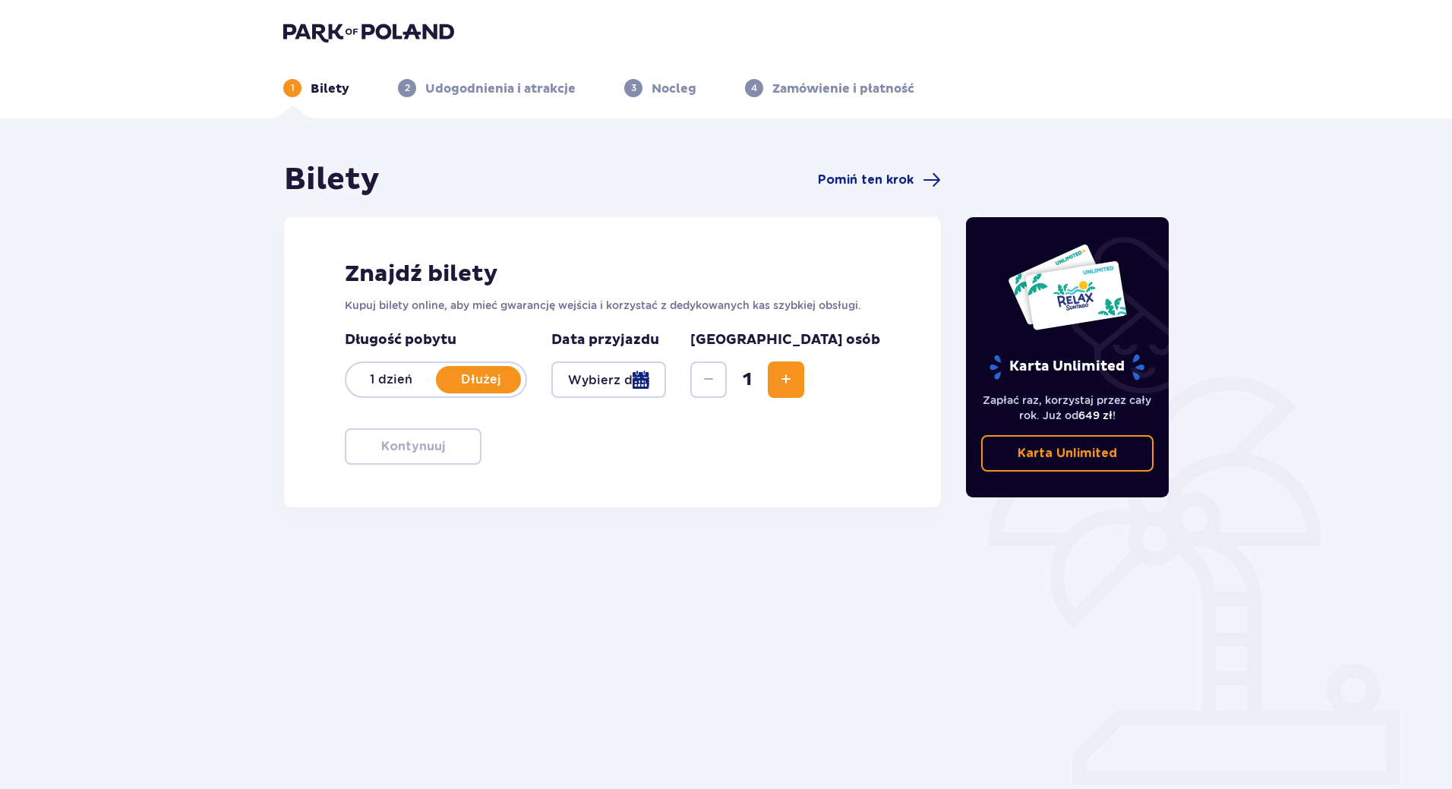
click at [398, 377] on p "1 dzień" at bounding box center [391, 379] width 90 height 17
click at [962, 687] on div "Bilety Pomiń ten krok Znajdź bilety Kupuj bilety online, aby mieć gwarancję wej…" at bounding box center [726, 446] width 1452 height 656
